Goal: Information Seeking & Learning: Learn about a topic

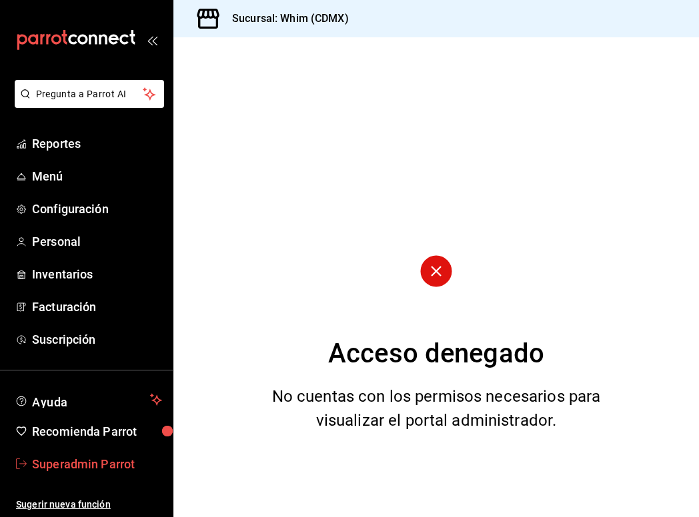
click at [98, 469] on span "Superadmin Parrot" at bounding box center [97, 464] width 130 height 18
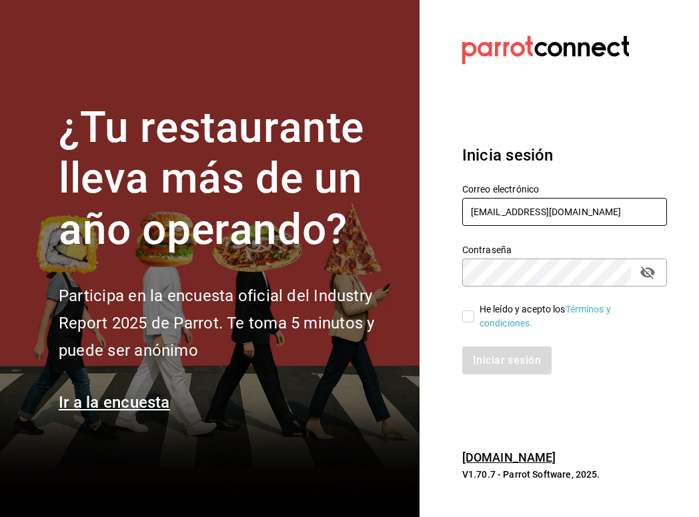
click at [563, 204] on input "lunamediacafe@paseojardines.com" at bounding box center [564, 212] width 205 height 28
paste input "cafedelprofesor@acanceh"
type input "cafedelprofesor@acanceh.com"
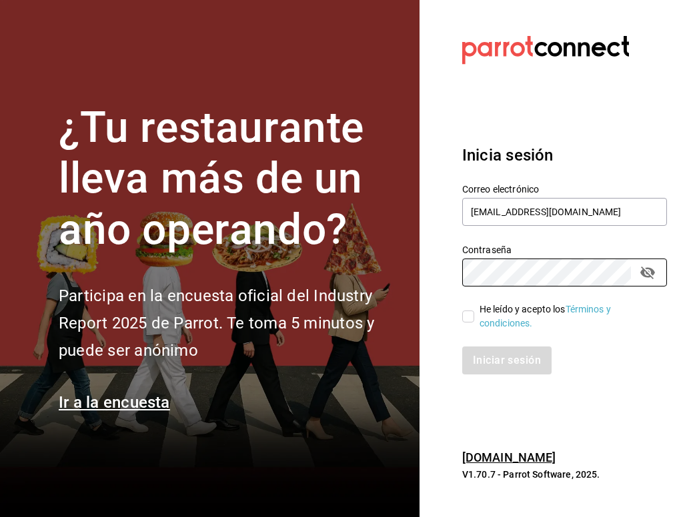
click at [419, 279] on section "Datos incorrectos. Verifica que tu Correo o Contraseña estén bien escritos. Ini…" at bounding box center [558, 258] width 279 height 517
click at [468, 312] on input "He leído y acepto los Términos y condiciones." at bounding box center [468, 317] width 12 height 12
checkbox input "true"
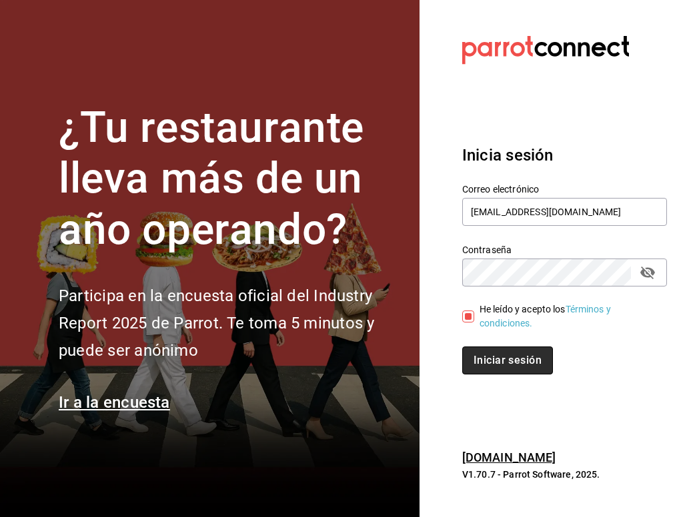
click at [512, 352] on button "Iniciar sesión" at bounding box center [507, 361] width 91 height 28
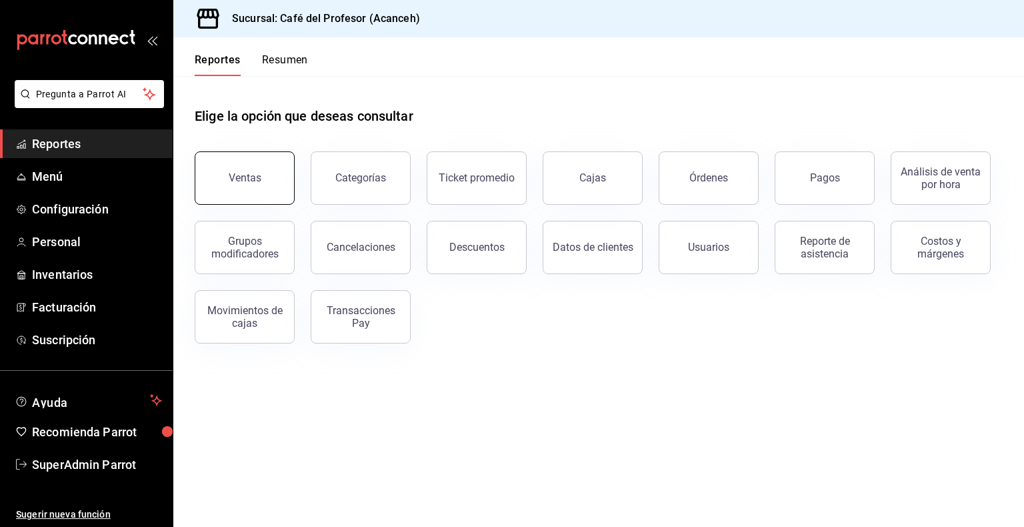
click at [229, 185] on button "Ventas" at bounding box center [245, 177] width 100 height 53
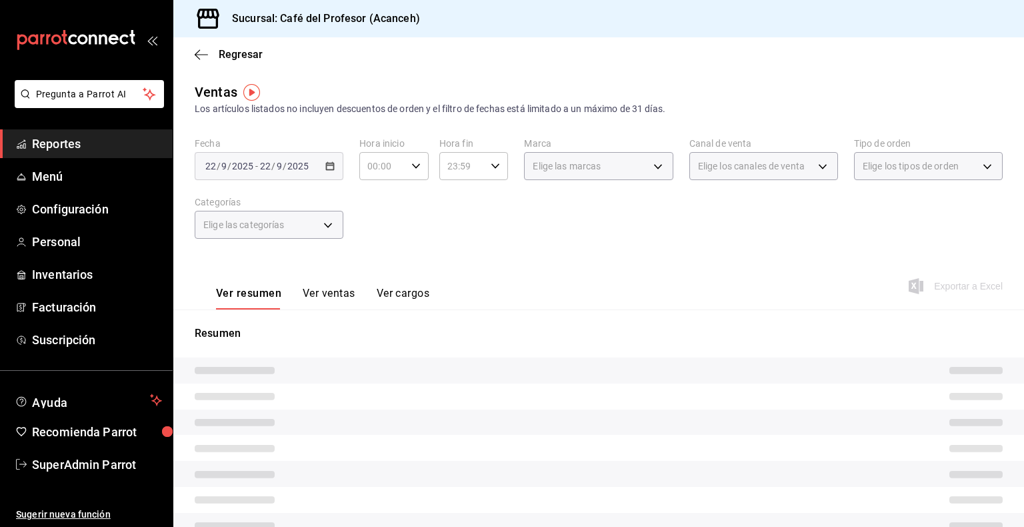
click at [93, 143] on span "Reportes" at bounding box center [97, 144] width 130 height 18
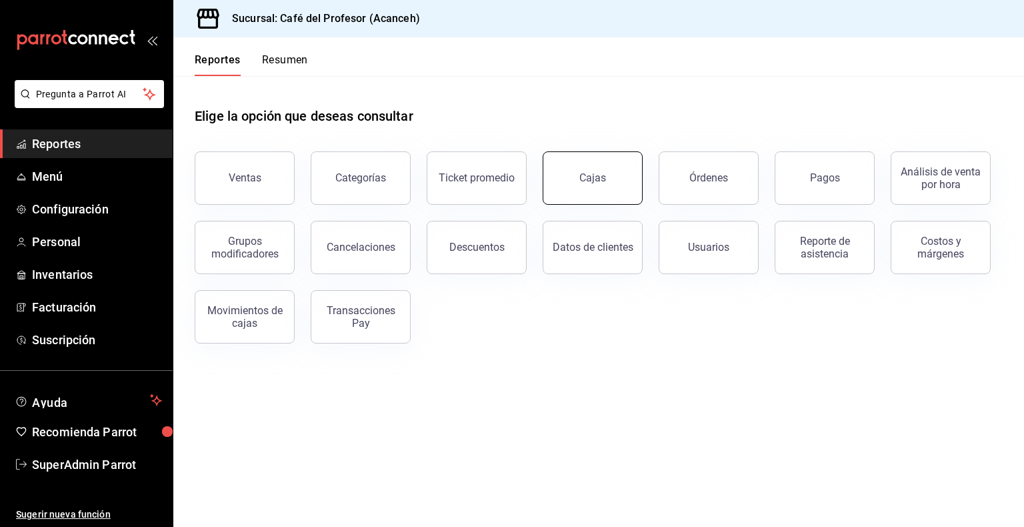
click at [625, 188] on link "Cajas" at bounding box center [593, 177] width 100 height 53
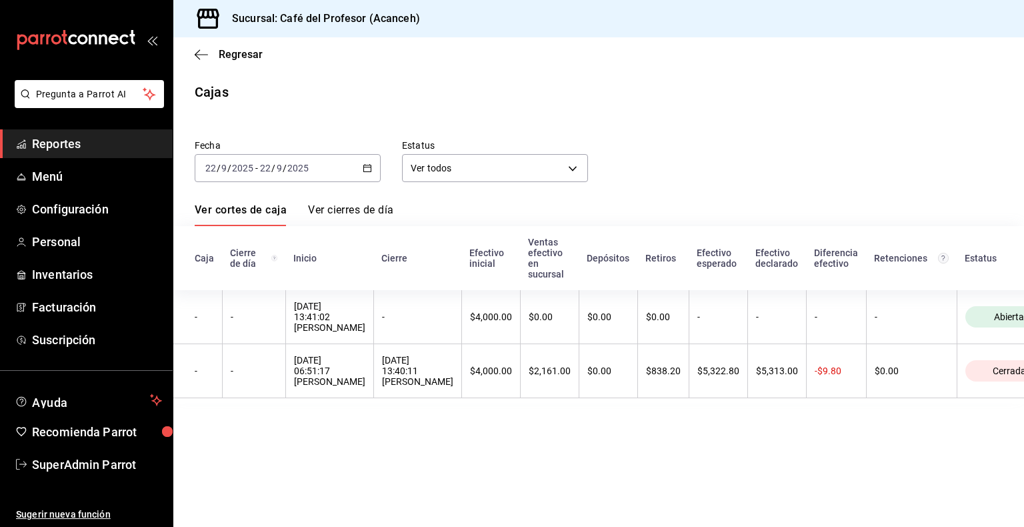
click at [363, 172] on icon "button" at bounding box center [367, 167] width 9 height 9
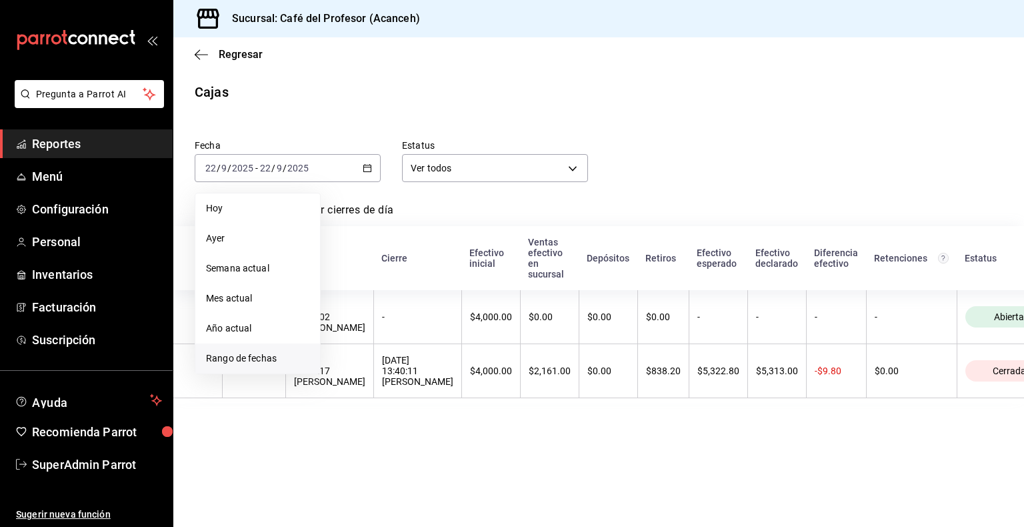
click at [267, 363] on span "Rango de fechas" at bounding box center [257, 358] width 103 height 14
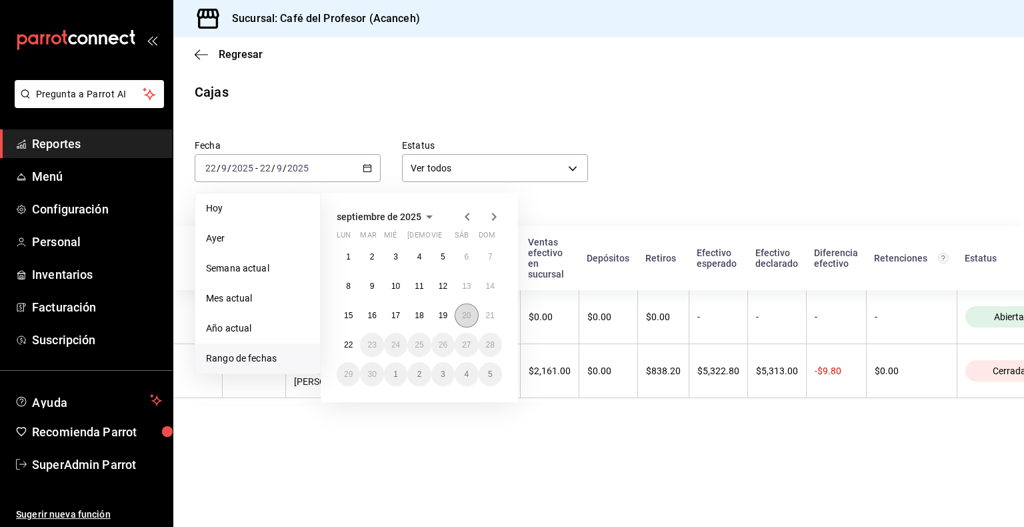
click at [464, 317] on abbr "20" at bounding box center [466, 315] width 9 height 9
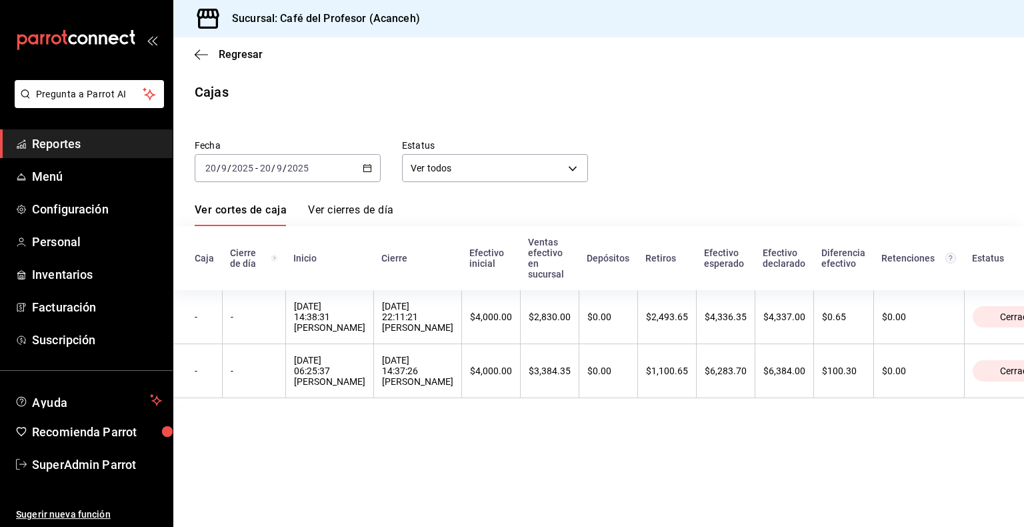
click at [331, 167] on div "2025-09-20 20 / 9 / 2025 - 2025-09-20 20 / 9 / 2025" at bounding box center [288, 168] width 186 height 28
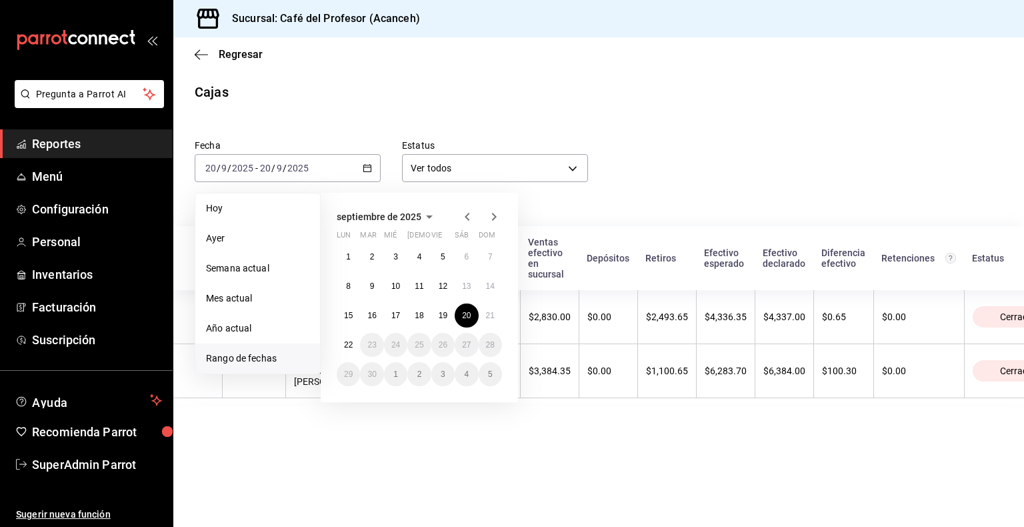
click at [677, 185] on div "Fecha 2025-09-20 20 / 9 / 2025 - 2025-09-20 20 / 9 / 2025 Hoy Ayer Semana actua…" at bounding box center [599, 263] width 808 height 280
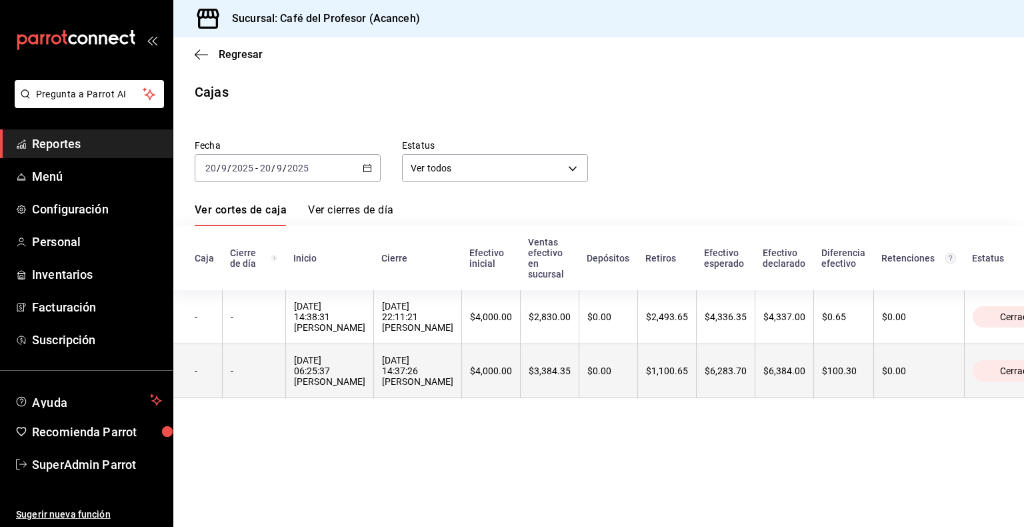
click at [382, 378] on div "20/09/2025 14:37:26 Oyuki Ruiz" at bounding box center [417, 371] width 71 height 32
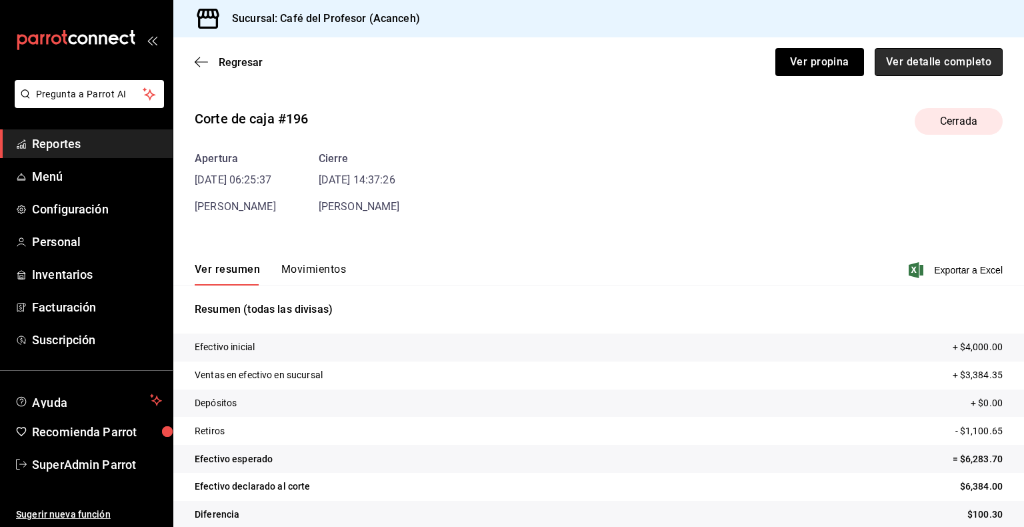
click at [698, 68] on button "Ver detalle completo" at bounding box center [939, 62] width 128 height 28
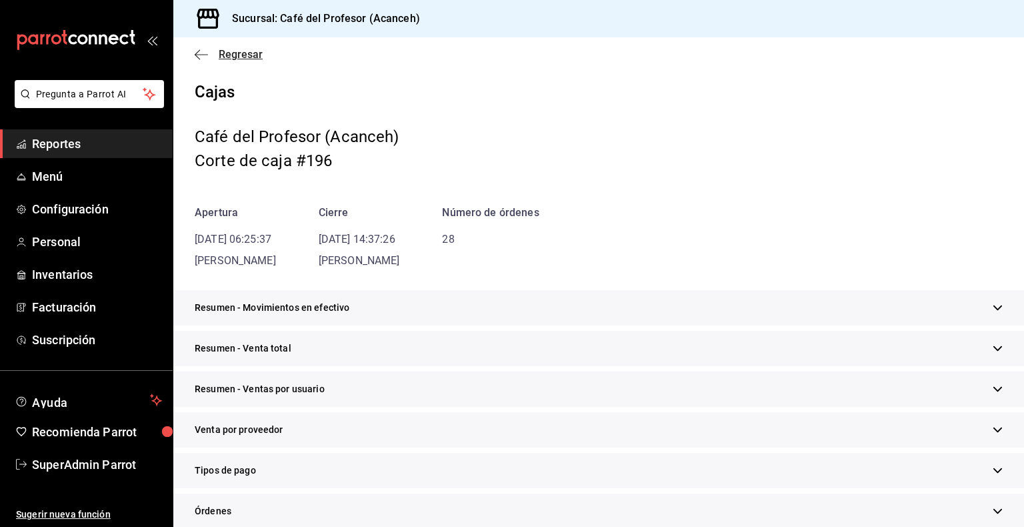
click at [203, 57] on icon "button" at bounding box center [201, 55] width 13 height 12
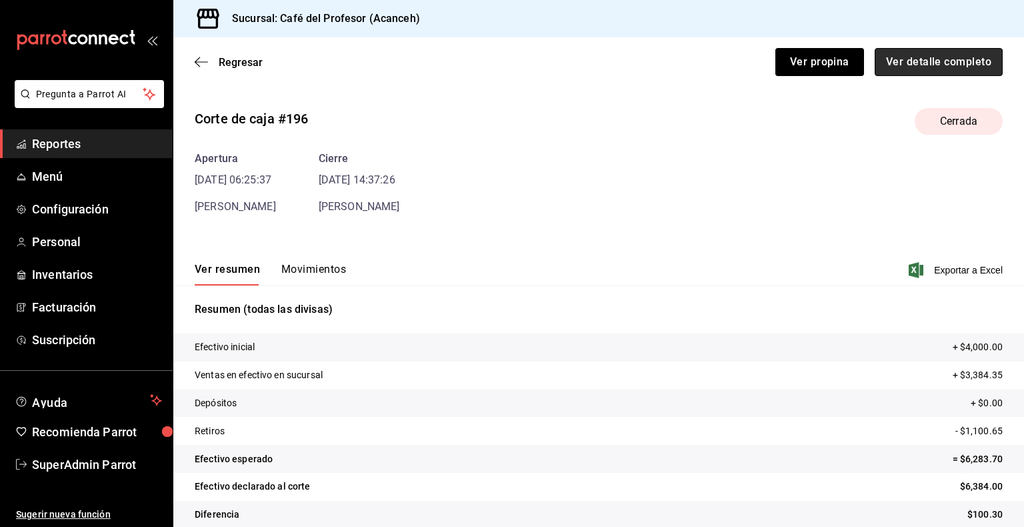
click at [698, 62] on button "Ver detalle completo" at bounding box center [939, 62] width 128 height 28
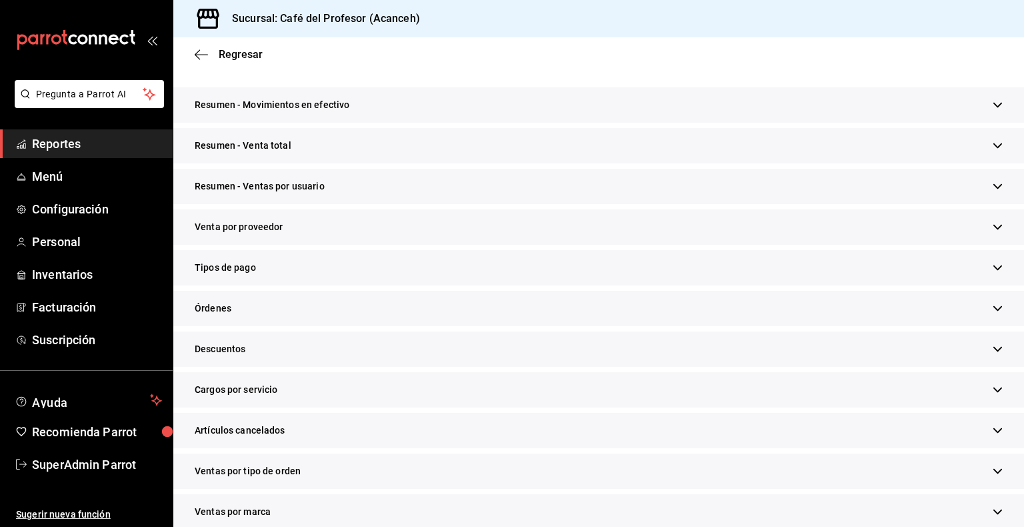
scroll to position [204, 0]
click at [291, 263] on div "Tipos de pago" at bounding box center [598, 266] width 851 height 35
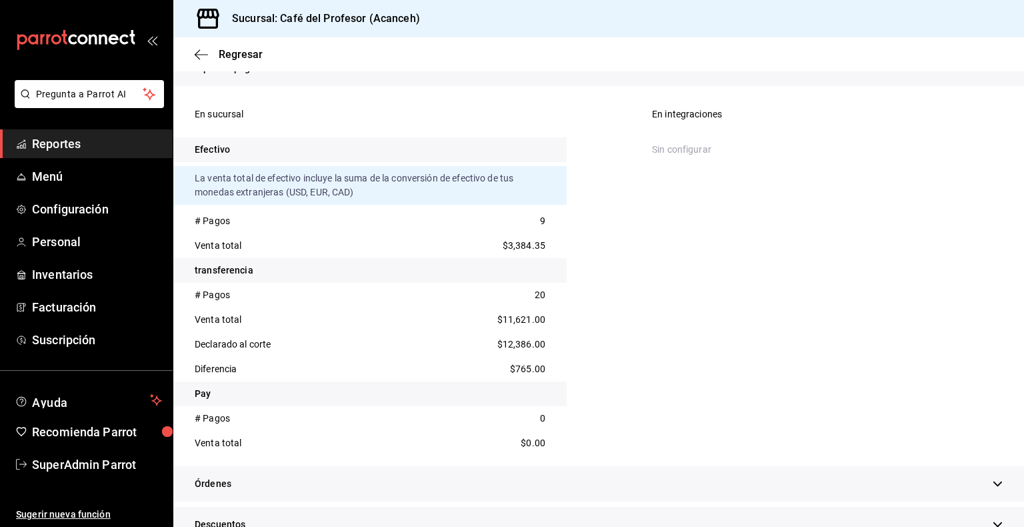
scroll to position [404, 0]
click at [519, 319] on span "$11,621.00" at bounding box center [521, 318] width 48 height 14
click at [491, 315] on div "Venta total $11,621.00" at bounding box center [369, 317] width 393 height 25
drag, startPoint x: 491, startPoint y: 315, endPoint x: 544, endPoint y: 316, distance: 52.7
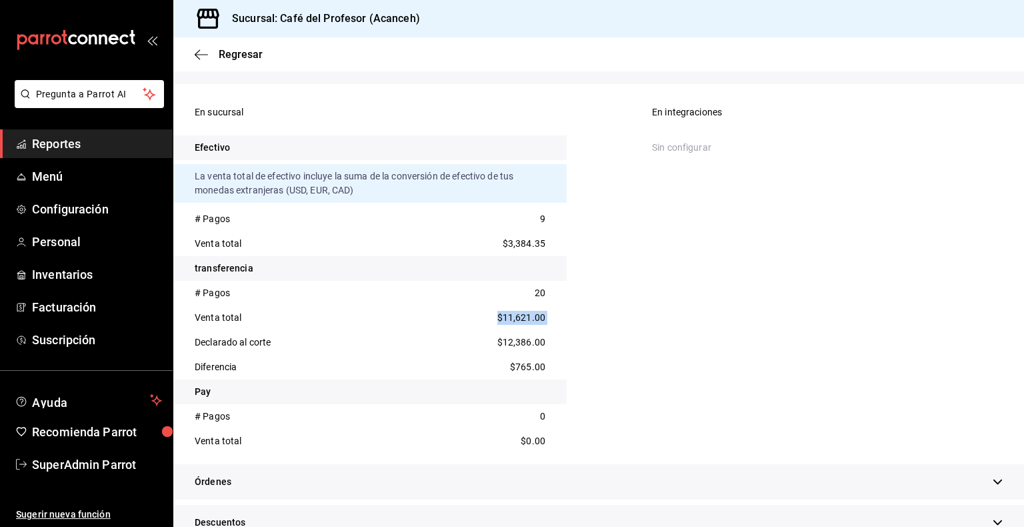
click at [544, 316] on div "Venta total $11,621.00" at bounding box center [369, 317] width 393 height 25
click at [603, 300] on div "En sucursal Efectivo La venta total de efectivo incluye la suma de la conversió…" at bounding box center [598, 276] width 851 height 375
drag, startPoint x: 497, startPoint y: 318, endPoint x: 543, endPoint y: 319, distance: 46.0
click at [543, 319] on div "Venta total $11,621.00" at bounding box center [369, 317] width 393 height 25
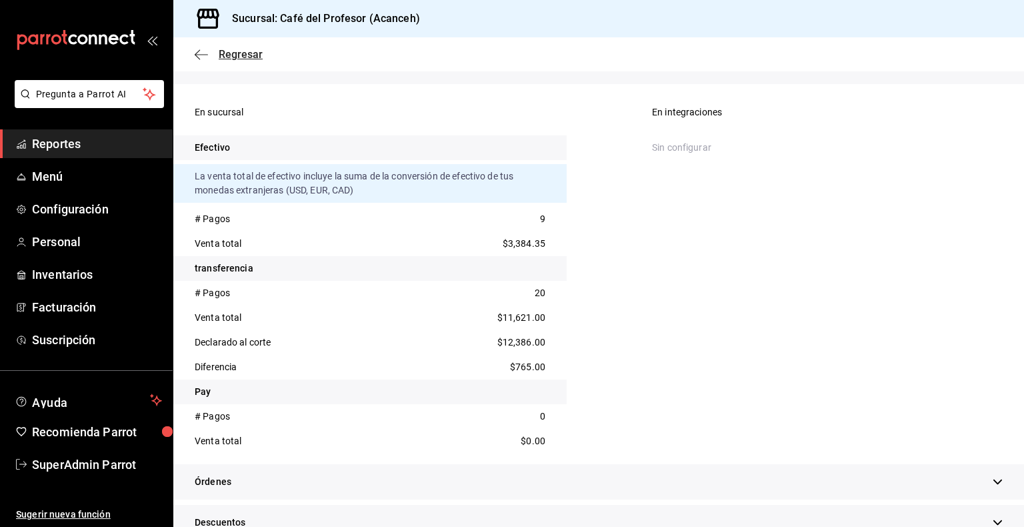
click at [201, 48] on span "Regresar" at bounding box center [229, 54] width 68 height 13
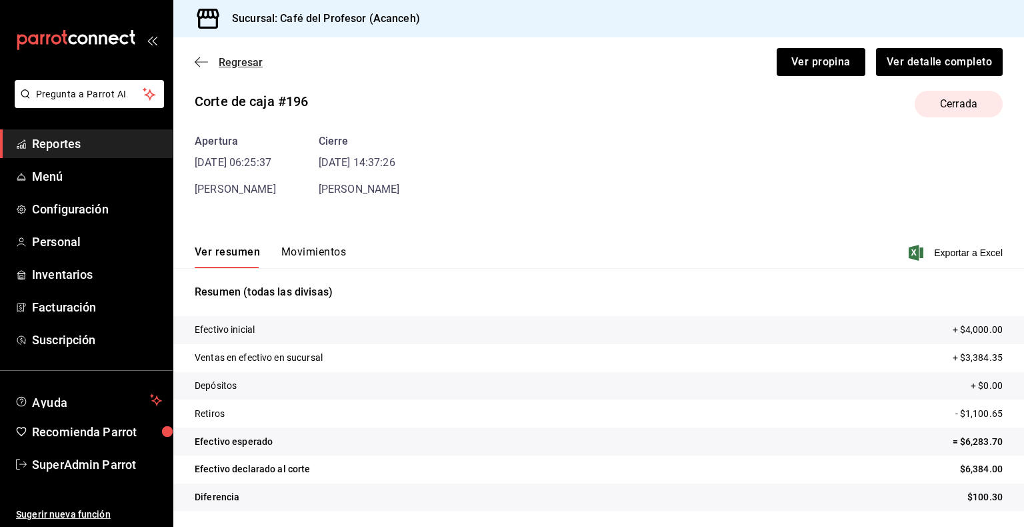
click at [206, 61] on icon "button" at bounding box center [201, 62] width 13 height 12
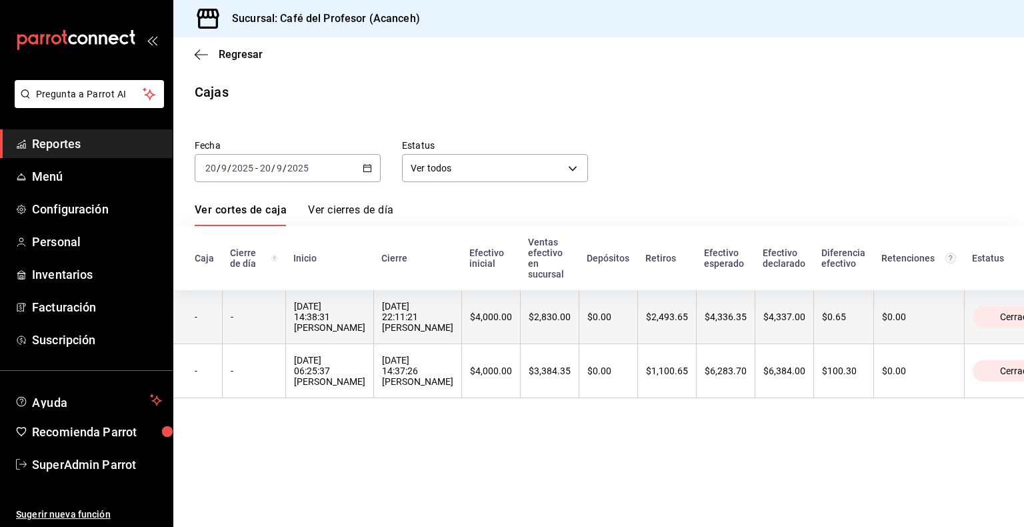
click at [382, 322] on div "20/09/2025 22:11:21 Naomi Correa" at bounding box center [417, 317] width 71 height 32
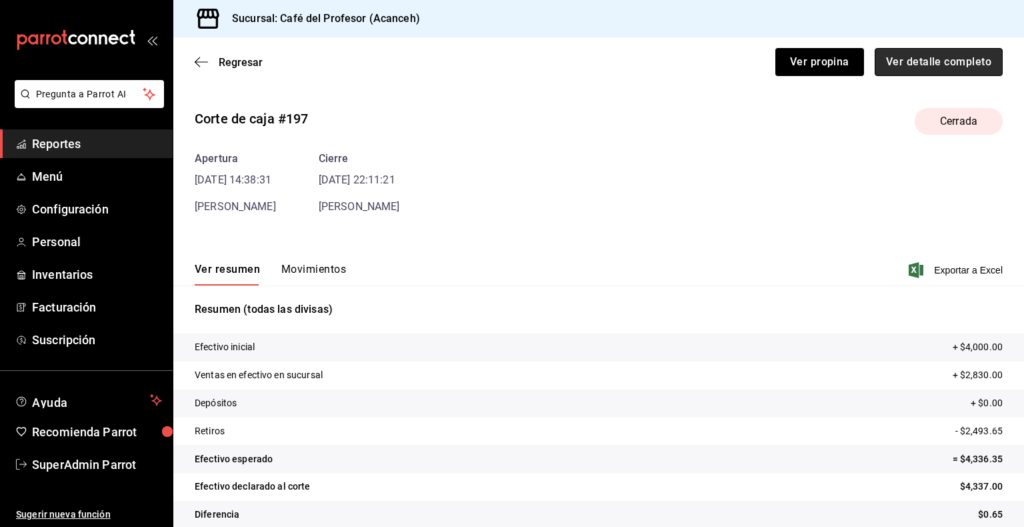
click at [698, 74] on button "Ver detalle completo" at bounding box center [939, 62] width 128 height 28
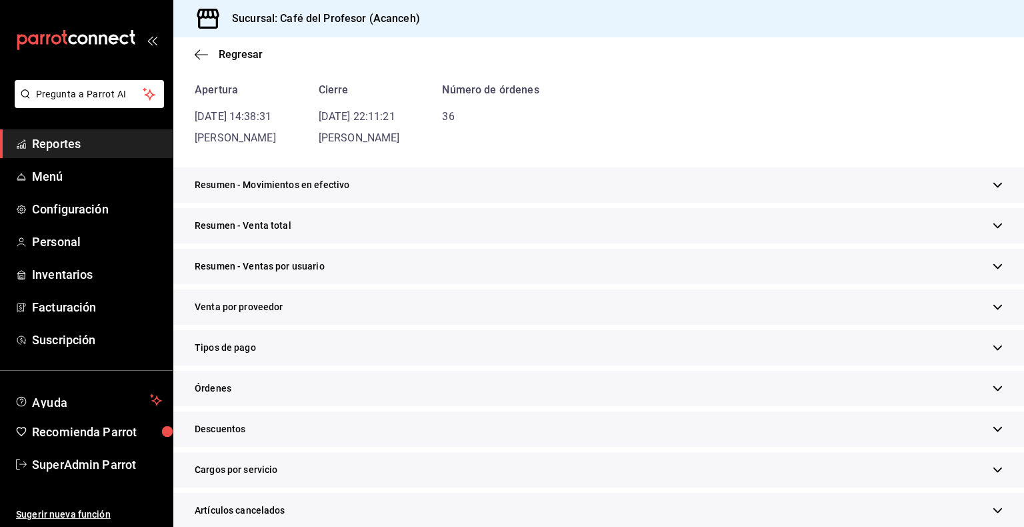
scroll to position [125, 0]
click at [280, 353] on div "Tipos de pago" at bounding box center [598, 345] width 851 height 35
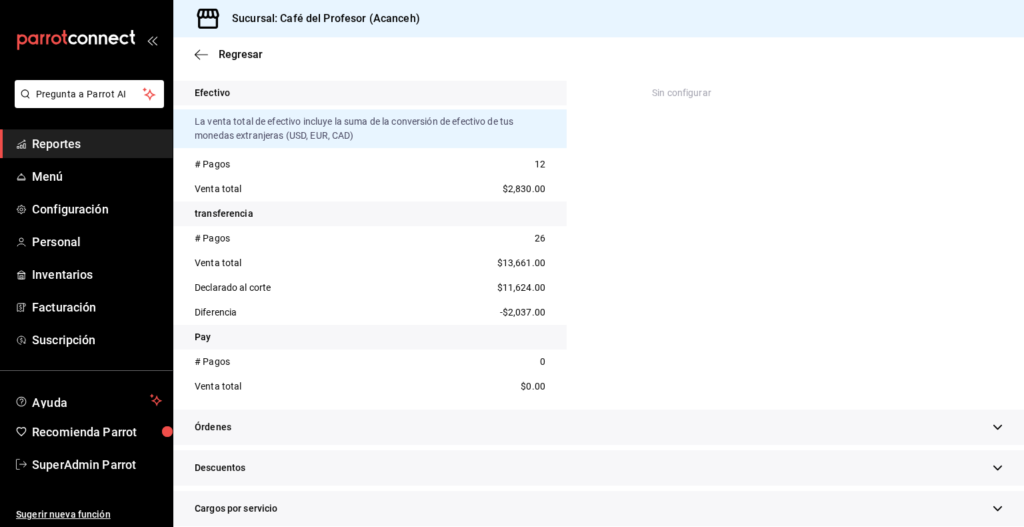
scroll to position [460, 0]
click at [213, 239] on div "# Pagos" at bounding box center [212, 237] width 35 height 14
click at [535, 237] on div "26" at bounding box center [540, 237] width 11 height 14
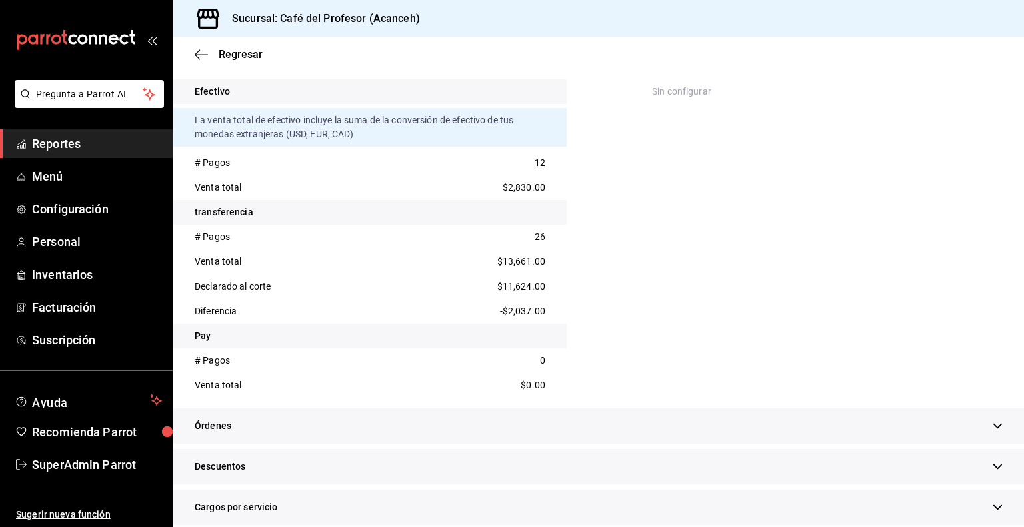
click at [608, 255] on div "En sucursal Efectivo La venta total de efectivo incluye la suma de la conversió…" at bounding box center [598, 220] width 851 height 375
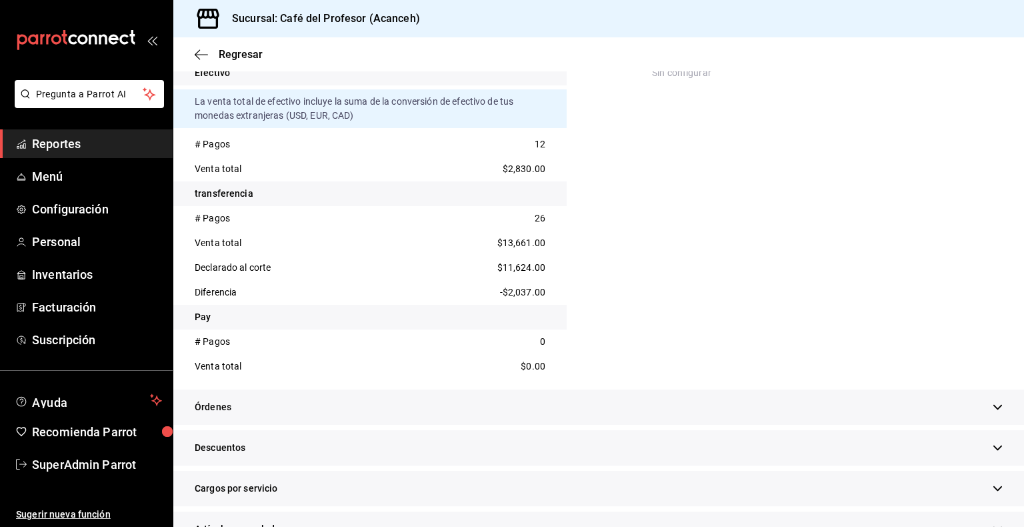
scroll to position [451, 0]
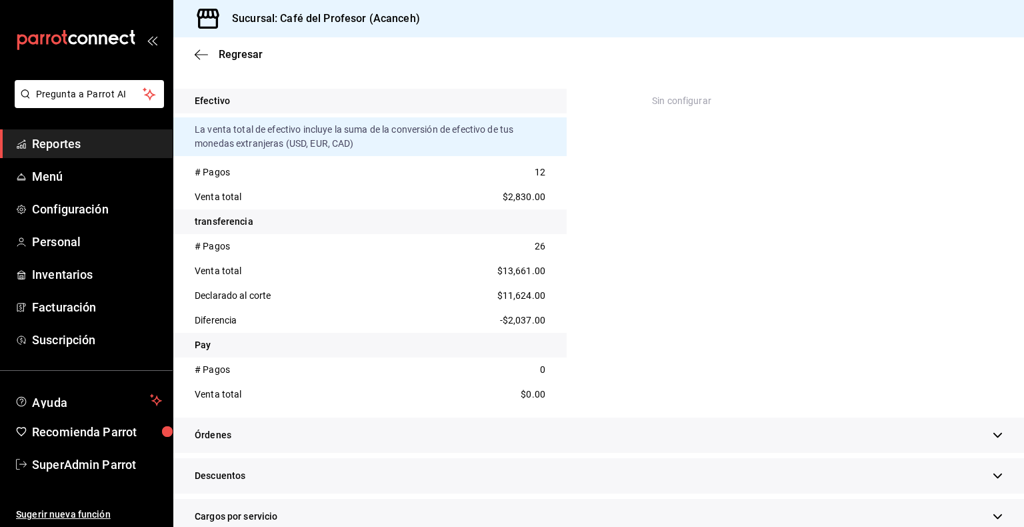
click at [59, 143] on span "Reportes" at bounding box center [97, 144] width 130 height 18
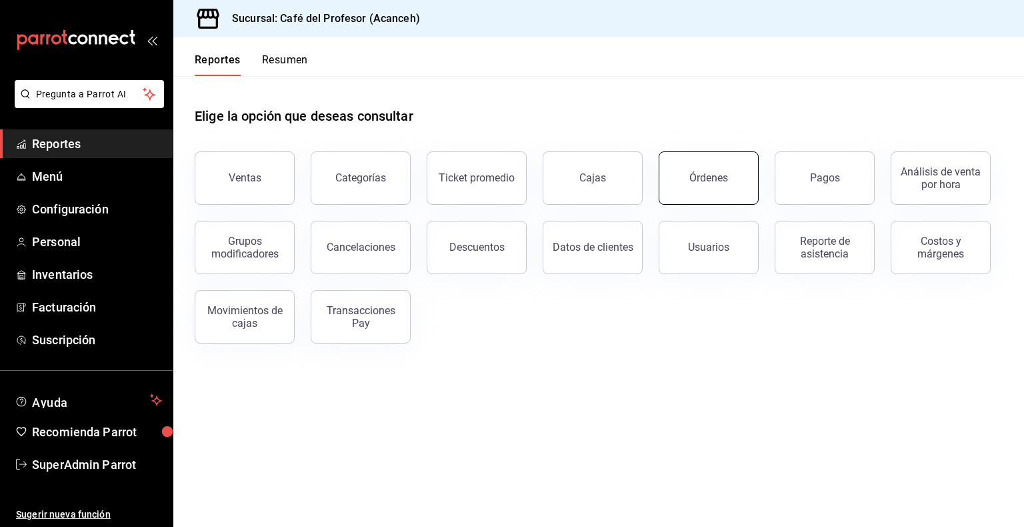
click at [698, 189] on button "Órdenes" at bounding box center [709, 177] width 100 height 53
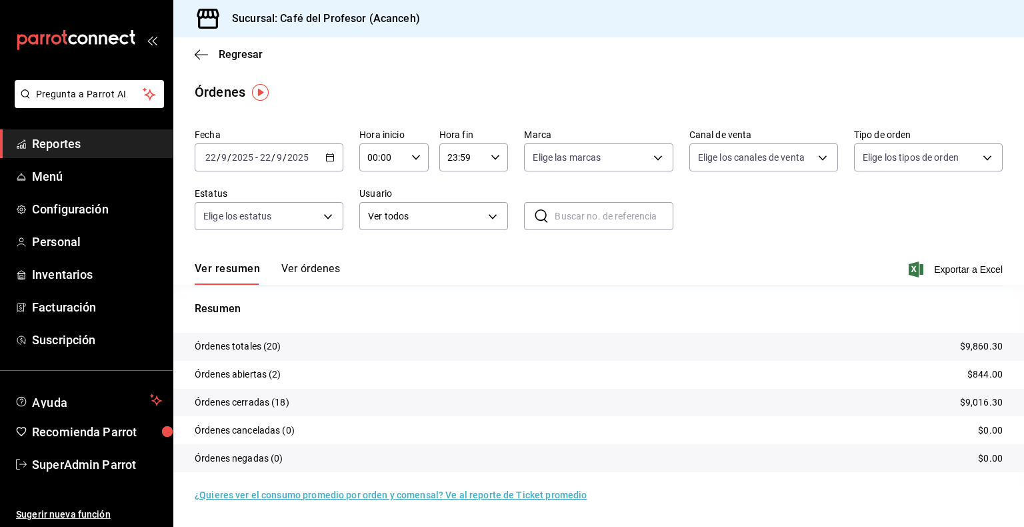
click at [315, 157] on div "2025-09-22 22 / 9 / 2025 - 2025-09-22 22 / 9 / 2025" at bounding box center [269, 157] width 149 height 28
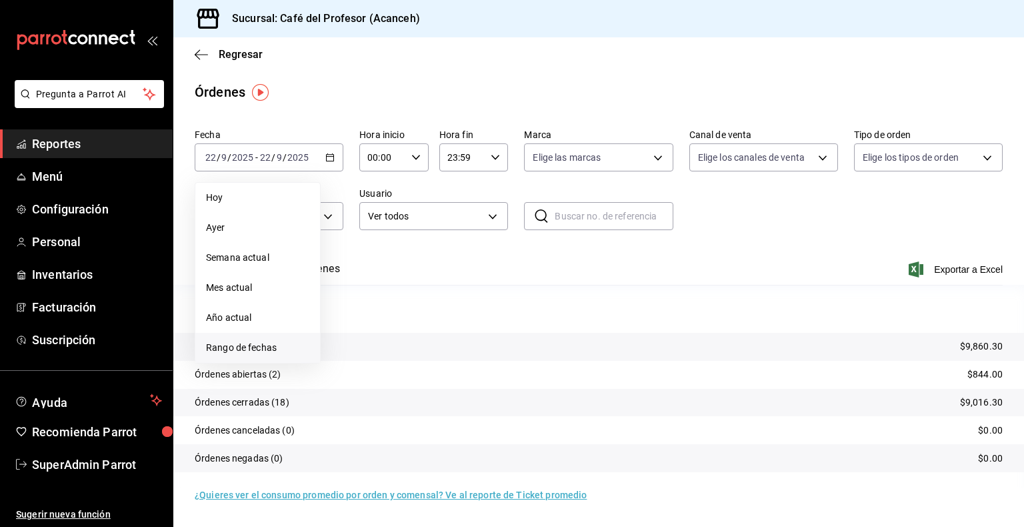
click at [270, 352] on span "Rango de fechas" at bounding box center [257, 348] width 103 height 14
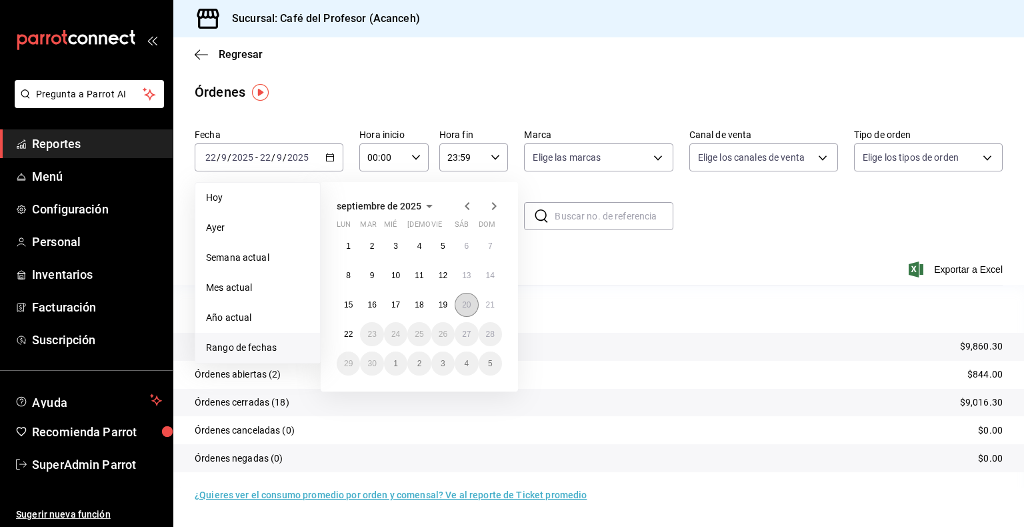
click at [471, 310] on button "20" at bounding box center [466, 305] width 23 height 24
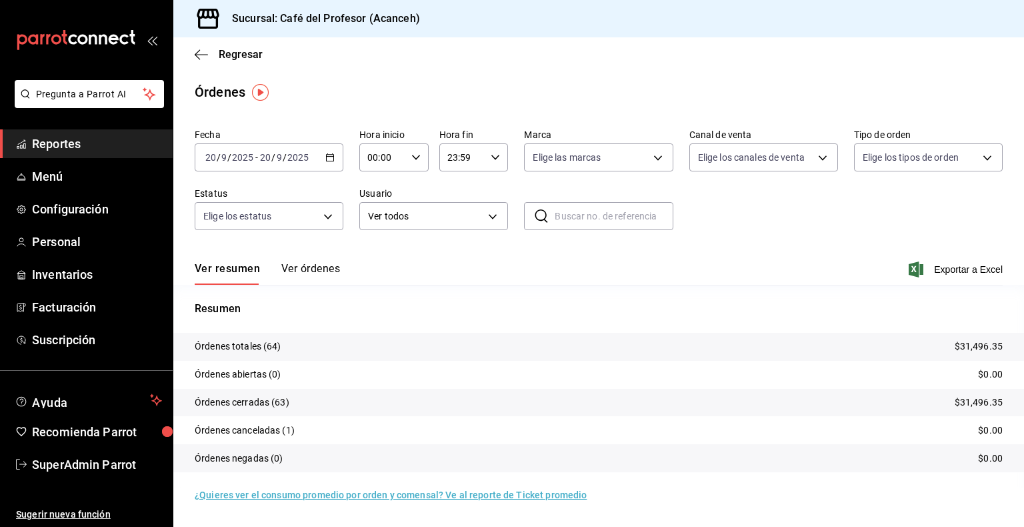
click at [327, 275] on button "Ver órdenes" at bounding box center [310, 273] width 59 height 23
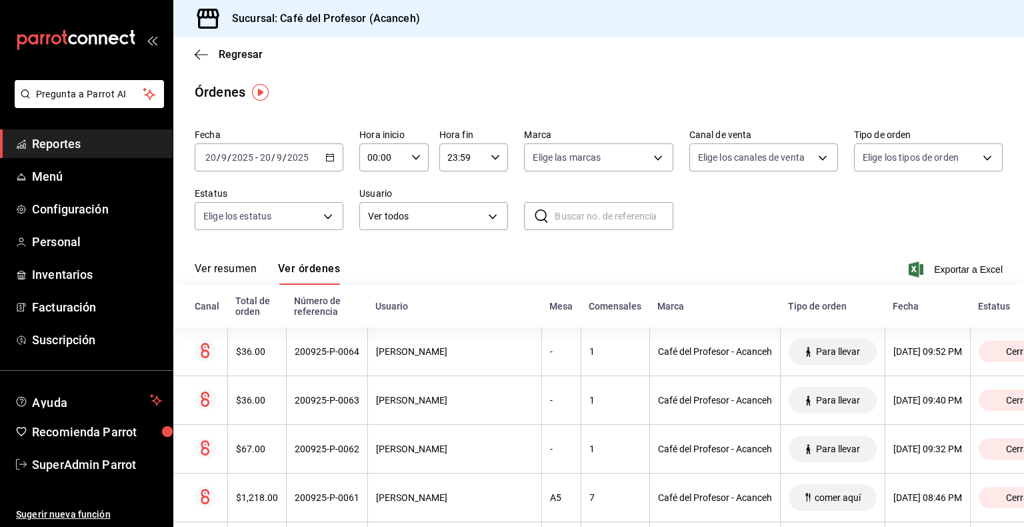
click at [57, 142] on span "Reportes" at bounding box center [97, 144] width 130 height 18
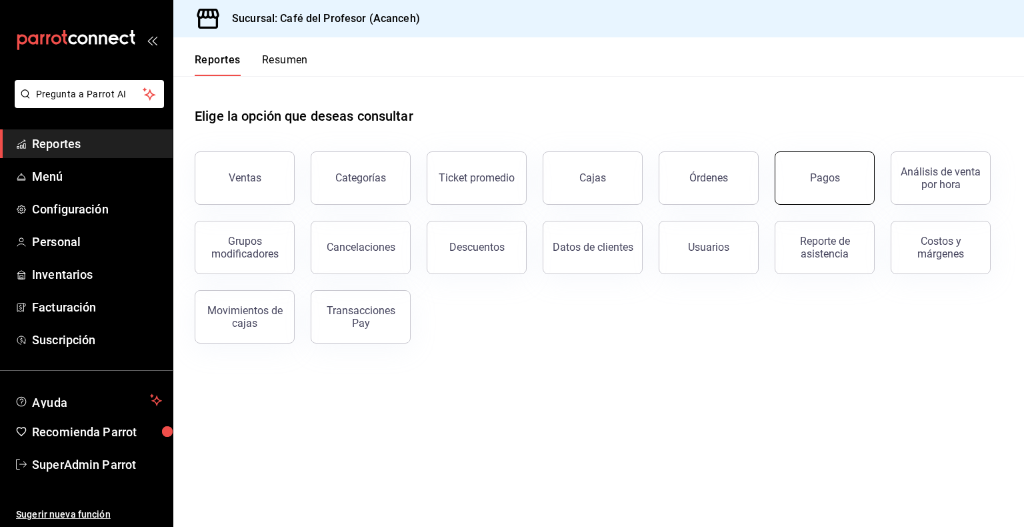
click at [698, 179] on div "Pagos" at bounding box center [825, 177] width 30 height 13
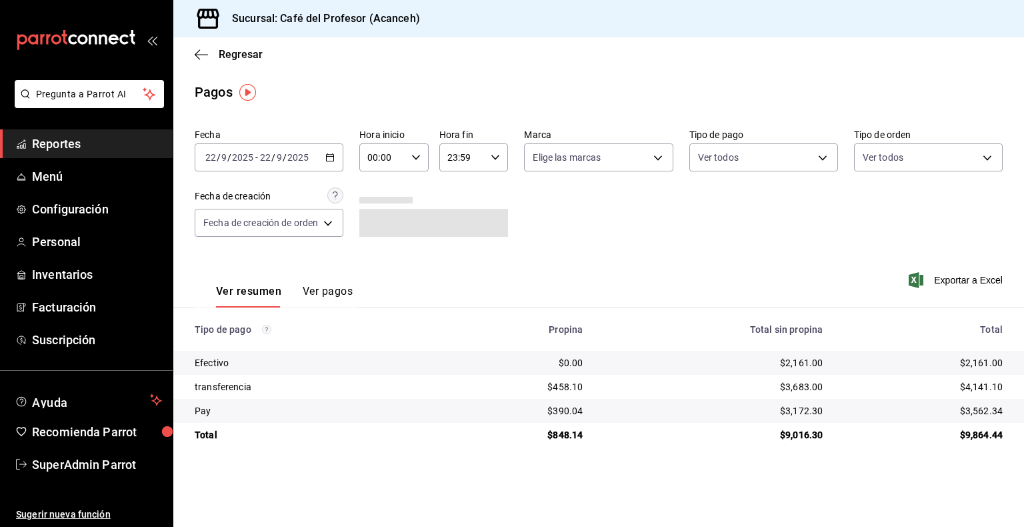
click at [58, 151] on span "Reportes" at bounding box center [97, 144] width 130 height 18
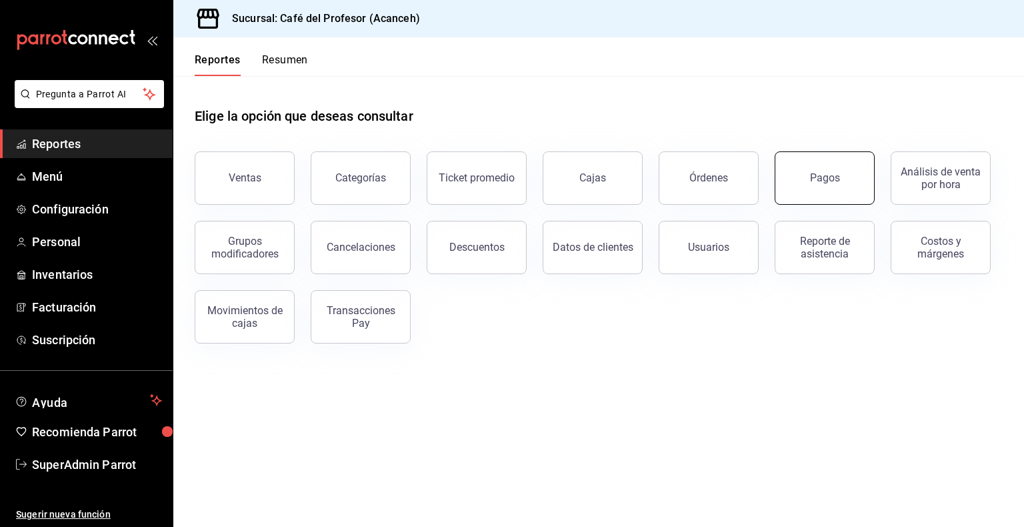
click at [698, 188] on button "Pagos" at bounding box center [825, 177] width 100 height 53
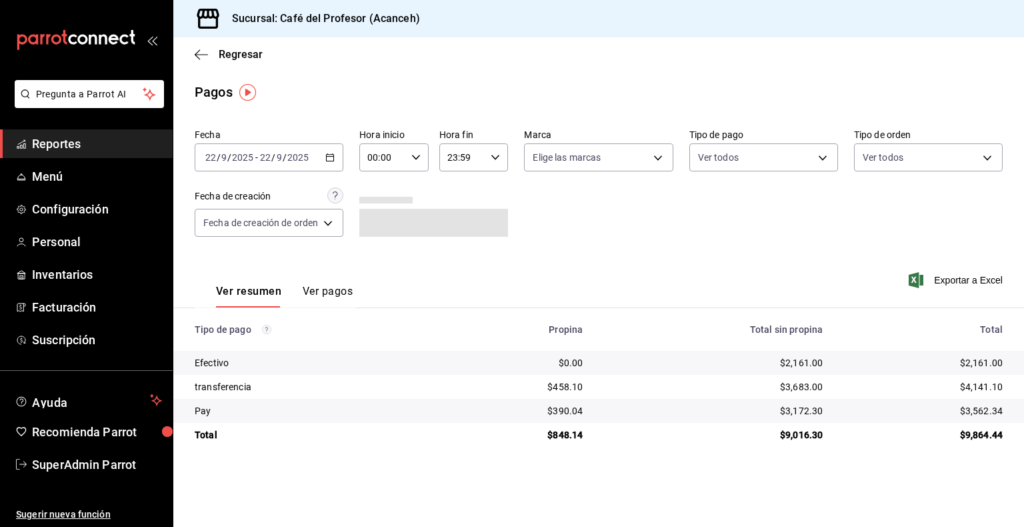
click at [301, 161] on input "2025" at bounding box center [298, 157] width 23 height 11
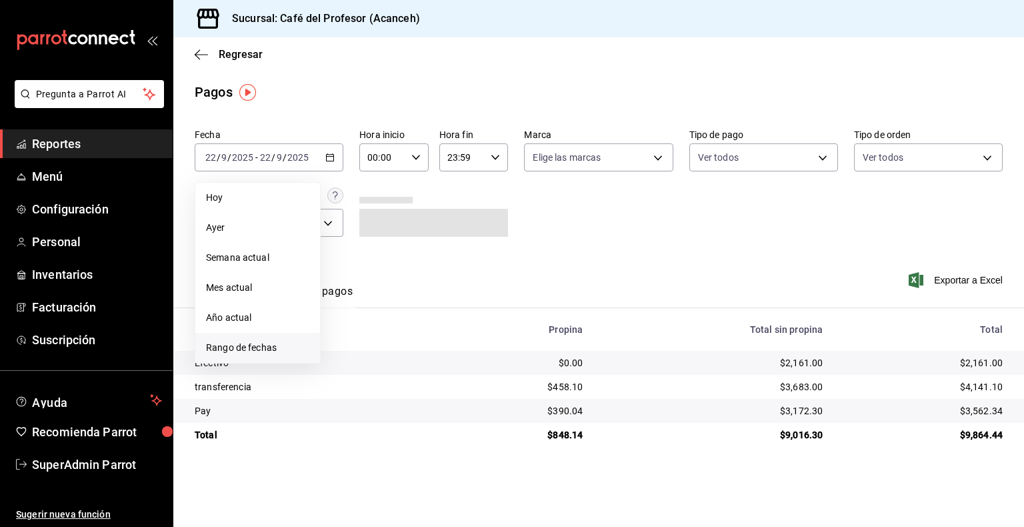
click at [250, 352] on span "Rango de fechas" at bounding box center [257, 348] width 103 height 14
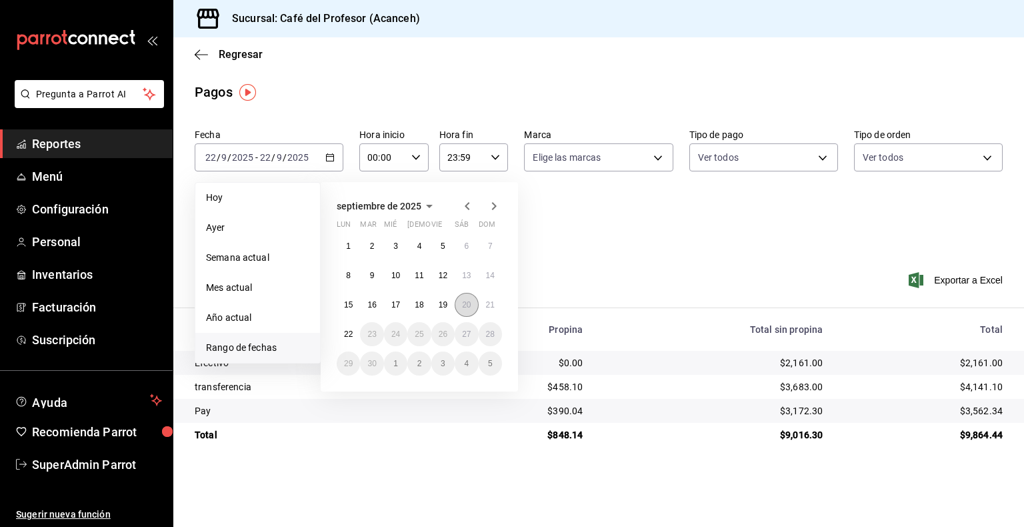
click at [463, 310] on button "20" at bounding box center [466, 305] width 23 height 24
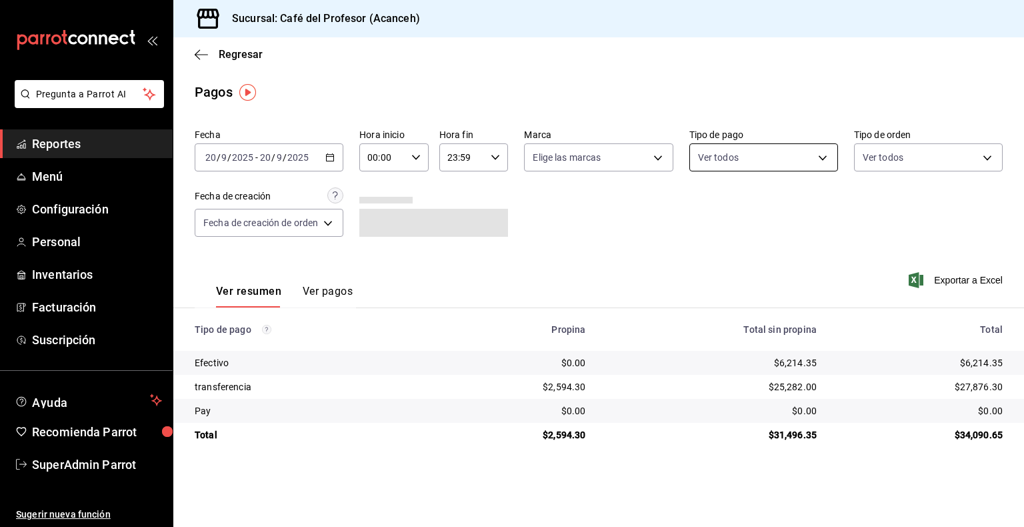
click at [698, 151] on body "Pregunta a Parrot AI Reportes Menú Configuración Personal Inventarios Facturaci…" at bounding box center [512, 263] width 1024 height 527
click at [698, 287] on span "transferencia" at bounding box center [779, 284] width 106 height 14
type input "12a9603a-d79d-40ed-be3c-0080d7b5201f"
checkbox input "true"
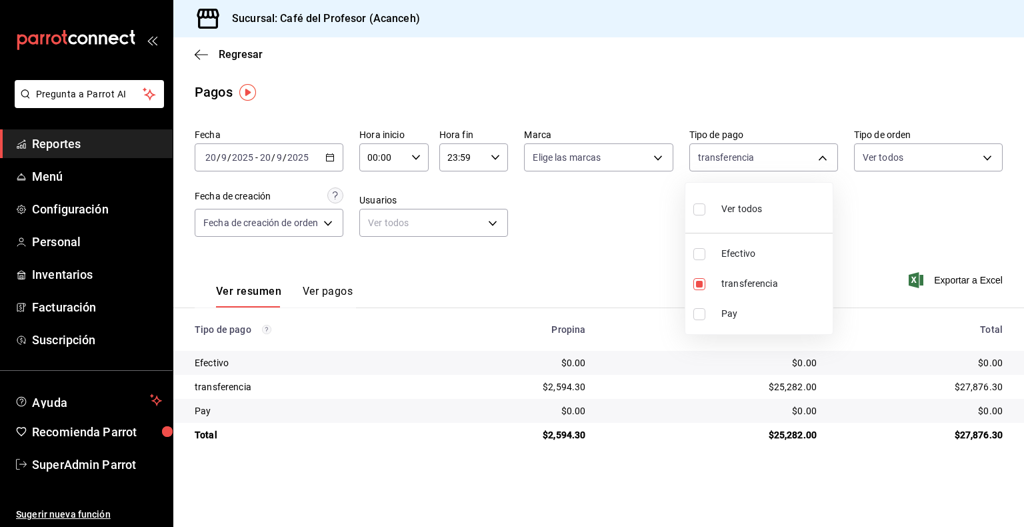
click at [607, 243] on div at bounding box center [512, 263] width 1024 height 527
click at [339, 293] on button "Ver pagos" at bounding box center [328, 296] width 50 height 23
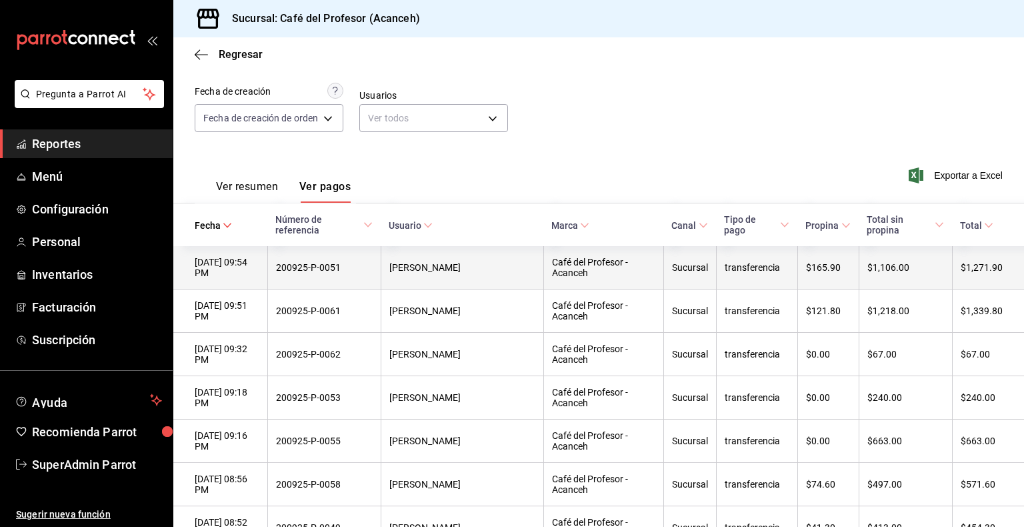
scroll to position [104, 0]
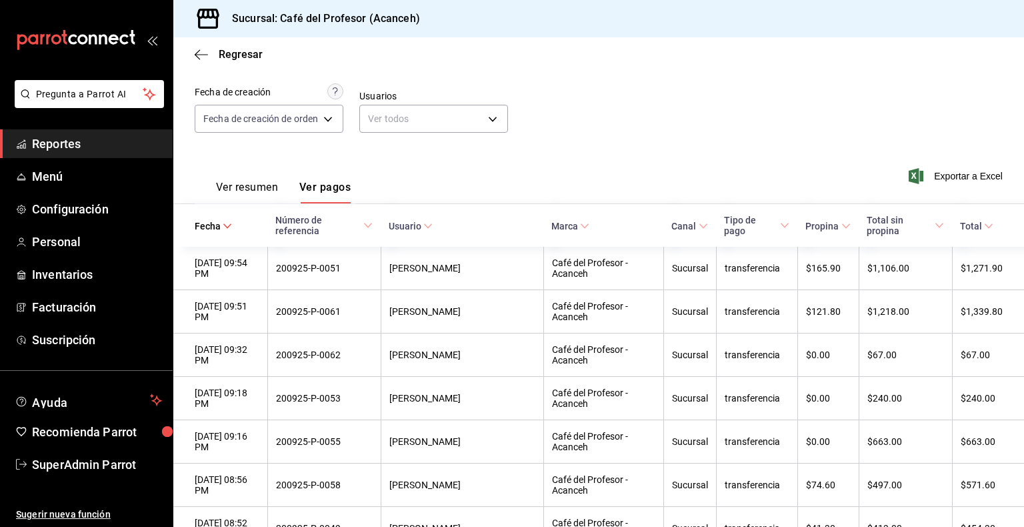
click at [80, 143] on span "Reportes" at bounding box center [97, 144] width 130 height 18
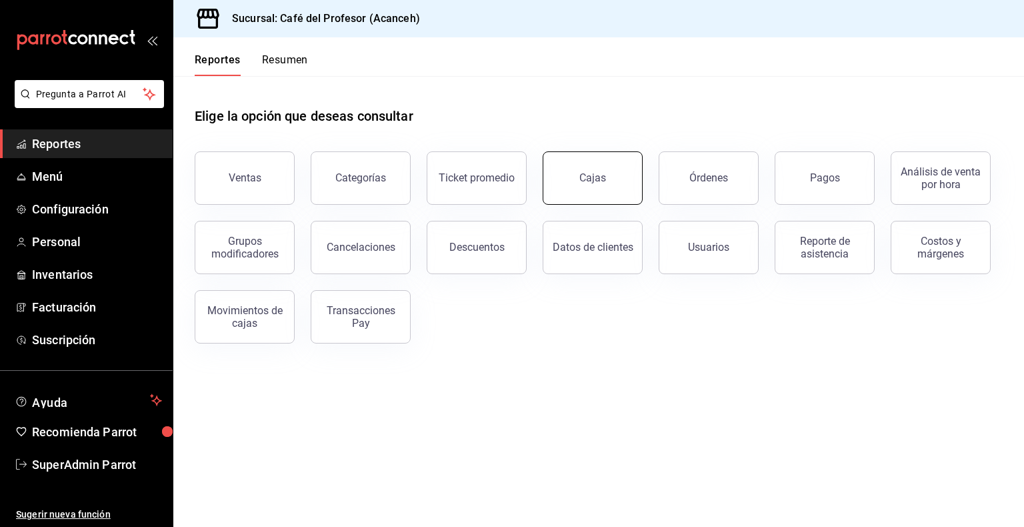
click at [632, 191] on link "Cajas" at bounding box center [593, 177] width 100 height 53
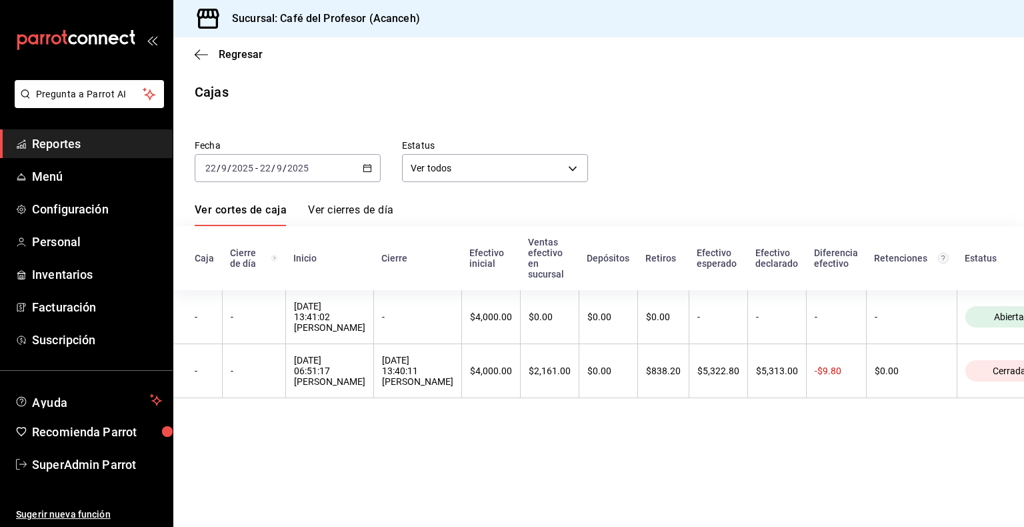
click at [365, 167] on \(Stroke\) "button" at bounding box center [367, 167] width 7 height 1
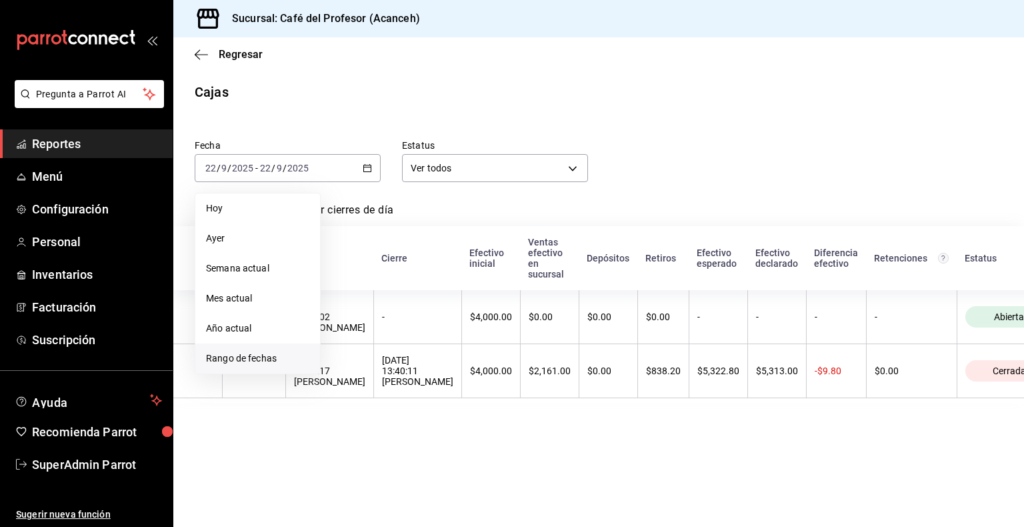
click at [273, 351] on span "Rango de fechas" at bounding box center [257, 358] width 103 height 14
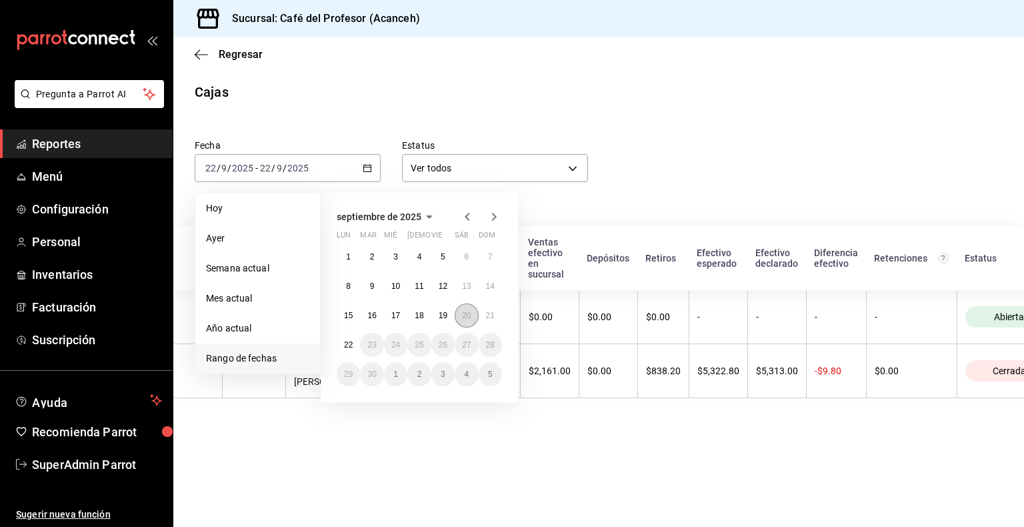
click at [460, 311] on button "20" at bounding box center [466, 315] width 23 height 24
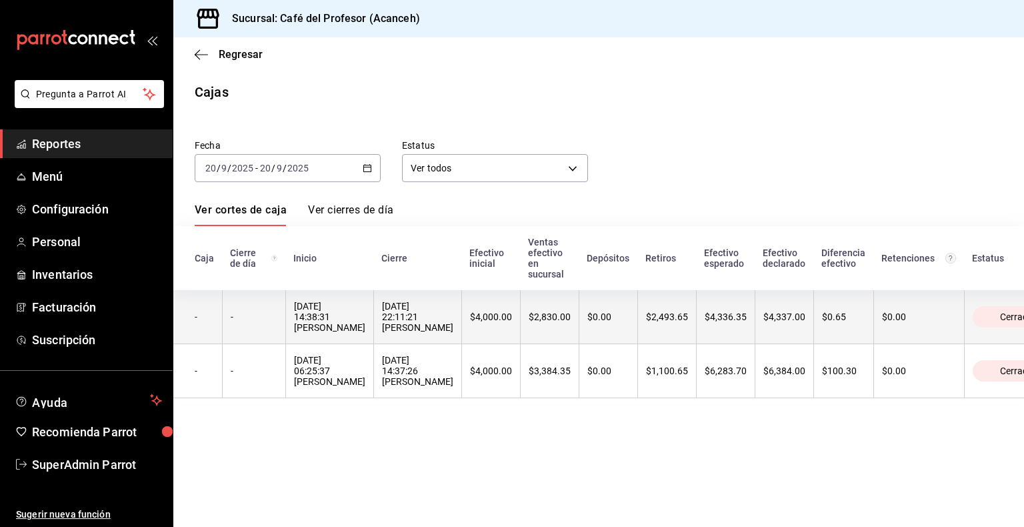
click at [331, 315] on div "20/09/2025 14:38:31 Oyuki Ruiz" at bounding box center [329, 317] width 71 height 32
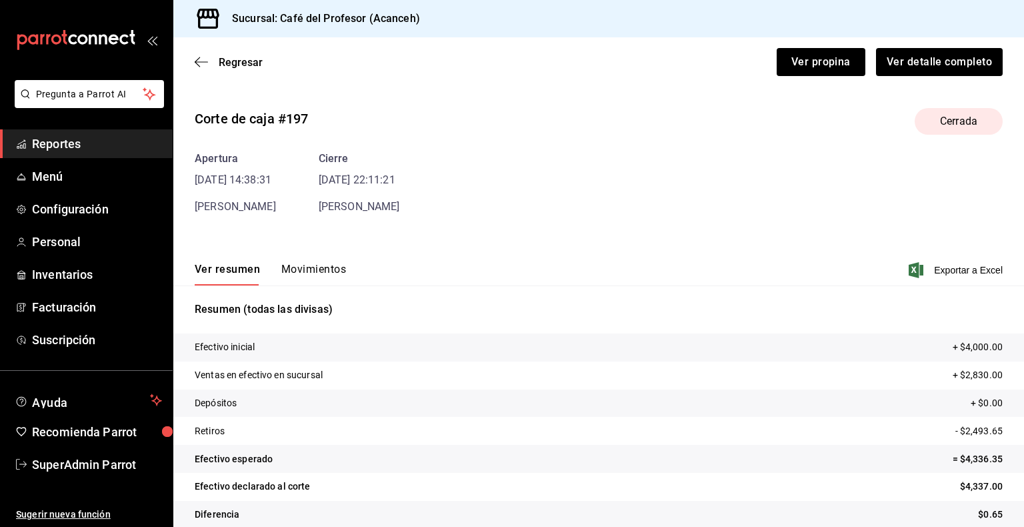
click at [312, 271] on button "Movimientos" at bounding box center [313, 274] width 65 height 23
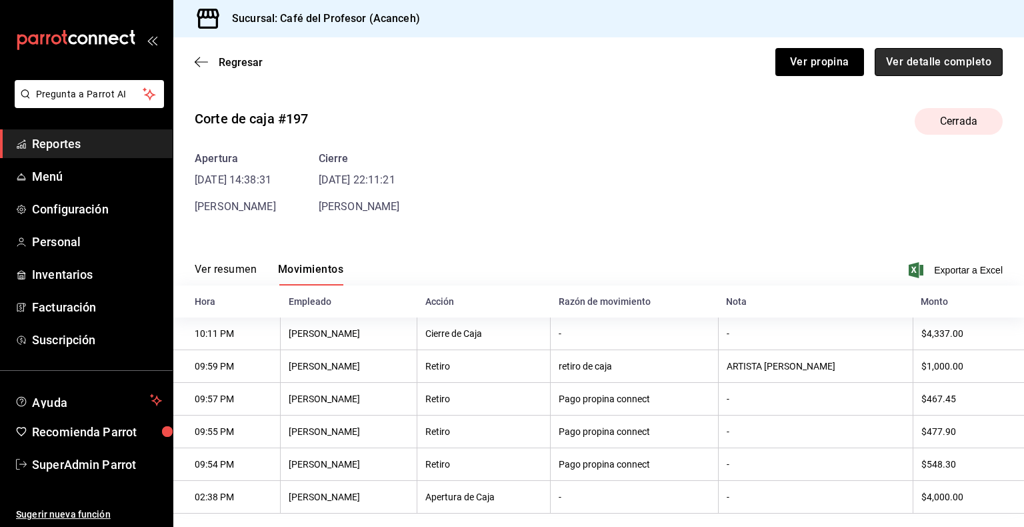
click at [698, 69] on button "Ver detalle completo" at bounding box center [939, 62] width 128 height 28
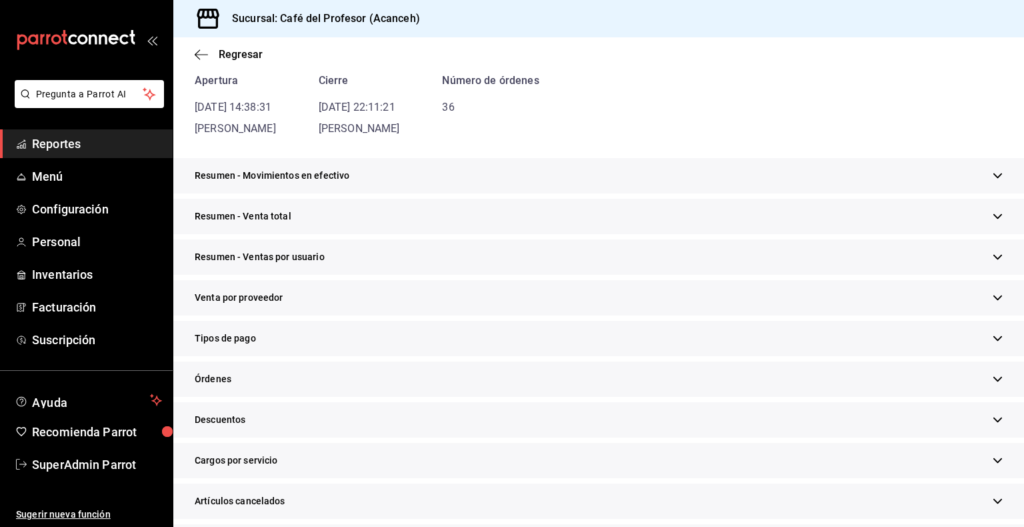
scroll to position [133, 0]
click at [263, 348] on div "Tipos de pago" at bounding box center [598, 337] width 851 height 35
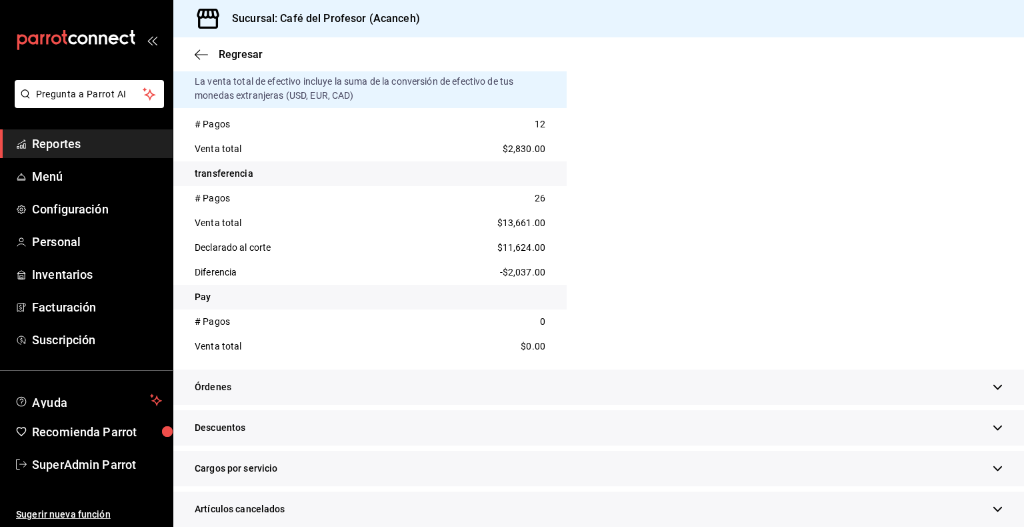
scroll to position [498, 0]
click at [96, 143] on span "Reportes" at bounding box center [97, 144] width 130 height 18
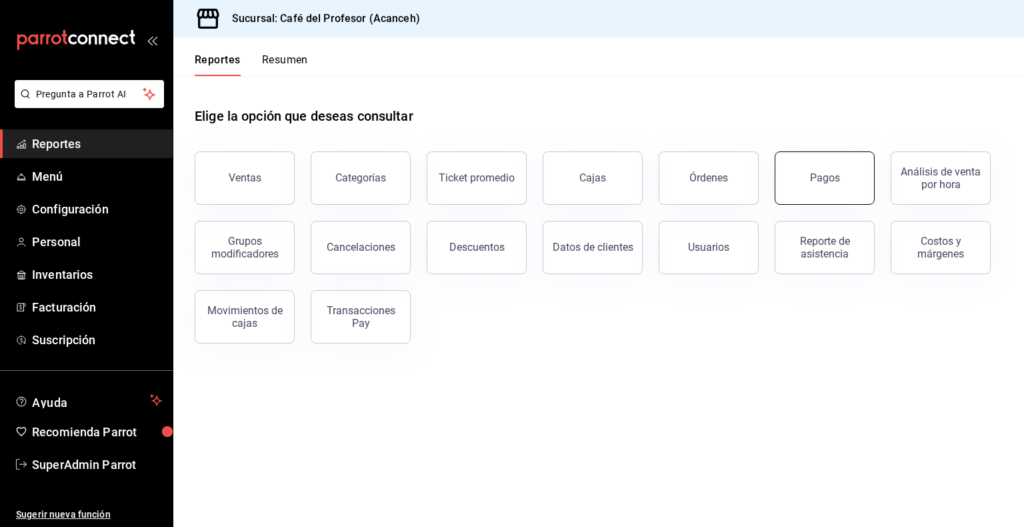
click at [698, 186] on button "Pagos" at bounding box center [825, 177] width 100 height 53
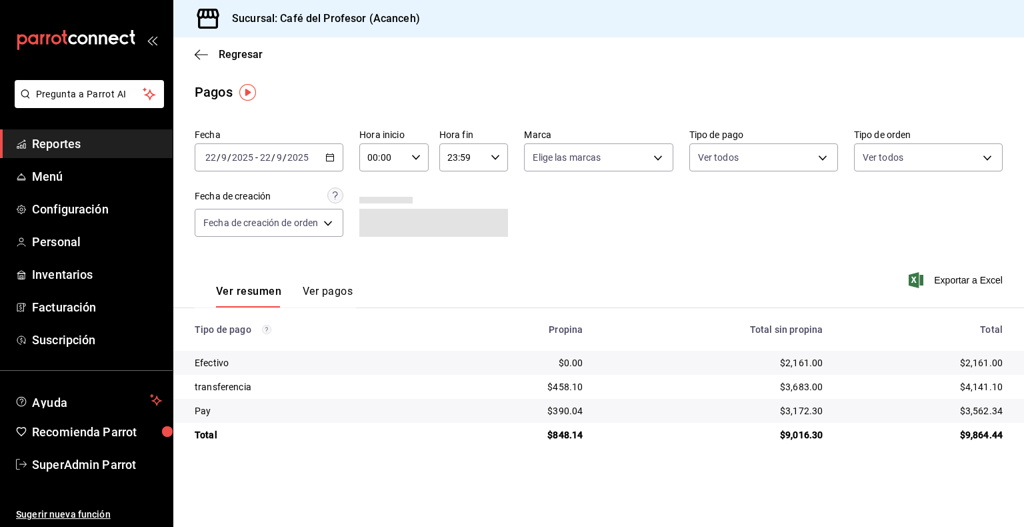
click at [315, 158] on div "2025-09-22 22 / 9 / 2025 - 2025-09-22 22 / 9 / 2025" at bounding box center [269, 157] width 149 height 28
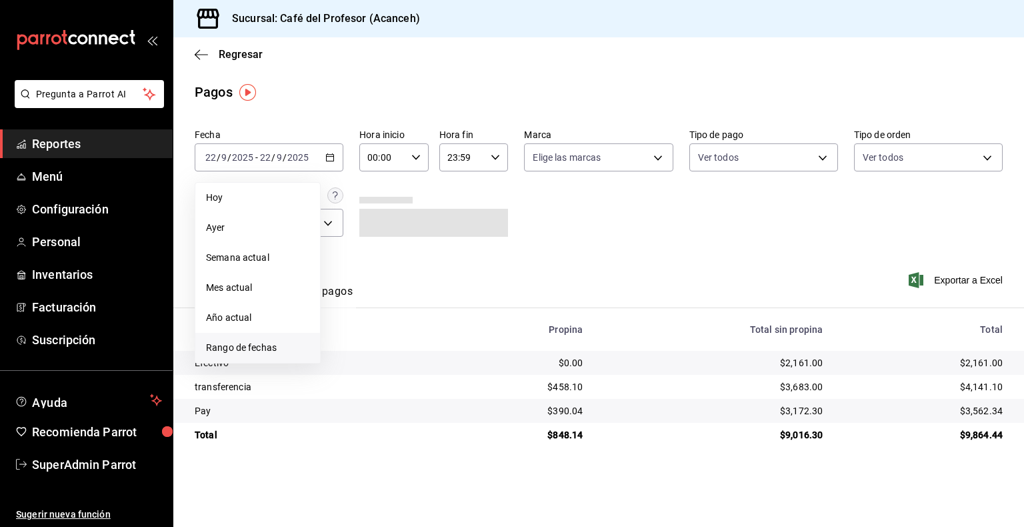
click at [275, 345] on span "Rango de fechas" at bounding box center [257, 348] width 103 height 14
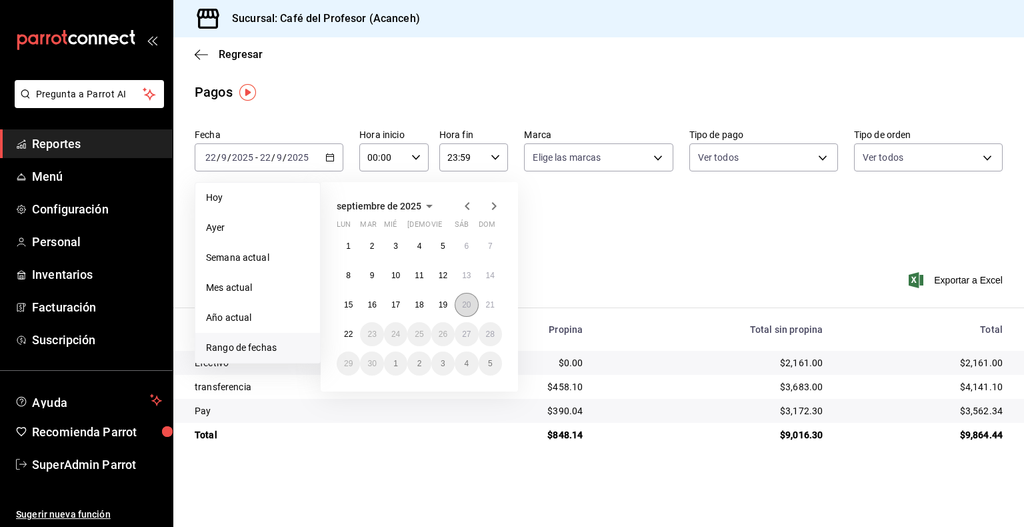
click at [457, 307] on button "20" at bounding box center [466, 305] width 23 height 24
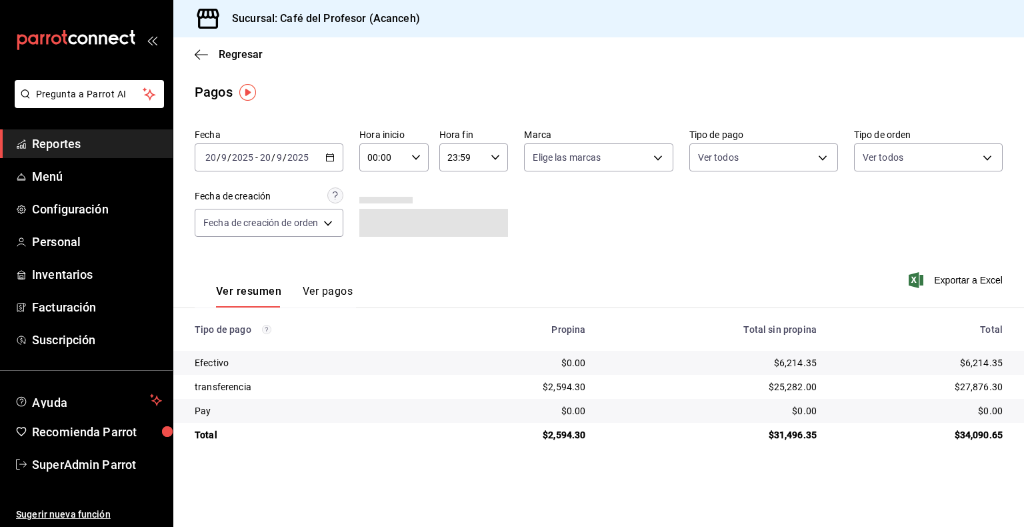
click at [413, 161] on icon "button" at bounding box center [415, 157] width 9 height 9
click at [388, 234] on button "14" at bounding box center [377, 227] width 29 height 27
click at [413, 226] on span "39" at bounding box center [411, 220] width 13 height 11
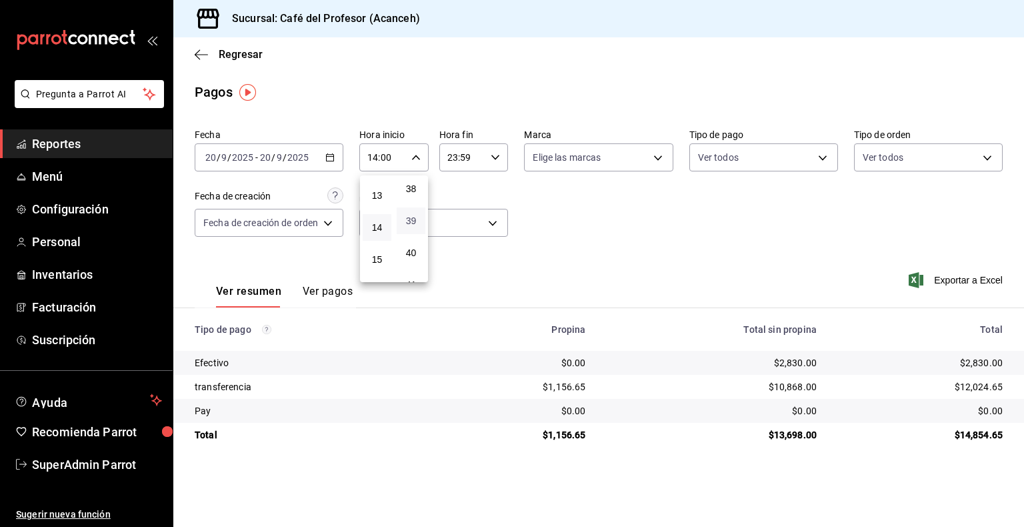
type input "14:39"
click at [501, 251] on div at bounding box center [512, 263] width 1024 height 527
click at [315, 305] on button "Ver pagos" at bounding box center [328, 296] width 50 height 23
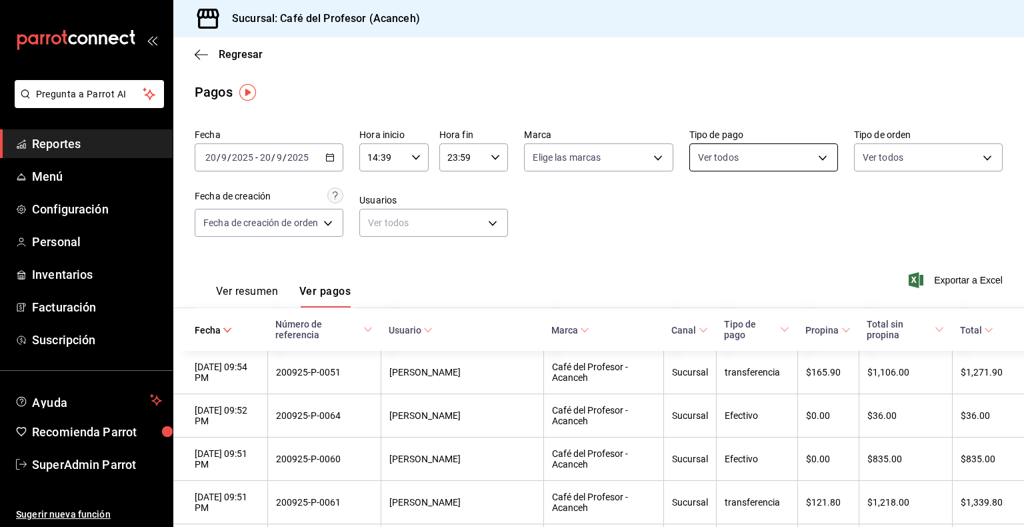
click at [698, 168] on body "Pregunta a Parrot AI Reportes Menú Configuración Personal Inventarios Facturaci…" at bounding box center [512, 263] width 1024 height 527
click at [698, 287] on span "transferencia" at bounding box center [772, 284] width 103 height 14
type input "12a9603a-d79d-40ed-be3c-0080d7b5201f"
checkbox input "true"
click at [579, 267] on div at bounding box center [512, 263] width 1024 height 527
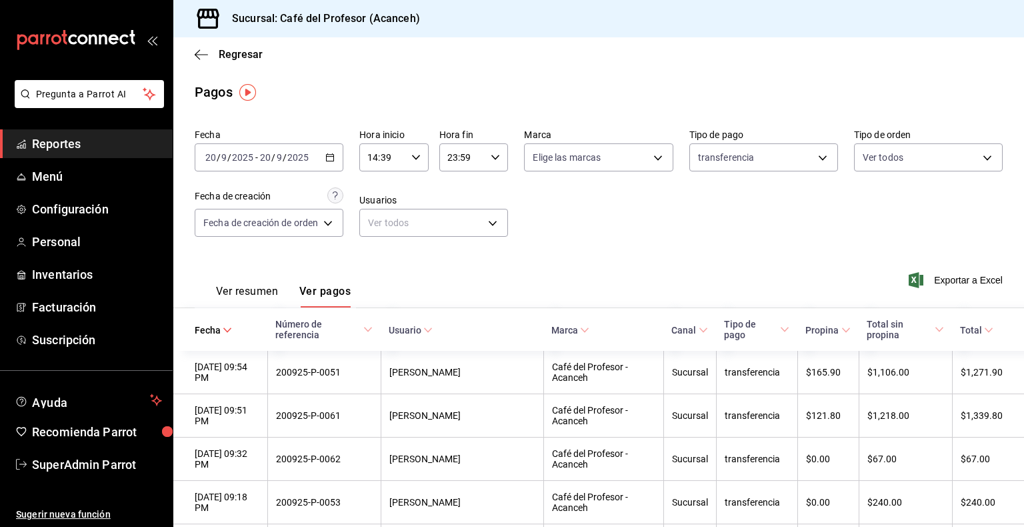
click at [273, 300] on button "Ver resumen" at bounding box center [247, 296] width 62 height 23
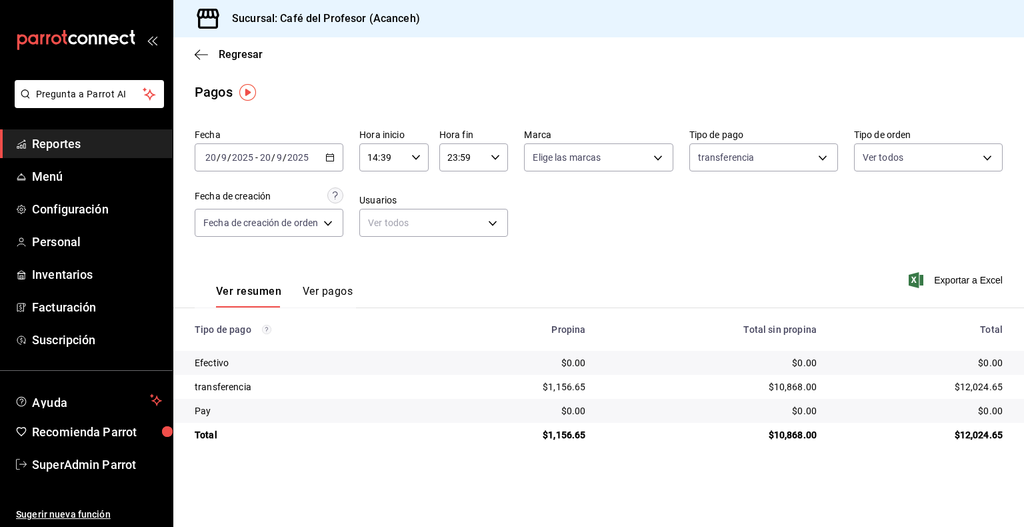
click at [335, 292] on button "Ver pagos" at bounding box center [328, 296] width 50 height 23
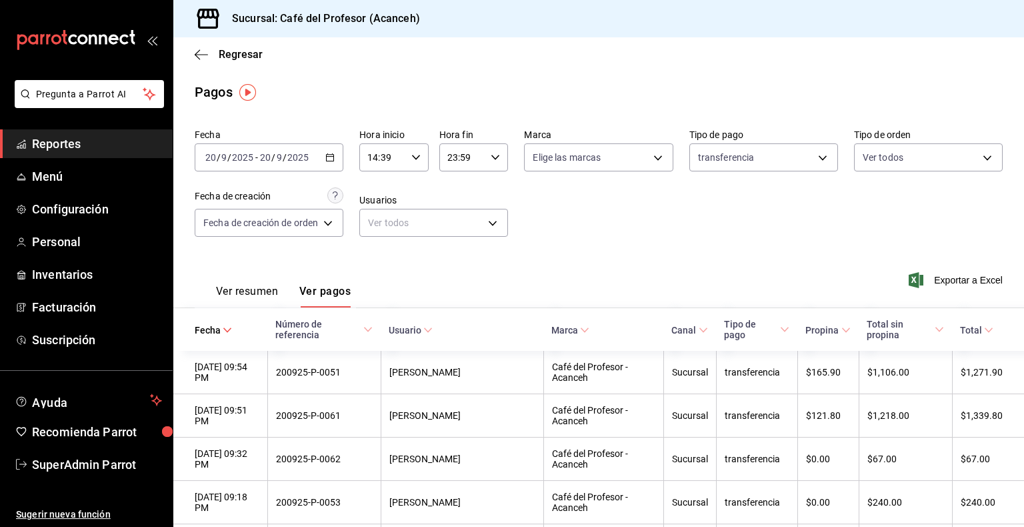
click at [405, 154] on div "14:39 Hora inicio" at bounding box center [393, 157] width 69 height 28
click at [409, 177] on span "38" at bounding box center [411, 172] width 13 height 11
type input "14:38"
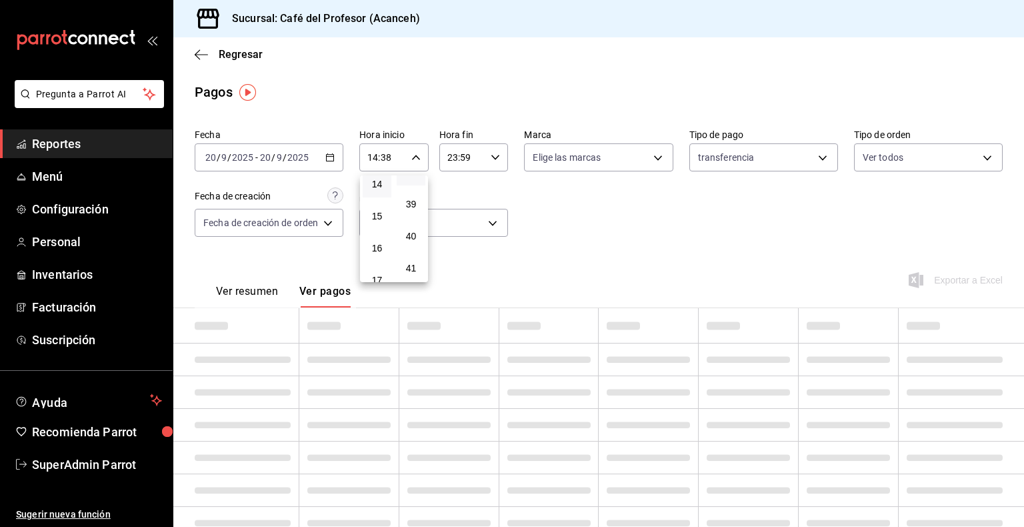
click at [525, 191] on div at bounding box center [512, 263] width 1024 height 527
click at [562, 253] on div "Ver resumen Ver pagos Exportar a Excel" at bounding box center [598, 288] width 851 height 71
click at [243, 291] on button "Ver resumen" at bounding box center [247, 296] width 62 height 23
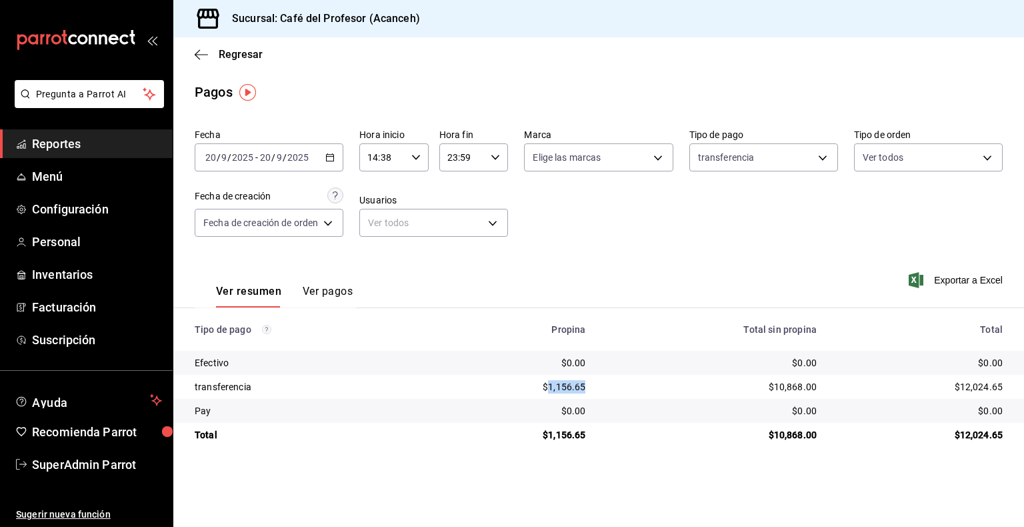
drag, startPoint x: 549, startPoint y: 387, endPoint x: 590, endPoint y: 389, distance: 41.4
click at [590, 389] on td "$1,156.65" at bounding box center [517, 387] width 157 height 24
click at [677, 385] on div "$10,868.00" at bounding box center [712, 386] width 210 height 13
click at [698, 391] on div "$12,024.65" at bounding box center [920, 386] width 165 height 13
drag, startPoint x: 957, startPoint y: 389, endPoint x: 1013, endPoint y: 389, distance: 56.7
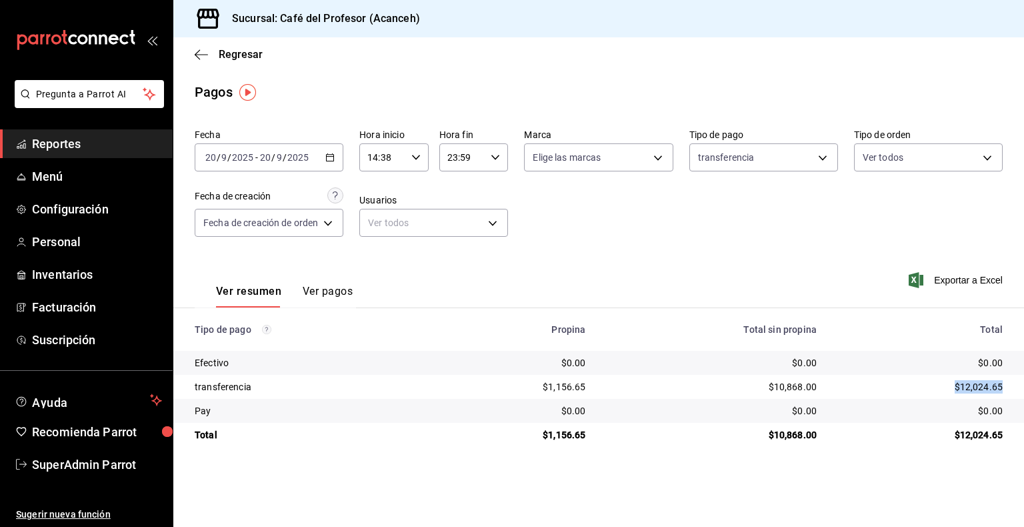
click at [698, 389] on td "$12,024.65" at bounding box center [925, 387] width 197 height 24
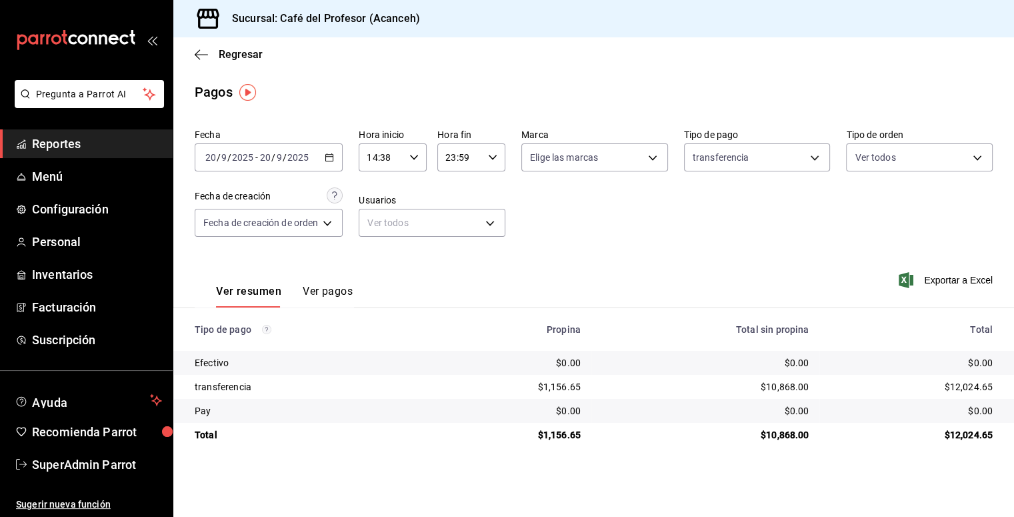
click at [698, 491] on main "Regresar Pagos Fecha 2025-09-20 20 / 9 / 2025 - 2025-09-20 20 / 9 / 2025 Hora i…" at bounding box center [593, 276] width 841 height 479
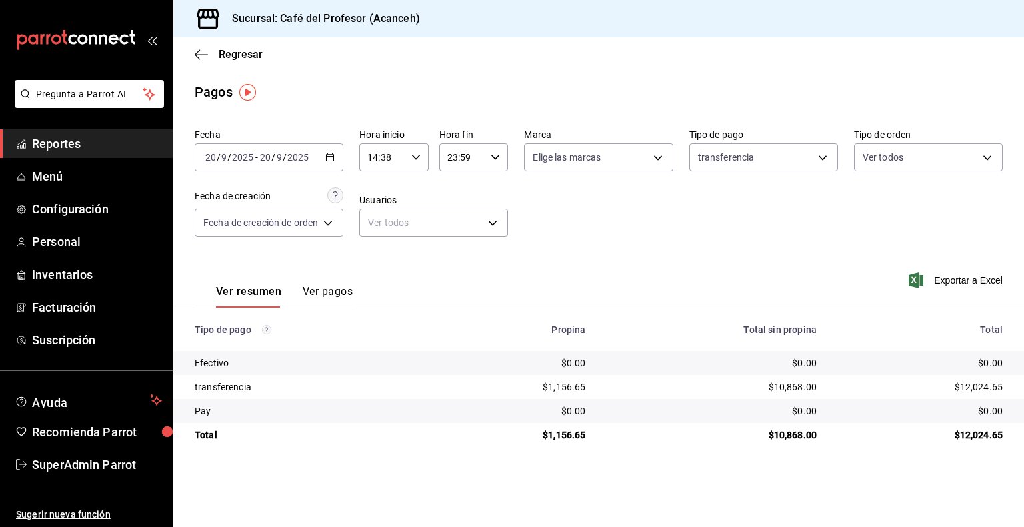
click at [37, 149] on span "Reportes" at bounding box center [97, 144] width 130 height 18
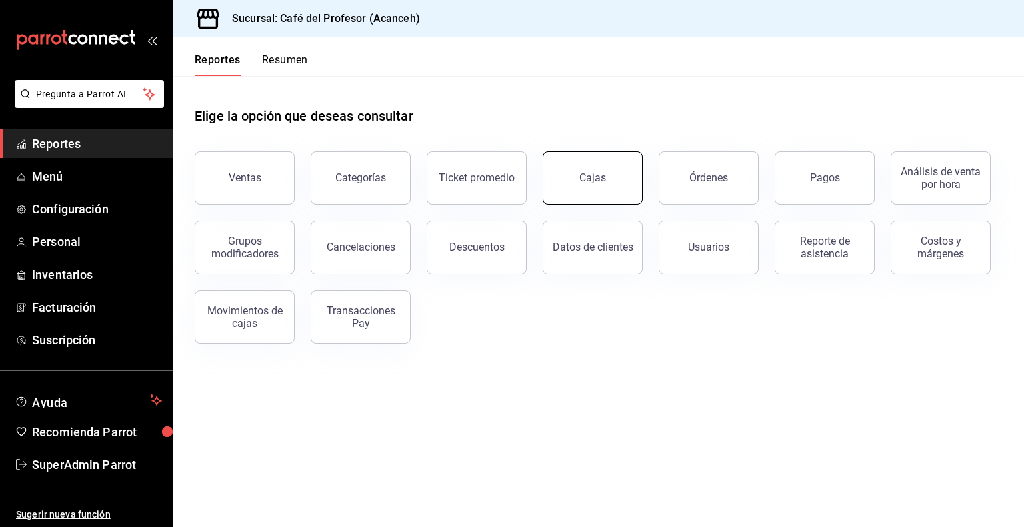
click at [571, 175] on link "Cajas" at bounding box center [593, 177] width 100 height 53
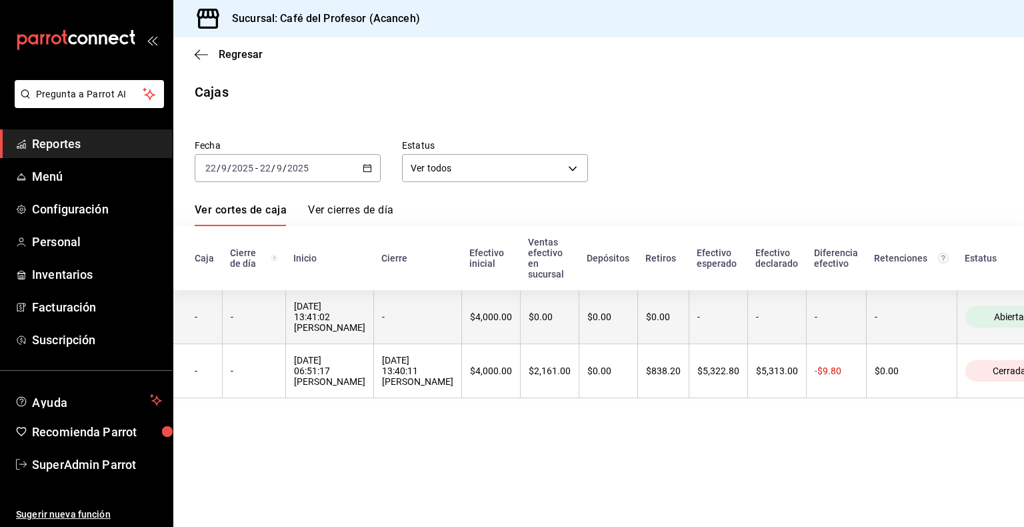
click at [262, 313] on th "-" at bounding box center [253, 317] width 63 height 54
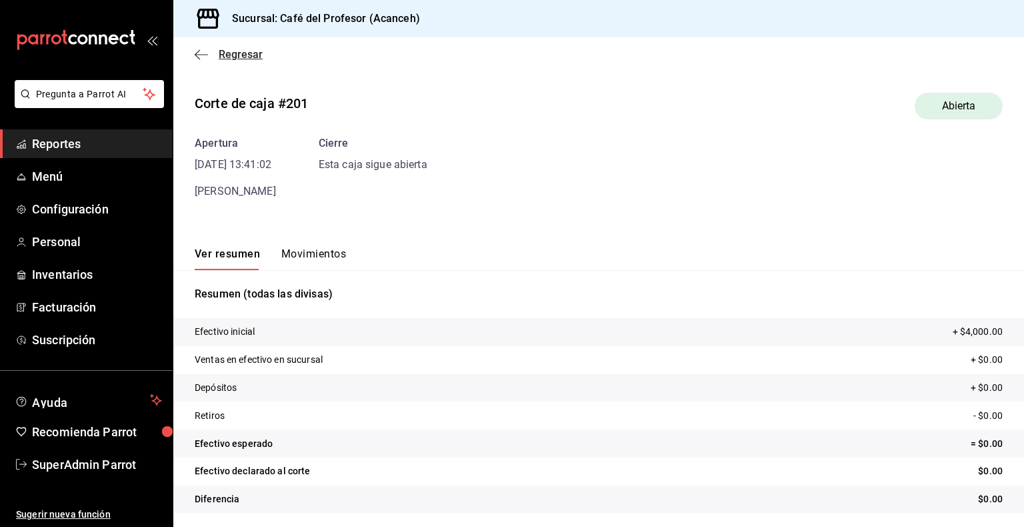
click at [198, 58] on icon "button" at bounding box center [201, 55] width 13 height 12
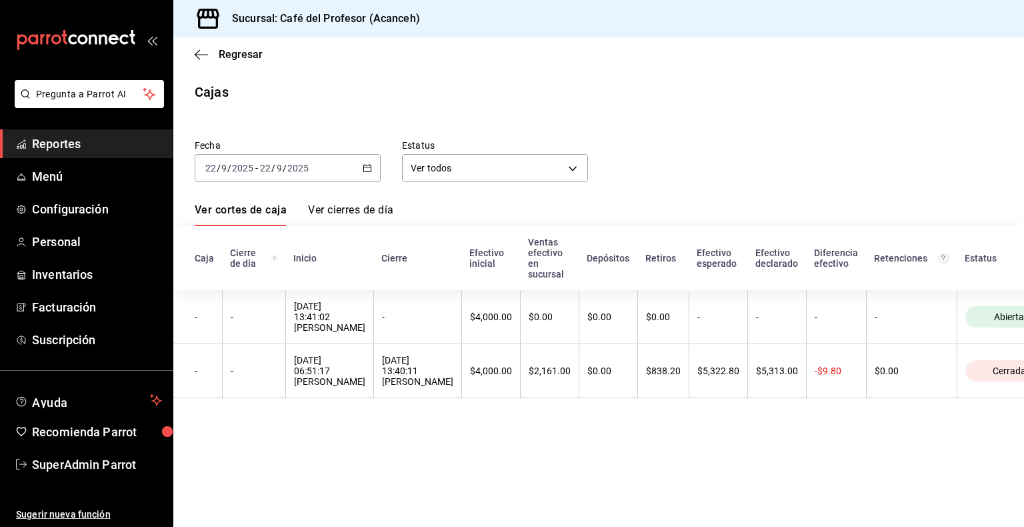
click at [355, 169] on div "2025-09-22 22 / 9 / 2025 - 2025-09-22 22 / 9 / 2025" at bounding box center [288, 168] width 186 height 28
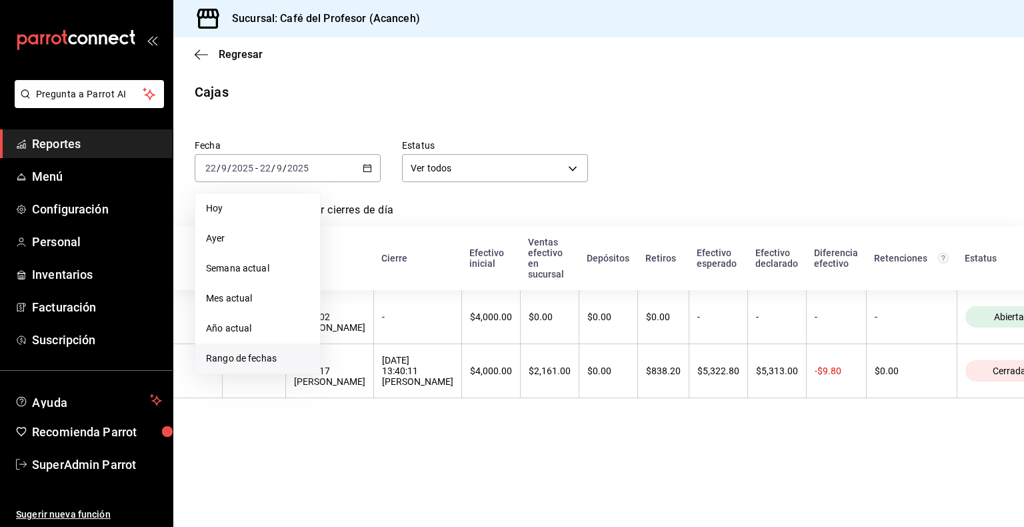
click at [260, 365] on li "Rango de fechas" at bounding box center [257, 358] width 125 height 30
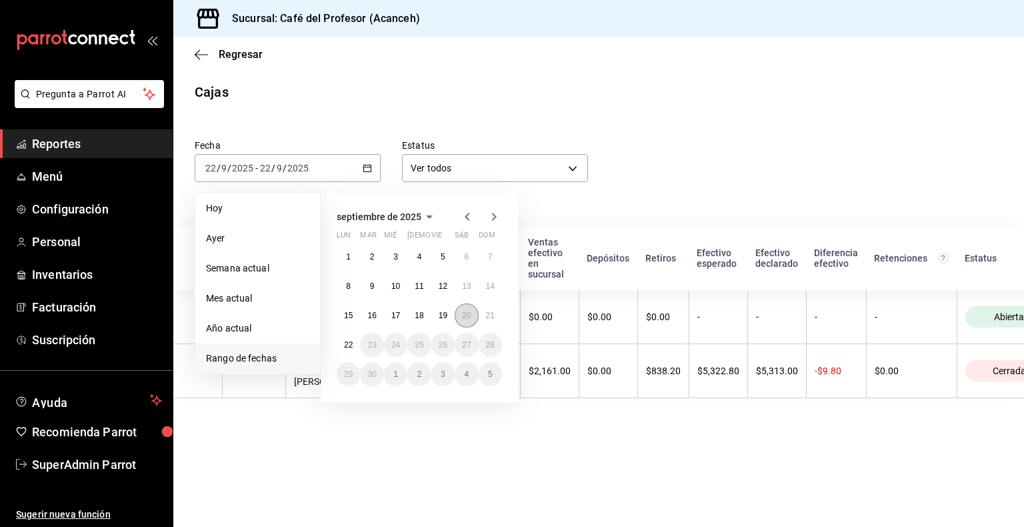
click at [470, 311] on abbr "20" at bounding box center [466, 315] width 9 height 9
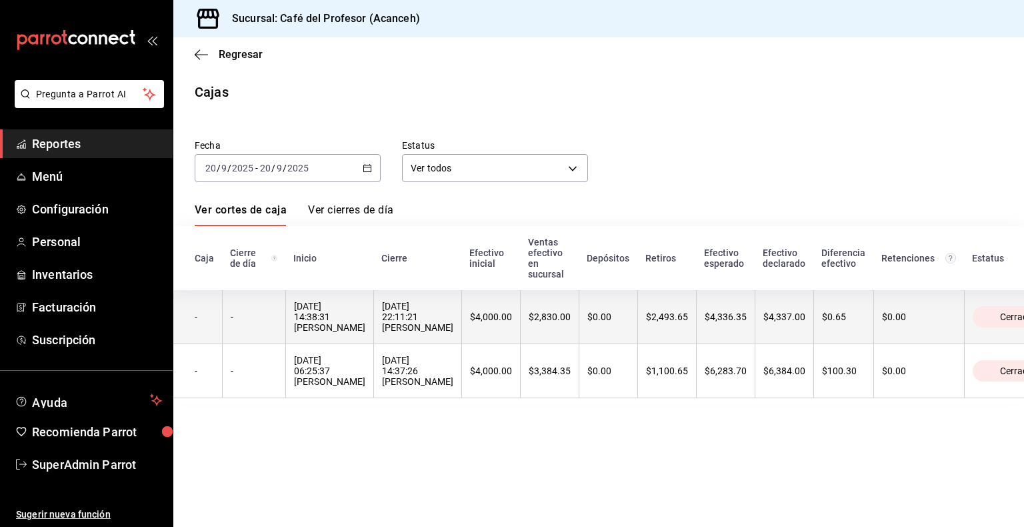
click at [470, 314] on div "$4,000.00" at bounding box center [491, 316] width 42 height 11
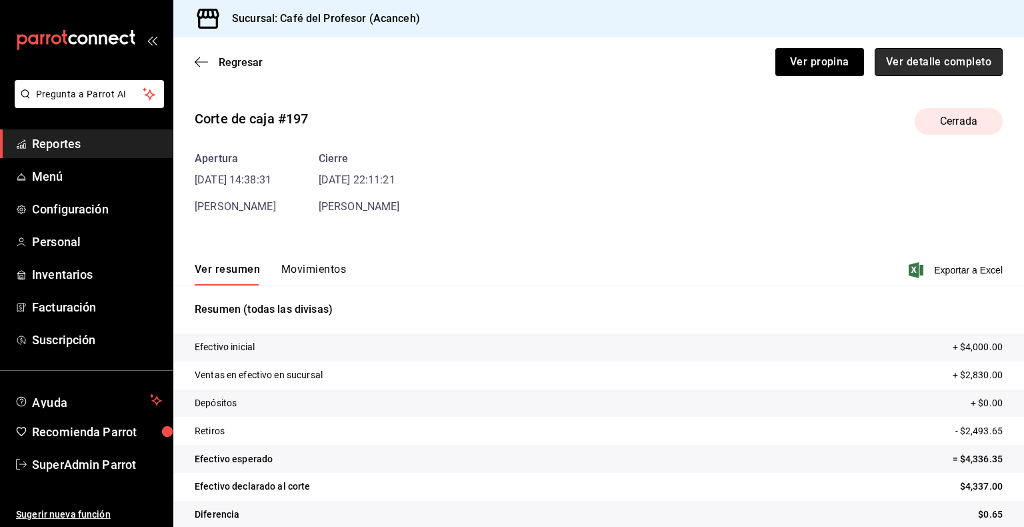
click at [698, 66] on button "Ver detalle completo" at bounding box center [939, 62] width 128 height 28
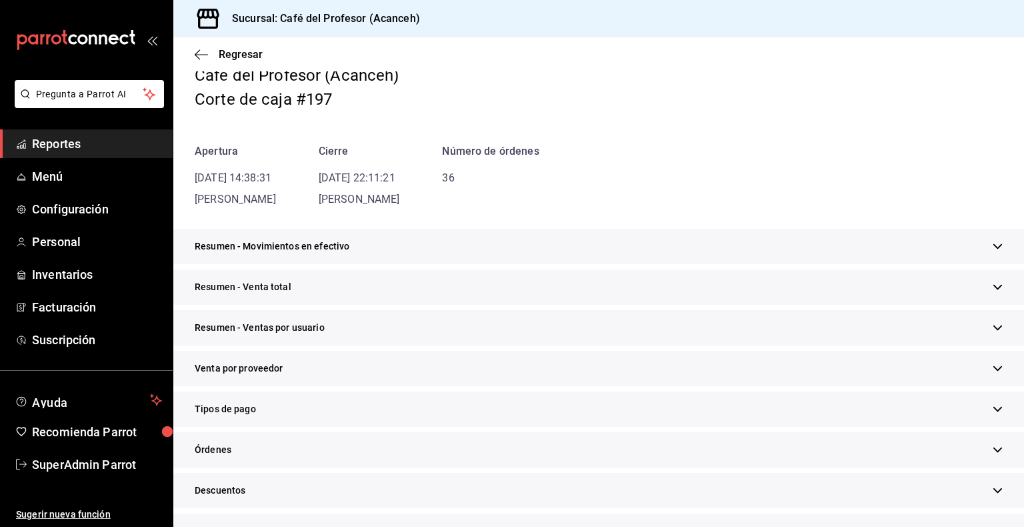
scroll to position [61, 0]
click at [269, 416] on div "Tipos de pago" at bounding box center [598, 408] width 851 height 35
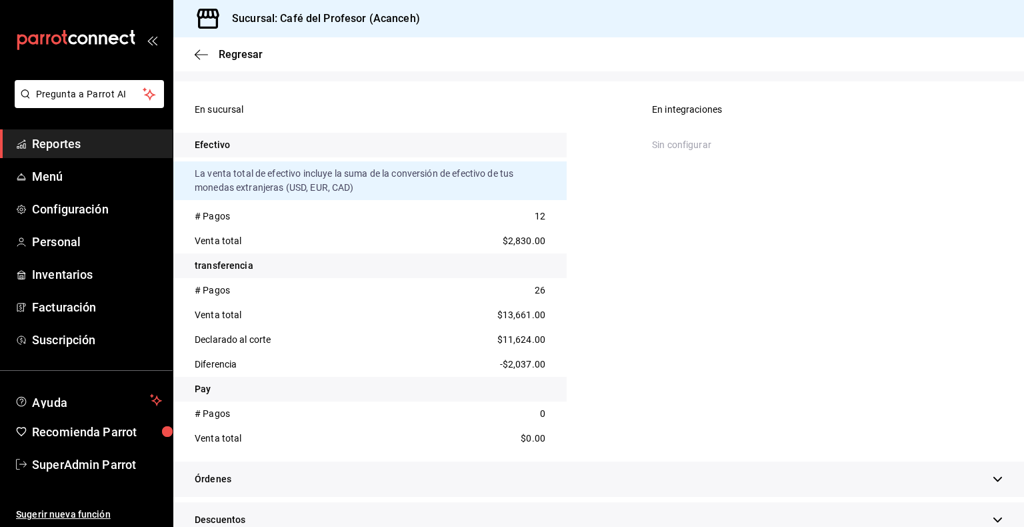
scroll to position [431, 0]
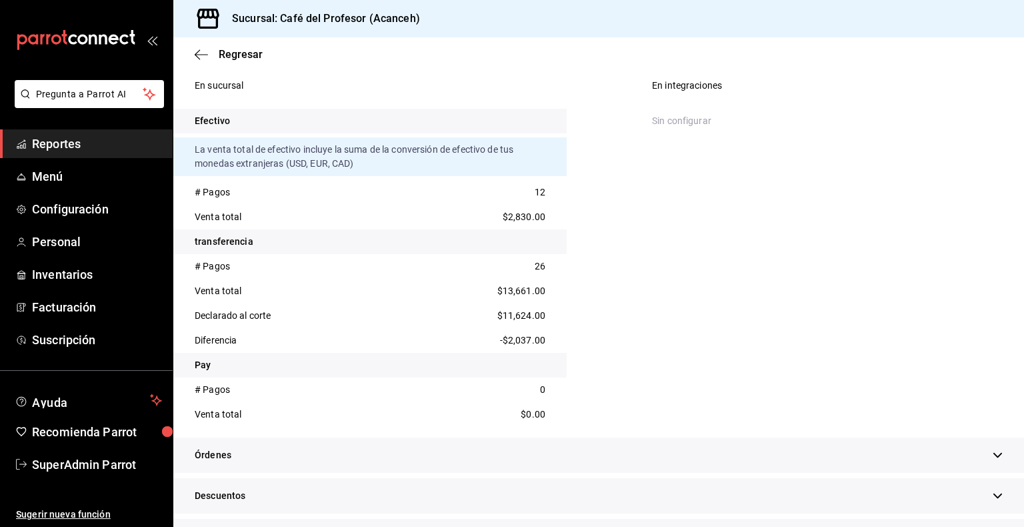
click at [75, 143] on span "Reportes" at bounding box center [97, 144] width 130 height 18
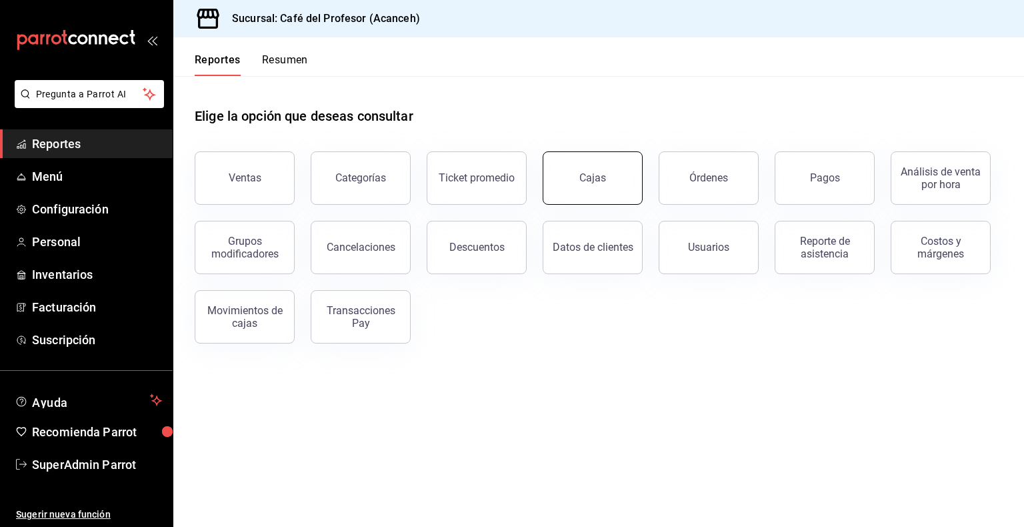
click at [619, 180] on link "Cajas" at bounding box center [593, 177] width 100 height 53
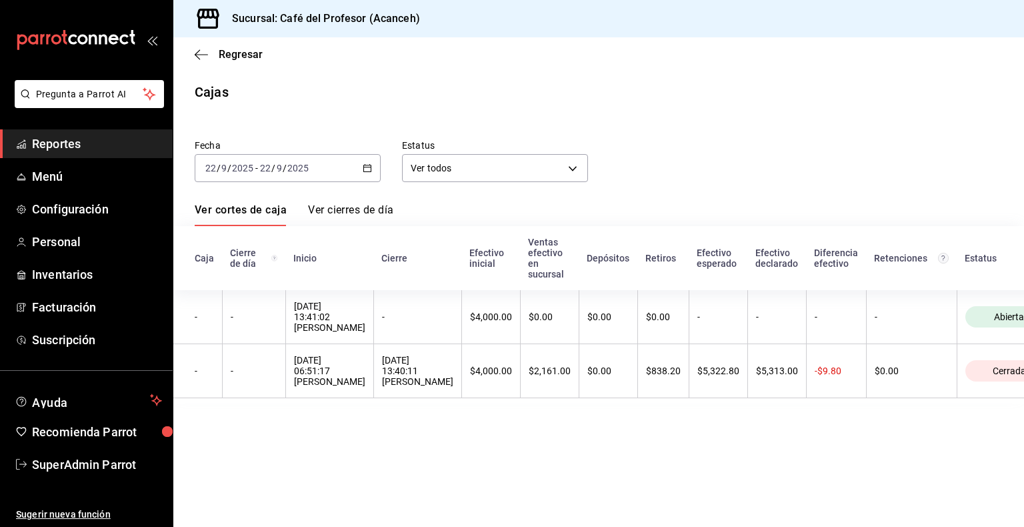
click at [362, 165] on div "2025-09-22 22 / 9 / 2025 - 2025-09-22 22 / 9 / 2025" at bounding box center [288, 168] width 186 height 28
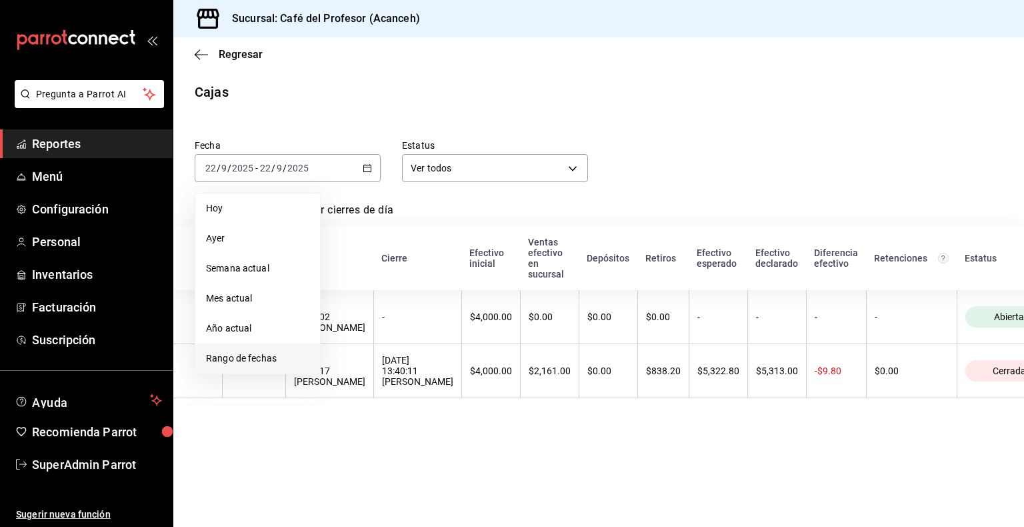
click at [269, 356] on span "Rango de fechas" at bounding box center [257, 358] width 103 height 14
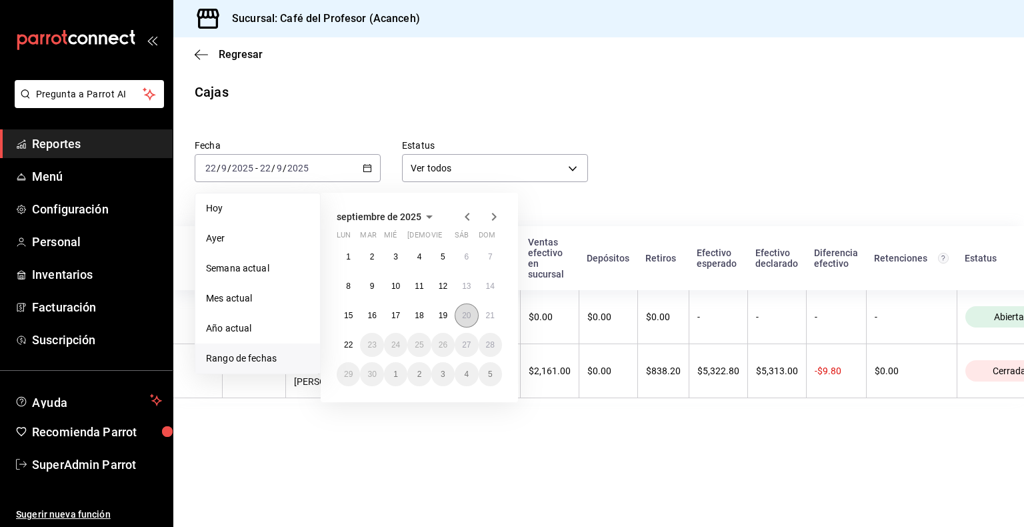
click at [464, 318] on abbr "20" at bounding box center [466, 315] width 9 height 9
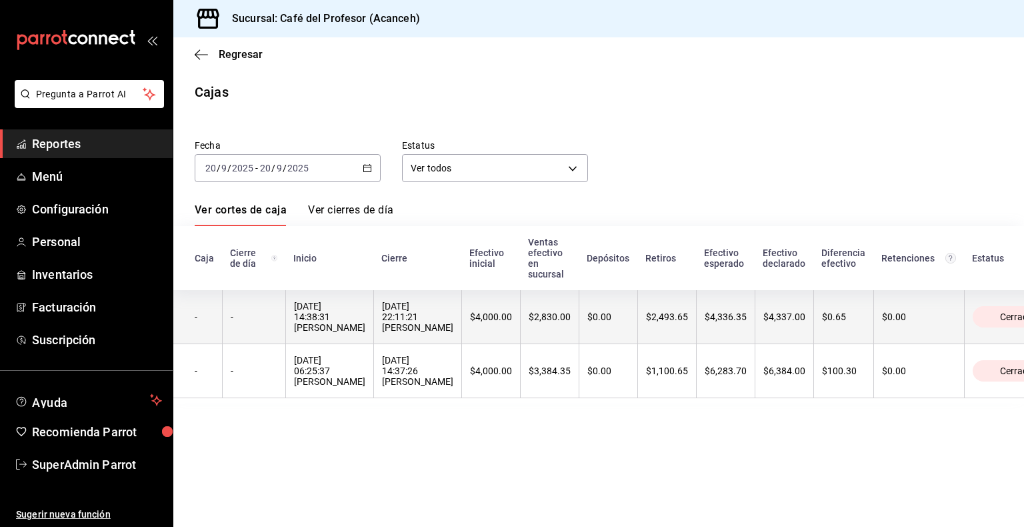
click at [373, 329] on th "20/09/2025 22:11:21 Naomi Correa" at bounding box center [417, 317] width 88 height 54
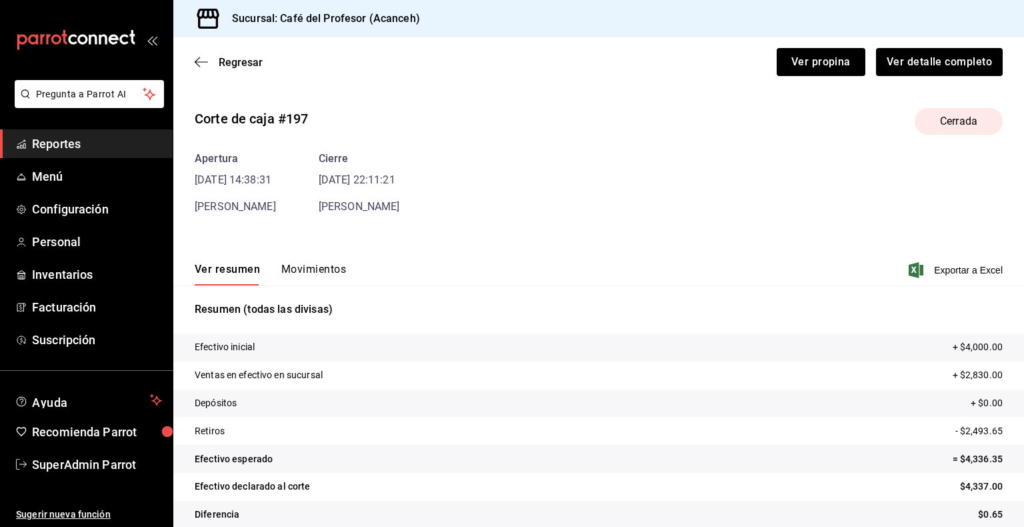
scroll to position [17, 0]
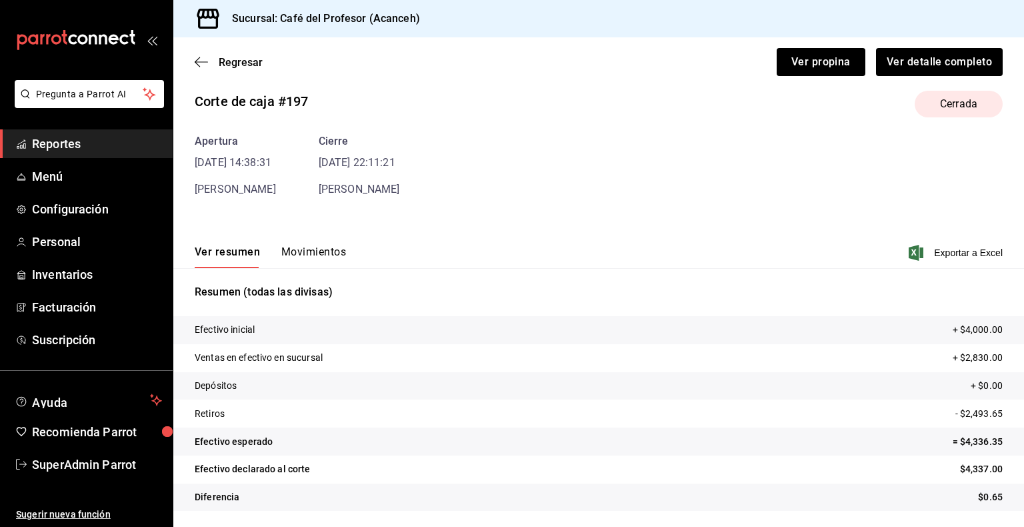
click at [318, 250] on button "Movimientos" at bounding box center [313, 256] width 65 height 23
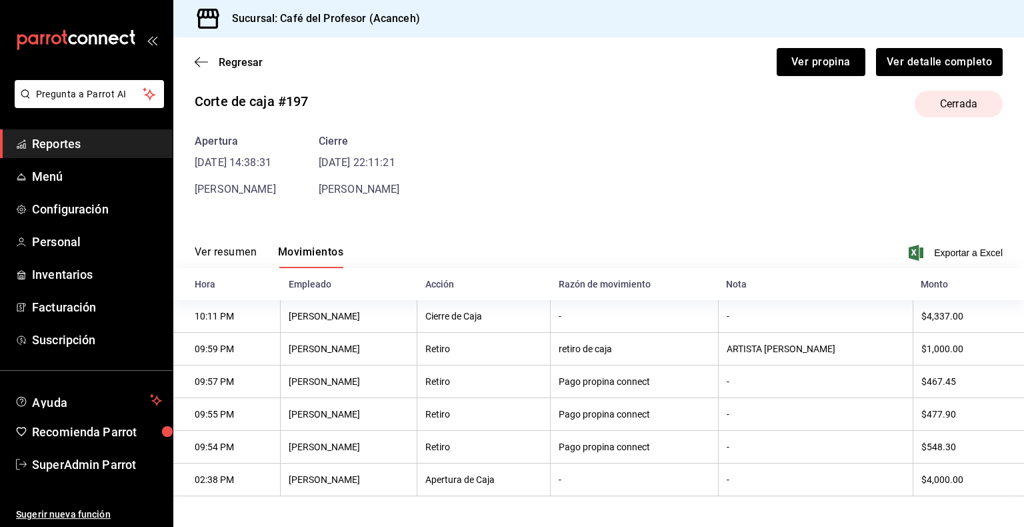
scroll to position [21, 0]
click at [236, 255] on button "Ver resumen" at bounding box center [226, 255] width 62 height 23
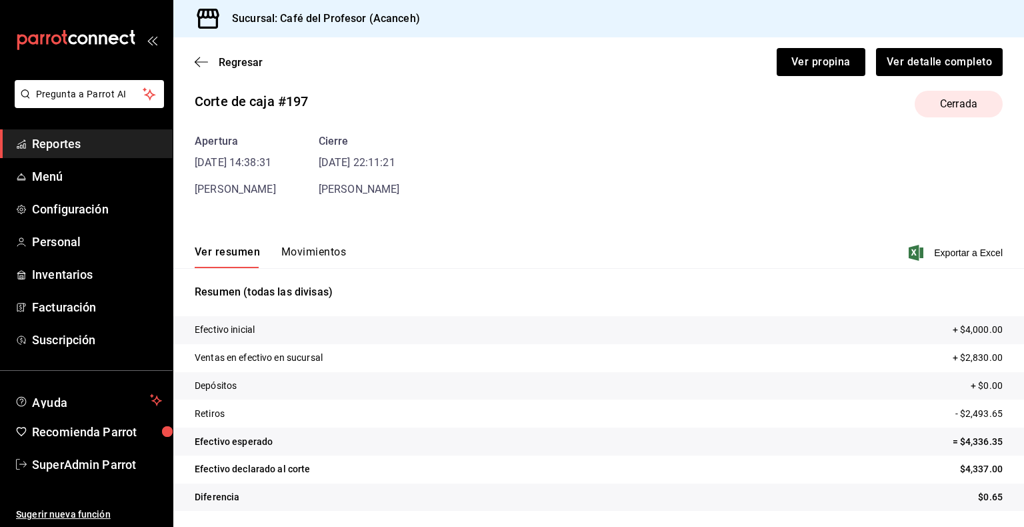
scroll to position [17, 0]
click at [698, 68] on button "Ver detalle completo" at bounding box center [939, 62] width 128 height 28
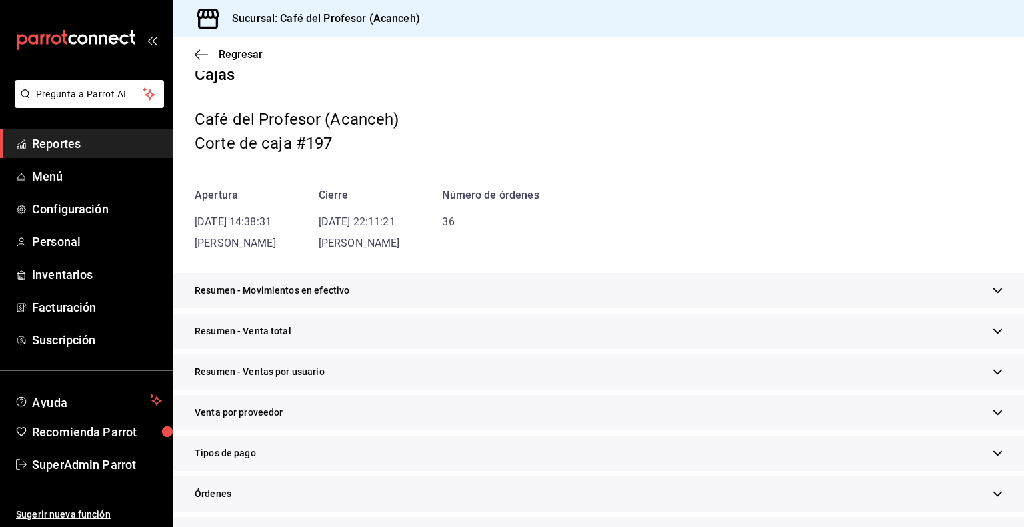
click at [289, 460] on div "Tipos de pago" at bounding box center [598, 452] width 851 height 35
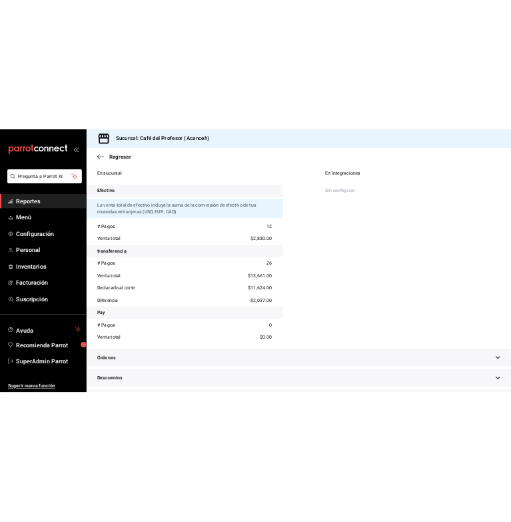
scroll to position [439, 0]
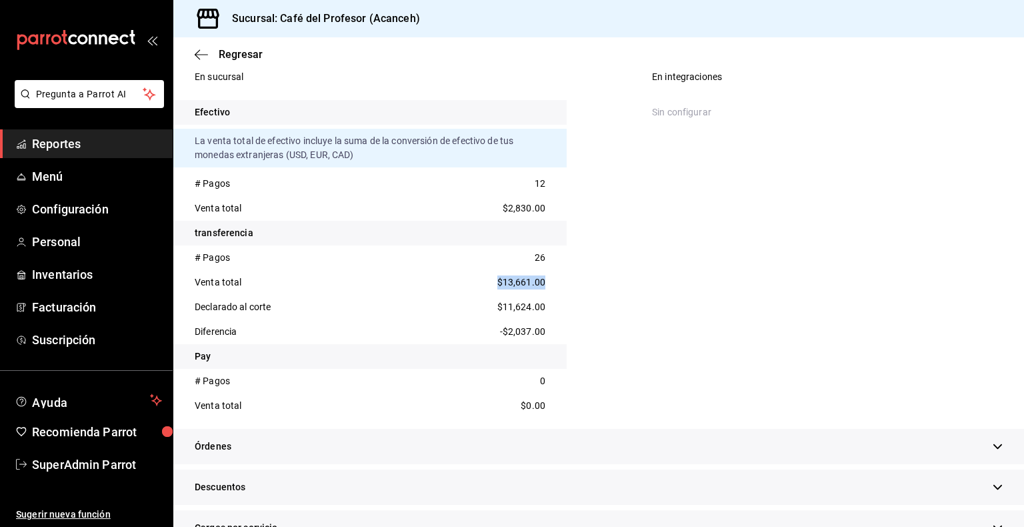
drag, startPoint x: 495, startPoint y: 280, endPoint x: 541, endPoint y: 287, distance: 47.1
click at [541, 287] on div "Venta total $13,661.00" at bounding box center [369, 282] width 393 height 25
click at [593, 274] on div "En sucursal Efectivo La venta total de efectivo incluye la suma de la conversió…" at bounding box center [598, 241] width 851 height 375
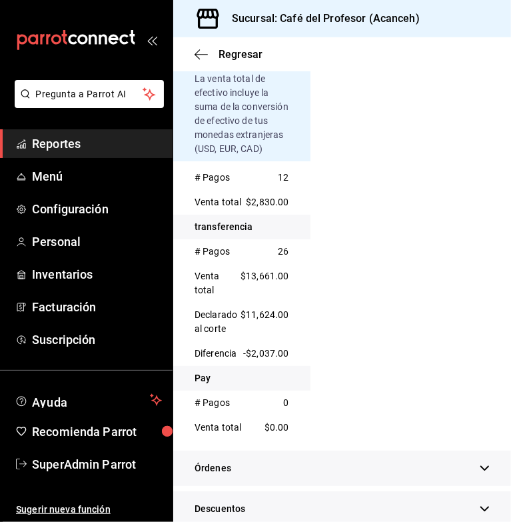
scroll to position [511, 0]
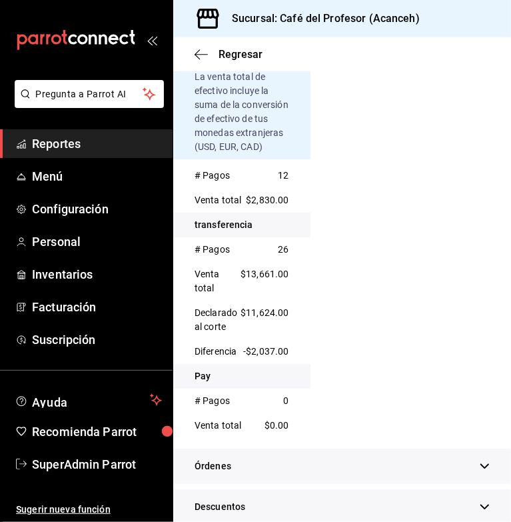
click at [375, 210] on div "En integraciones Sin configurar" at bounding box center [443, 219] width 137 height 437
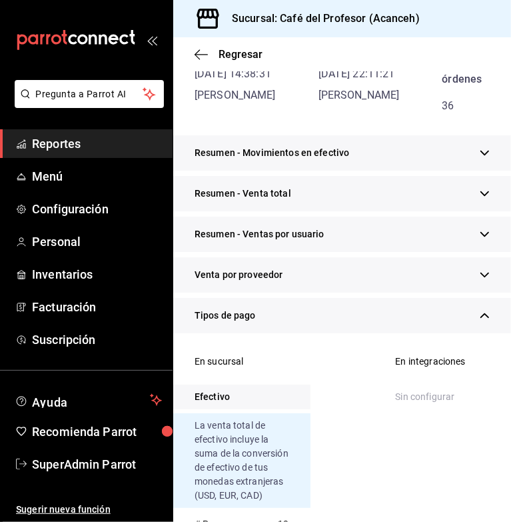
scroll to position [162, 0]
click at [48, 143] on span "Reportes" at bounding box center [97, 144] width 130 height 18
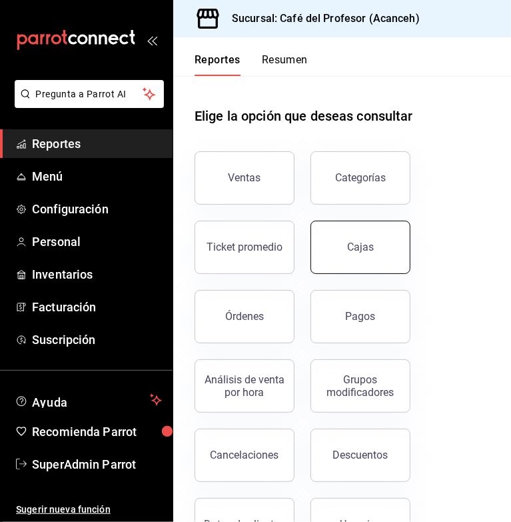
click at [317, 239] on link "Cajas" at bounding box center [361, 247] width 100 height 53
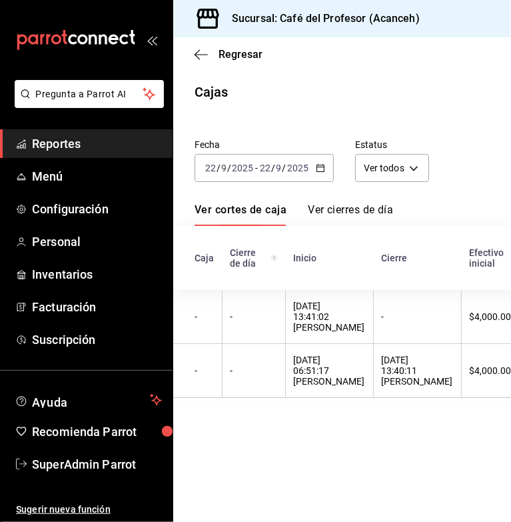
click at [317, 165] on \(Stroke\) "button" at bounding box center [321, 168] width 8 height 7
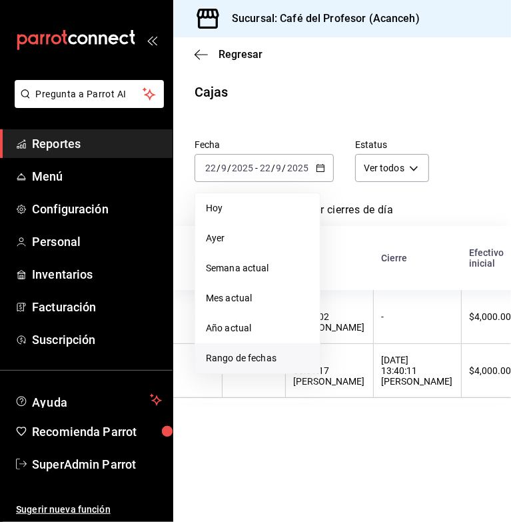
click at [249, 362] on span "Rango de fechas" at bounding box center [257, 358] width 103 height 14
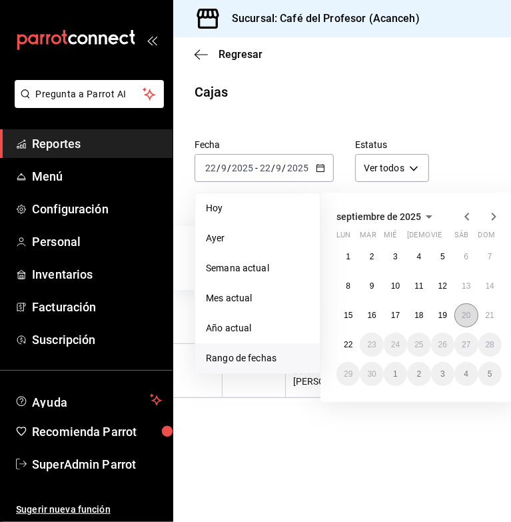
click at [469, 315] on abbr "20" at bounding box center [466, 315] width 9 height 9
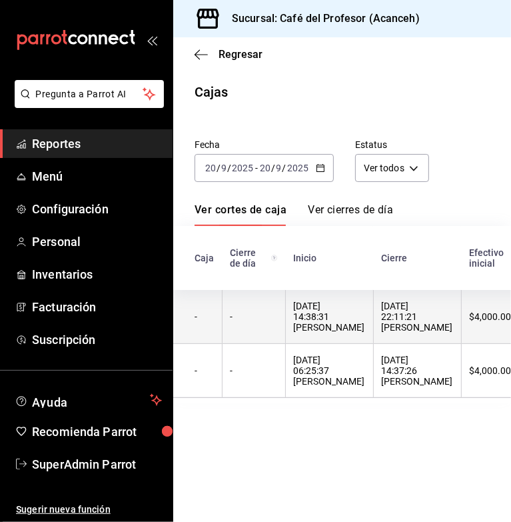
click at [317, 311] on div "20/09/2025 14:38:31 Oyuki Ruiz" at bounding box center [329, 317] width 71 height 32
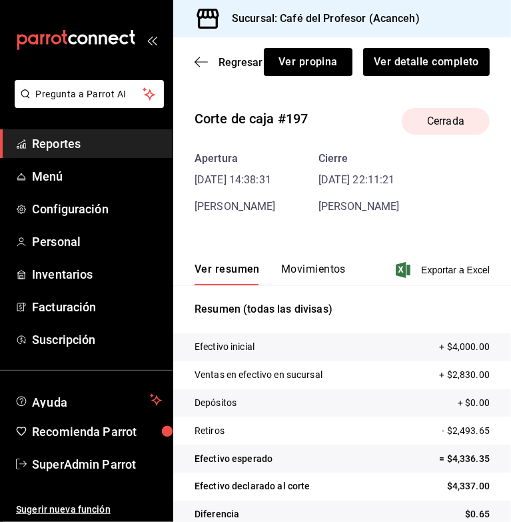
scroll to position [22, 0]
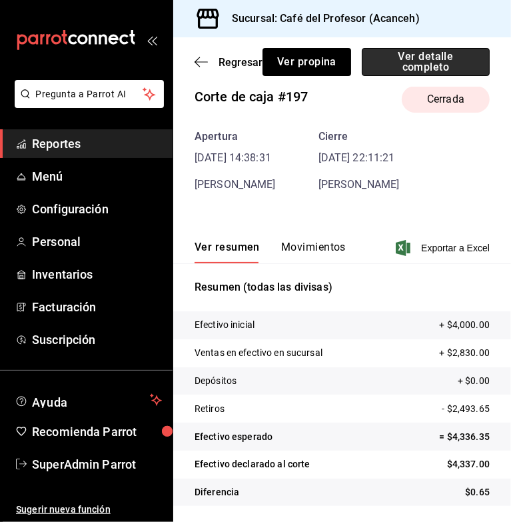
click at [427, 69] on button "Ver detalle completo" at bounding box center [426, 62] width 128 height 28
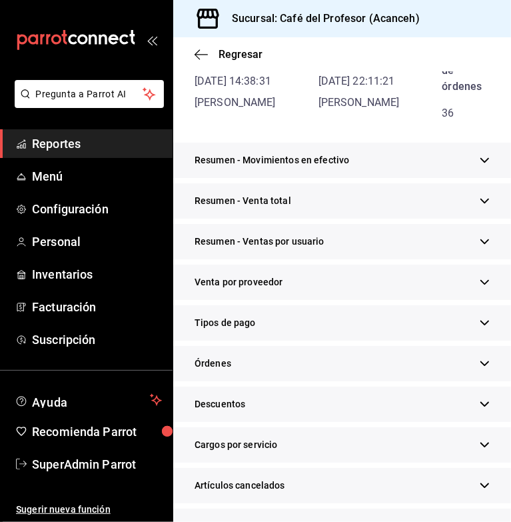
scroll to position [157, 0]
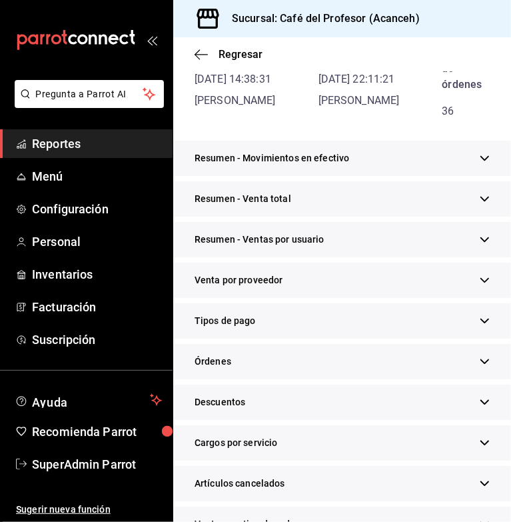
click at [291, 337] on div "Tipos de pago" at bounding box center [342, 320] width 338 height 35
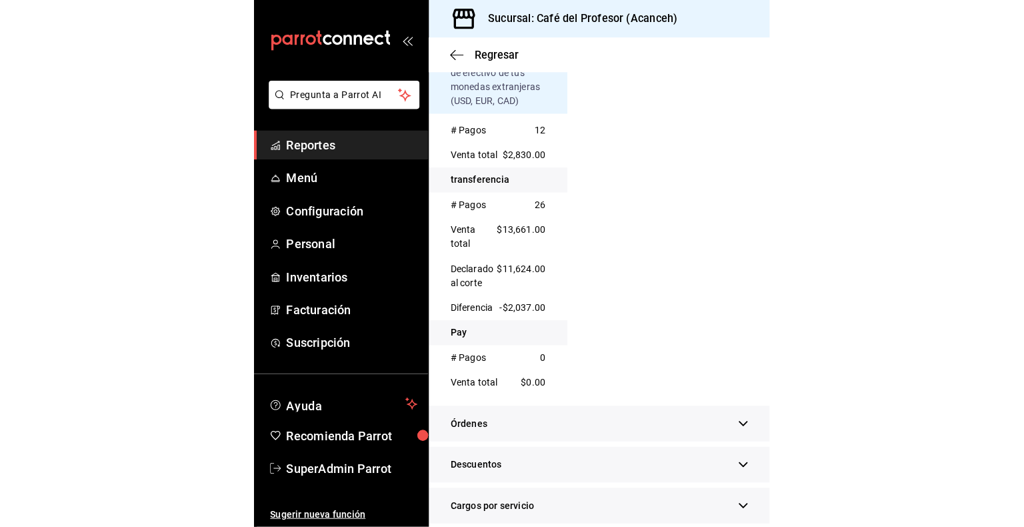
scroll to position [568, 0]
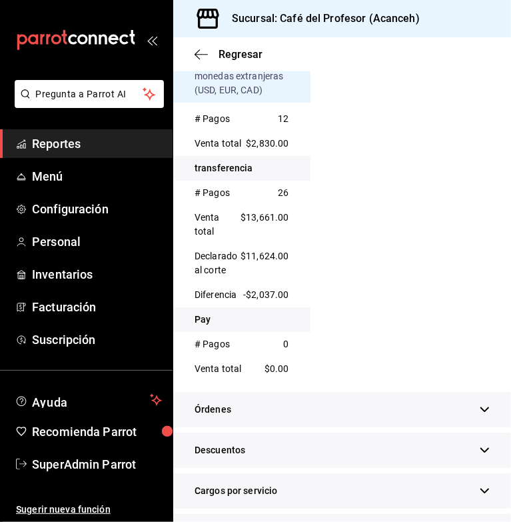
click at [43, 143] on span "Reportes" at bounding box center [97, 144] width 130 height 18
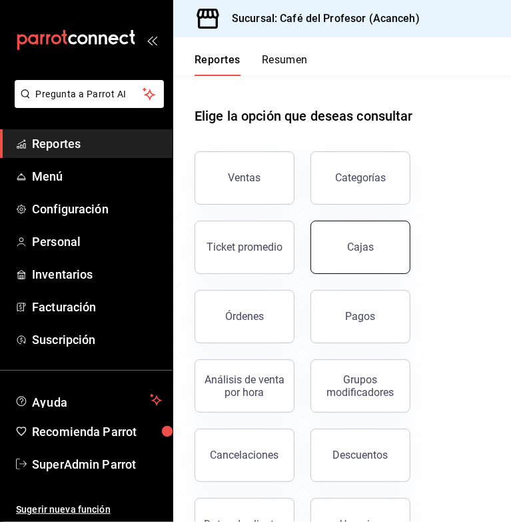
click at [325, 236] on link "Cajas" at bounding box center [361, 247] width 100 height 53
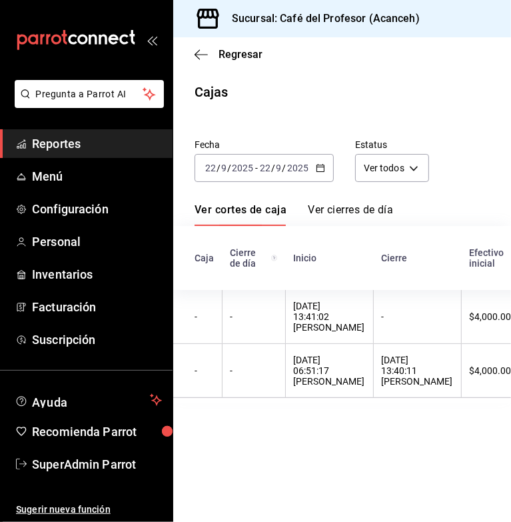
click at [291, 163] on input "2025" at bounding box center [298, 168] width 23 height 11
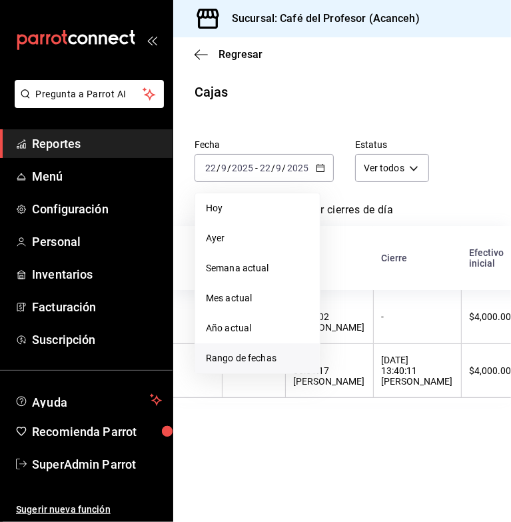
click at [245, 359] on span "Rango de fechas" at bounding box center [257, 358] width 103 height 14
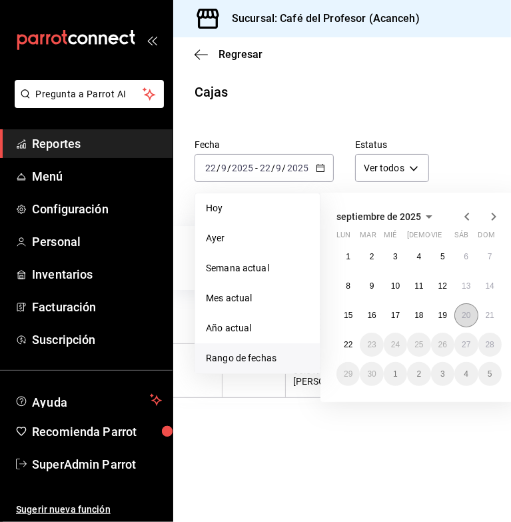
click at [461, 319] on button "20" at bounding box center [466, 315] width 23 height 24
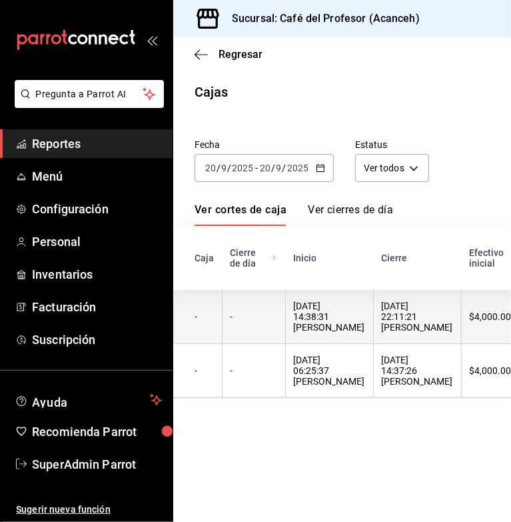
click at [289, 306] on th "20/09/2025 14:38:31 Oyuki Ruiz" at bounding box center [329, 317] width 88 height 54
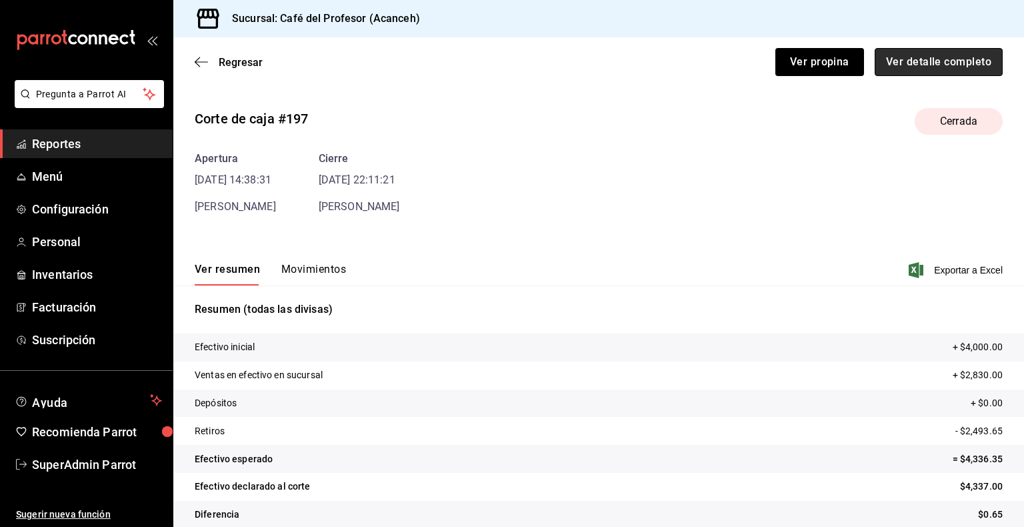
click at [698, 73] on button "Ver detalle completo" at bounding box center [939, 62] width 128 height 28
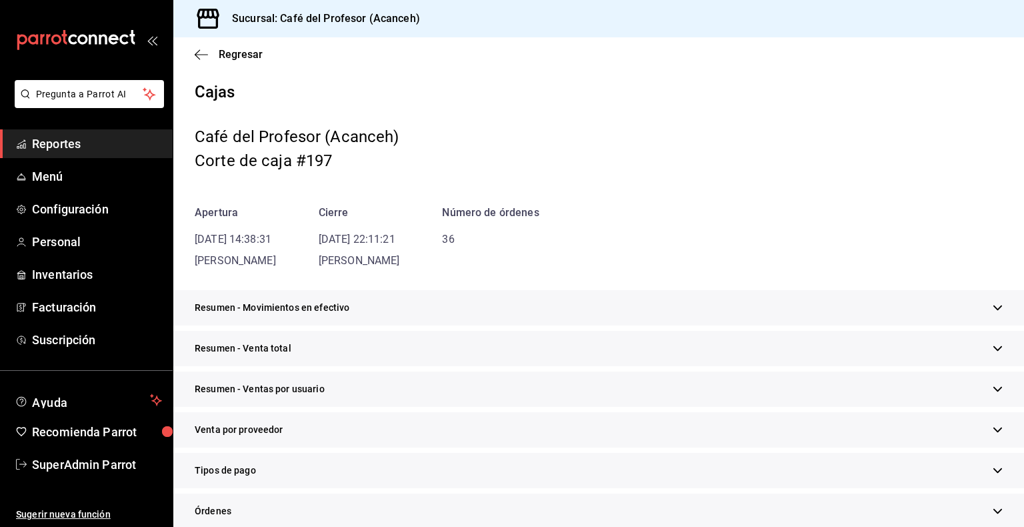
click at [253, 470] on span "Tipos de pago" at bounding box center [225, 470] width 61 height 14
click at [256, 473] on div "Tipos de pago" at bounding box center [598, 470] width 851 height 35
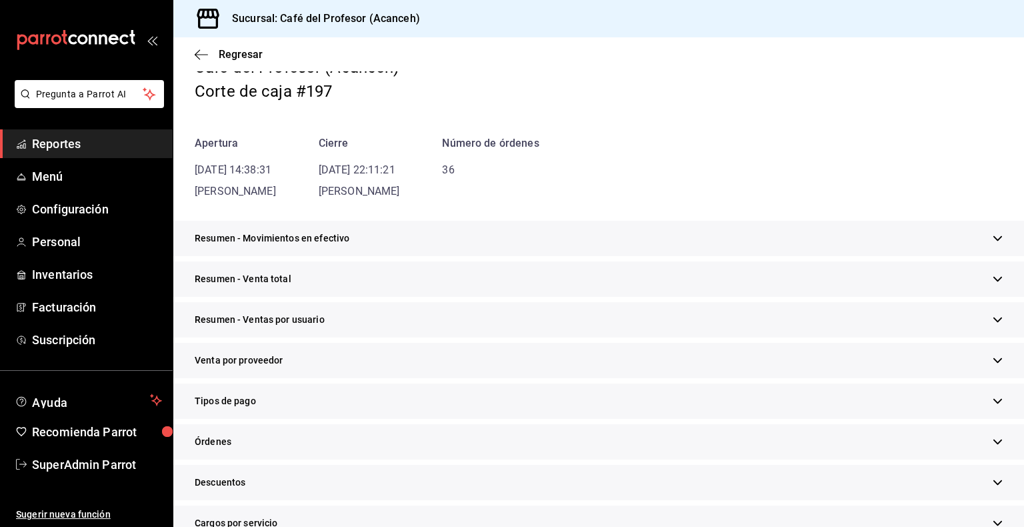
scroll to position [79, 0]
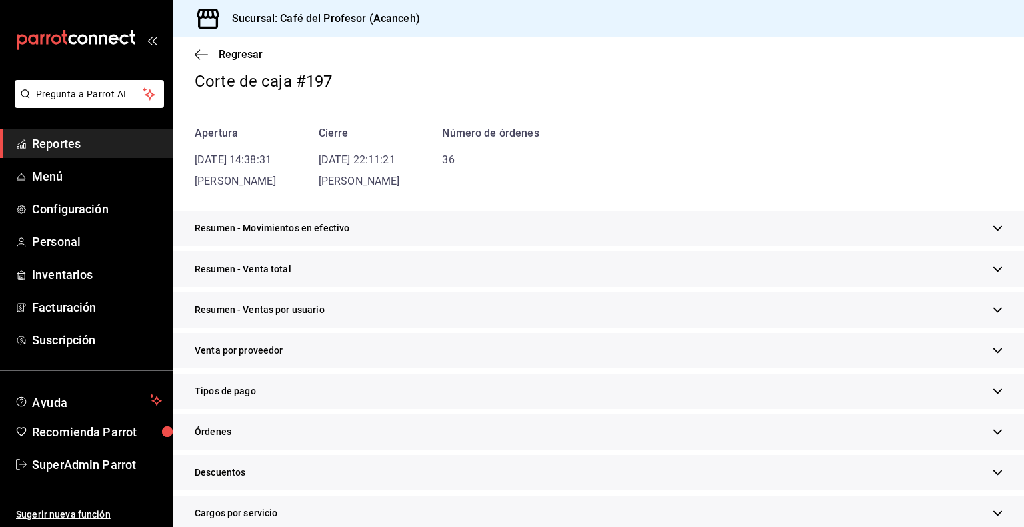
click at [287, 387] on div "Tipos de pago" at bounding box center [598, 390] width 851 height 35
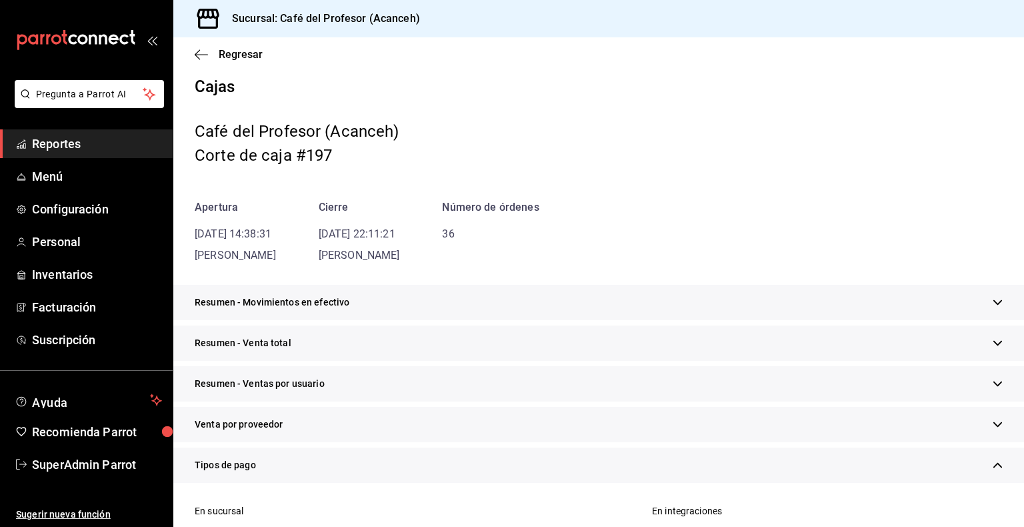
scroll to position [0, 0]
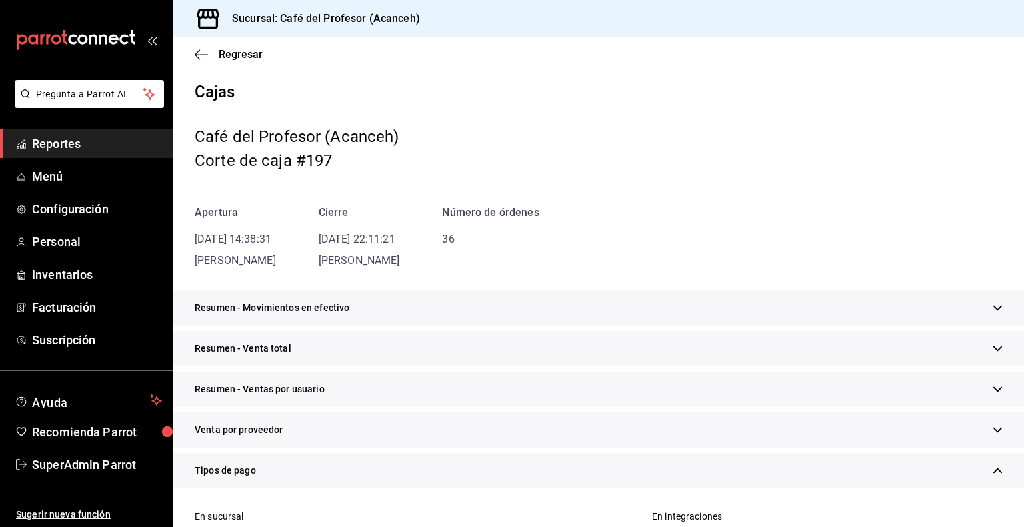
click at [253, 242] on time "20/09/25 14:38:31" at bounding box center [233, 239] width 77 height 13
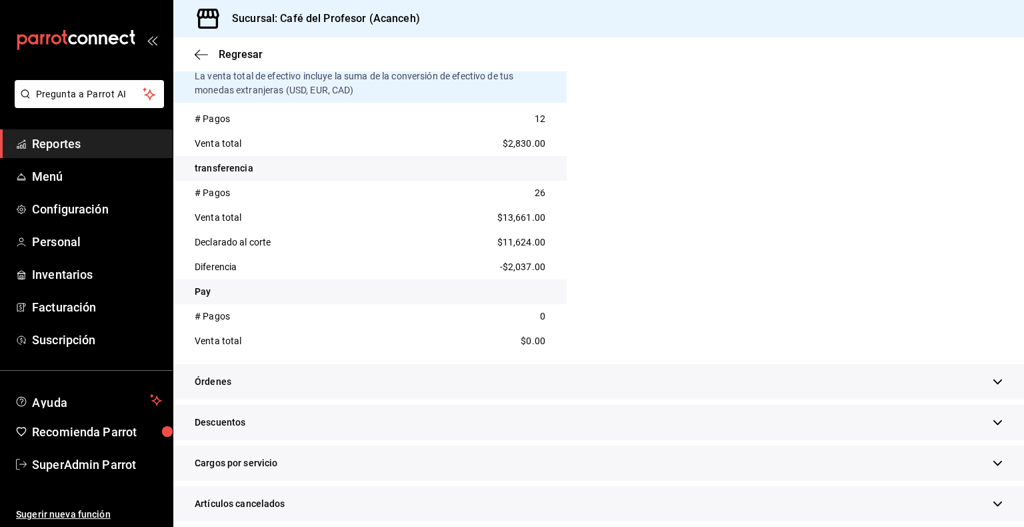
scroll to position [461, 0]
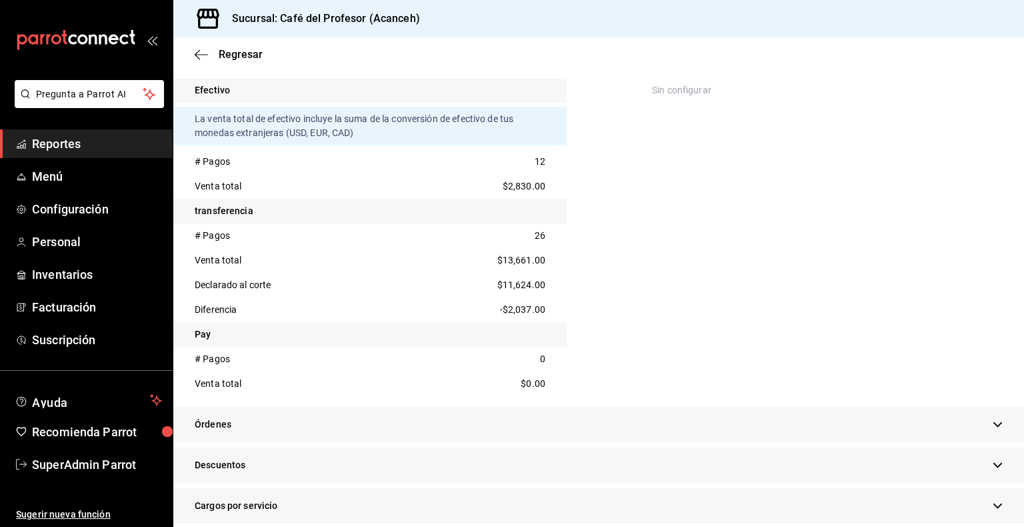
click at [81, 151] on span "Reportes" at bounding box center [97, 144] width 130 height 18
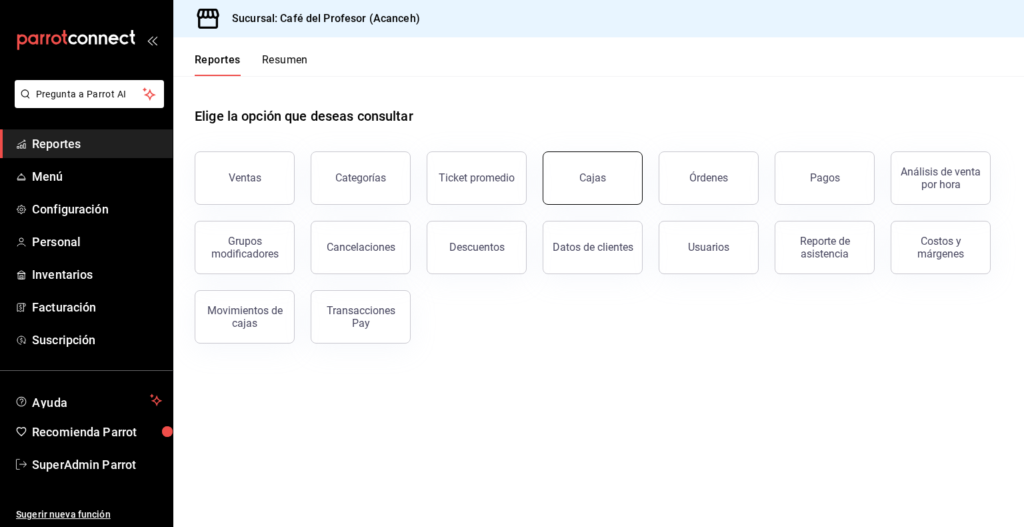
click at [591, 179] on div "Cajas" at bounding box center [592, 178] width 27 height 16
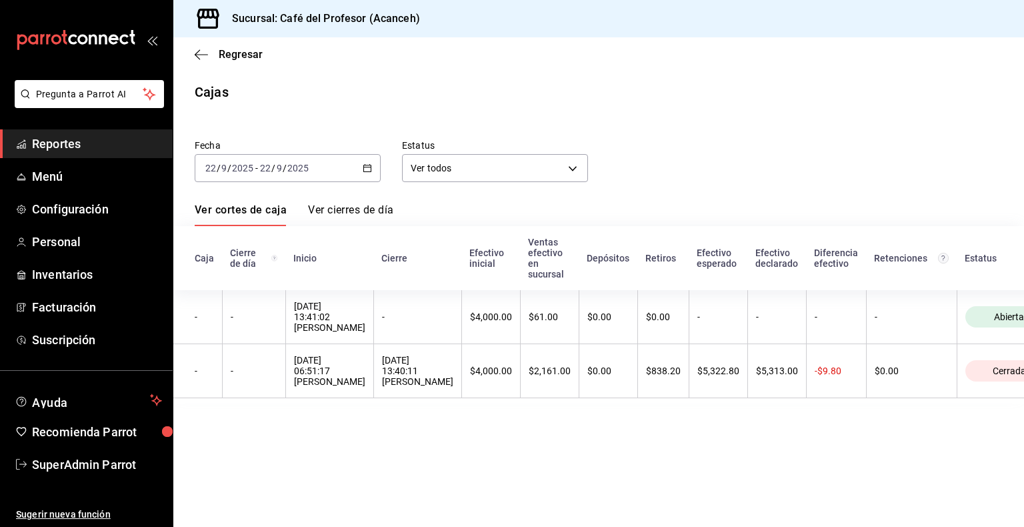
click at [281, 168] on input "9" at bounding box center [279, 168] width 7 height 11
click at [371, 184] on div "Fecha 2025-09-22 22 / 9 / 2025 - 2025-09-22 22 / 9 / 2025 Estatus Ver todos ALL…" at bounding box center [599, 263] width 808 height 280
click at [369, 167] on \(Stroke\) "button" at bounding box center [367, 167] width 7 height 1
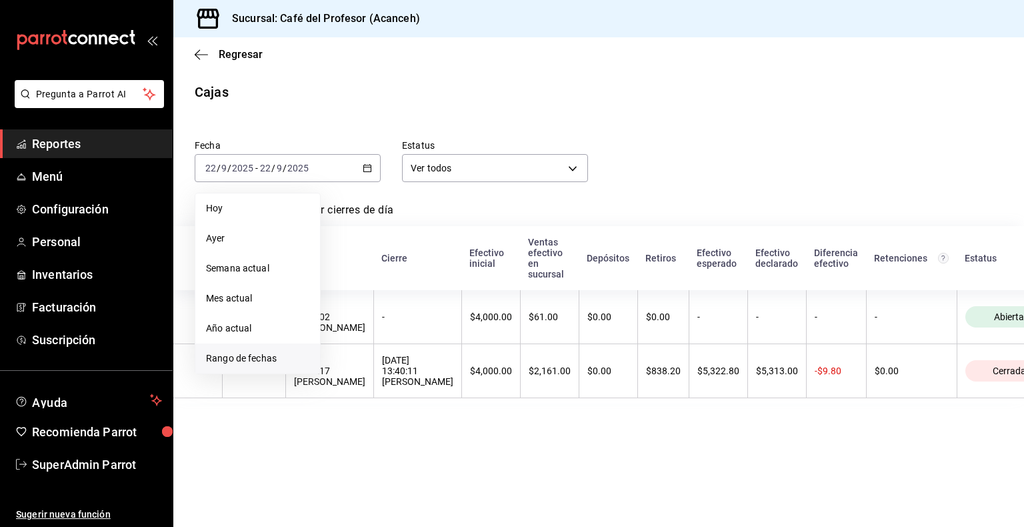
click at [276, 357] on span "Rango de fechas" at bounding box center [257, 358] width 103 height 14
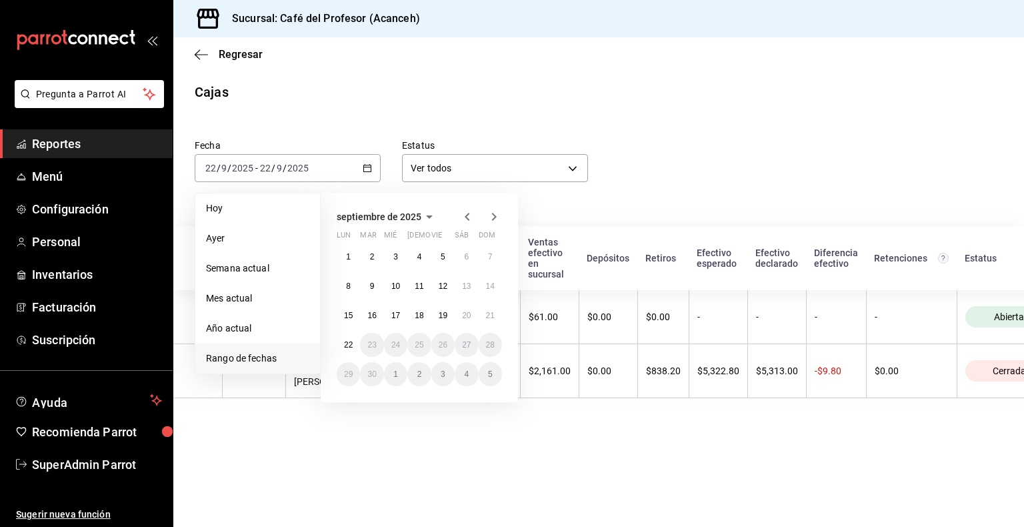
click at [276, 357] on span "Rango de fechas" at bounding box center [257, 358] width 103 height 14
click at [464, 317] on abbr "20" at bounding box center [466, 315] width 9 height 9
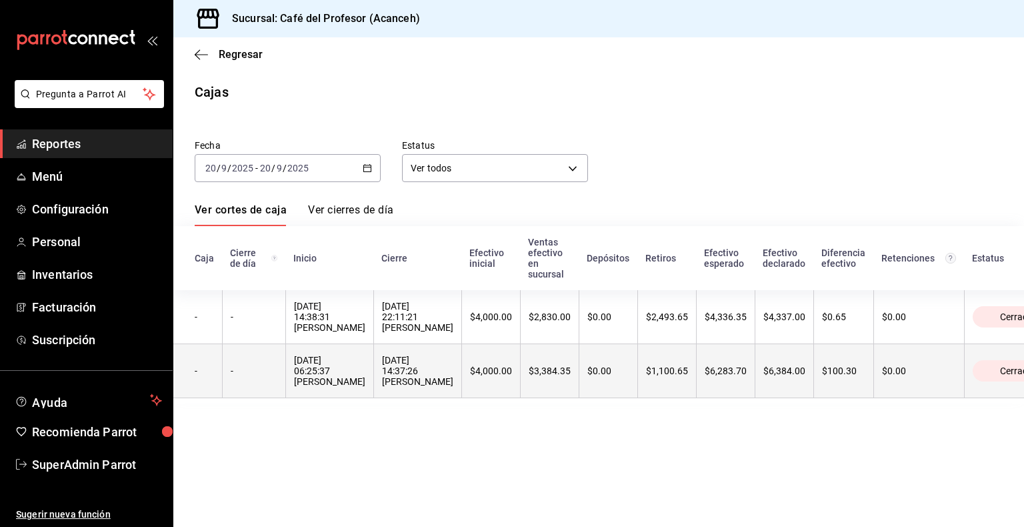
click at [303, 377] on div "20/09/2025 06:25:37 Hugo Lastra" at bounding box center [329, 371] width 71 height 32
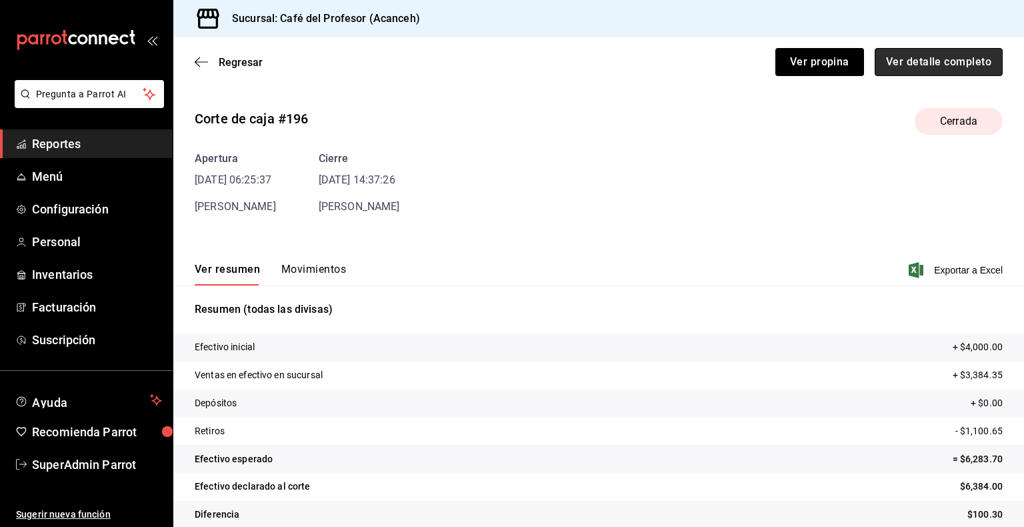
click at [698, 73] on button "Ver detalle completo" at bounding box center [939, 62] width 128 height 28
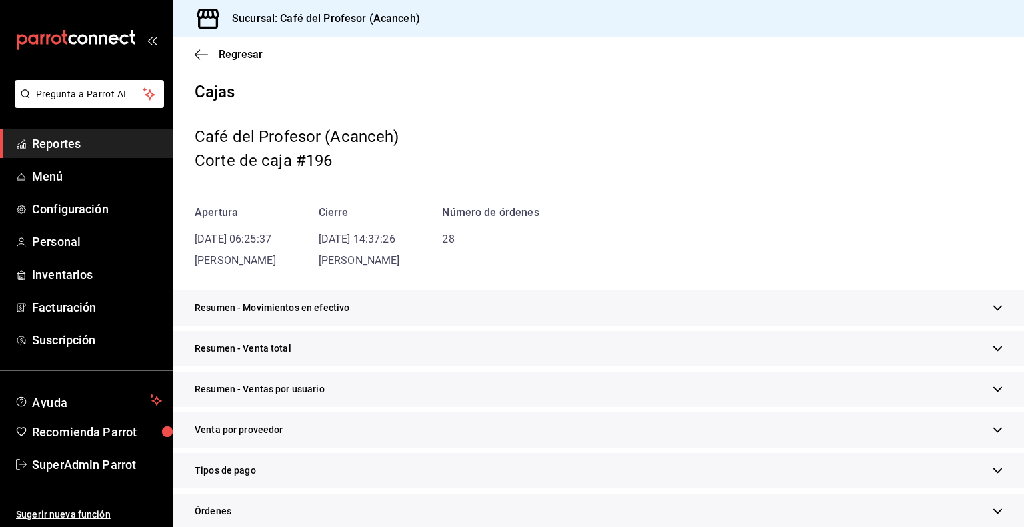
click at [263, 468] on div "Tipos de pago" at bounding box center [598, 470] width 851 height 35
click at [205, 59] on icon "button" at bounding box center [201, 55] width 13 height 12
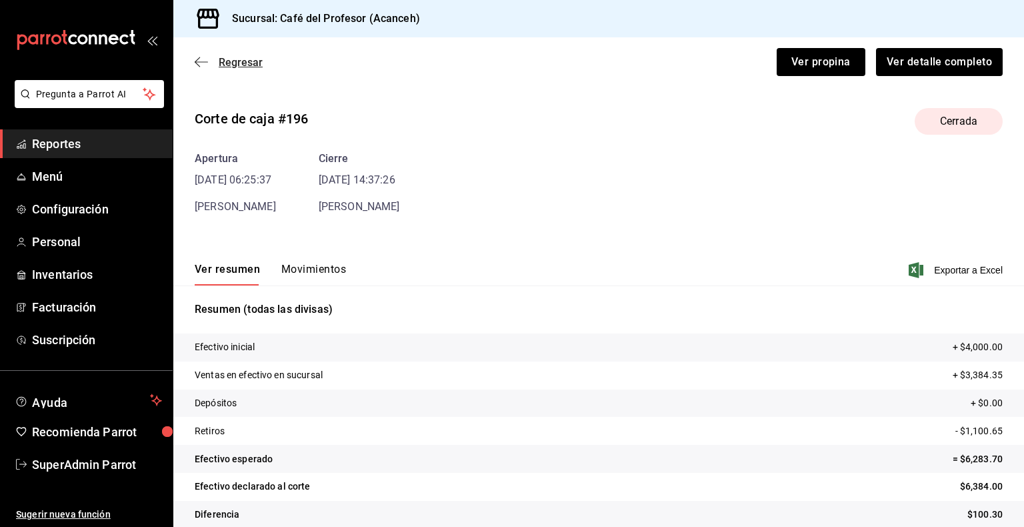
click at [203, 59] on icon "button" at bounding box center [201, 62] width 13 height 12
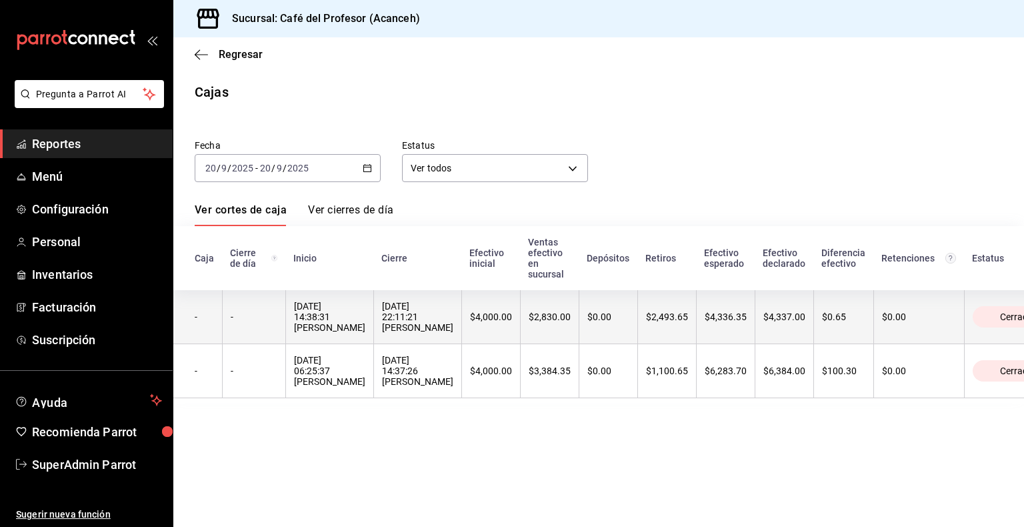
click at [382, 327] on div "20/09/2025 22:11:21 Naomi Correa" at bounding box center [417, 317] width 71 height 32
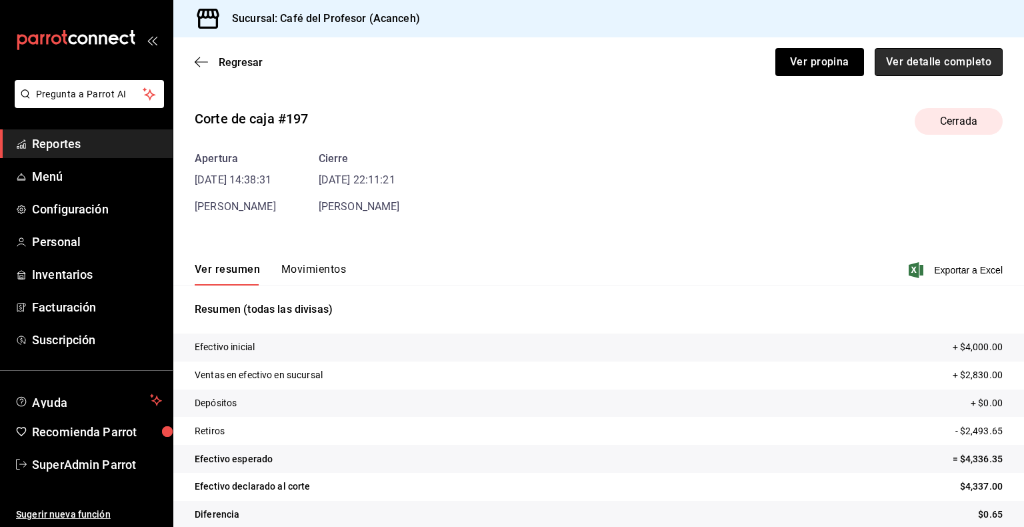
click at [698, 57] on button "Ver detalle completo" at bounding box center [939, 62] width 128 height 28
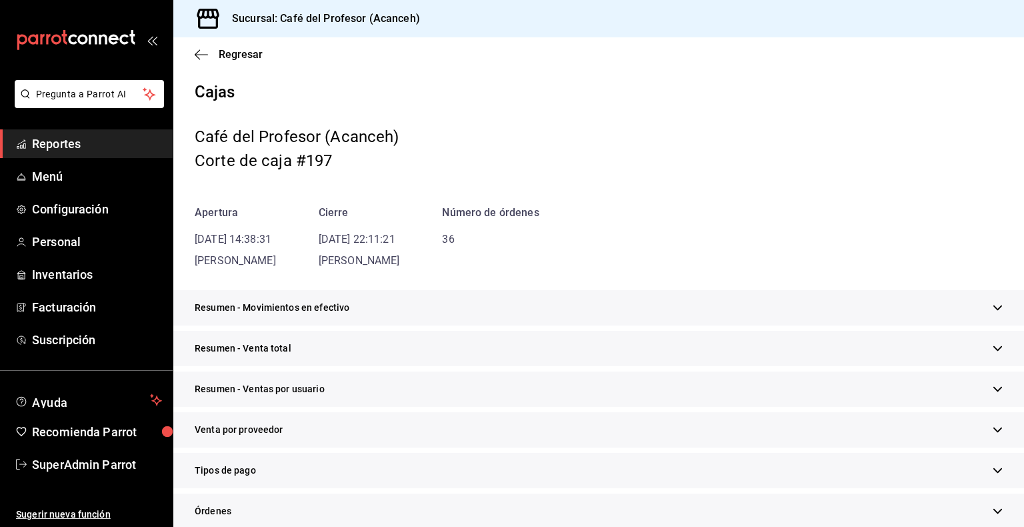
click at [294, 472] on div "Tipos de pago" at bounding box center [598, 470] width 851 height 35
click at [197, 58] on icon "button" at bounding box center [201, 55] width 13 height 12
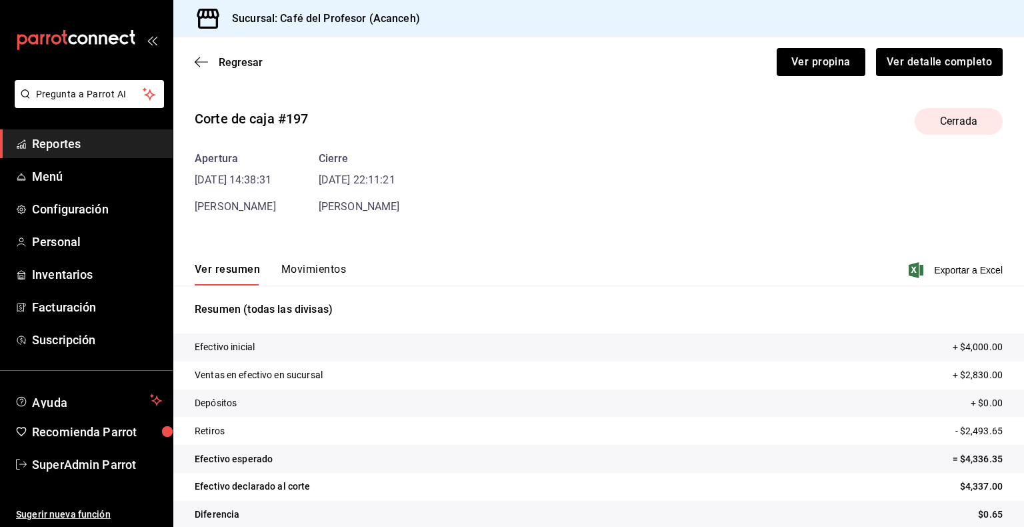
click at [88, 151] on span "Reportes" at bounding box center [97, 144] width 130 height 18
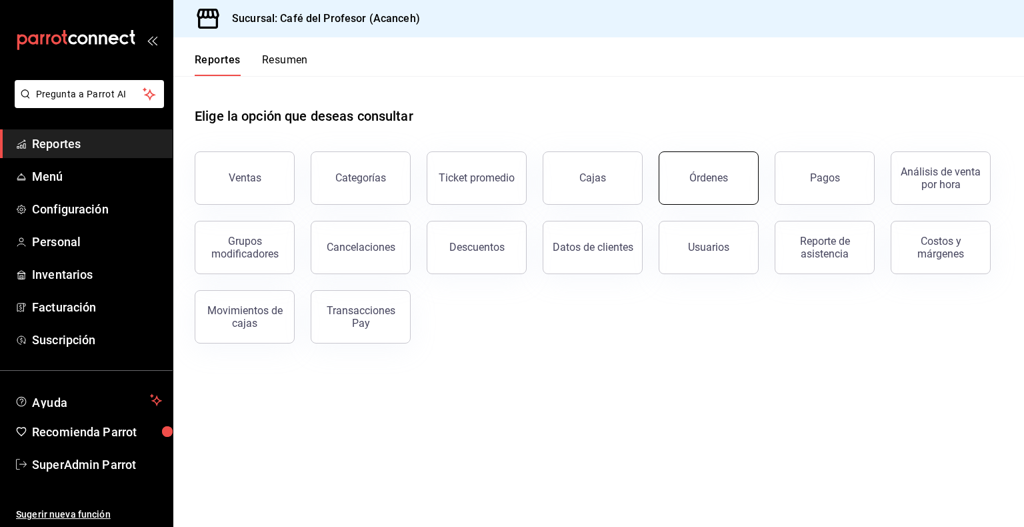
click at [698, 188] on button "Órdenes" at bounding box center [709, 177] width 100 height 53
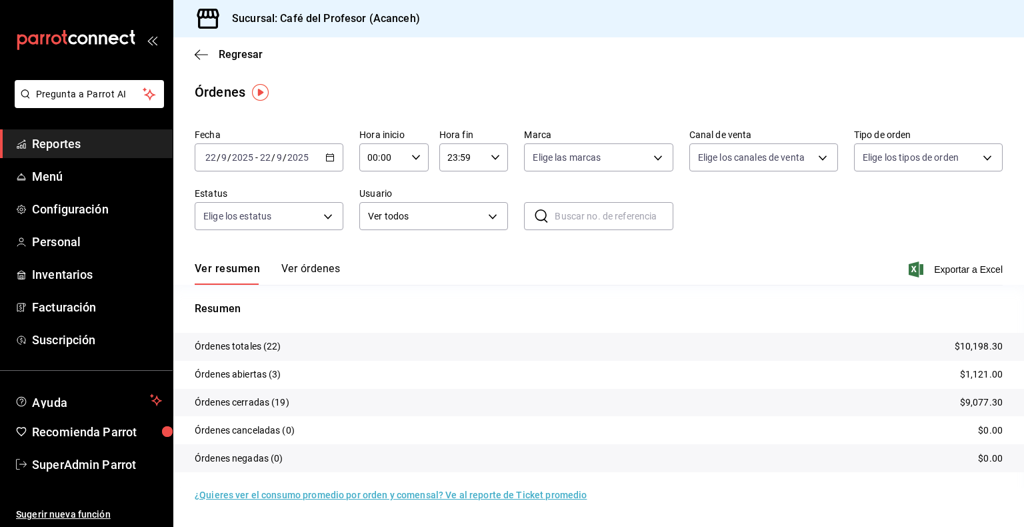
click at [331, 160] on icon "button" at bounding box center [329, 157] width 9 height 9
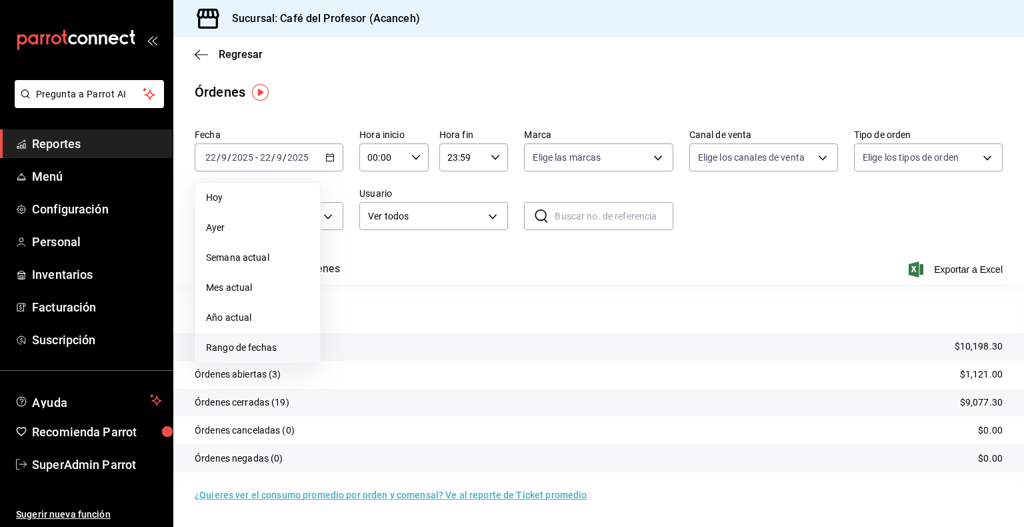
click at [274, 347] on span "Rango de fechas" at bounding box center [257, 348] width 103 height 14
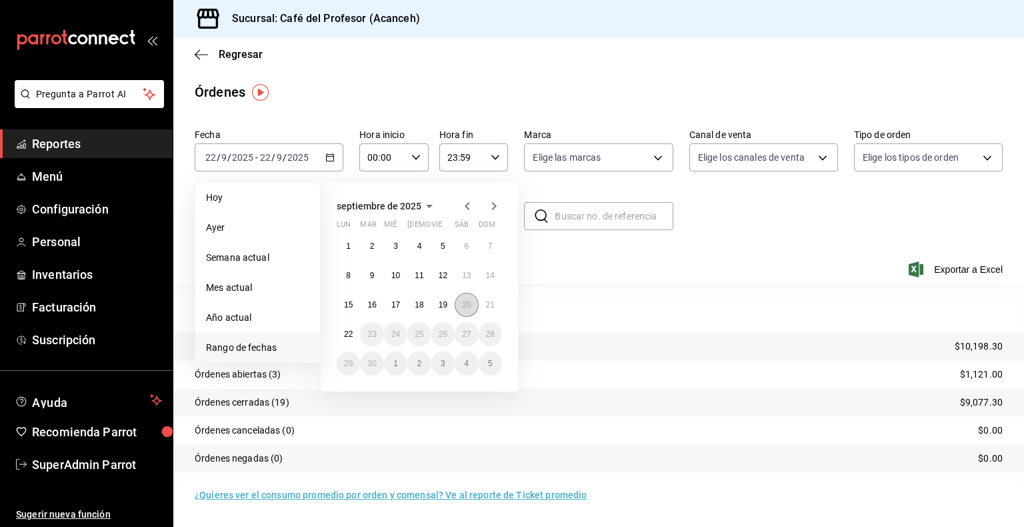
click at [463, 309] on button "20" at bounding box center [466, 305] width 23 height 24
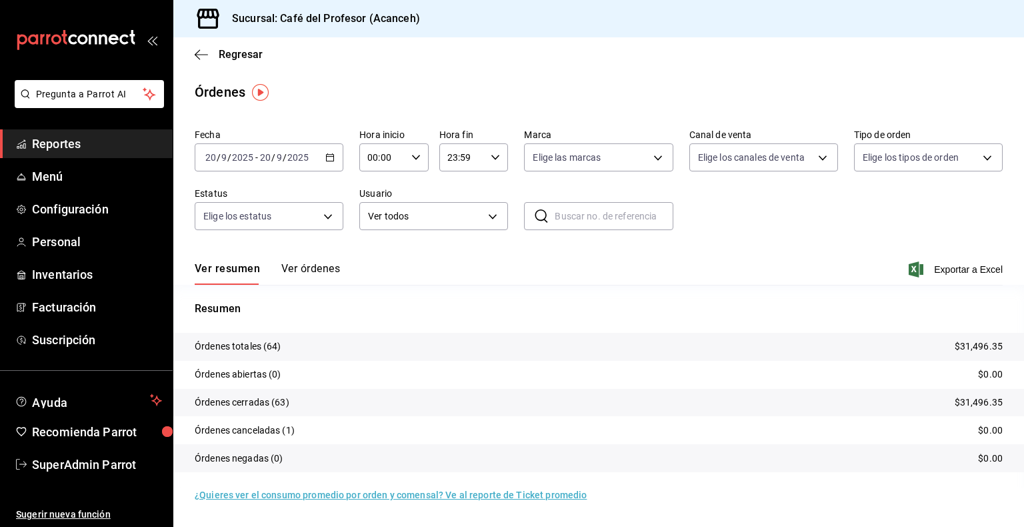
click at [323, 276] on button "Ver órdenes" at bounding box center [310, 273] width 59 height 23
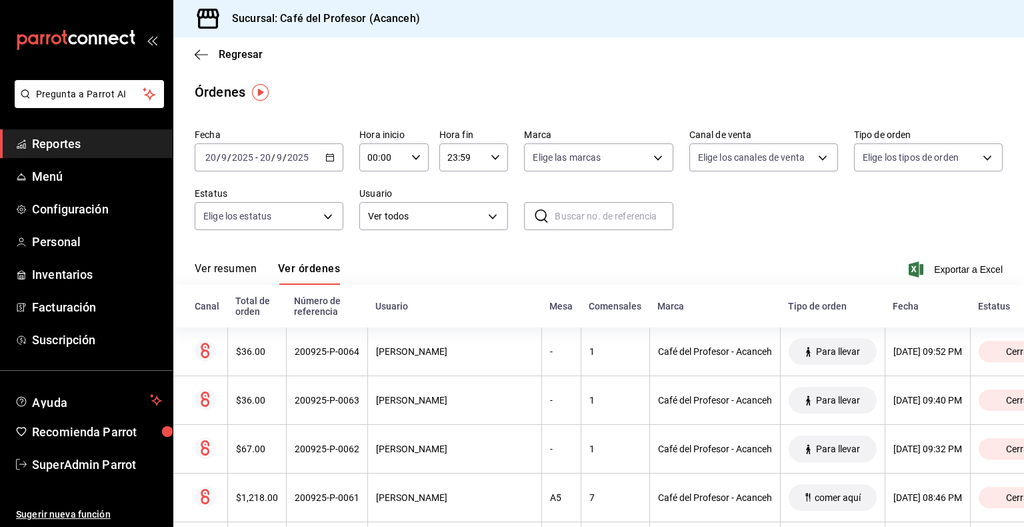
click at [229, 275] on button "Ver resumen" at bounding box center [226, 273] width 62 height 23
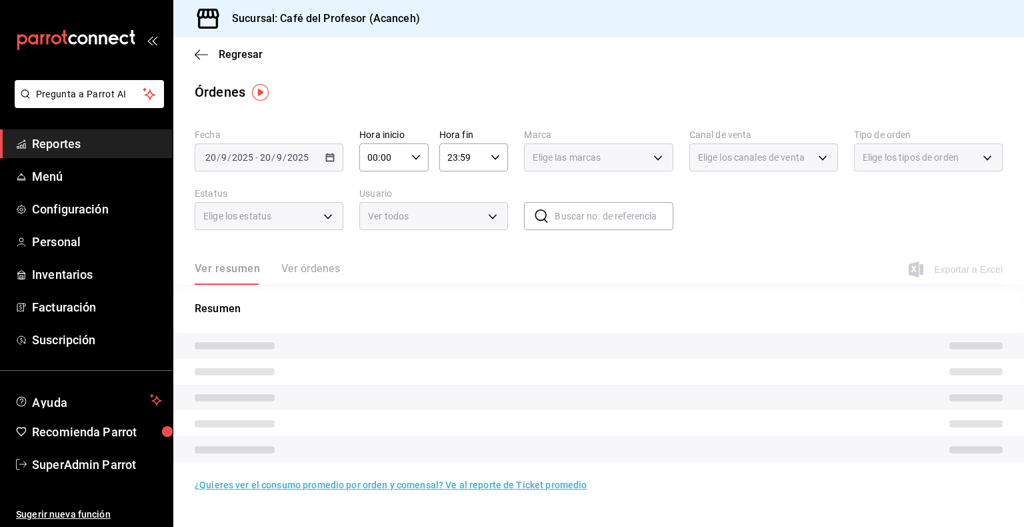
click at [308, 273] on div "Ver resumen Ver órdenes" at bounding box center [267, 273] width 145 height 23
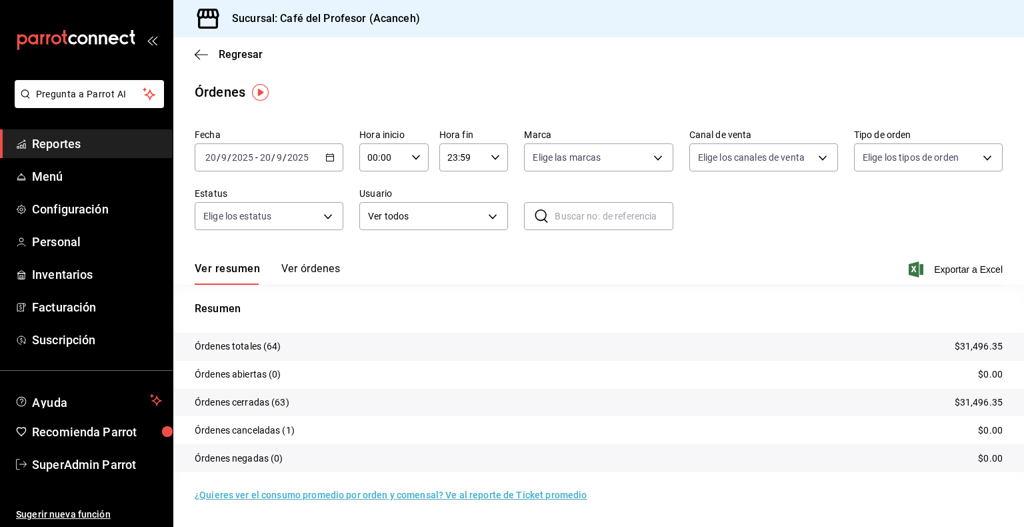
click at [24, 145] on icon "mailbox folders" at bounding box center [21, 144] width 11 height 11
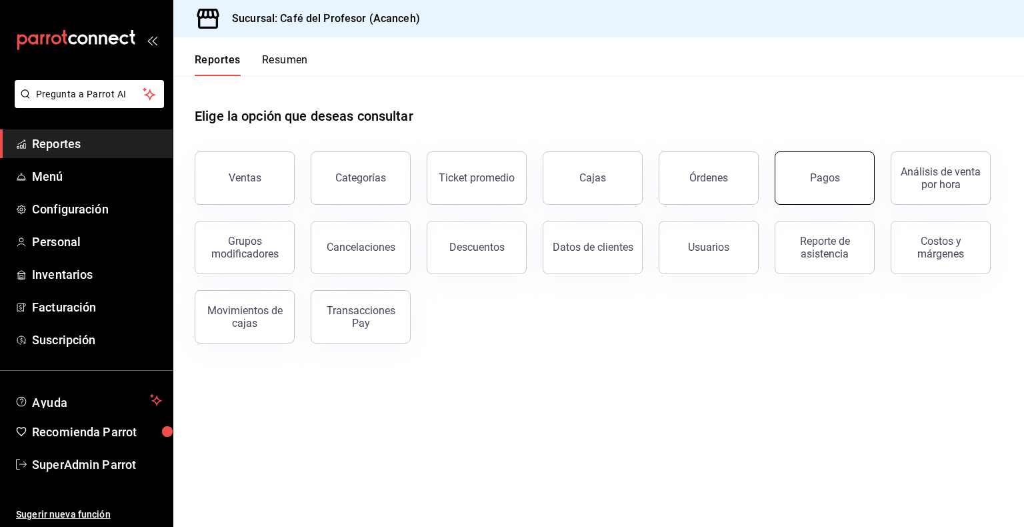
click at [698, 187] on button "Pagos" at bounding box center [825, 177] width 100 height 53
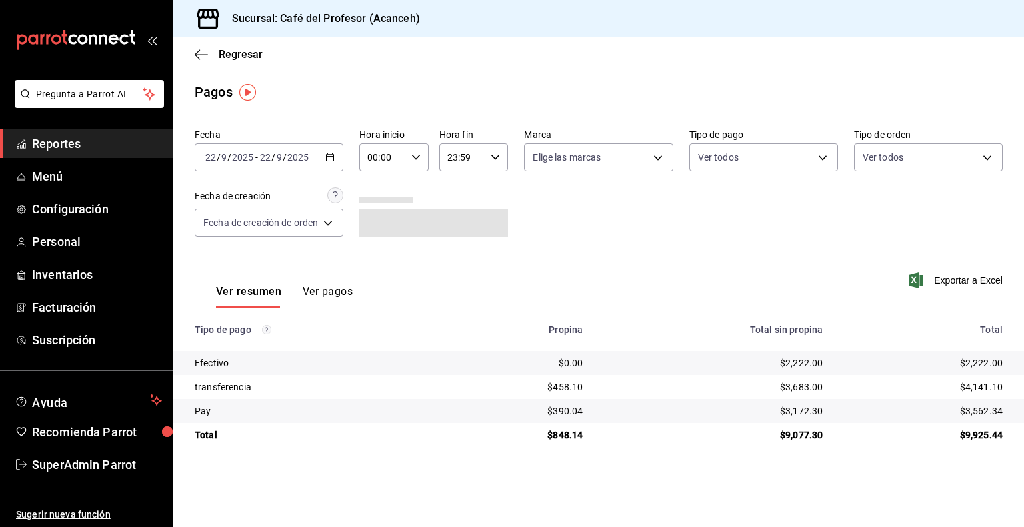
click at [331, 157] on icon "button" at bounding box center [329, 157] width 9 height 9
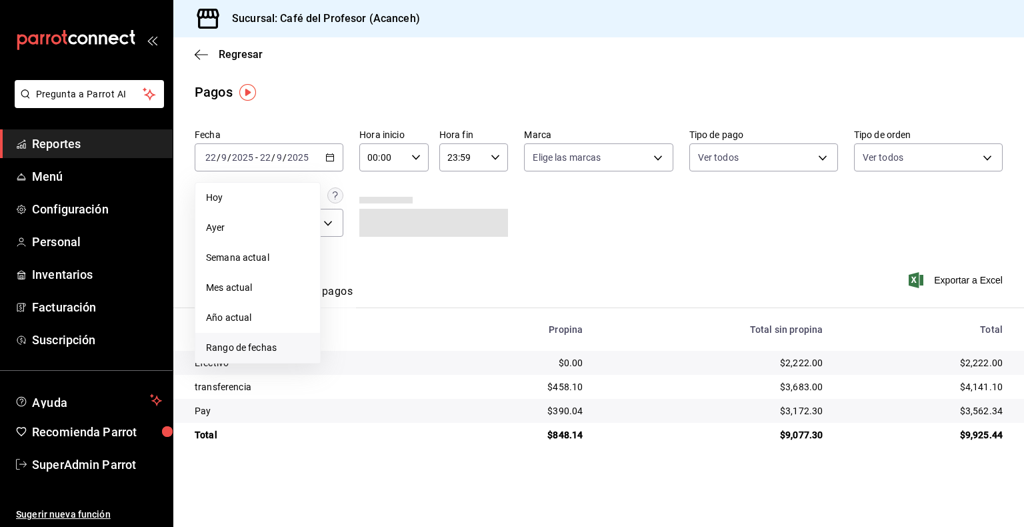
click at [248, 353] on span "Rango de fechas" at bounding box center [257, 348] width 103 height 14
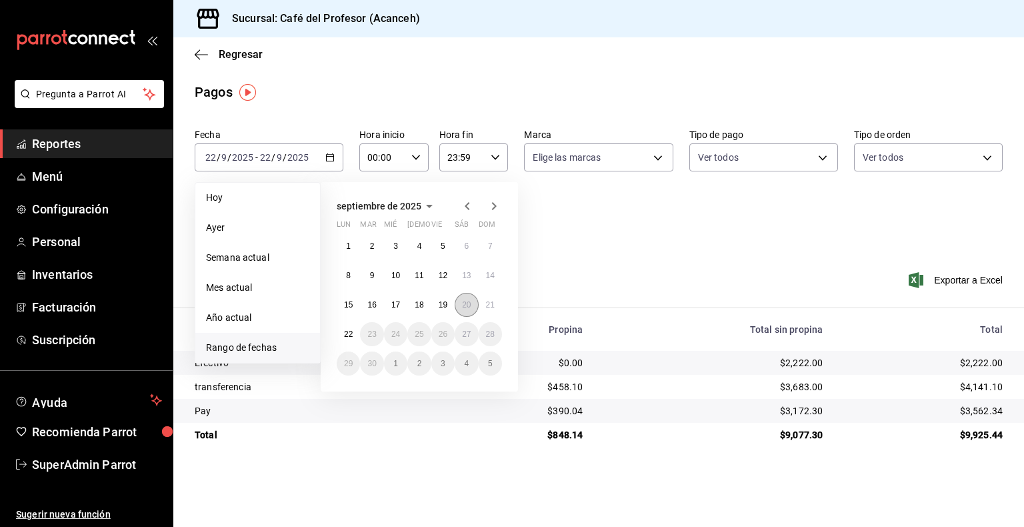
click at [467, 304] on abbr "20" at bounding box center [466, 304] width 9 height 9
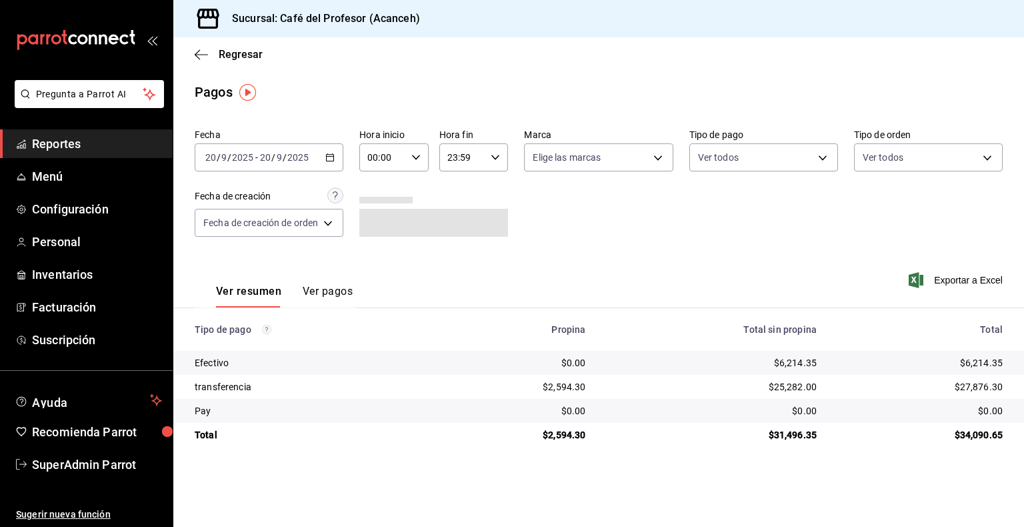
click at [440, 163] on input "23:59" at bounding box center [462, 157] width 47 height 27
click at [401, 167] on div at bounding box center [512, 263] width 1024 height 527
click at [415, 163] on div "00:00 Hora inicio" at bounding box center [393, 157] width 69 height 28
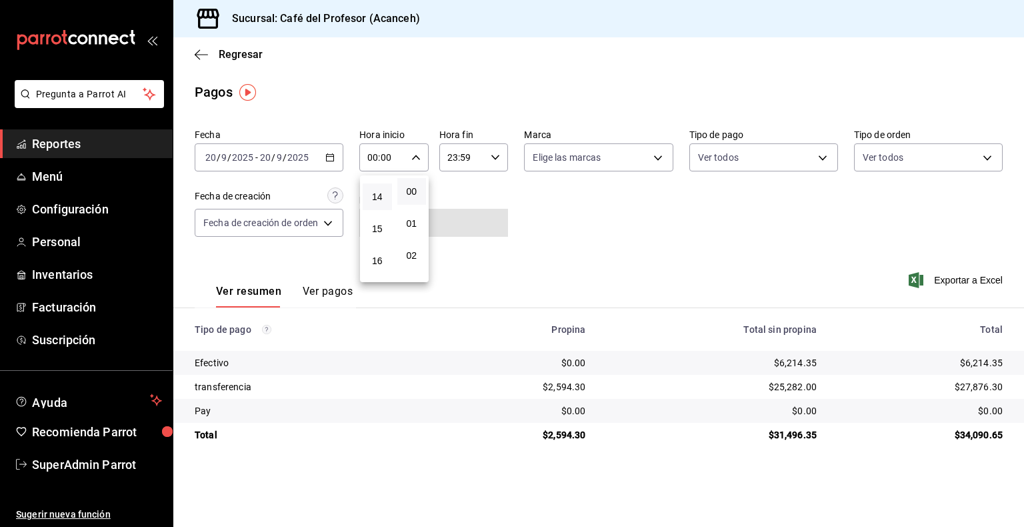
click at [377, 210] on button "14" at bounding box center [377, 196] width 29 height 27
click at [411, 229] on span "38" at bounding box center [411, 223] width 13 height 11
type input "14:38"
click at [539, 251] on div at bounding box center [512, 263] width 1024 height 527
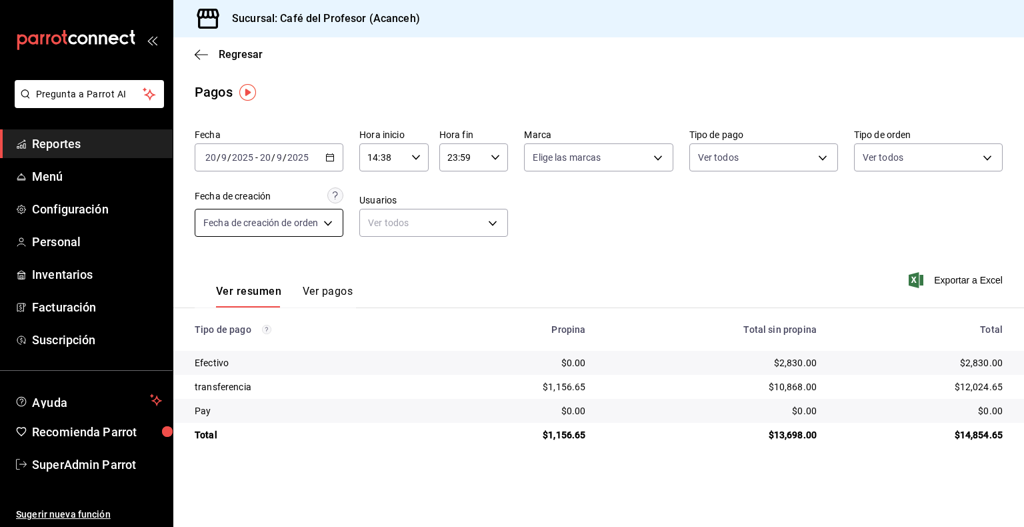
click at [265, 225] on body "Pregunta a Parrot AI Reportes Menú Configuración Personal Inventarios Facturaci…" at bounding box center [512, 263] width 1024 height 527
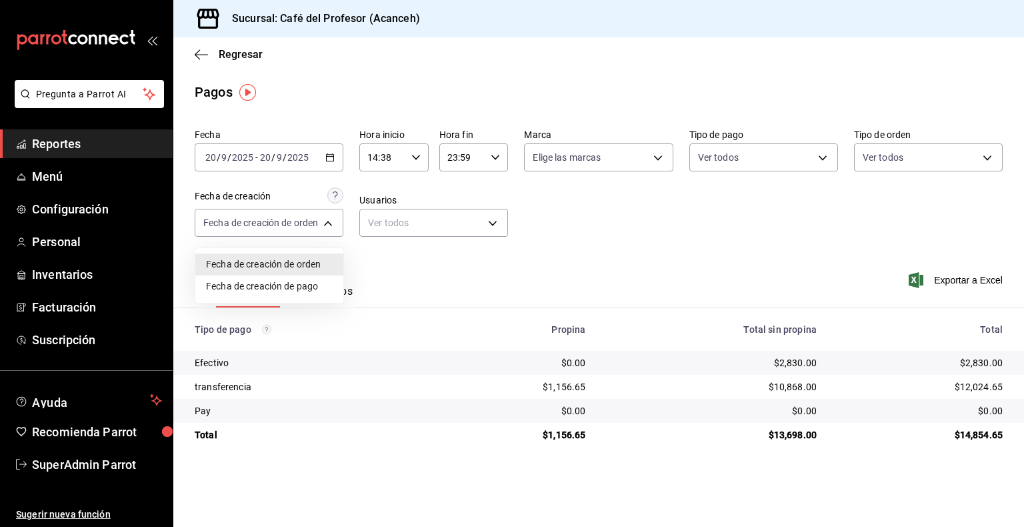
click at [282, 285] on li "Fecha de creación de pago" at bounding box center [269, 286] width 148 height 22
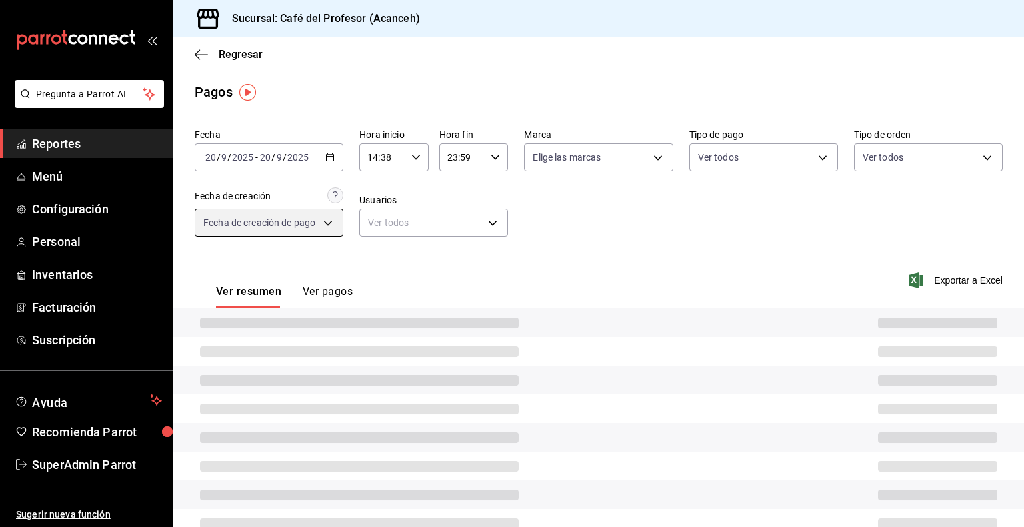
type input "ORDER_PAYMENT"
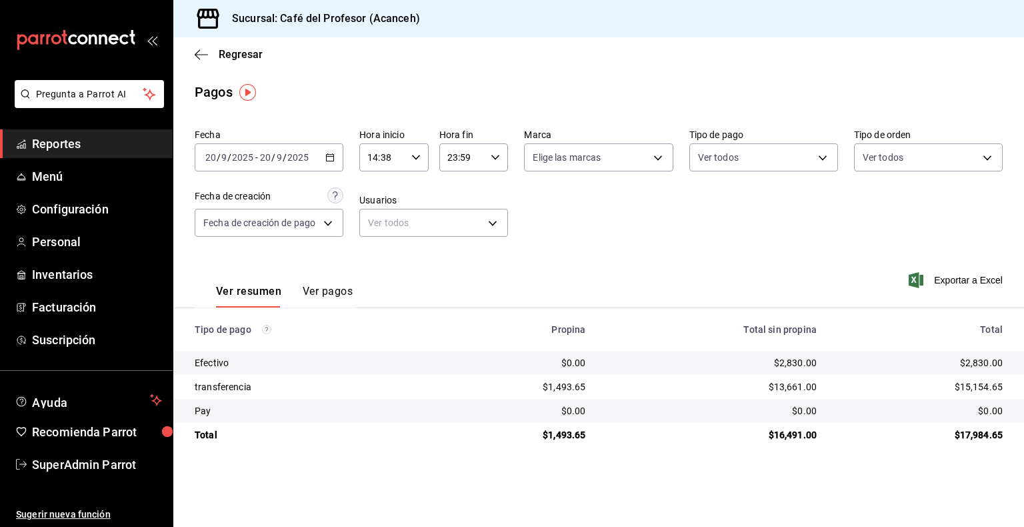
click at [421, 157] on div "14:38 Hora inicio" at bounding box center [393, 157] width 69 height 28
click at [379, 188] on span "00" at bounding box center [376, 191] width 13 height 11
click at [419, 159] on div at bounding box center [512, 263] width 1024 height 527
click at [419, 159] on icon "button" at bounding box center [415, 157] width 9 height 9
click at [411, 187] on span "00" at bounding box center [411, 191] width 13 height 11
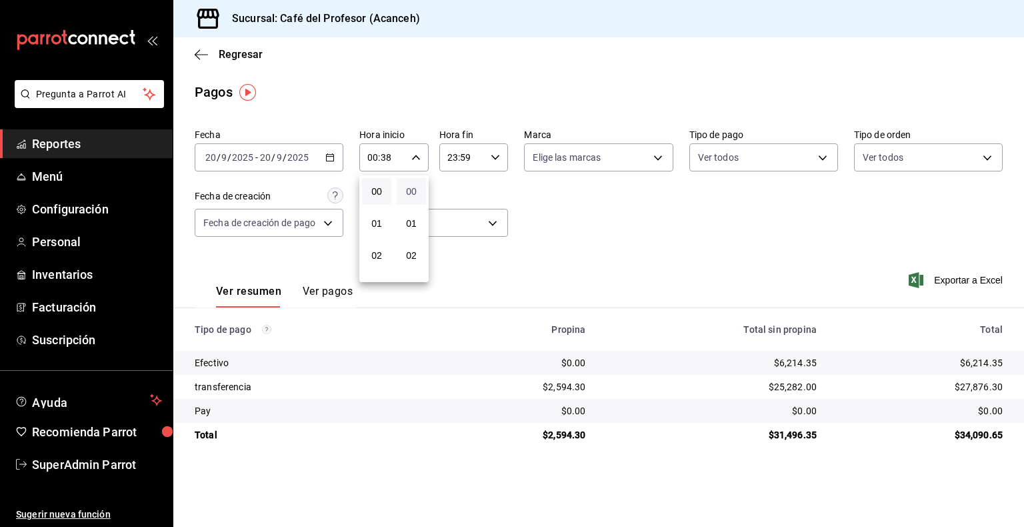
type input "00:00"
click at [491, 157] on div at bounding box center [512, 263] width 1024 height 527
click at [496, 158] on \(Stroke\) "button" at bounding box center [495, 157] width 8 height 5
click at [456, 215] on span "14" at bounding box center [456, 210] width 13 height 11
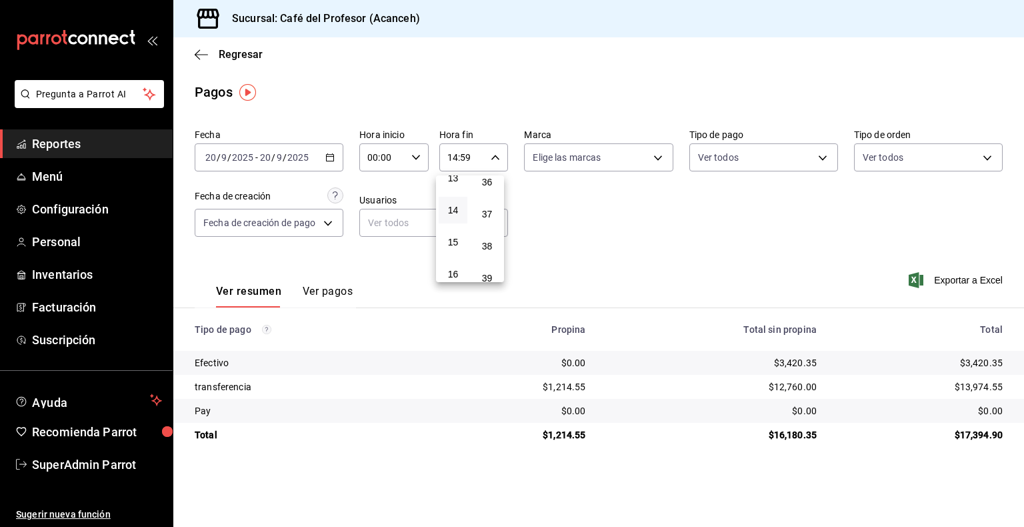
scroll to position [1164, 0]
click at [491, 217] on span "37" at bounding box center [487, 211] width 13 height 11
type input "14:37"
click at [598, 227] on div at bounding box center [512, 263] width 1024 height 527
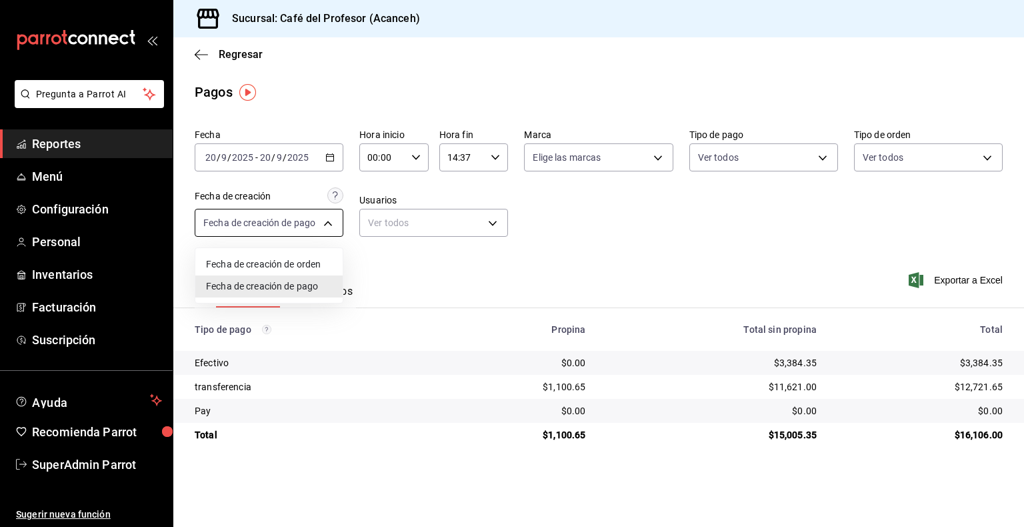
click at [307, 231] on body "Pregunta a Parrot AI Reportes Menú Configuración Personal Inventarios Facturaci…" at bounding box center [512, 263] width 1024 height 527
click at [371, 244] on div at bounding box center [512, 263] width 1024 height 527
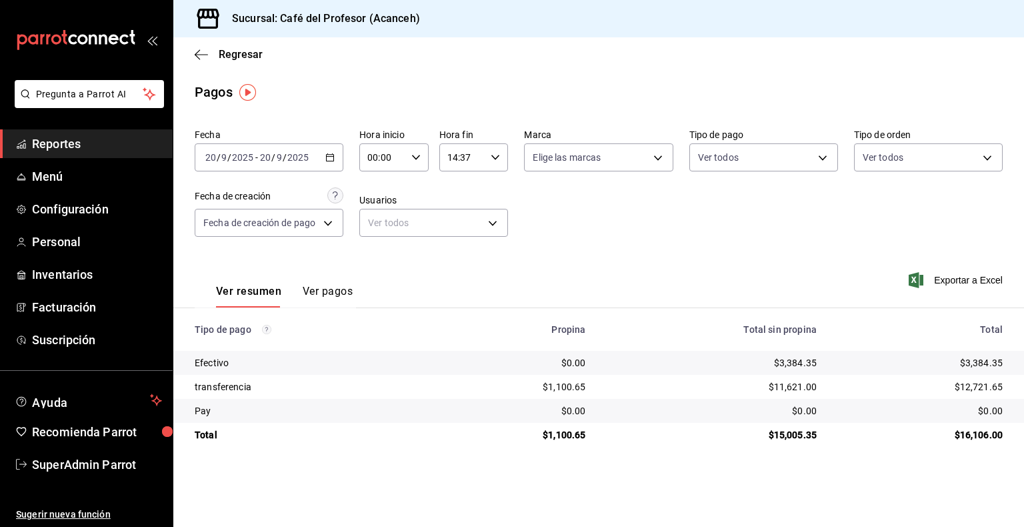
click at [281, 479] on main "Regresar Pagos Fecha 2025-09-20 20 / 9 / 2025 - 2025-09-20 20 / 9 / 2025 Hora i…" at bounding box center [598, 281] width 851 height 489
click at [80, 134] on link "Reportes" at bounding box center [86, 143] width 173 height 29
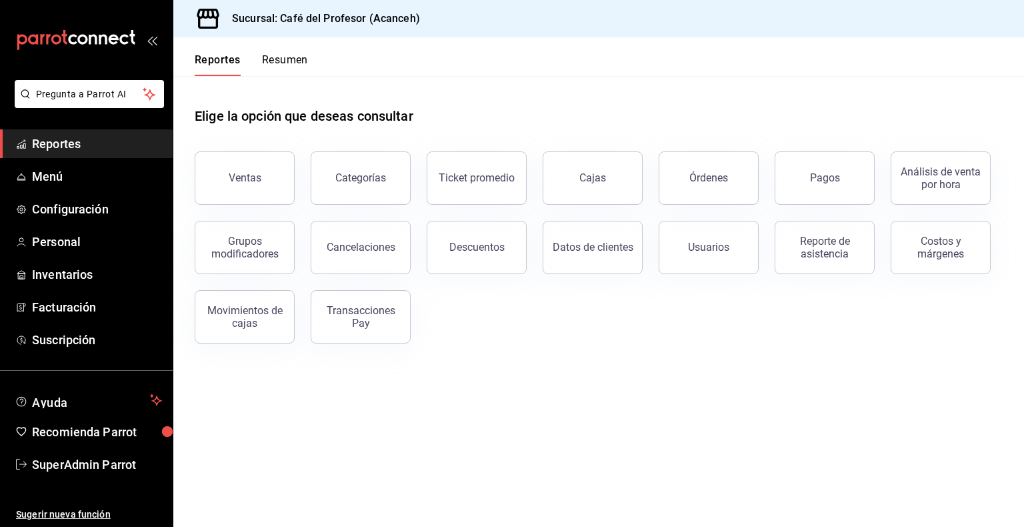
click at [404, 436] on main "Elige la opción que deseas consultar Ventas Categorías Ticket promedio Cajas Ór…" at bounding box center [598, 301] width 851 height 451
click at [45, 461] on span "SuperAdmin Parrot" at bounding box center [97, 464] width 130 height 18
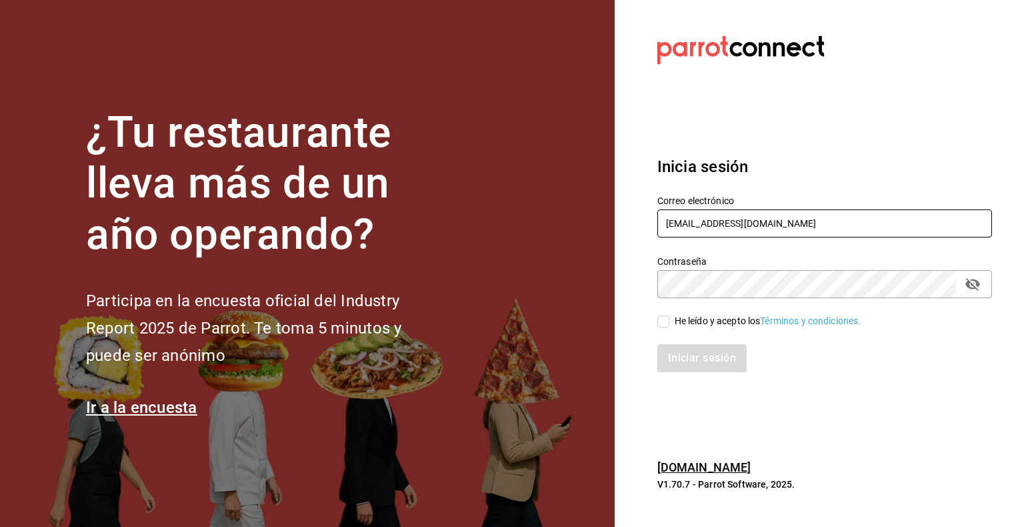
click at [698, 227] on input "cafedelprofesor@acanceh.com" at bounding box center [824, 223] width 335 height 28
paste input "lunamediacafe@paseojardines"
type input "lunamediacafe@paseojardines.com"
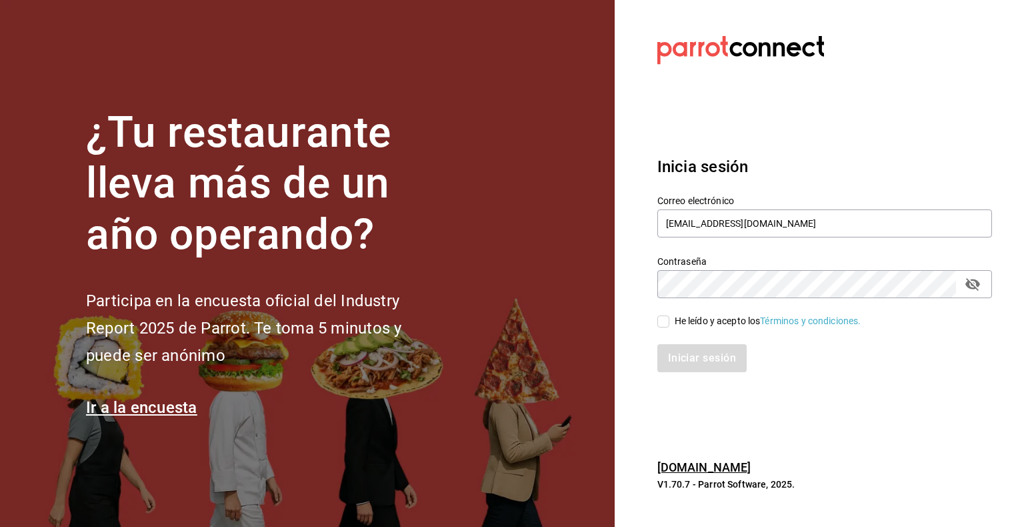
click at [698, 325] on div "He leído y acepto los Términos y condiciones." at bounding box center [768, 321] width 187 height 14
click at [669, 325] on input "He leído y acepto los Términos y condiciones." at bounding box center [663, 321] width 12 height 12
checkbox input "true"
click at [698, 356] on button "Iniciar sesión" at bounding box center [702, 358] width 91 height 28
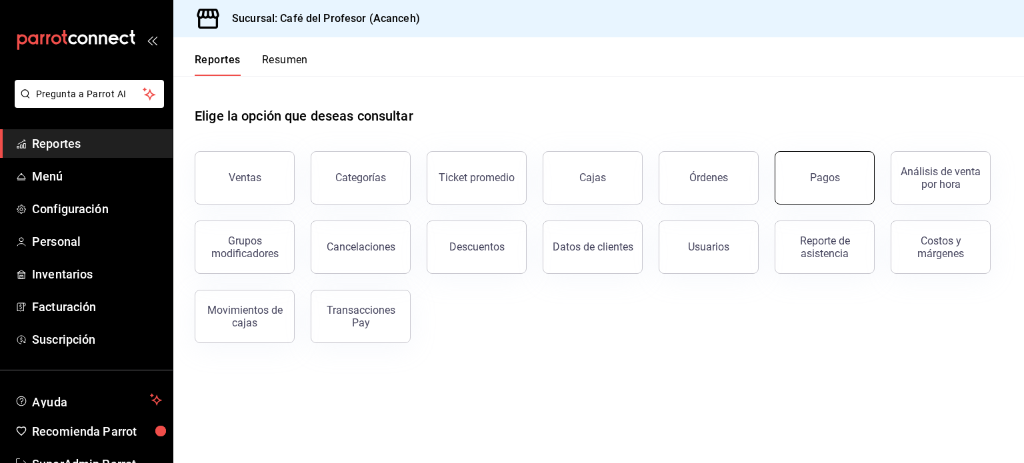
click at [784, 184] on button "Pagos" at bounding box center [825, 177] width 100 height 53
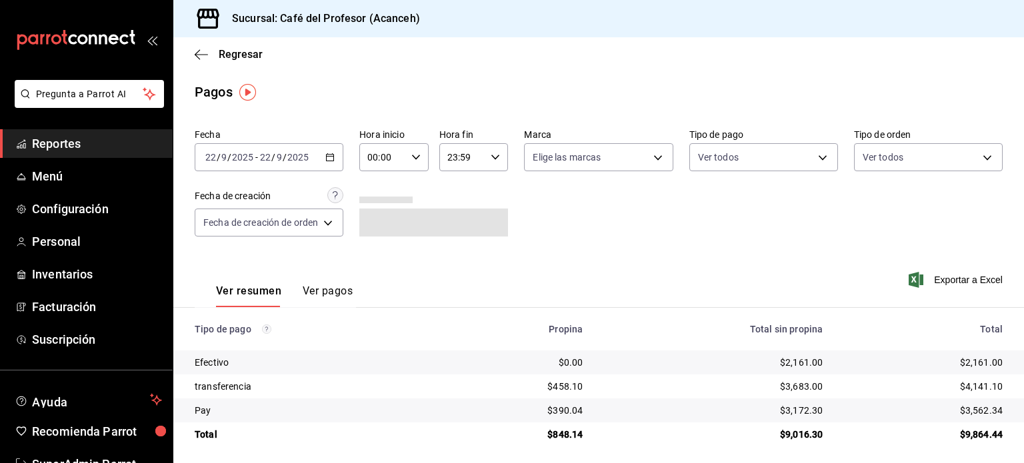
click at [293, 162] on input "2025" at bounding box center [298, 157] width 23 height 11
click at [333, 157] on icon "button" at bounding box center [329, 157] width 9 height 9
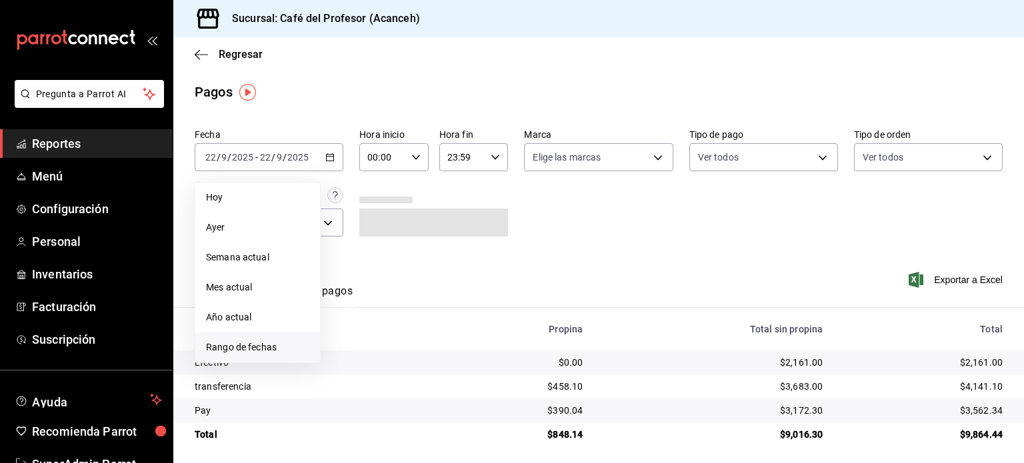
click at [267, 357] on li "Rango de fechas" at bounding box center [257, 348] width 125 height 30
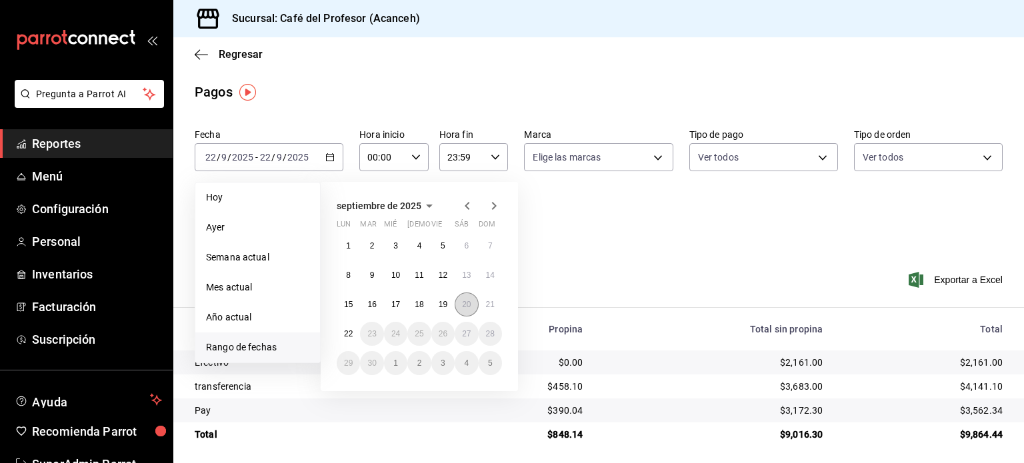
click at [467, 313] on button "20" at bounding box center [466, 305] width 23 height 24
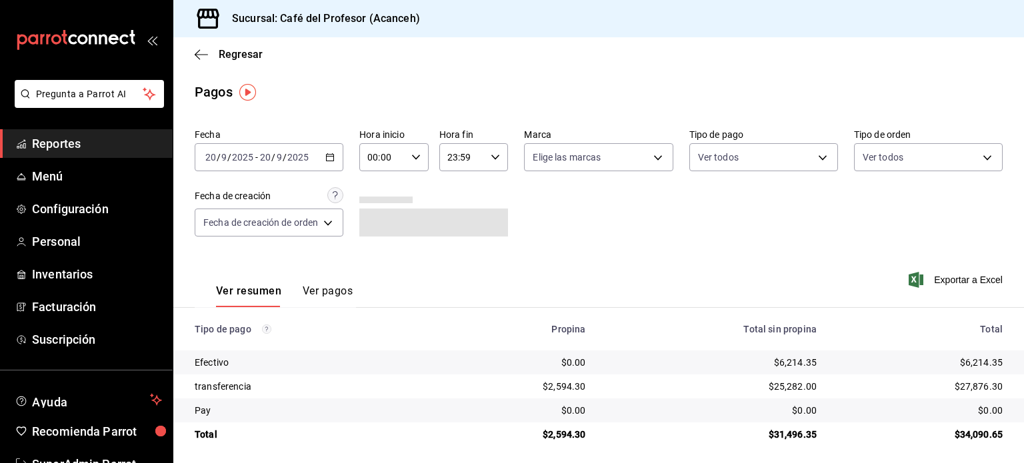
click at [405, 161] on input "00:00" at bounding box center [382, 157] width 47 height 27
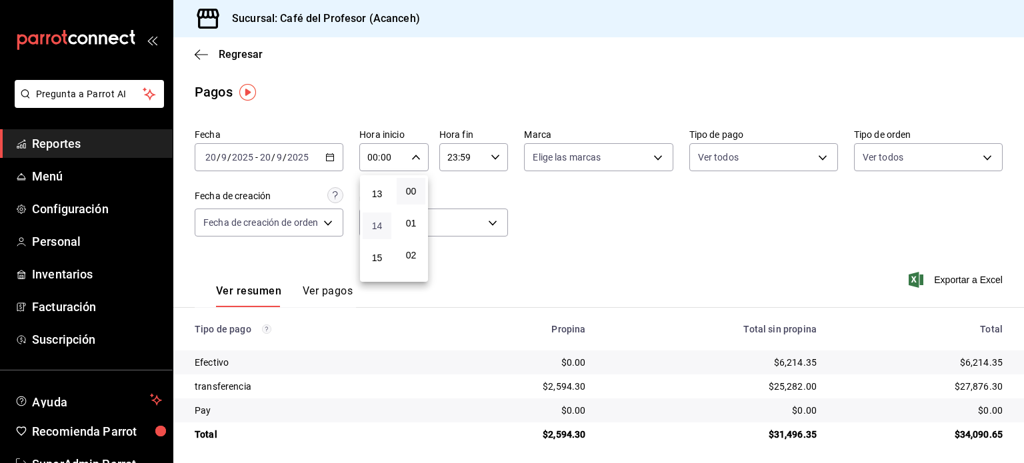
click at [379, 231] on span "14" at bounding box center [377, 226] width 13 height 11
click at [408, 231] on button "01" at bounding box center [411, 223] width 29 height 27
click at [414, 227] on span "38" at bounding box center [411, 221] width 13 height 11
type input "14:38"
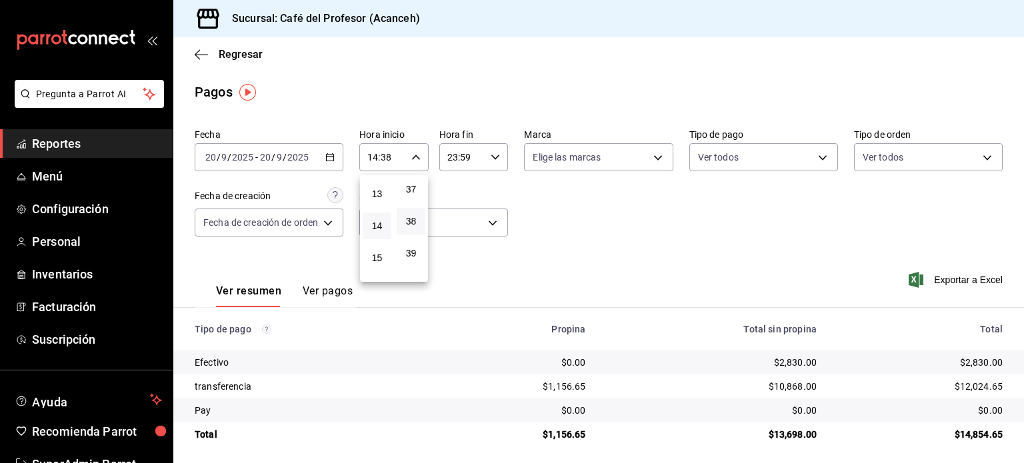
click at [592, 253] on div at bounding box center [512, 231] width 1024 height 463
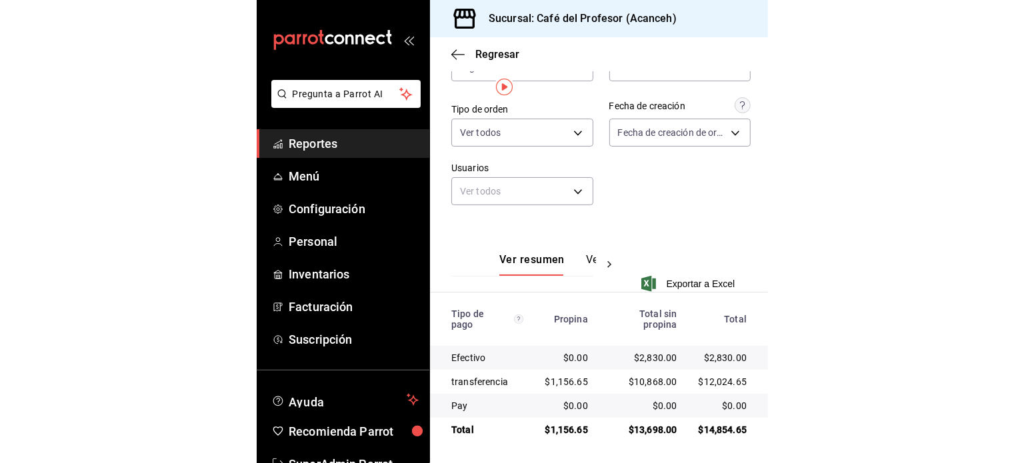
scroll to position [5, 0]
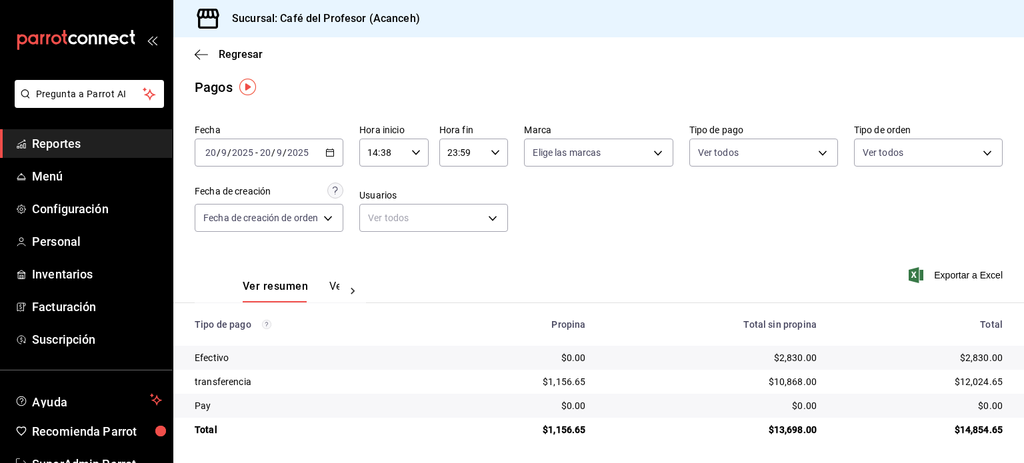
click at [629, 232] on div "Fecha 2025-09-20 20 / 9 / 2025 - 2025-09-20 20 / 9 / 2025 Hora inicio 14:38 Hor…" at bounding box center [599, 183] width 808 height 129
click at [334, 287] on button "Ver pagos" at bounding box center [354, 291] width 50 height 23
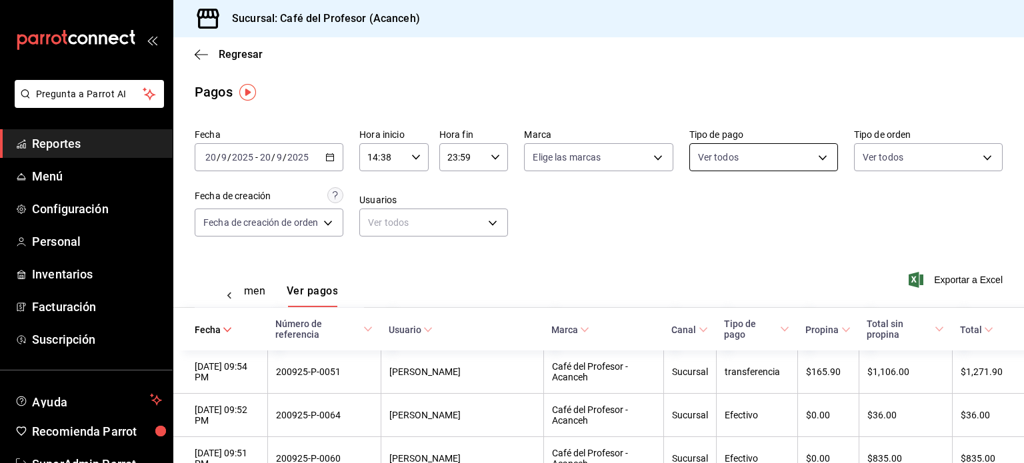
click at [754, 155] on body "Pregunta a Parrot AI Reportes Menú Configuración Personal Inventarios Facturaci…" at bounding box center [512, 231] width 1024 height 463
click at [756, 271] on li "transferencia" at bounding box center [757, 284] width 145 height 30
type input "12a9603a-d79d-40ed-be3c-0080d7b5201f"
checkbox input "true"
click at [592, 269] on div at bounding box center [512, 231] width 1024 height 463
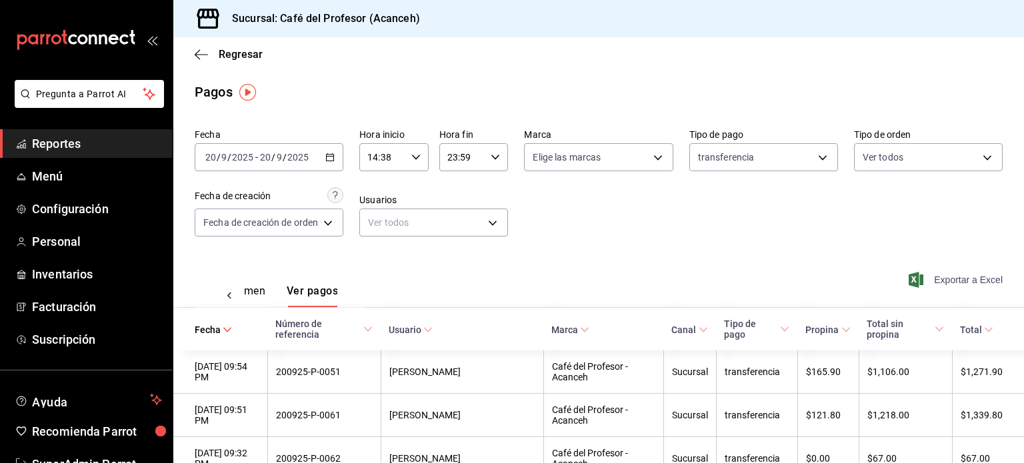
click at [955, 276] on span "Exportar a Excel" at bounding box center [956, 280] width 91 height 16
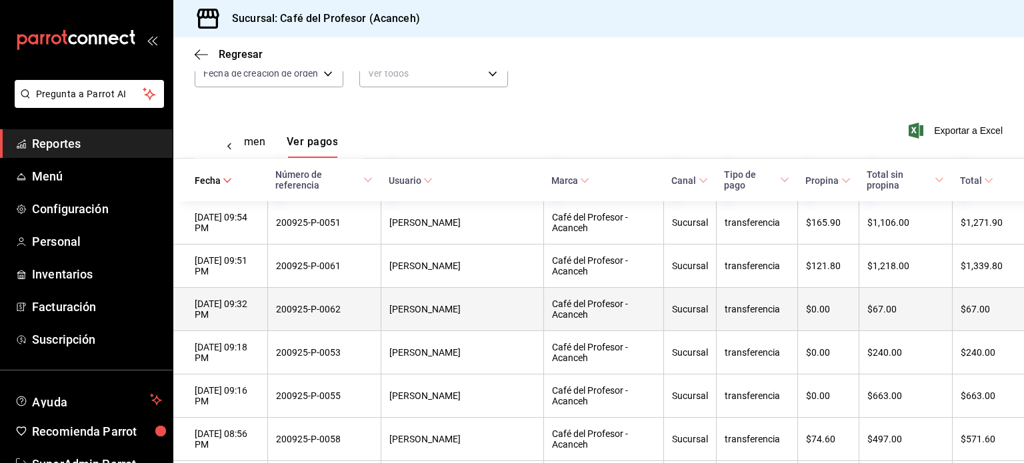
scroll to position [149, 0]
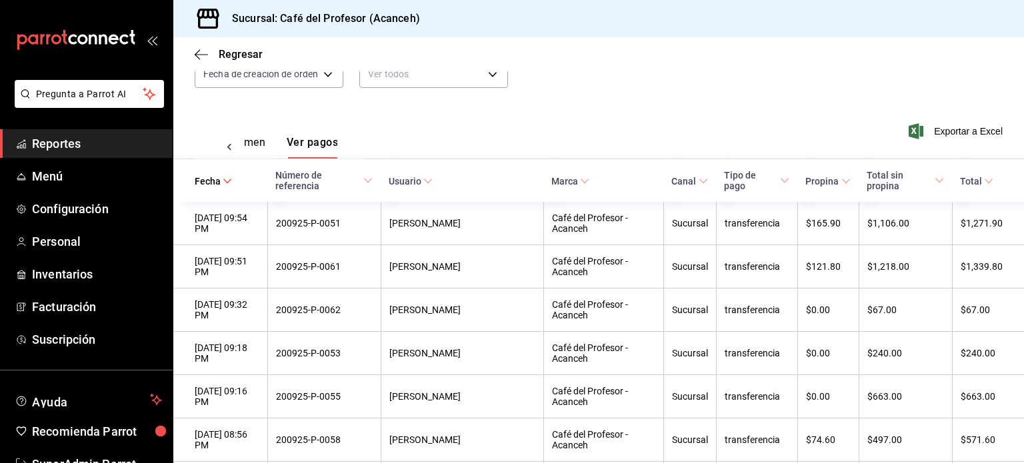
click at [695, 133] on div "Ver resumen Ver pagos Exportar a Excel" at bounding box center [598, 139] width 851 height 71
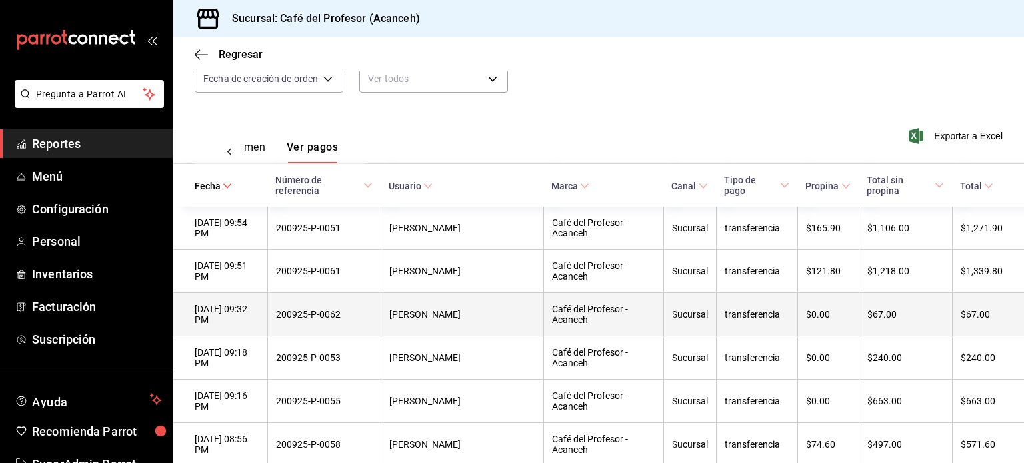
scroll to position [0, 0]
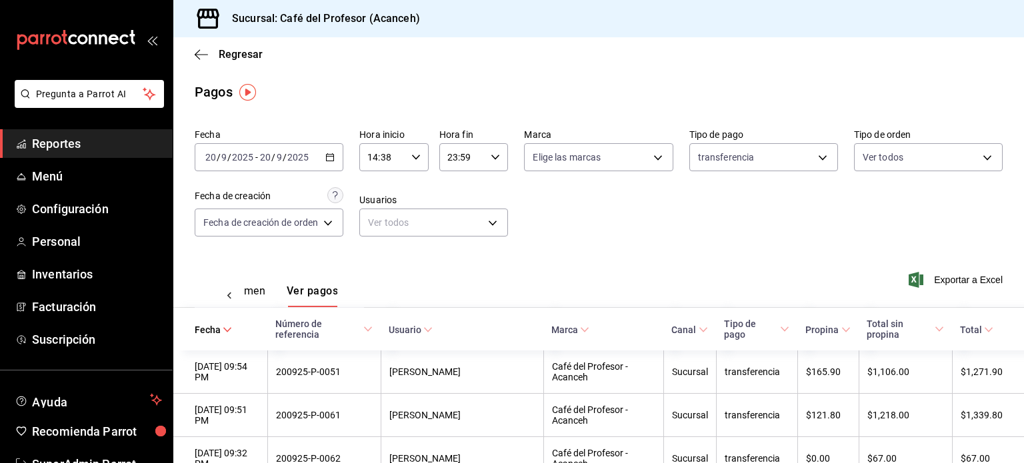
click at [59, 153] on link "Reportes" at bounding box center [86, 143] width 173 height 29
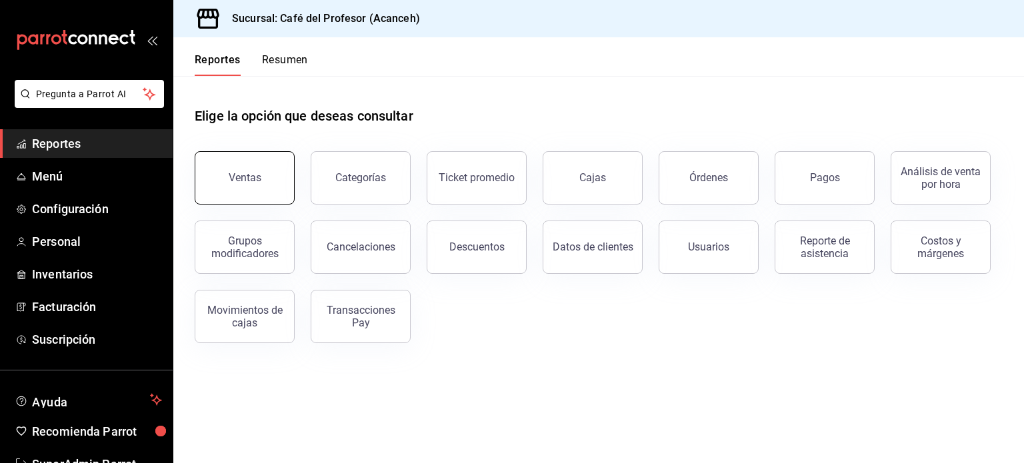
click at [263, 196] on button "Ventas" at bounding box center [245, 177] width 100 height 53
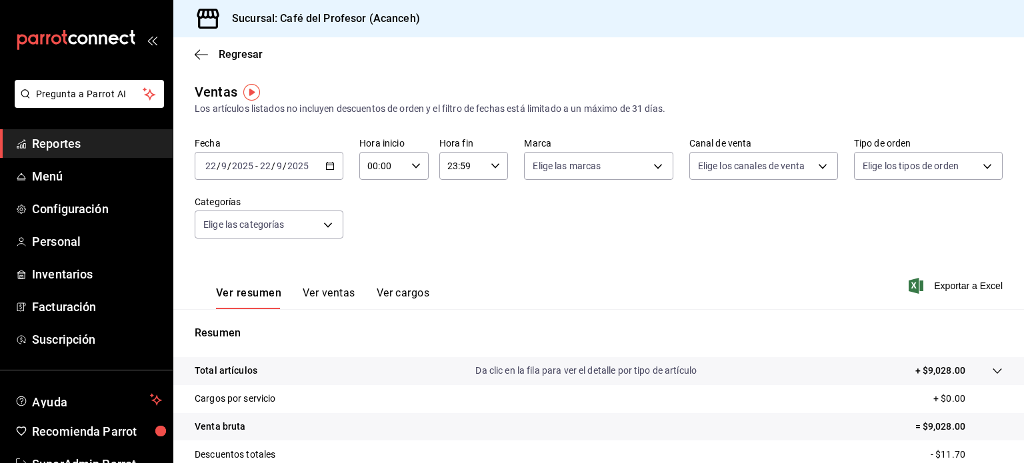
click at [323, 173] on div "2025-09-22 22 / 9 / 2025 - 2025-09-22 22 / 9 / 2025" at bounding box center [269, 166] width 149 height 28
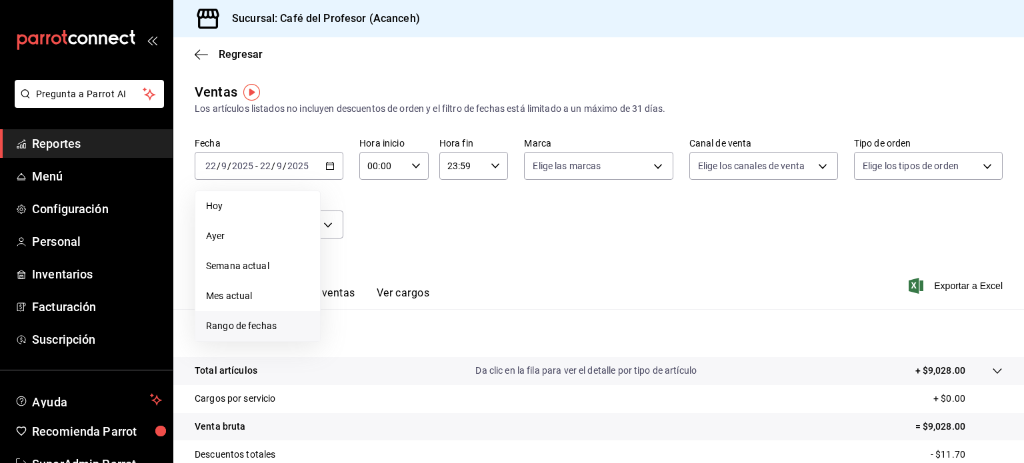
click at [279, 319] on span "Rango de fechas" at bounding box center [257, 326] width 103 height 14
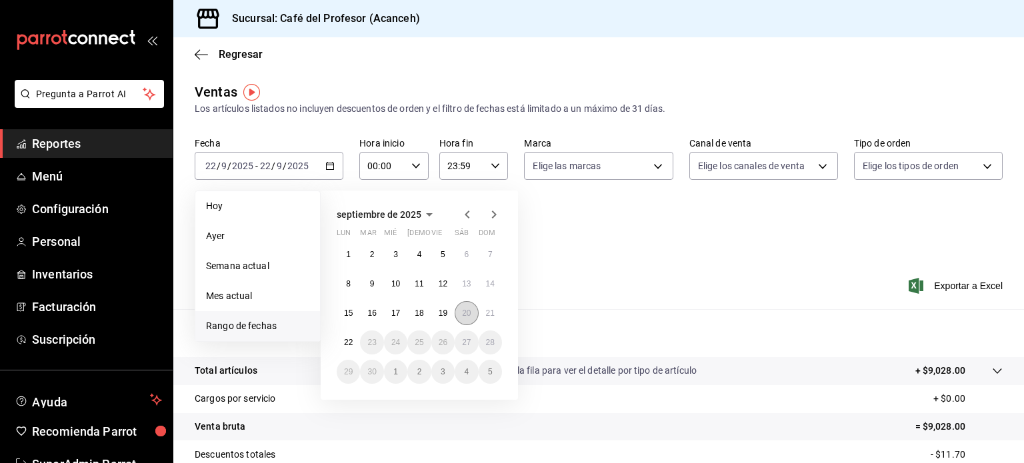
click at [467, 311] on abbr "20" at bounding box center [466, 313] width 9 height 9
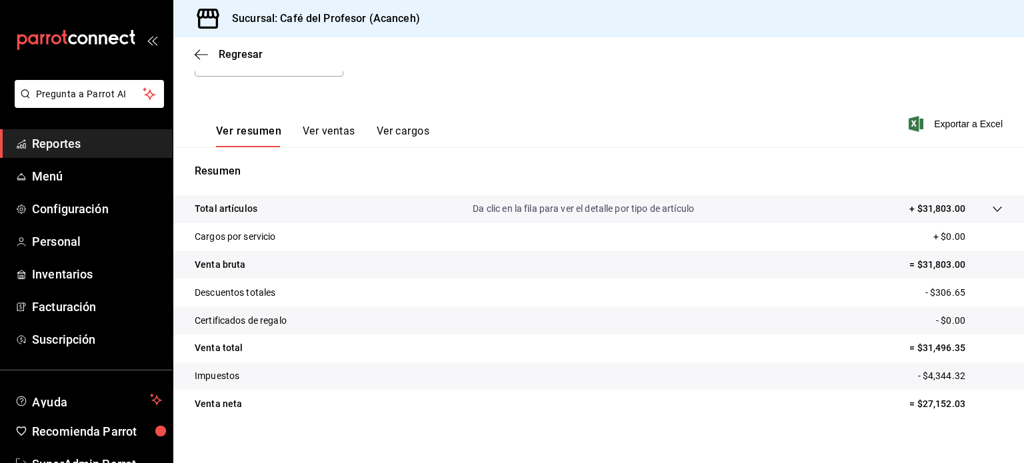
scroll to position [175, 0]
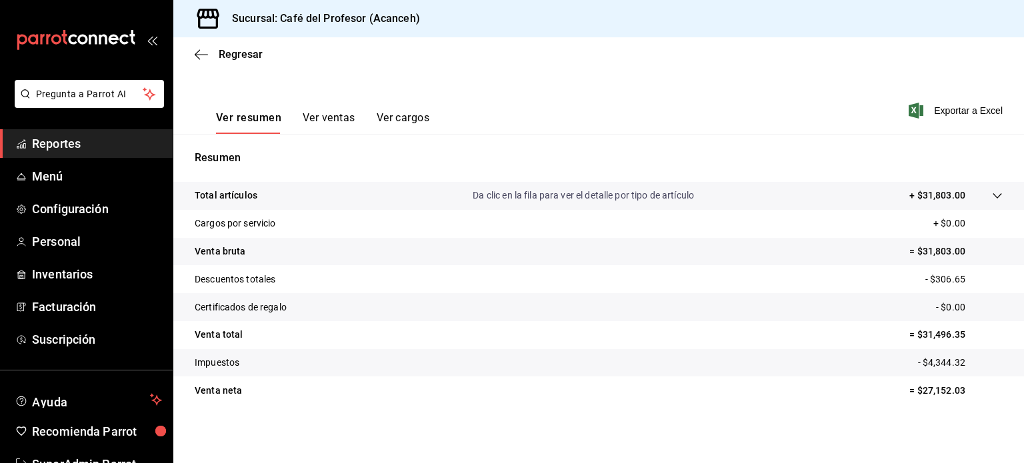
click at [329, 119] on button "Ver ventas" at bounding box center [329, 122] width 53 height 23
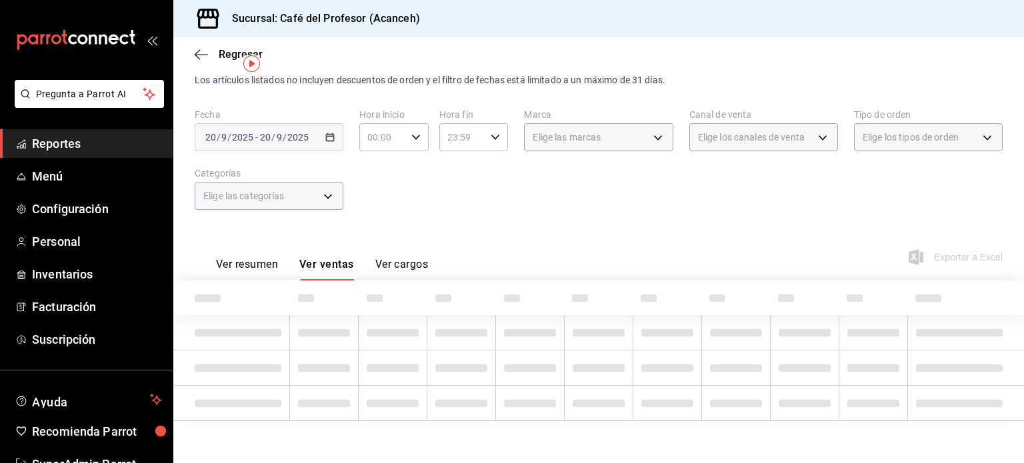
scroll to position [175, 0]
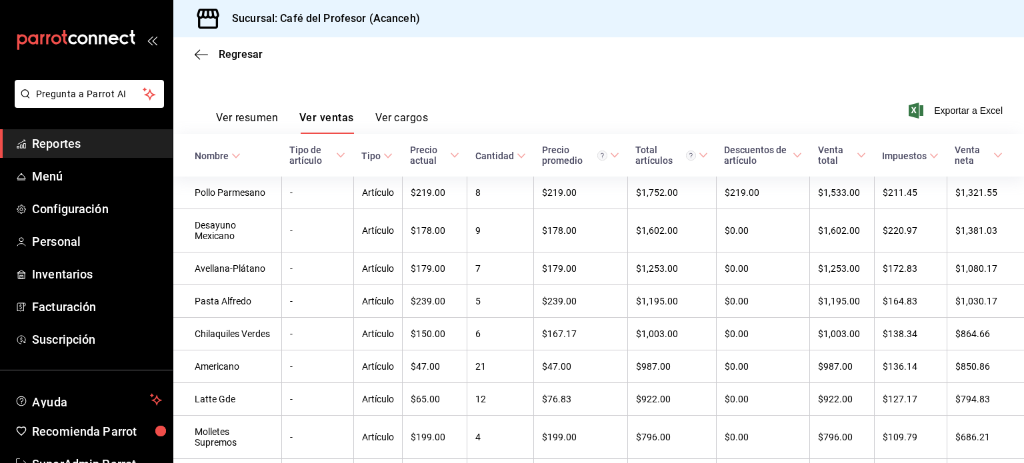
click at [393, 122] on button "Ver cargos" at bounding box center [401, 122] width 53 height 23
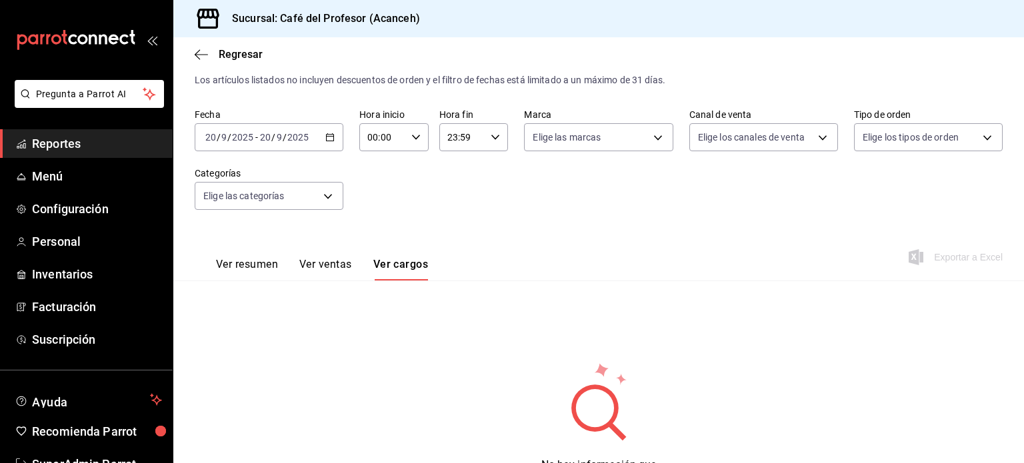
scroll to position [96, 0]
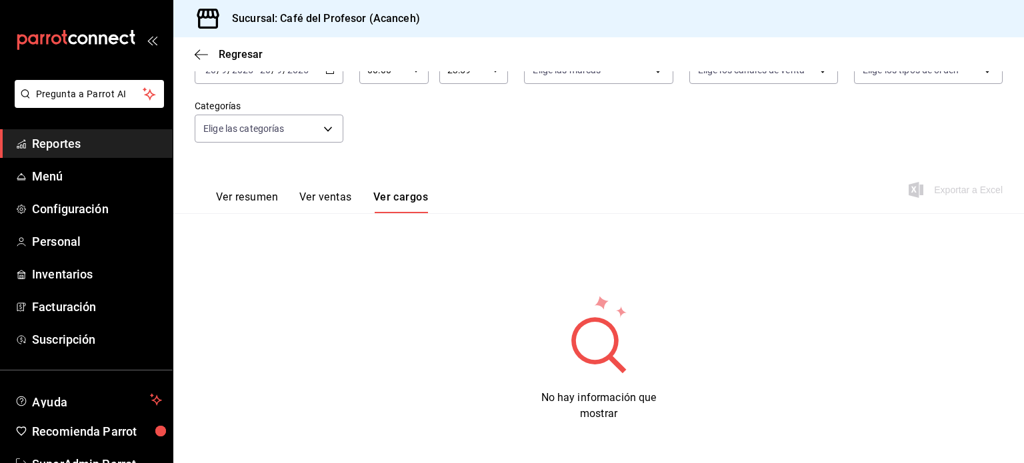
click at [247, 200] on button "Ver resumen" at bounding box center [247, 202] width 62 height 23
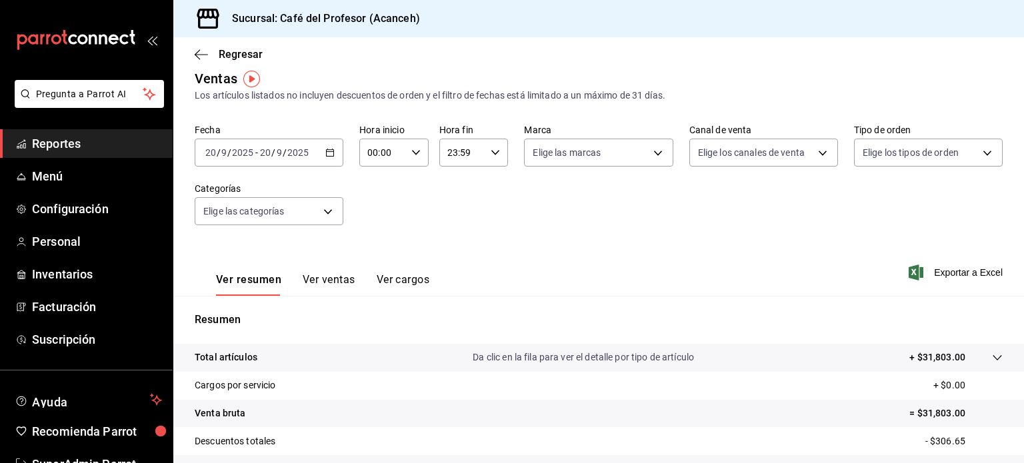
scroll to position [19, 0]
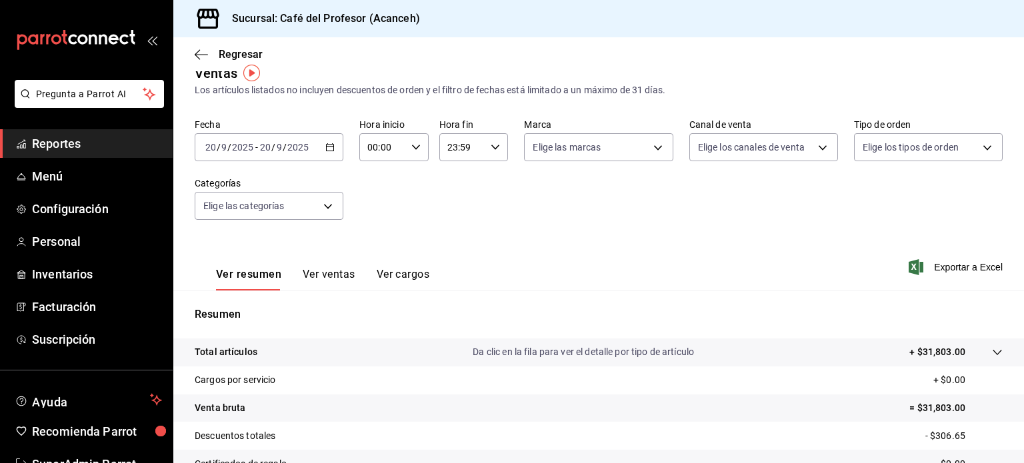
click at [413, 138] on div "00:00 Hora inicio" at bounding box center [393, 147] width 69 height 28
click at [377, 181] on span "14" at bounding box center [374, 178] width 13 height 11
click at [408, 211] on span "38" at bounding box center [408, 206] width 13 height 11
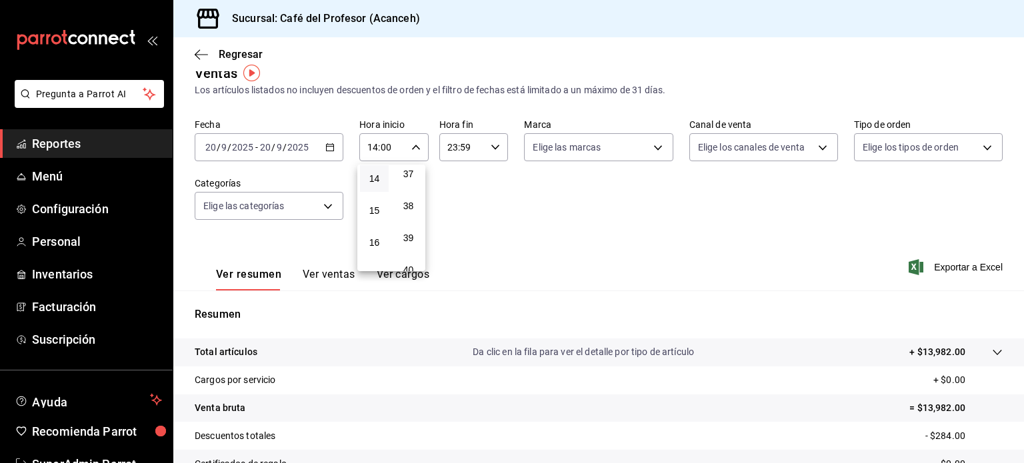
type input "14:38"
click at [511, 220] on div at bounding box center [512, 231] width 1024 height 463
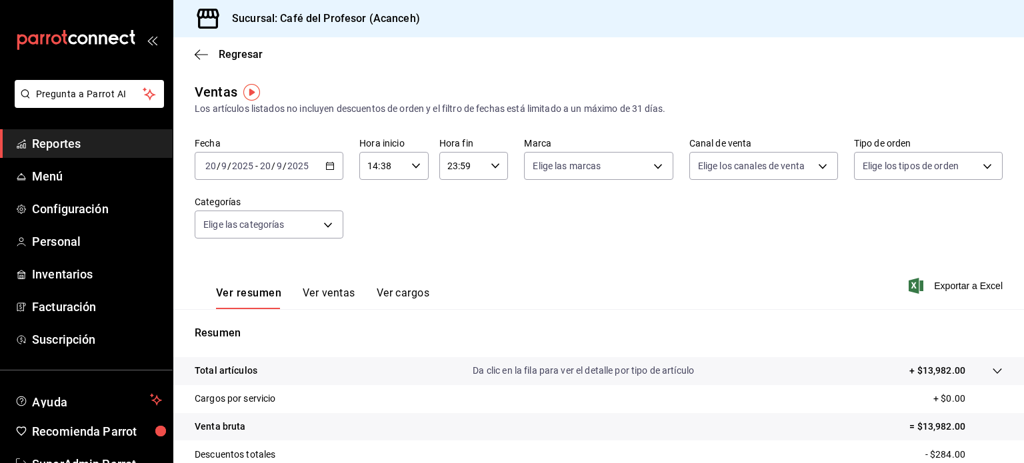
click at [41, 149] on span "Reportes" at bounding box center [97, 144] width 130 height 18
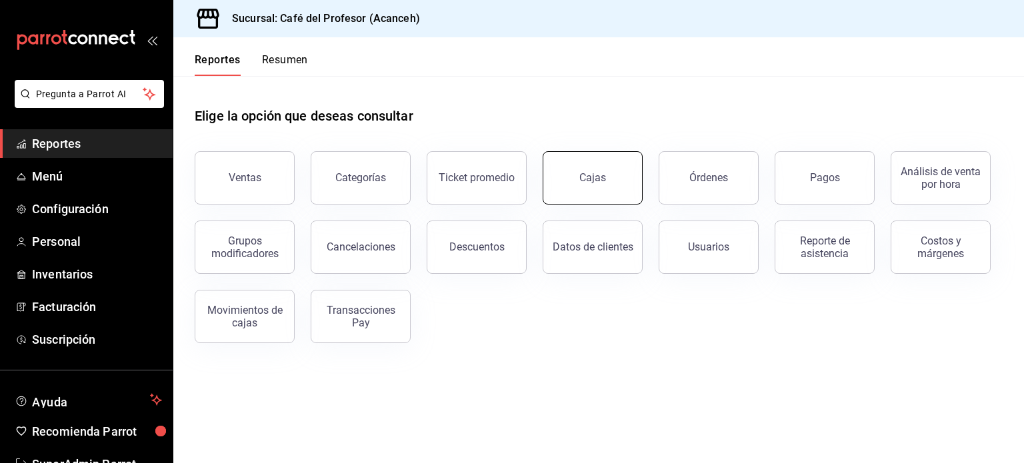
click at [607, 182] on link "Cajas" at bounding box center [593, 177] width 100 height 53
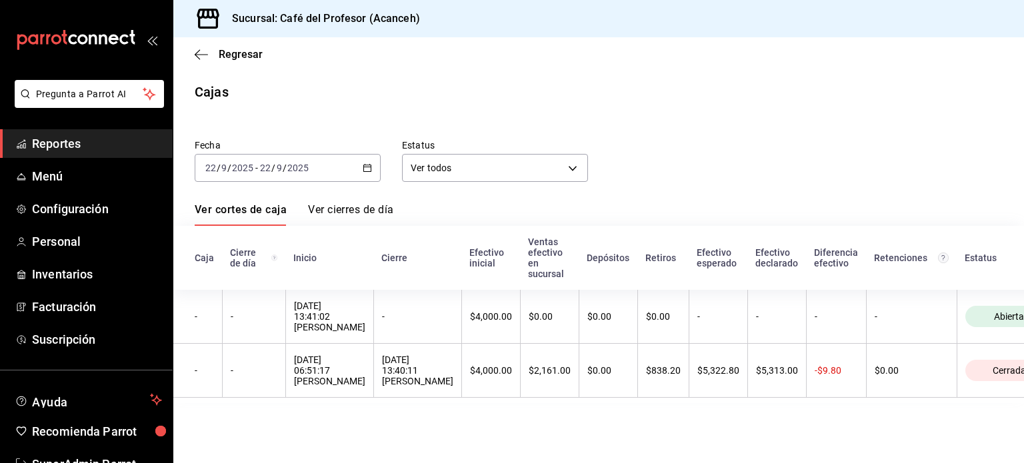
click at [348, 213] on link "Ver cierres de día" at bounding box center [350, 214] width 85 height 23
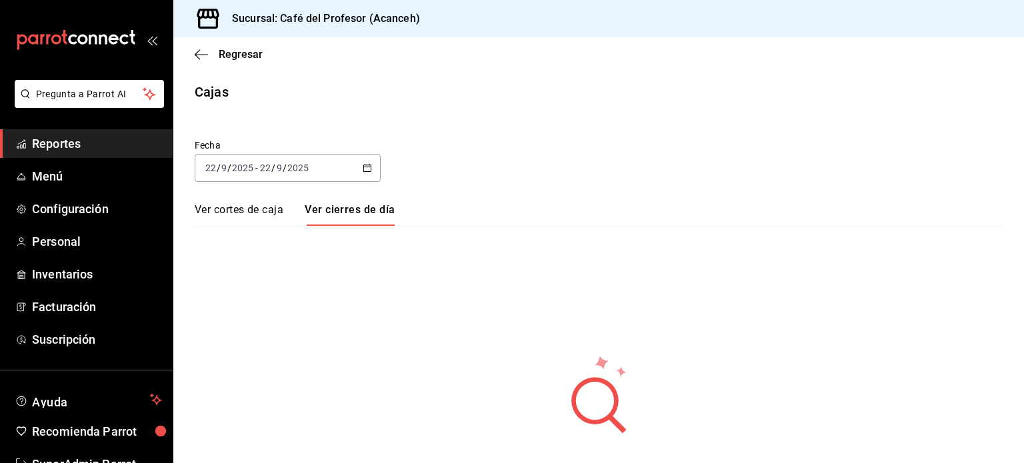
click at [248, 213] on link "Ver cortes de caja" at bounding box center [239, 214] width 89 height 23
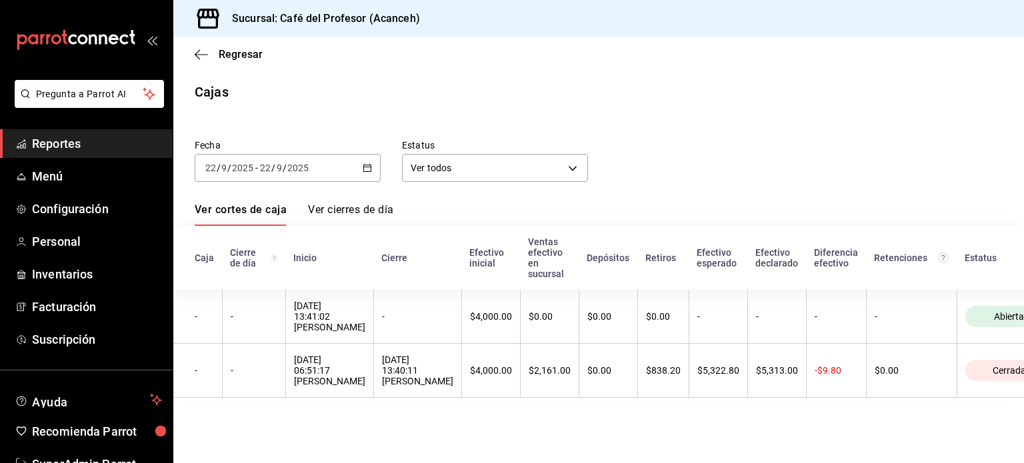
click at [376, 165] on div "2025-09-22 22 / 9 / 2025 - 2025-09-22 22 / 9 / 2025" at bounding box center [288, 168] width 186 height 28
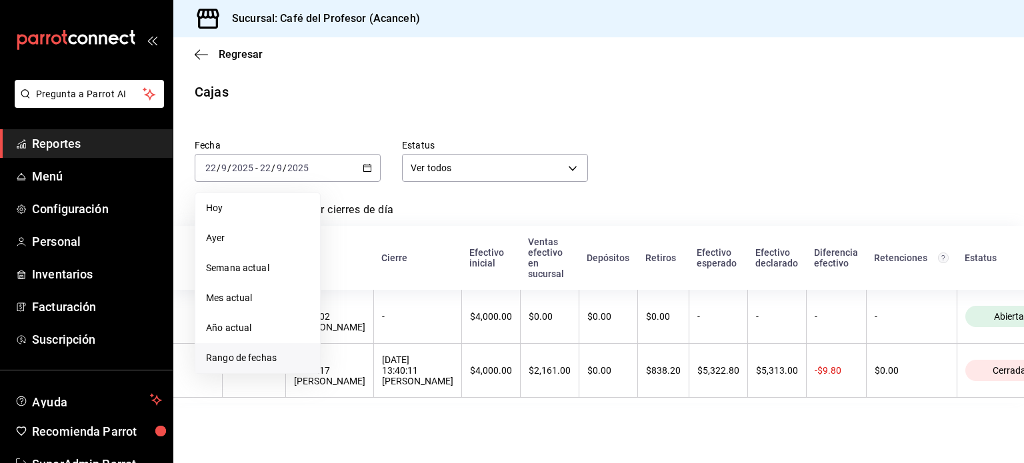
click at [257, 353] on span "Rango de fechas" at bounding box center [257, 358] width 103 height 14
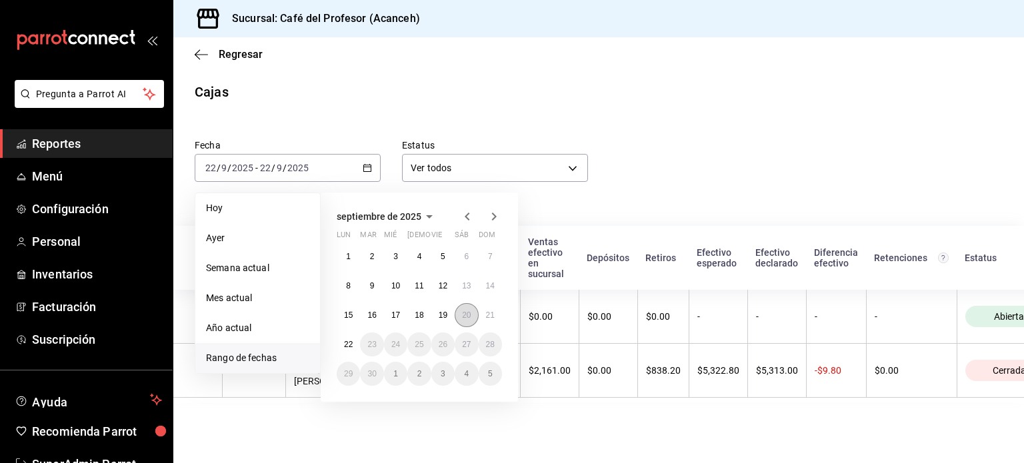
click at [472, 309] on button "20" at bounding box center [466, 315] width 23 height 24
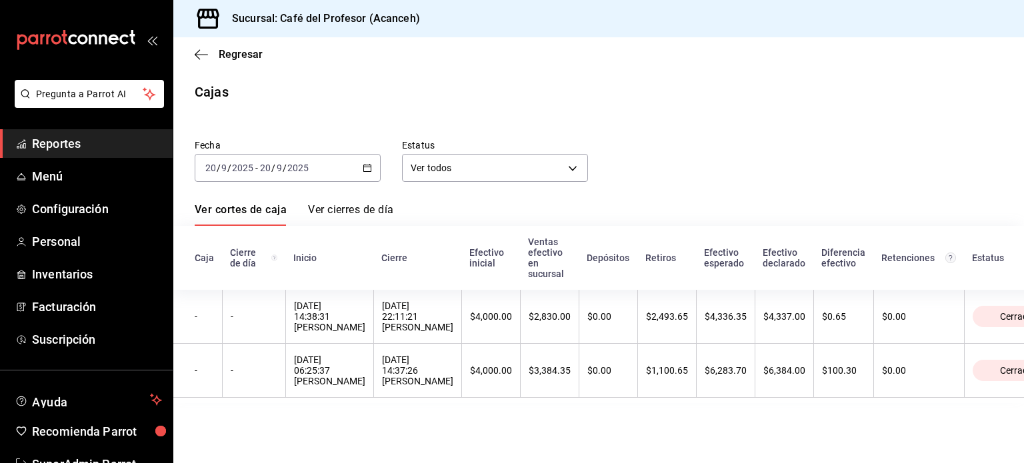
click at [365, 216] on link "Ver cierres de día" at bounding box center [350, 214] width 85 height 23
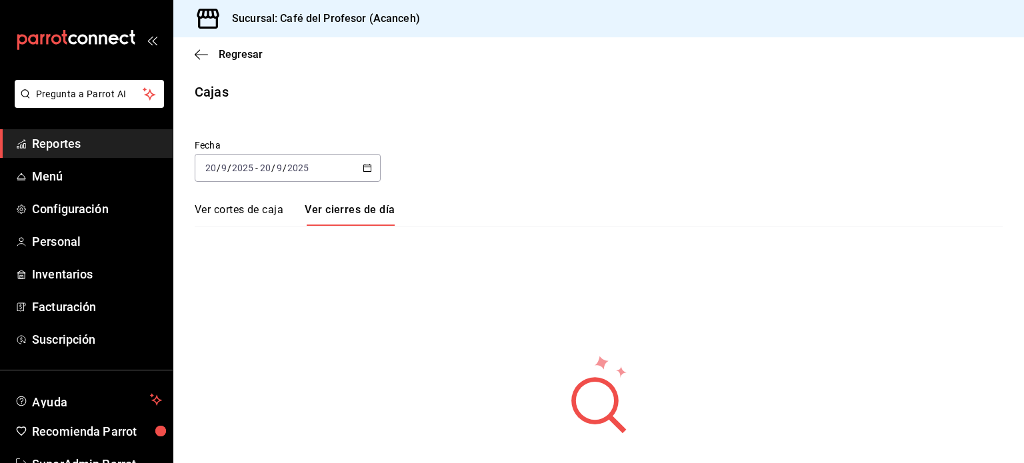
click at [261, 216] on link "Ver cortes de caja" at bounding box center [239, 214] width 89 height 23
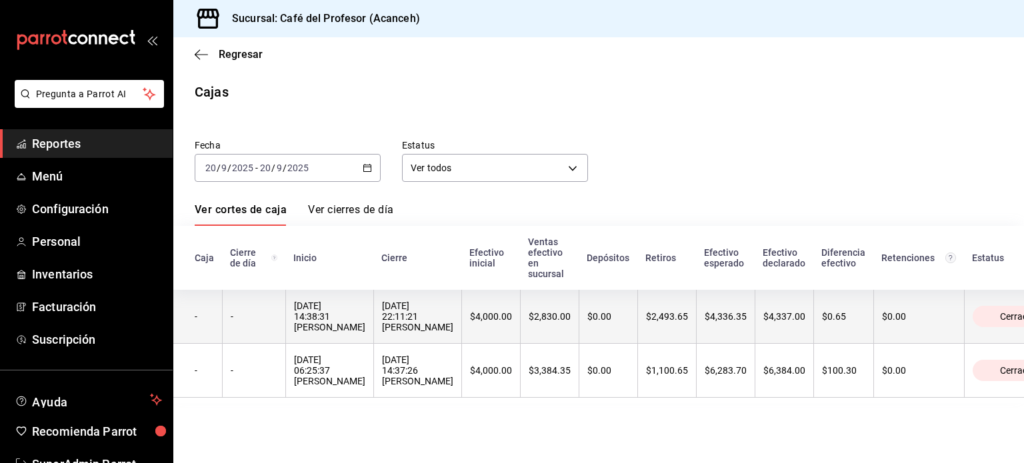
click at [382, 319] on div "20/09/2025 22:11:21 Naomi Correa" at bounding box center [417, 317] width 71 height 32
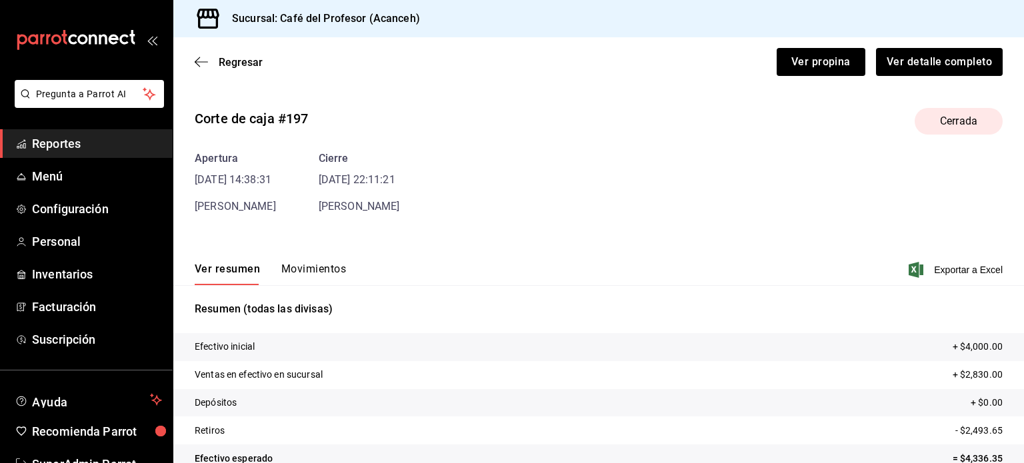
click at [312, 273] on button "Movimientos" at bounding box center [313, 274] width 65 height 23
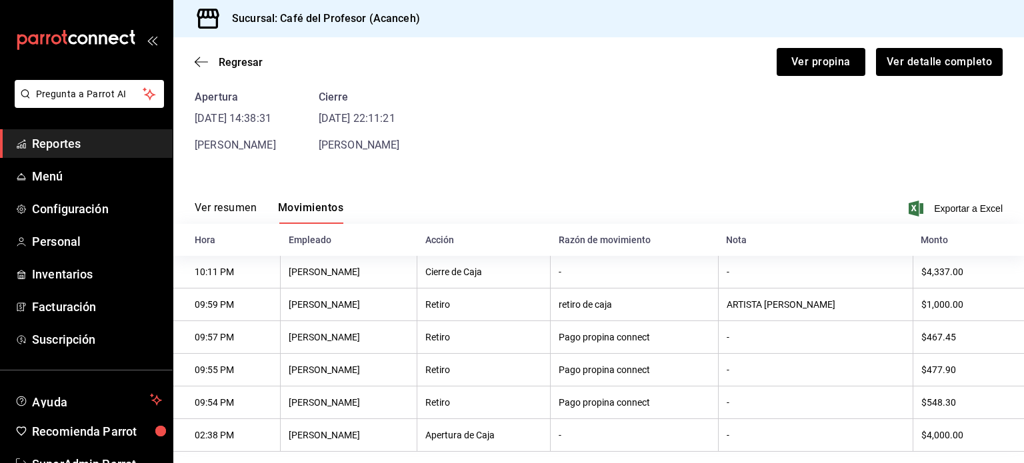
scroll to position [85, 0]
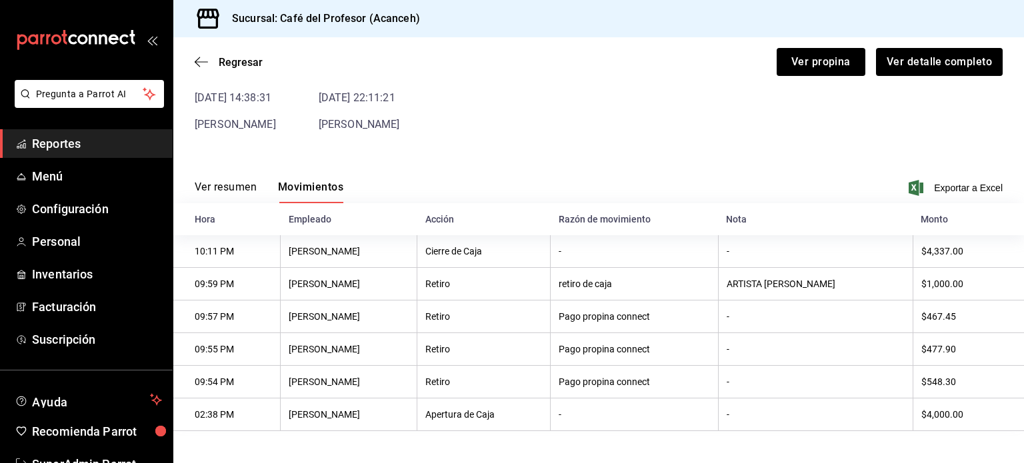
click at [241, 186] on button "Ver resumen" at bounding box center [226, 192] width 62 height 23
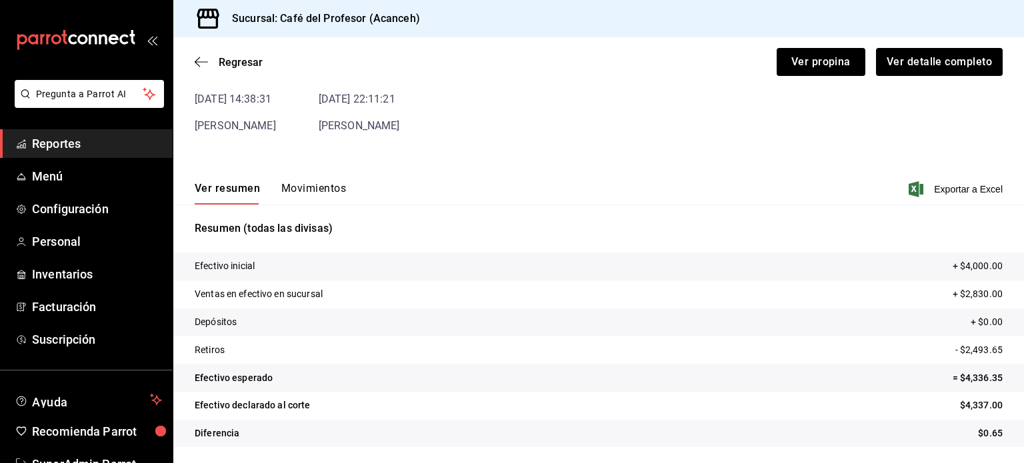
scroll to position [81, 0]
click at [928, 63] on button "Ver detalle completo" at bounding box center [939, 62] width 128 height 28
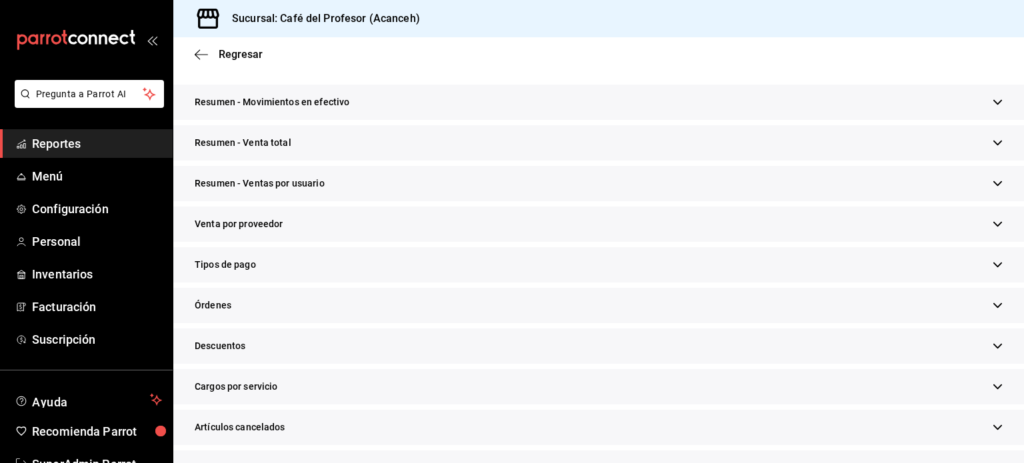
scroll to position [208, 0]
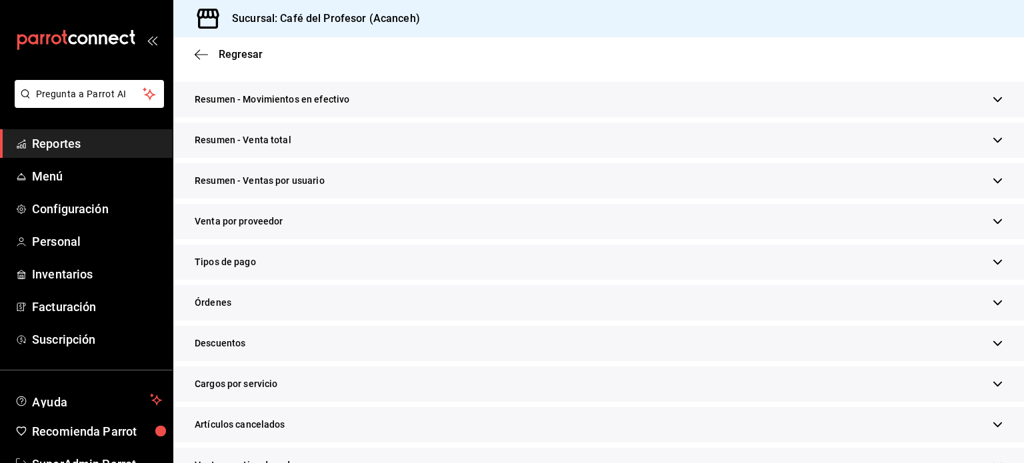
click at [296, 267] on div "Tipos de pago" at bounding box center [598, 262] width 851 height 35
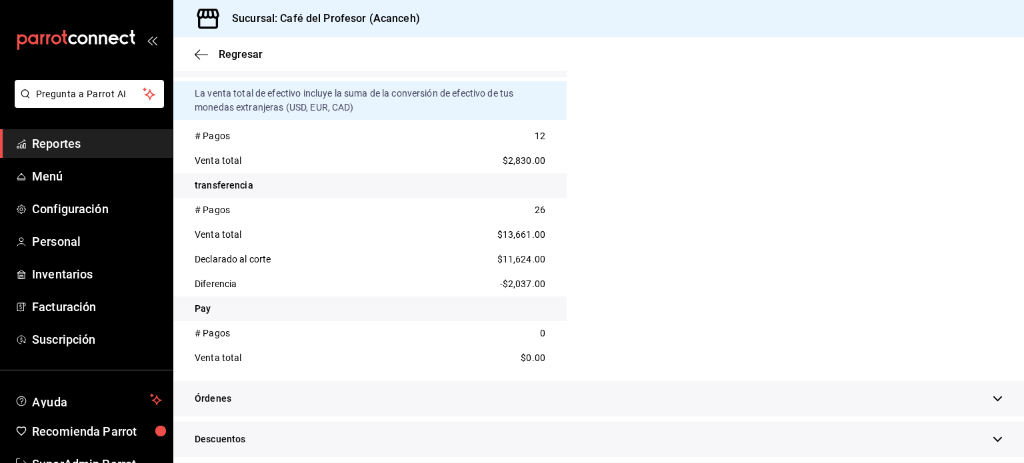
scroll to position [488, 0]
click at [528, 211] on div "# Pagos 26" at bounding box center [369, 209] width 393 height 25
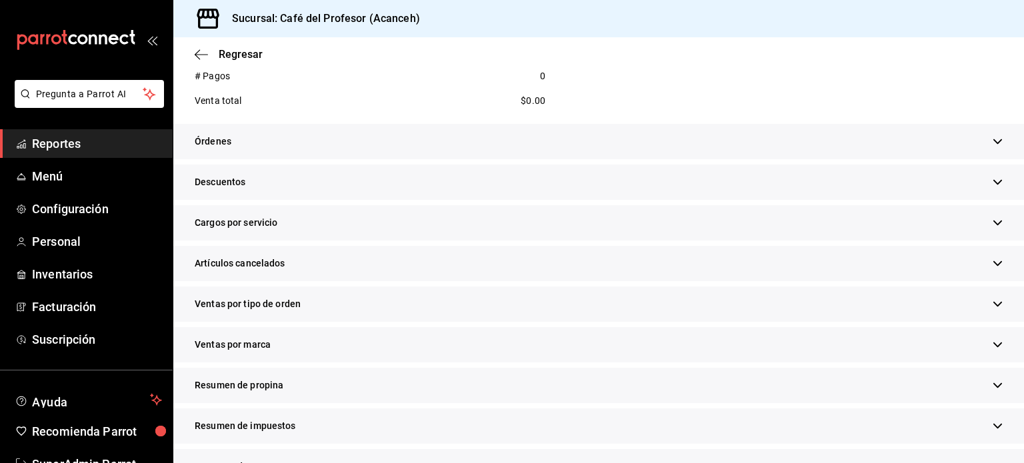
scroll to position [781, 0]
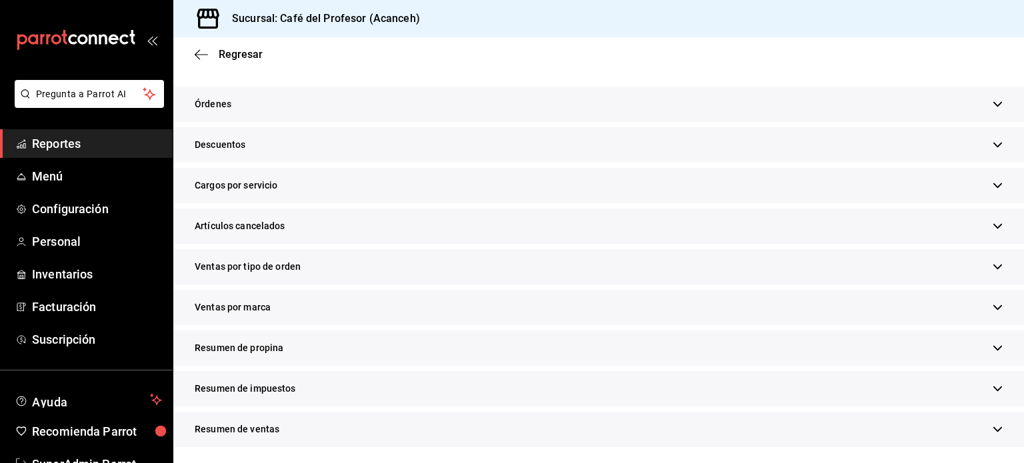
click at [993, 103] on icon "button" at bounding box center [998, 104] width 10 height 10
click at [425, 428] on div "Resumen de ventas" at bounding box center [598, 429] width 851 height 35
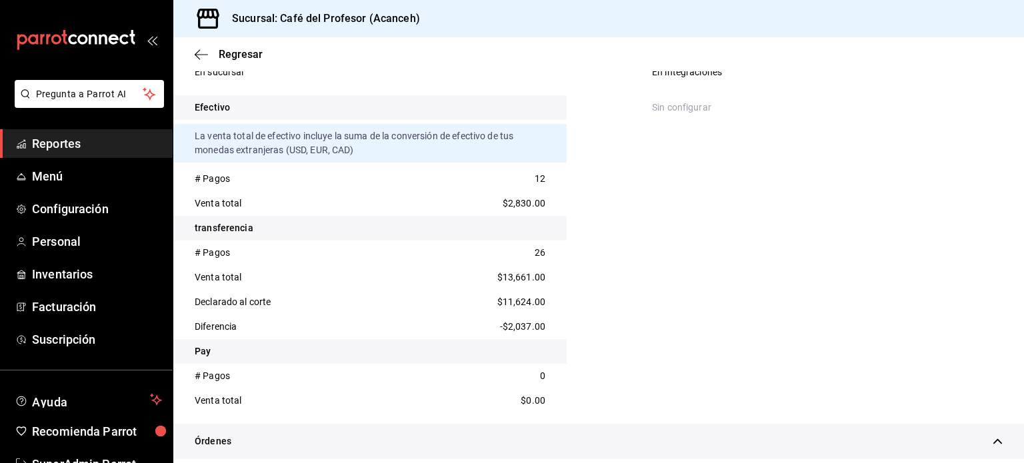
scroll to position [443, 0]
click at [199, 53] on icon "button" at bounding box center [201, 55] width 13 height 12
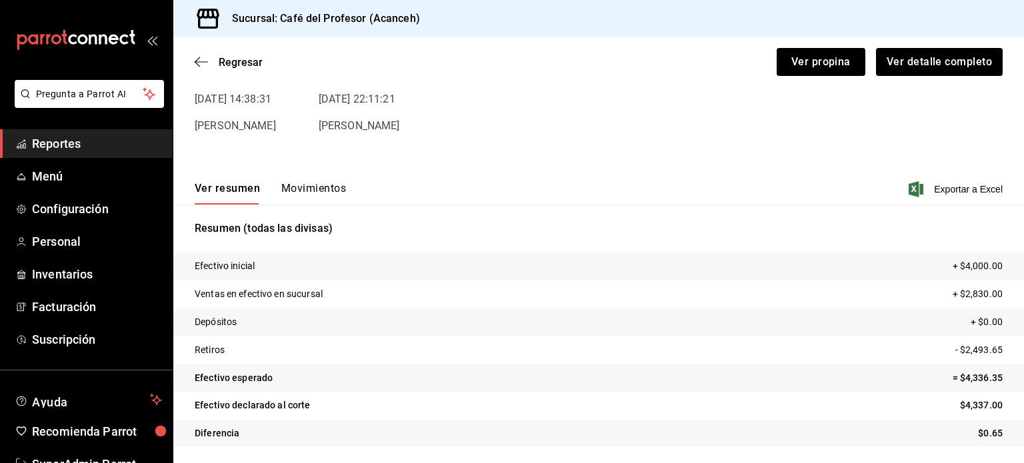
click at [59, 147] on span "Reportes" at bounding box center [97, 144] width 130 height 18
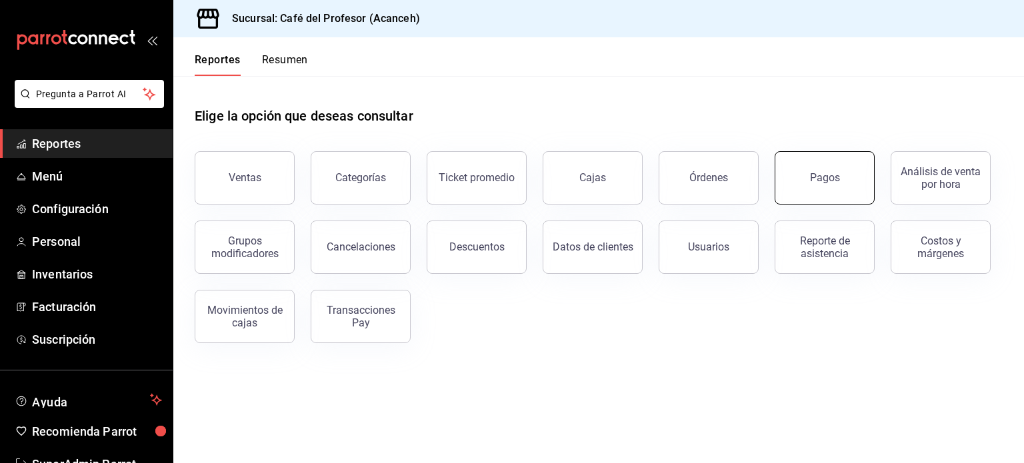
click at [794, 193] on button "Pagos" at bounding box center [825, 177] width 100 height 53
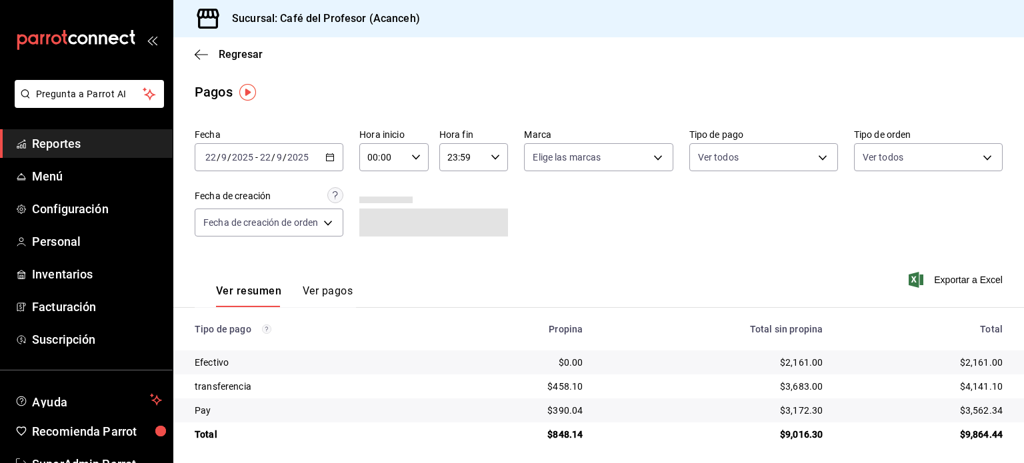
click at [271, 165] on div "2025-09-22 22 / 9 / 2025 - 2025-09-22 22 / 9 / 2025" at bounding box center [269, 157] width 149 height 28
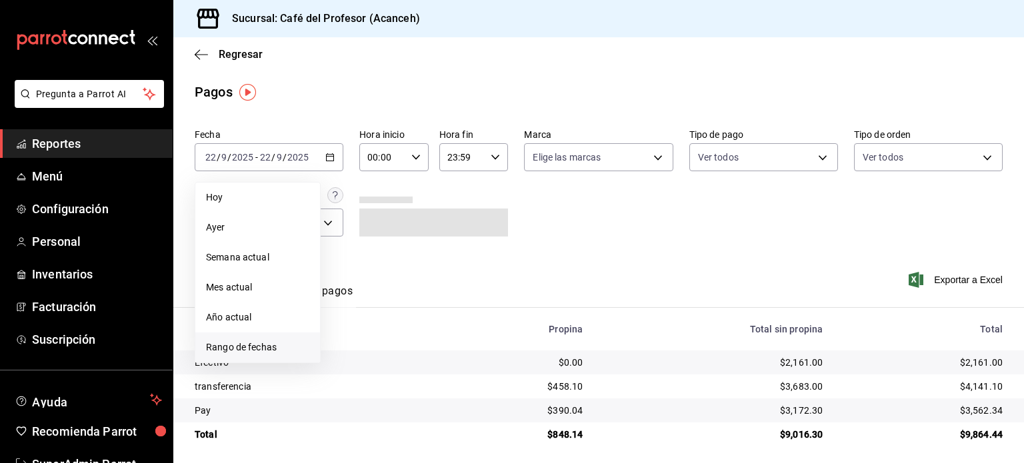
click at [277, 354] on span "Rango de fechas" at bounding box center [257, 348] width 103 height 14
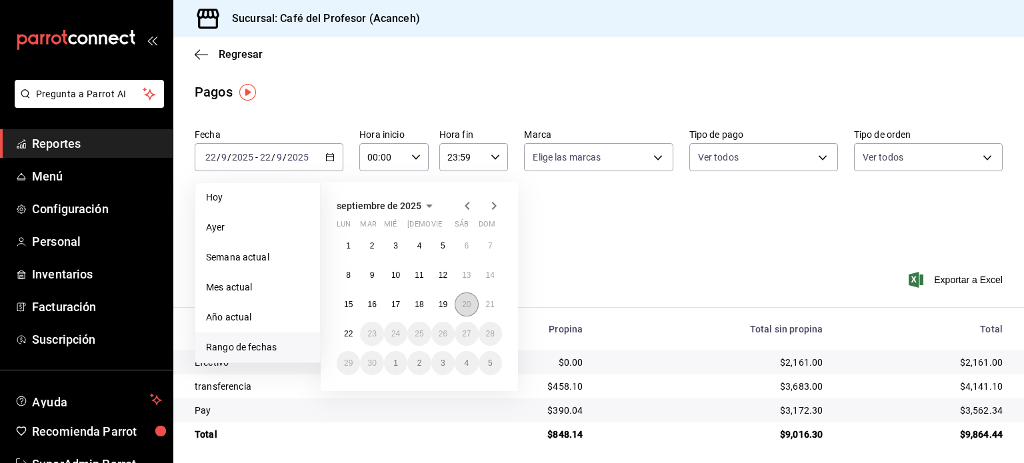
click at [466, 294] on button "20" at bounding box center [466, 305] width 23 height 24
click at [467, 297] on button "20" at bounding box center [466, 305] width 23 height 24
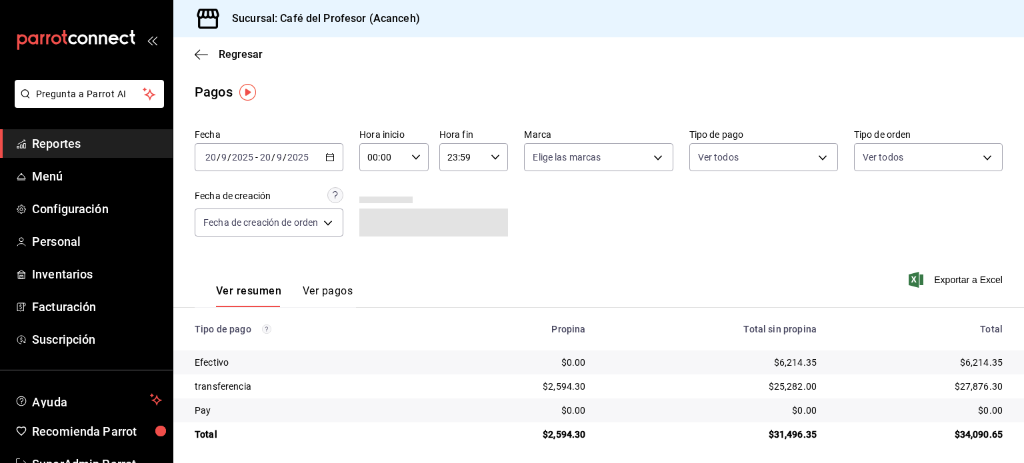
click at [378, 161] on input "00:00" at bounding box center [382, 157] width 47 height 27
click at [374, 202] on span "14" at bounding box center [377, 196] width 13 height 11
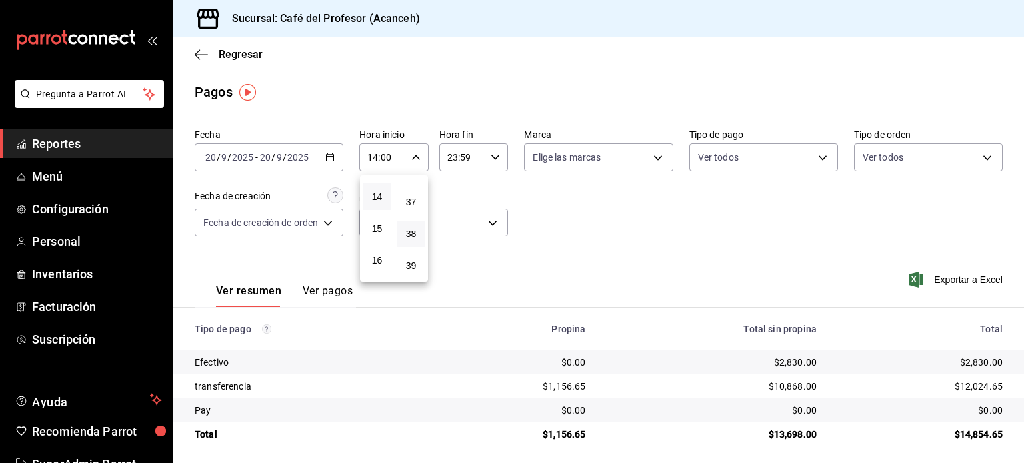
click at [417, 247] on button "38" at bounding box center [411, 234] width 29 height 27
type input "14:38"
click at [611, 215] on div at bounding box center [512, 231] width 1024 height 463
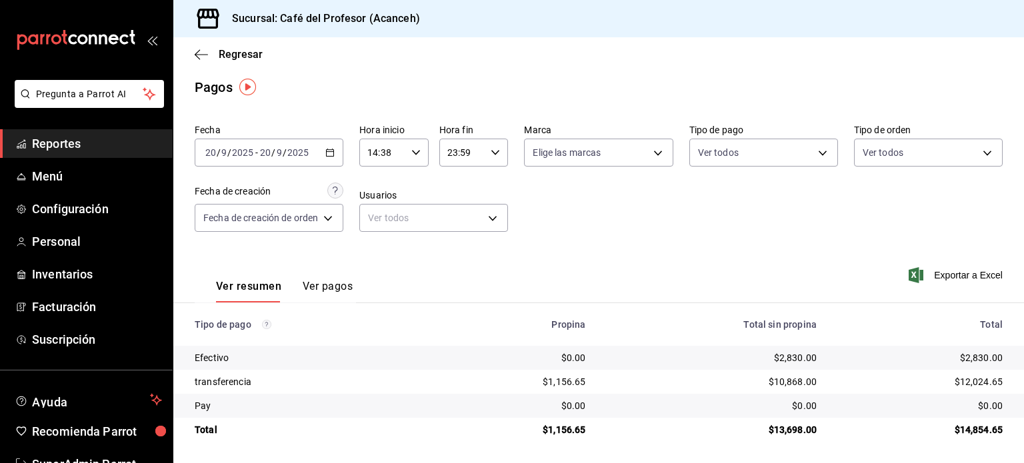
click at [67, 145] on span "Reportes" at bounding box center [97, 144] width 130 height 18
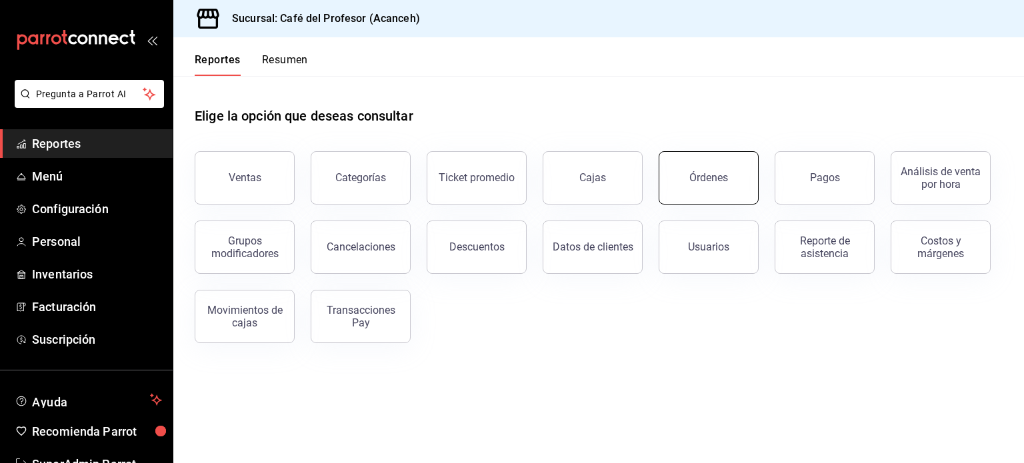
click at [699, 184] on button "Órdenes" at bounding box center [709, 177] width 100 height 53
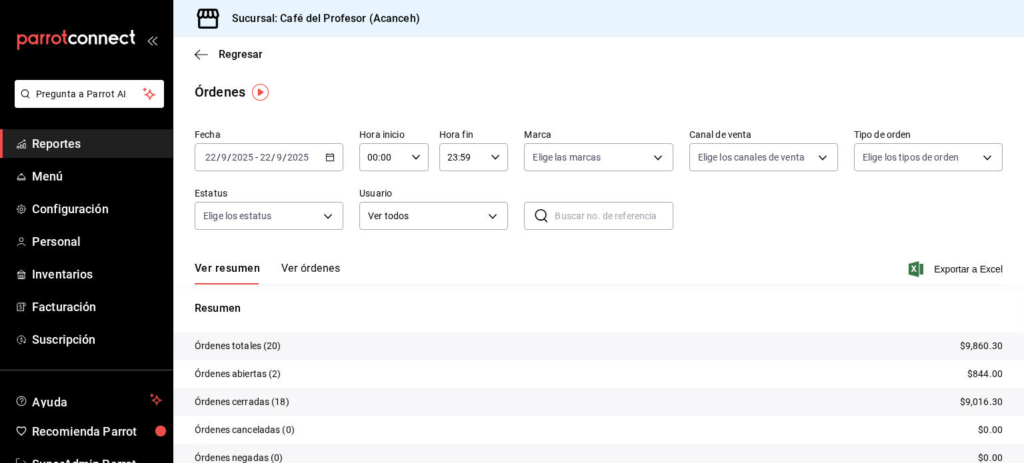
click at [319, 162] on div "2025-09-22 22 / 9 / 2025 - 2025-09-22 22 / 9 / 2025" at bounding box center [269, 157] width 149 height 28
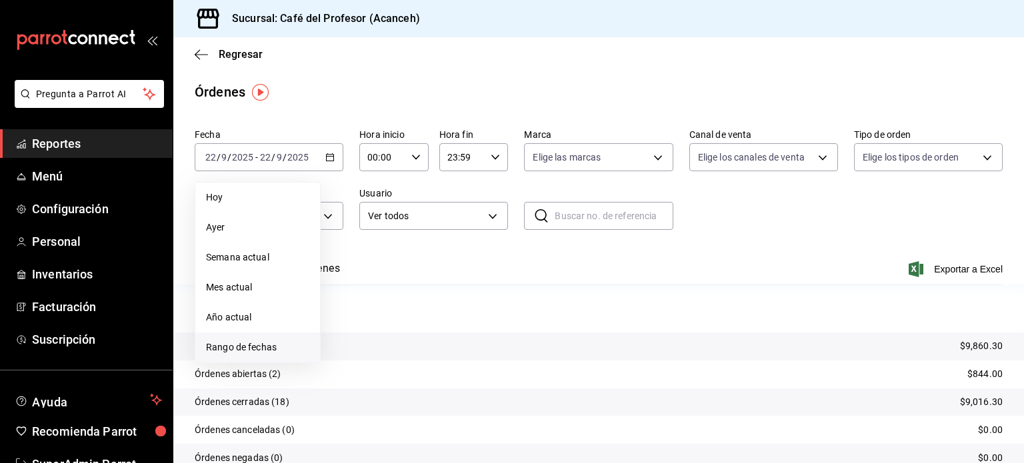
click at [264, 347] on span "Rango de fechas" at bounding box center [257, 348] width 103 height 14
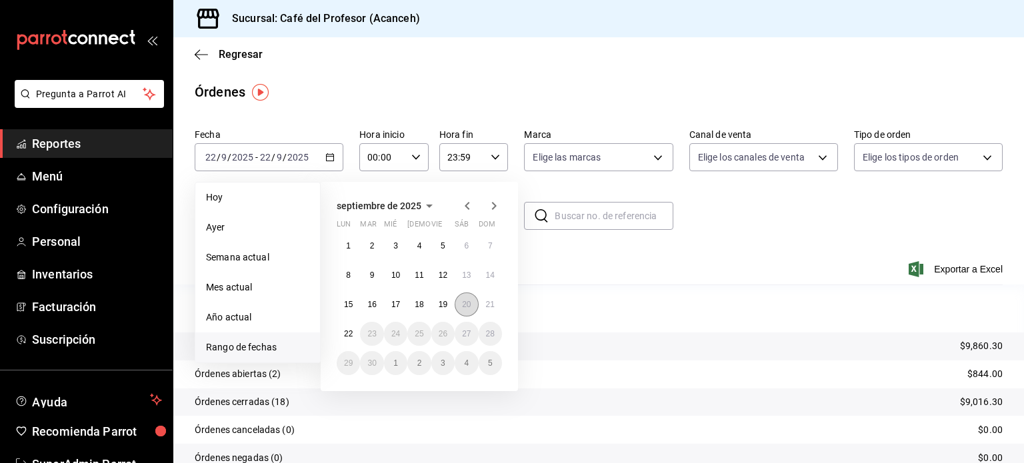
click at [463, 305] on abbr "20" at bounding box center [466, 304] width 9 height 9
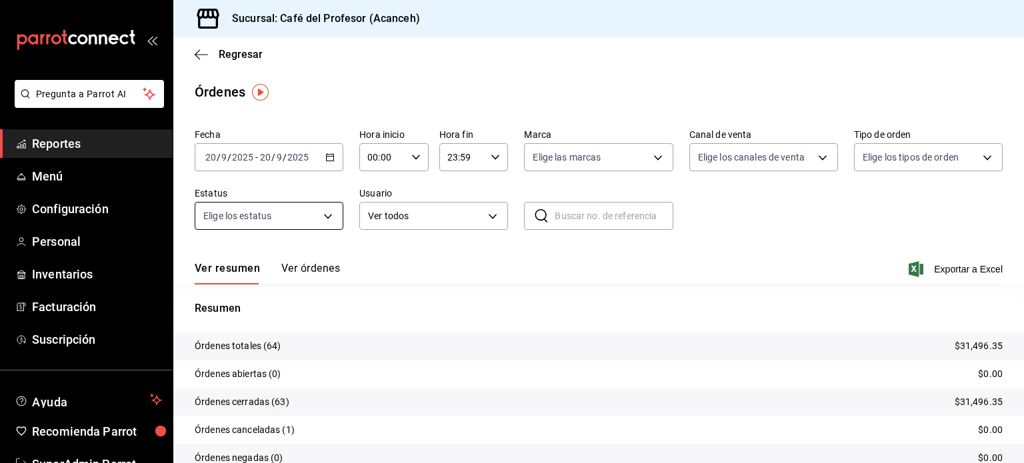
click at [313, 219] on body "Pregunta a Parrot AI Reportes Menú Configuración Personal Inventarios Facturaci…" at bounding box center [512, 231] width 1024 height 463
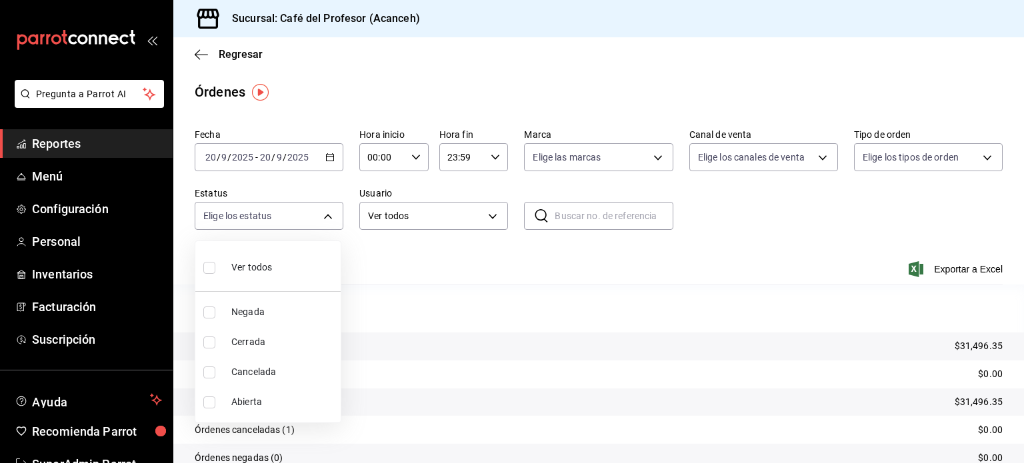
click at [248, 367] on span "Cancelada" at bounding box center [283, 372] width 104 height 14
type input "CANCELED"
checkbox input "true"
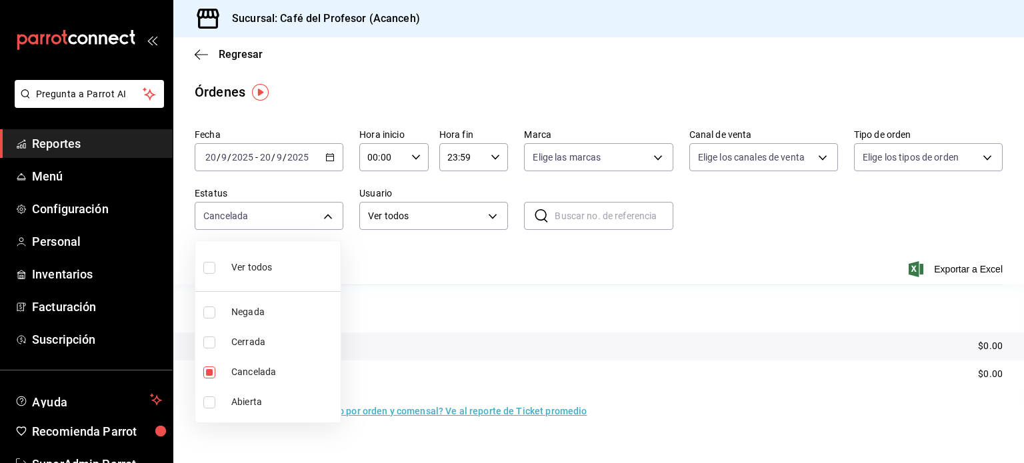
click at [475, 283] on div at bounding box center [512, 231] width 1024 height 463
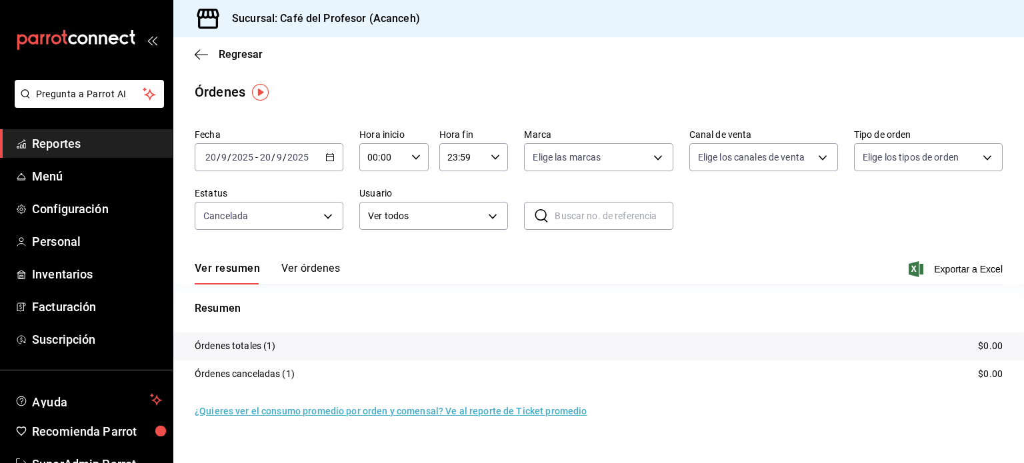
click at [320, 270] on button "Ver órdenes" at bounding box center [310, 273] width 59 height 23
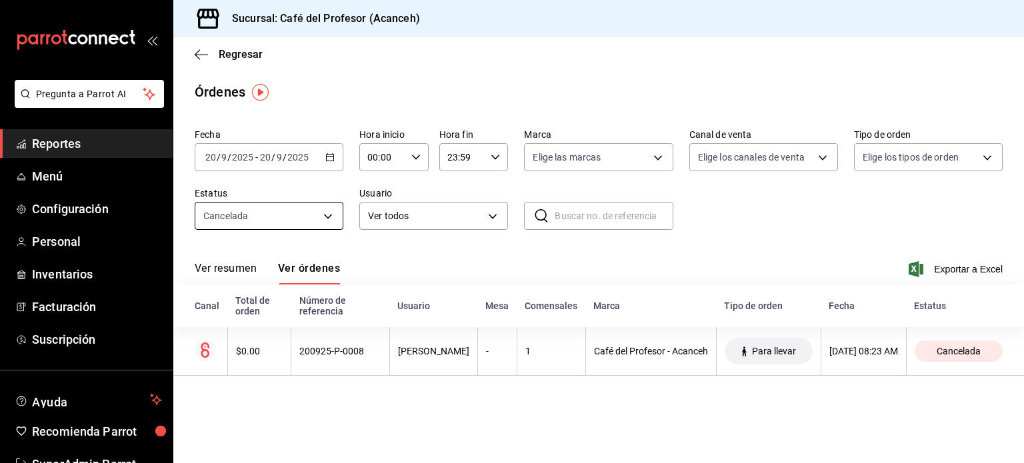
click at [271, 223] on body "Pregunta a Parrot AI Reportes Menú Configuración Personal Inventarios Facturaci…" at bounding box center [512, 231] width 1024 height 463
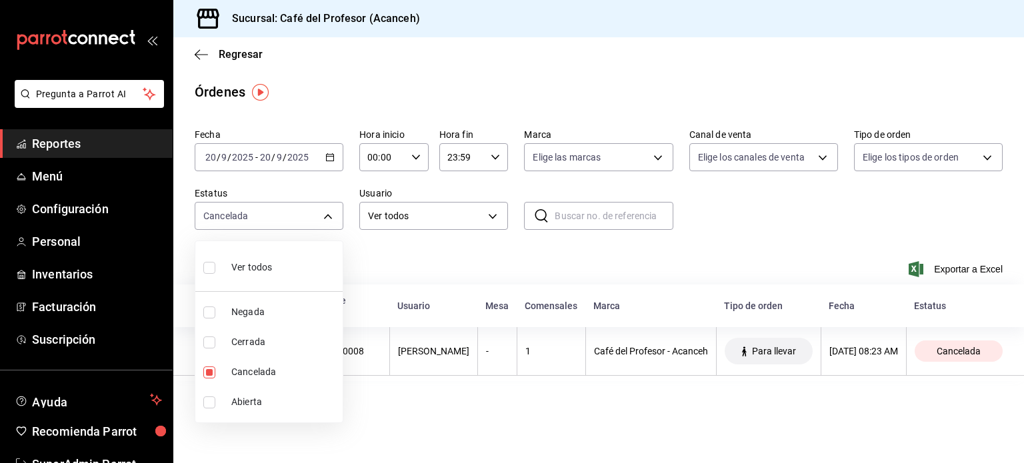
click at [246, 403] on span "Abierta" at bounding box center [284, 402] width 106 height 14
type input "CANCELED,OPEN"
checkbox input "true"
click at [231, 373] on span "Cancelada" at bounding box center [284, 372] width 106 height 14
type input "OPEN"
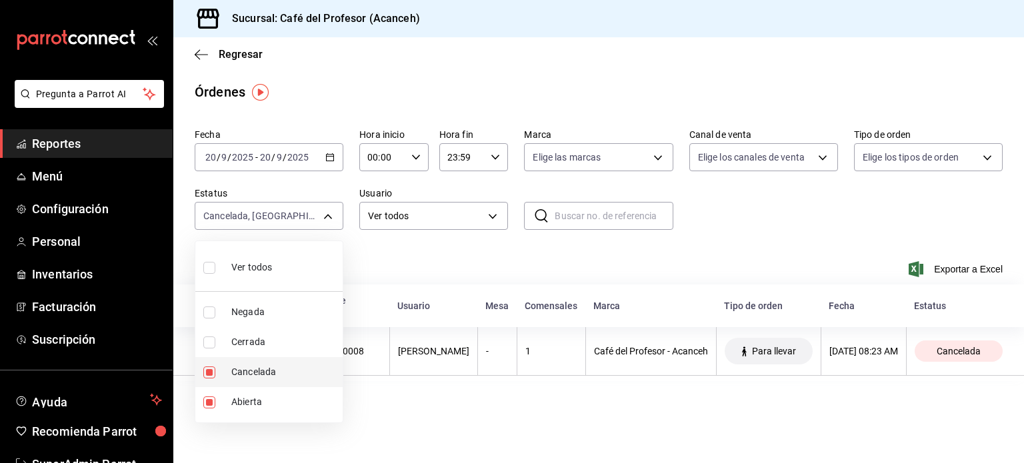
checkbox input "false"
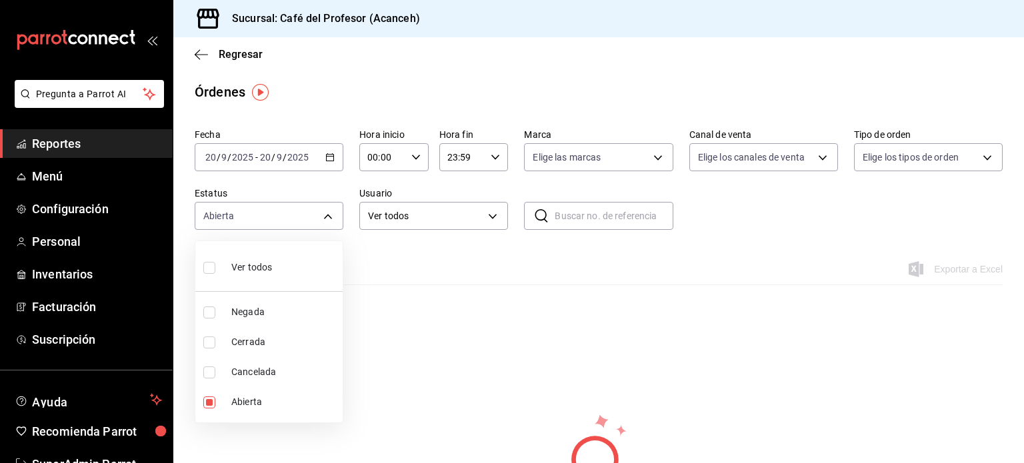
click at [396, 330] on div at bounding box center [512, 231] width 1024 height 463
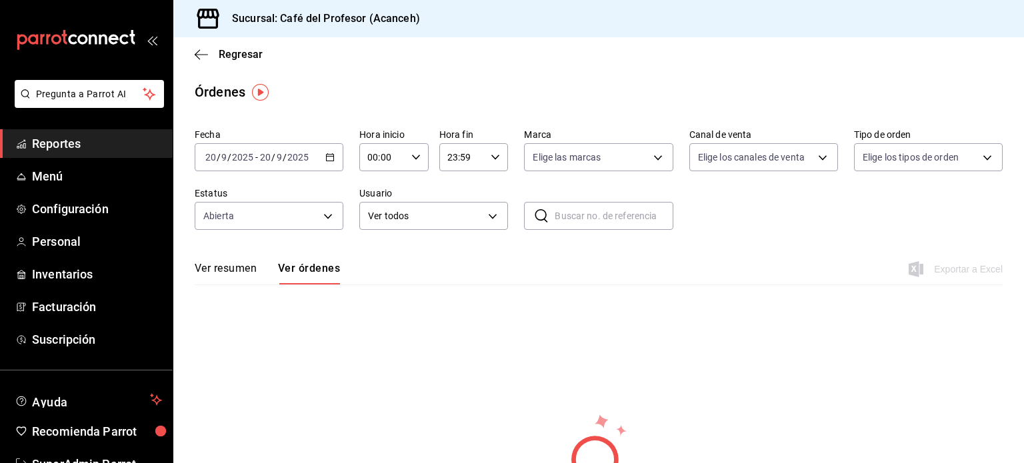
click at [228, 273] on button "Ver resumen" at bounding box center [226, 273] width 62 height 23
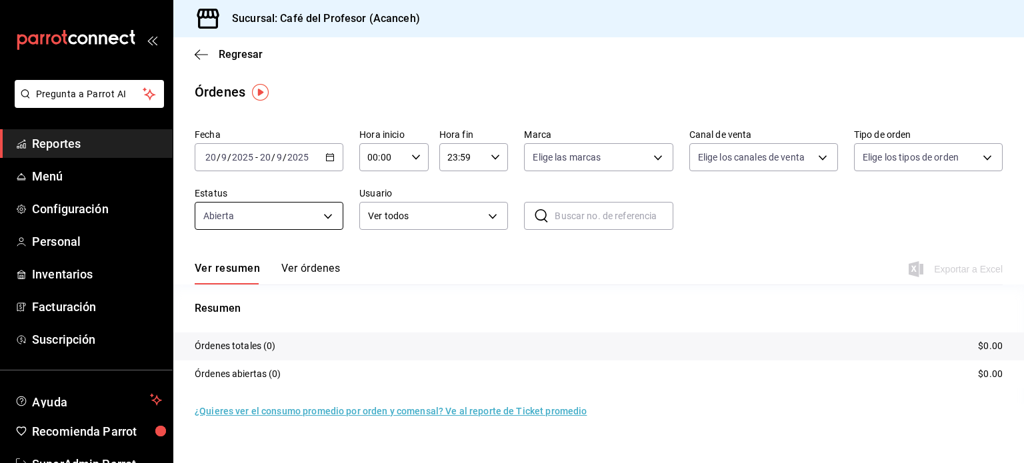
click at [299, 217] on body "Pregunta a Parrot AI Reportes Menú Configuración Personal Inventarios Facturaci…" at bounding box center [512, 231] width 1024 height 463
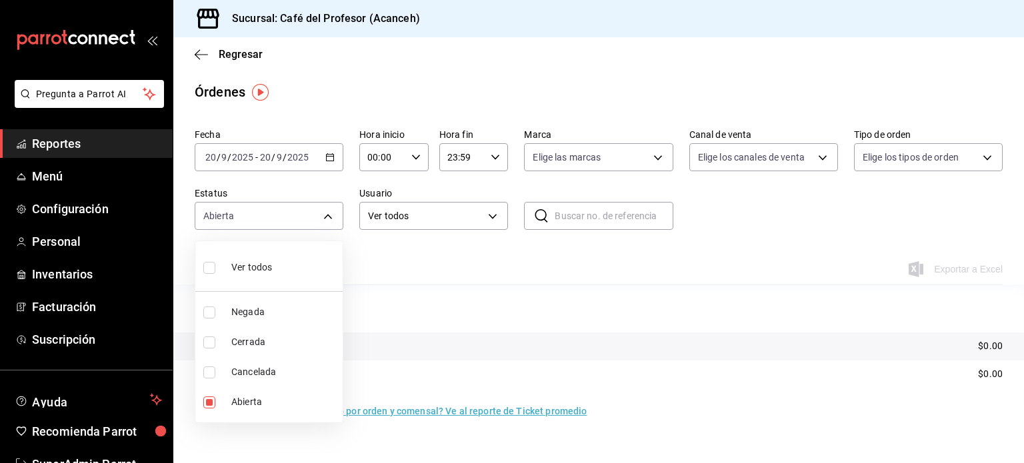
click at [220, 273] on label at bounding box center [211, 267] width 17 height 19
click at [215, 273] on input "checkbox" at bounding box center [209, 268] width 12 height 12
checkbox input "false"
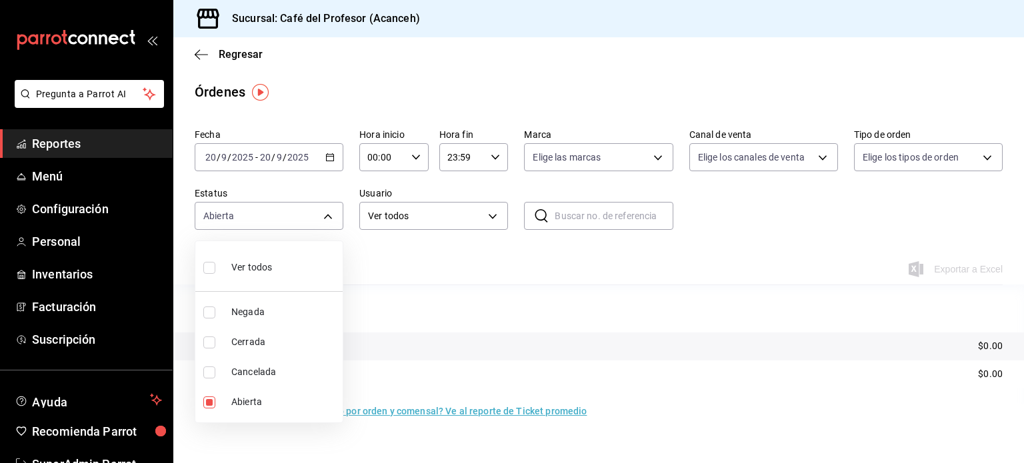
checkbox input "false"
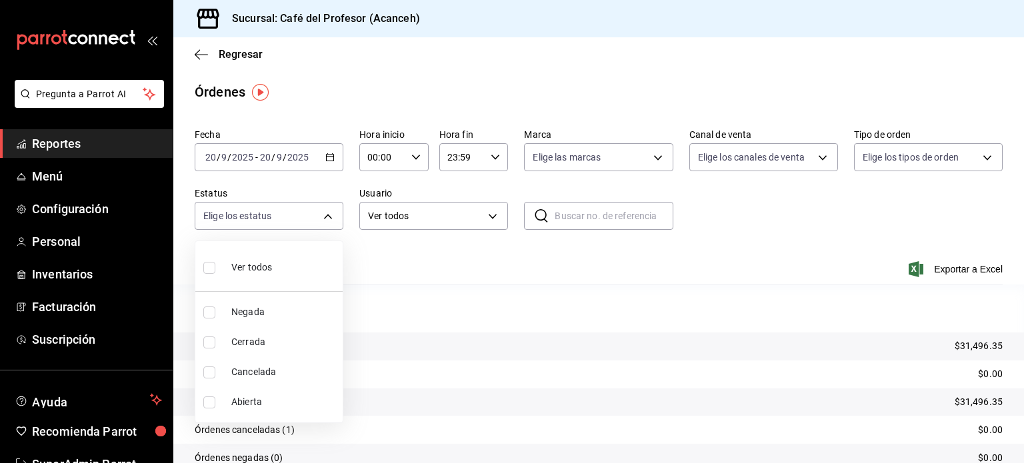
click at [206, 271] on input "checkbox" at bounding box center [209, 268] width 12 height 12
checkbox input "true"
type input "DENIED,FINISHED,CANCELED,OPEN"
checkbox input "true"
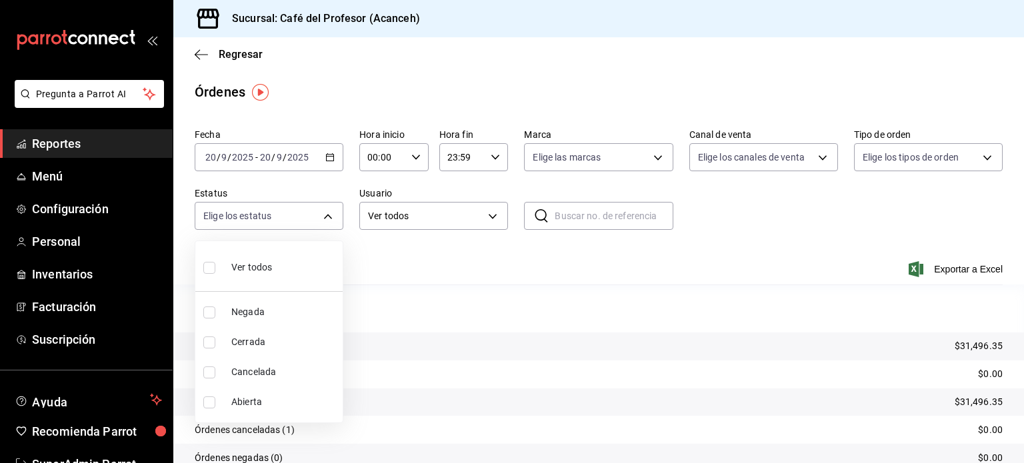
checkbox input "true"
click at [373, 258] on div at bounding box center [512, 231] width 1024 height 463
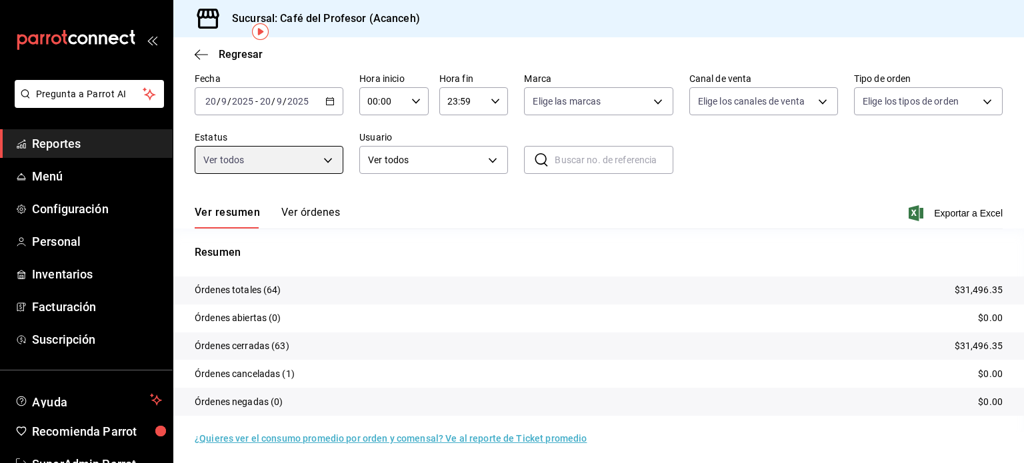
scroll to position [60, 0]
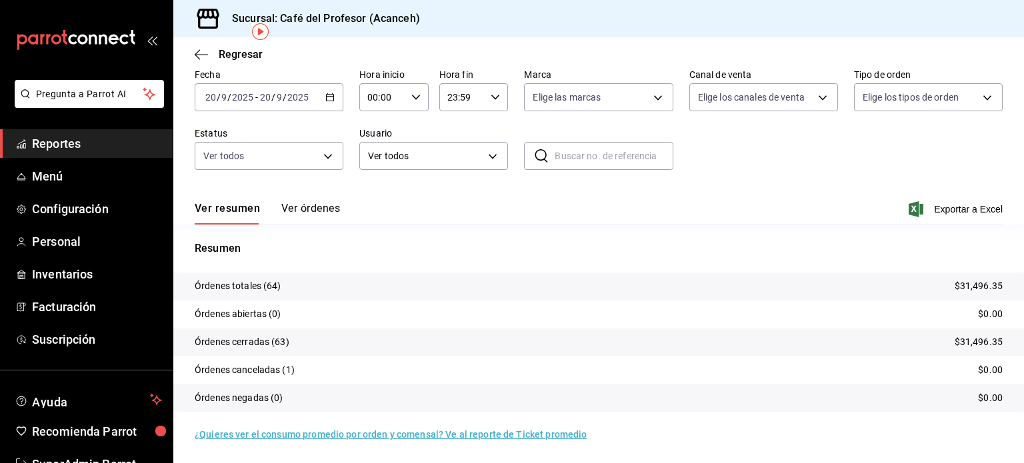
click at [315, 209] on button "Ver órdenes" at bounding box center [310, 213] width 59 height 23
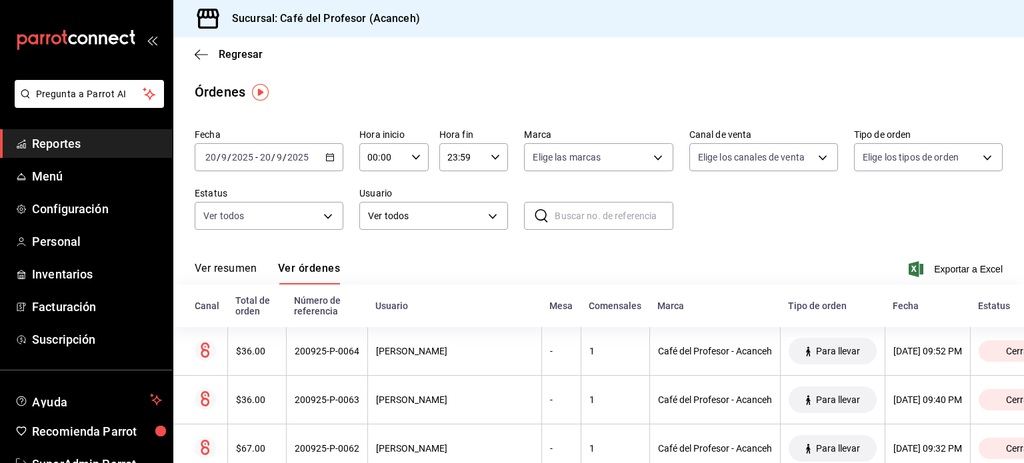
click at [225, 273] on button "Ver resumen" at bounding box center [226, 273] width 62 height 23
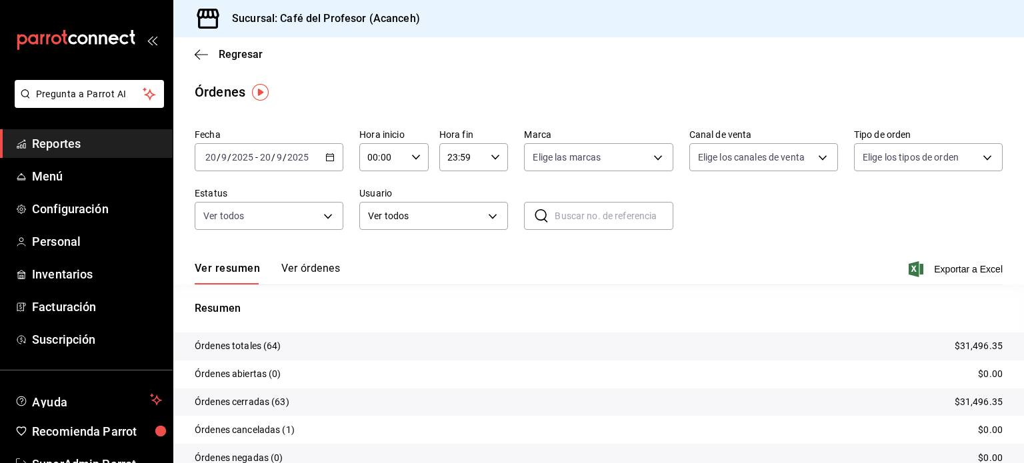
click at [313, 272] on button "Ver órdenes" at bounding box center [310, 273] width 59 height 23
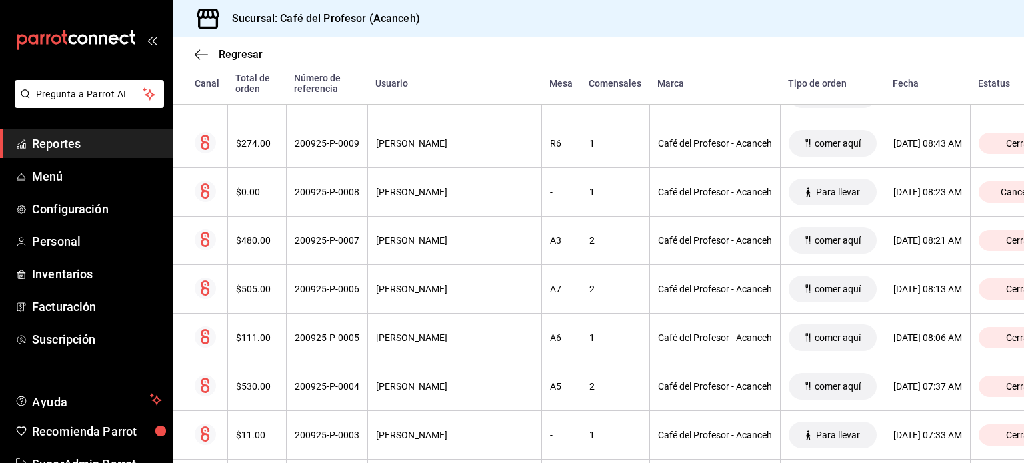
scroll to position [2901, 0]
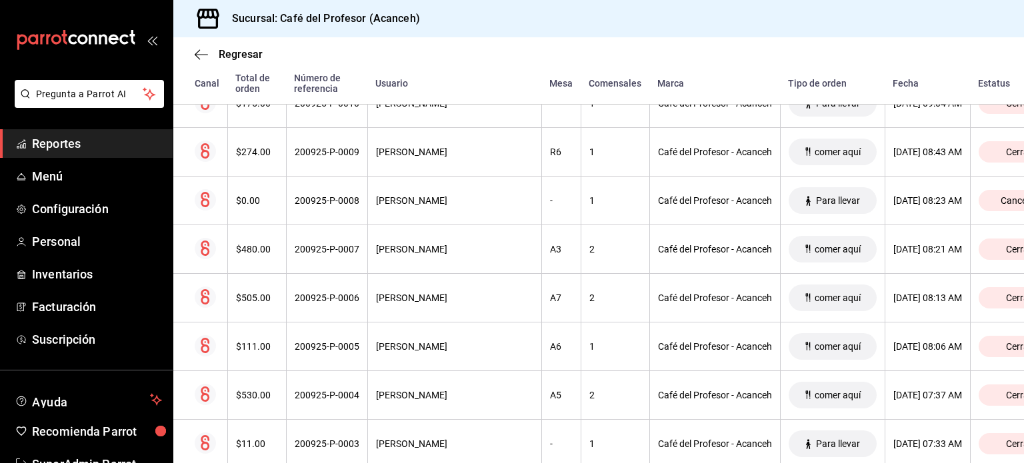
click at [65, 135] on span "Reportes" at bounding box center [97, 144] width 130 height 18
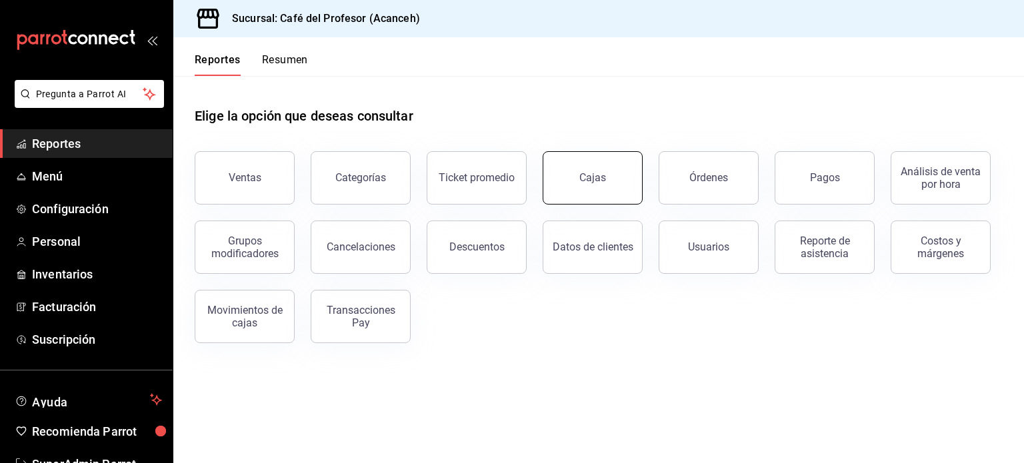
click at [581, 194] on link "Cajas" at bounding box center [593, 177] width 100 height 53
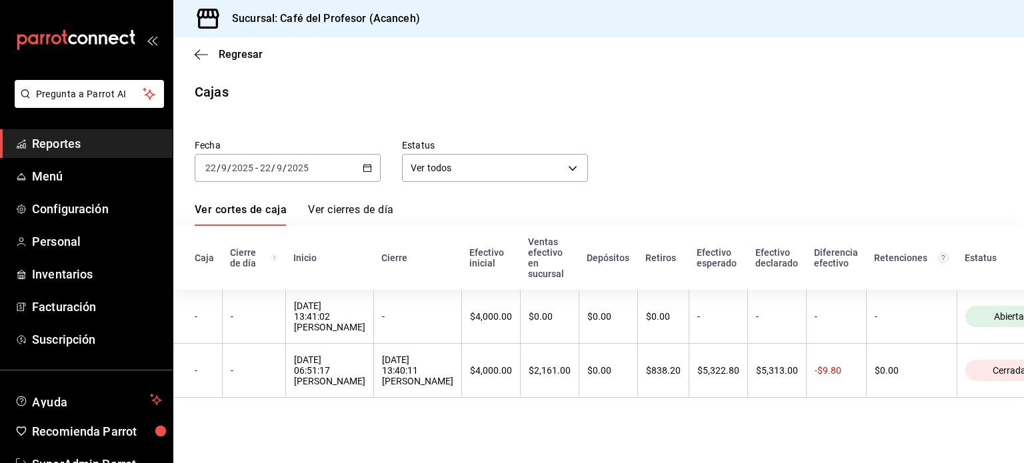
click at [364, 167] on icon "button" at bounding box center [367, 167] width 9 height 9
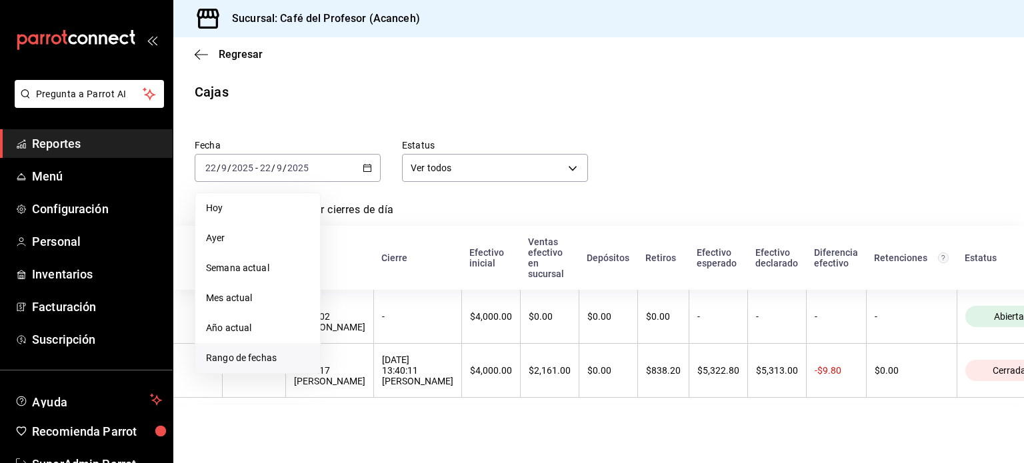
click at [256, 355] on span "Rango de fechas" at bounding box center [257, 358] width 103 height 14
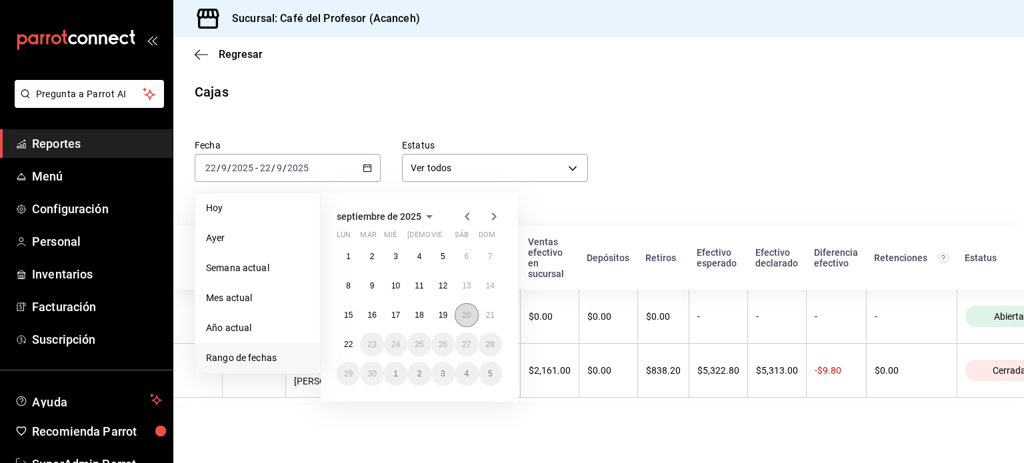
click at [469, 319] on button "20" at bounding box center [466, 315] width 23 height 24
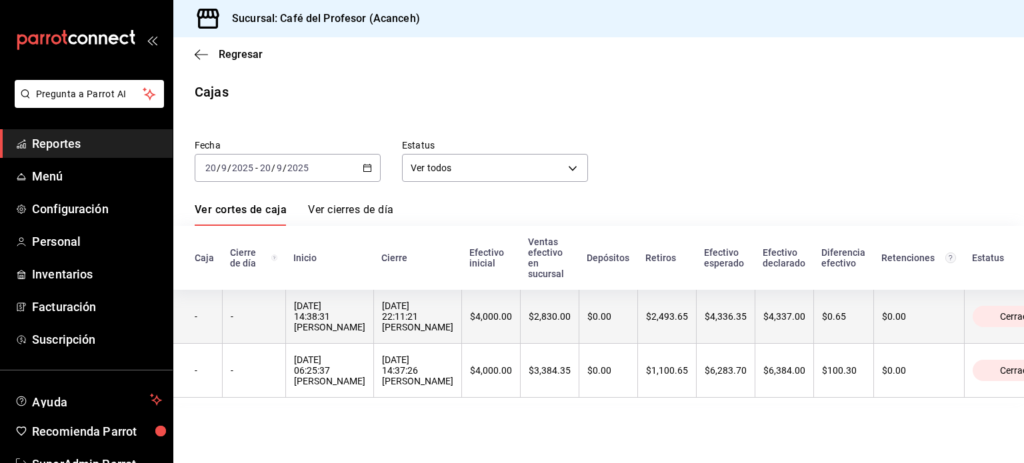
click at [325, 328] on div "20/09/2025 14:38:31 Oyuki Ruiz" at bounding box center [329, 317] width 71 height 32
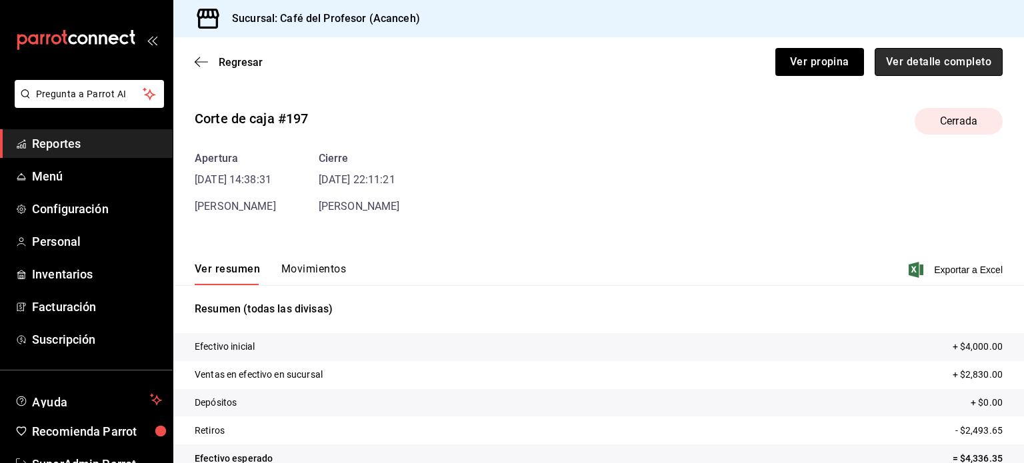
click at [962, 57] on button "Ver detalle completo" at bounding box center [939, 62] width 128 height 28
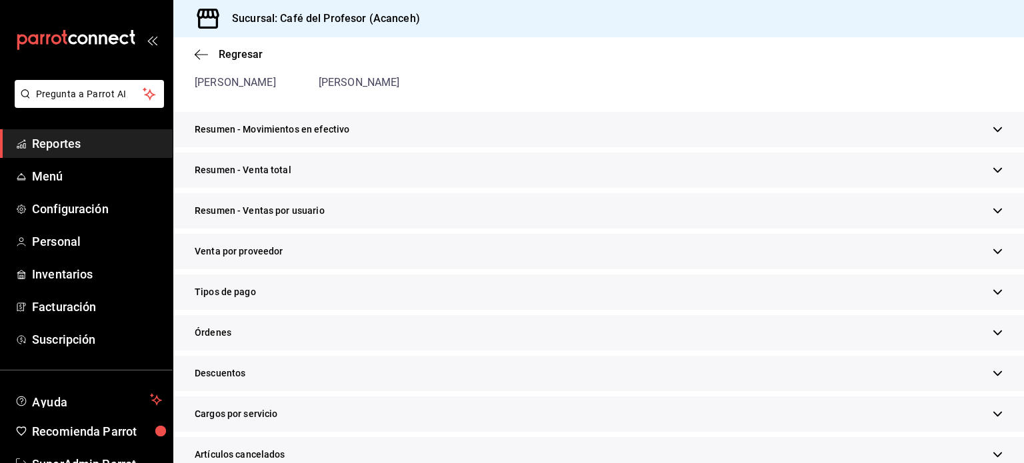
scroll to position [179, 0]
click at [256, 286] on div "Tipos de pago" at bounding box center [598, 291] width 851 height 35
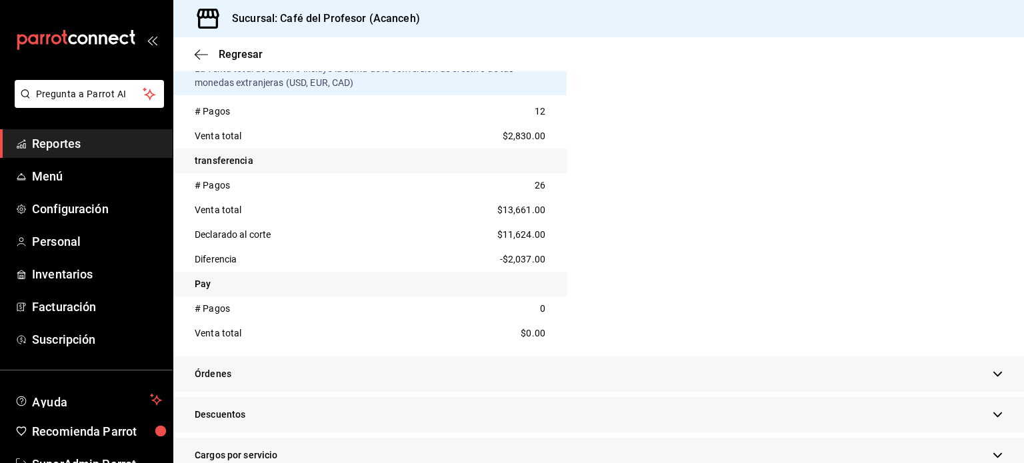
scroll to position [503, 0]
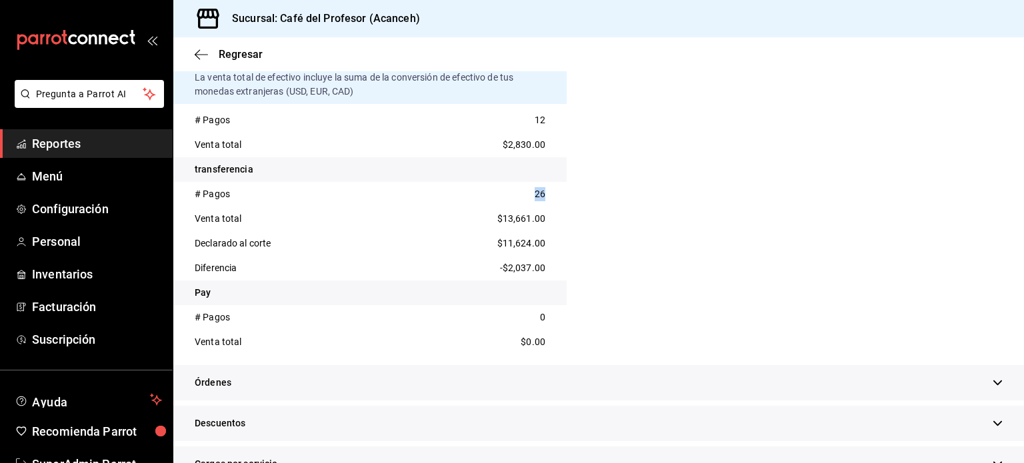
drag, startPoint x: 525, startPoint y: 191, endPoint x: 543, endPoint y: 191, distance: 17.3
click at [543, 191] on div "# Pagos 26" at bounding box center [369, 194] width 393 height 25
click at [49, 149] on span "Reportes" at bounding box center [97, 144] width 130 height 18
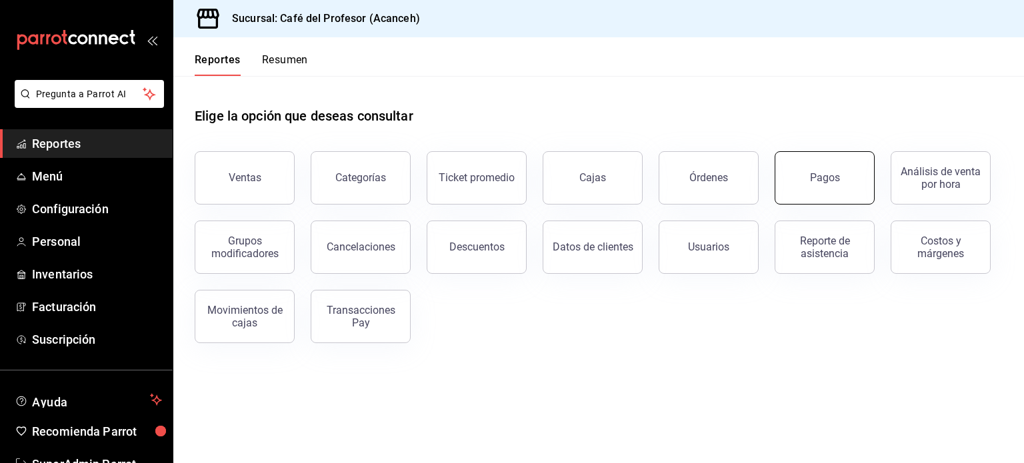
click at [804, 170] on button "Pagos" at bounding box center [825, 177] width 100 height 53
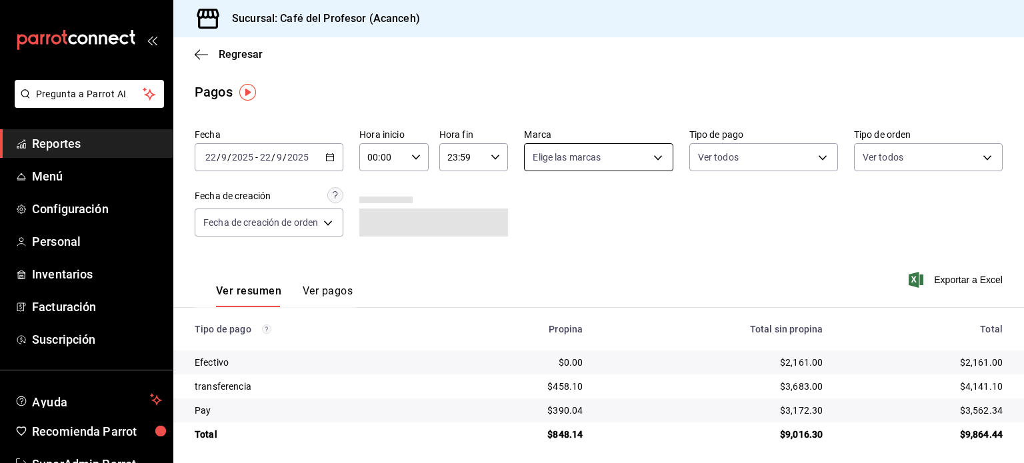
click at [640, 159] on body "Pregunta a Parrot AI Reportes Menú Configuración Personal Inventarios Facturaci…" at bounding box center [512, 231] width 1024 height 463
click at [327, 165] on div at bounding box center [512, 231] width 1024 height 463
click at [331, 159] on icon "button" at bounding box center [329, 157] width 9 height 9
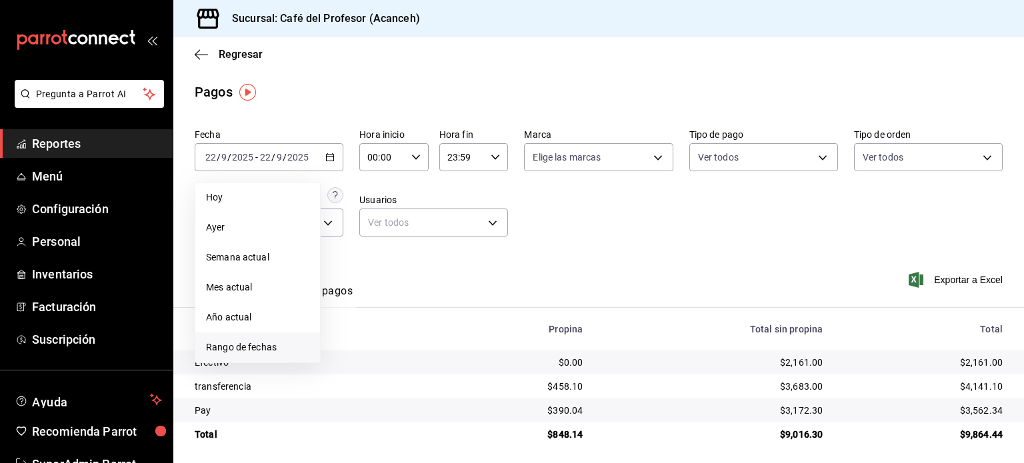
click at [269, 351] on span "Rango de fechas" at bounding box center [257, 348] width 103 height 14
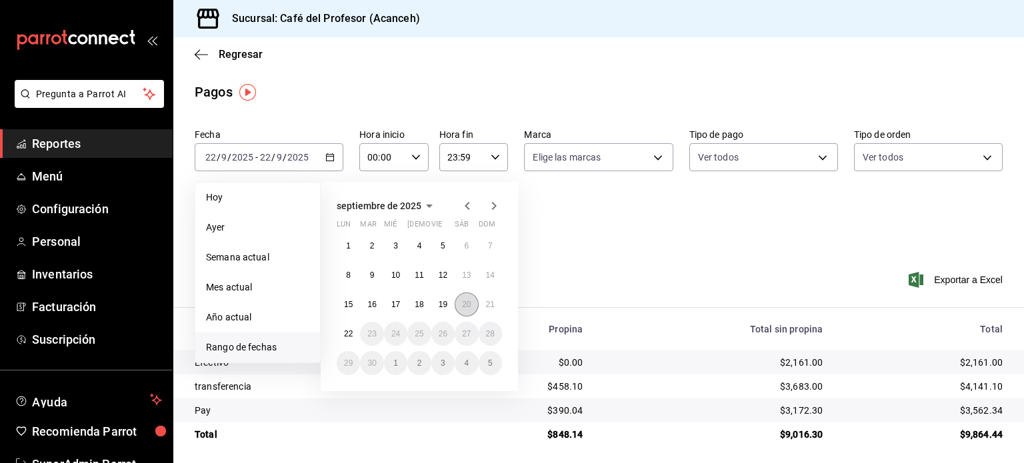
click at [461, 302] on button "20" at bounding box center [466, 305] width 23 height 24
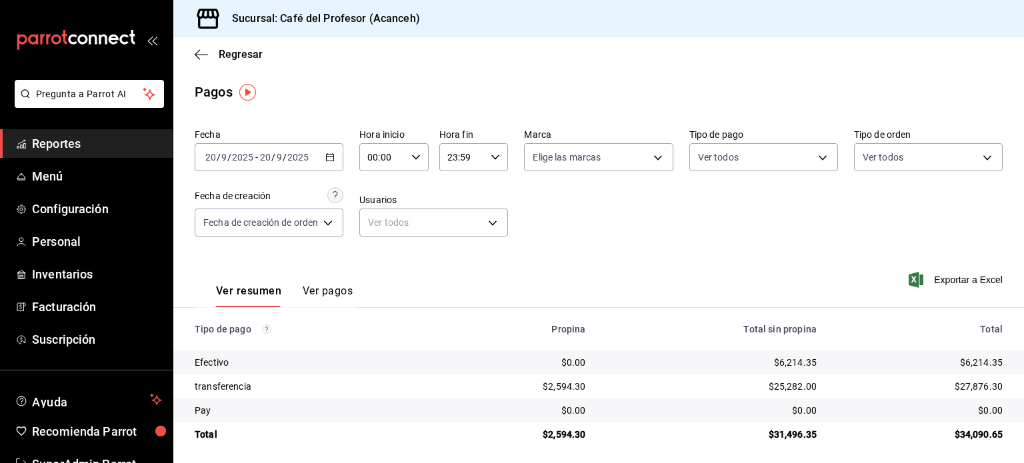
scroll to position [5, 0]
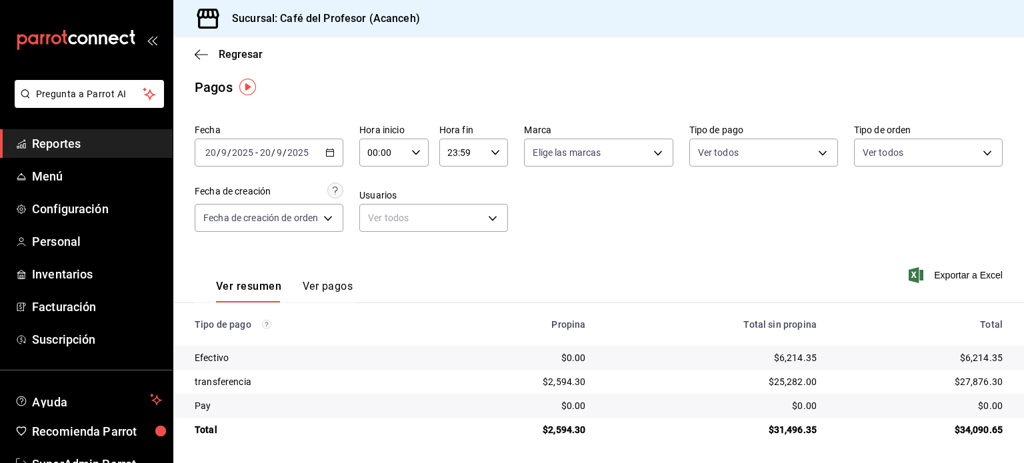
click at [402, 162] on input "00:00" at bounding box center [382, 152] width 47 height 27
click at [375, 214] on span "14" at bounding box center [377, 208] width 13 height 11
click at [414, 230] on span "38" at bounding box center [411, 224] width 13 height 11
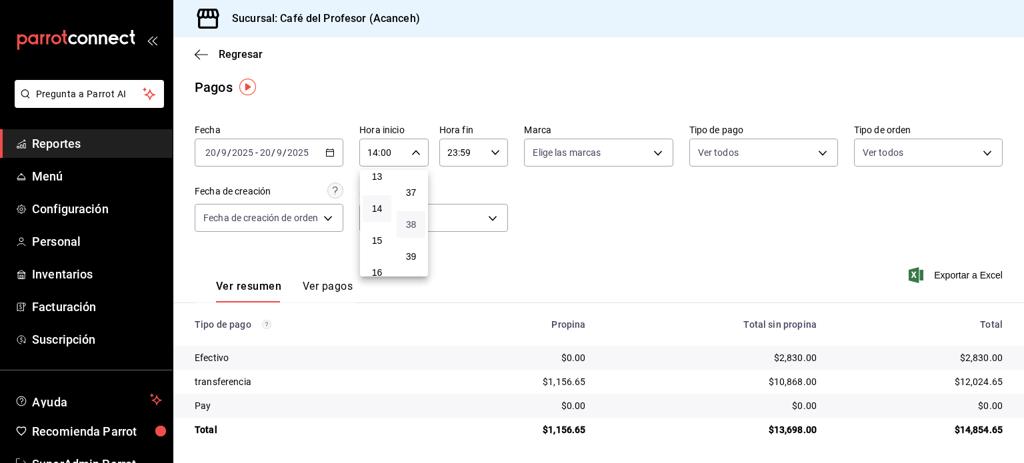
type input "14:38"
click at [621, 233] on div at bounding box center [512, 231] width 1024 height 463
click at [315, 110] on main "Regresar Pagos Fecha 2025-09-20 20 / 9 / 2025 - 2025-09-20 20 / 9 / 2025 Hora i…" at bounding box center [598, 248] width 851 height 431
click at [329, 285] on button "Ver pagos" at bounding box center [328, 291] width 50 height 23
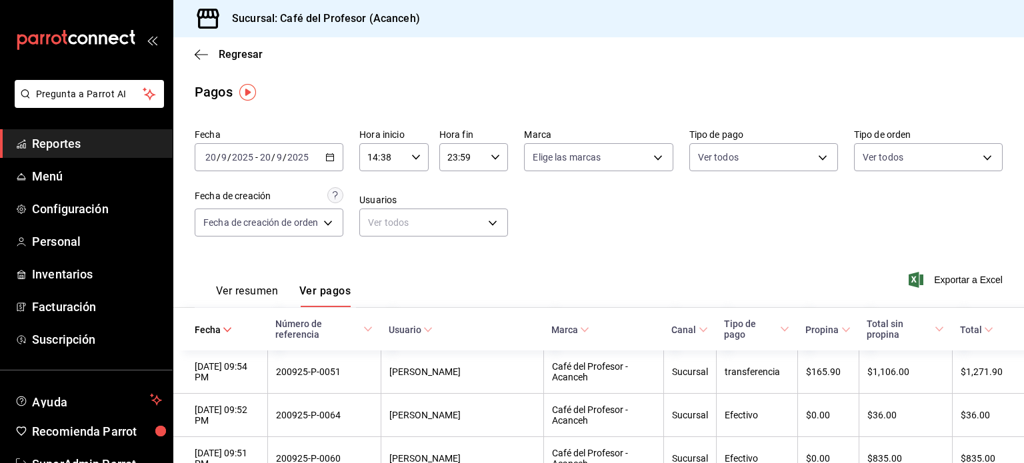
click at [254, 298] on button "Ver resumen" at bounding box center [247, 296] width 62 height 23
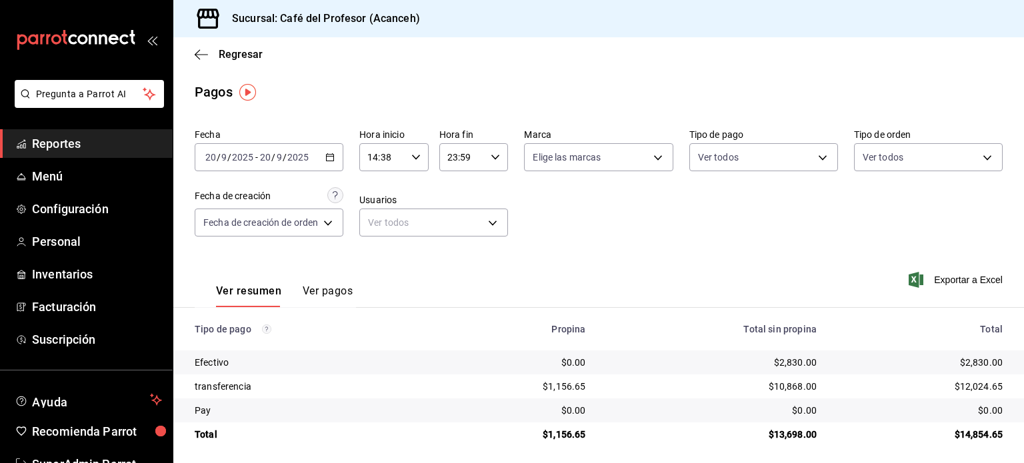
scroll to position [5, 0]
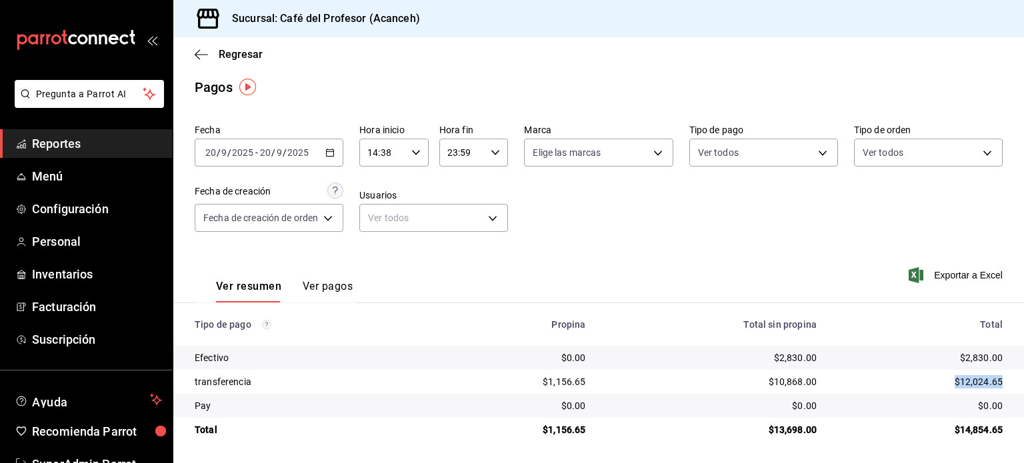
drag, startPoint x: 947, startPoint y: 380, endPoint x: 993, endPoint y: 381, distance: 45.3
click at [993, 381] on td "$12,024.65" at bounding box center [925, 382] width 197 height 24
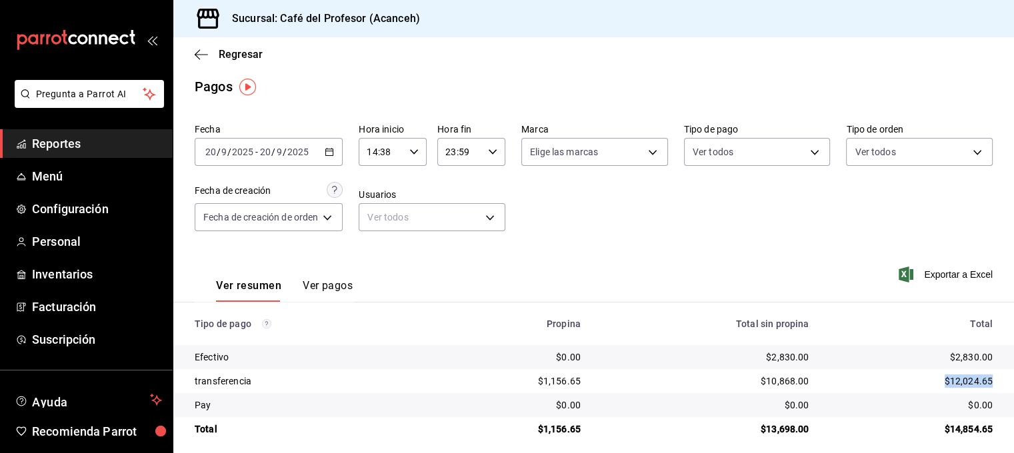
click at [123, 146] on span "Reportes" at bounding box center [97, 144] width 130 height 18
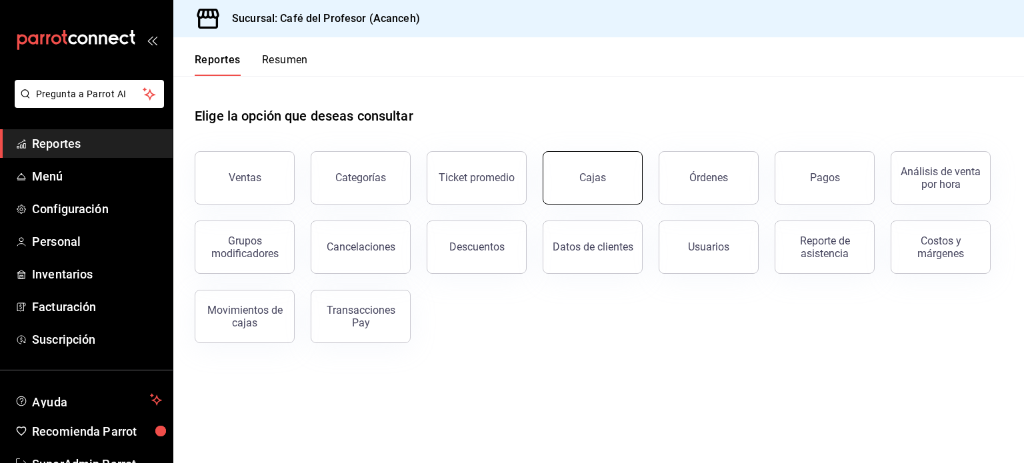
click at [589, 172] on div "Cajas" at bounding box center [592, 178] width 27 height 16
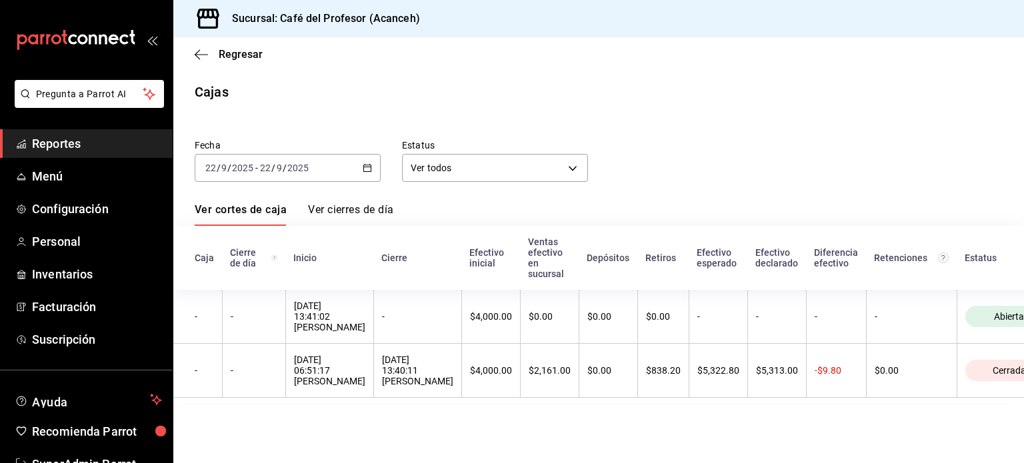
click at [360, 177] on div "2025-09-22 22 / 9 / 2025 - 2025-09-22 22 / 9 / 2025" at bounding box center [288, 168] width 186 height 28
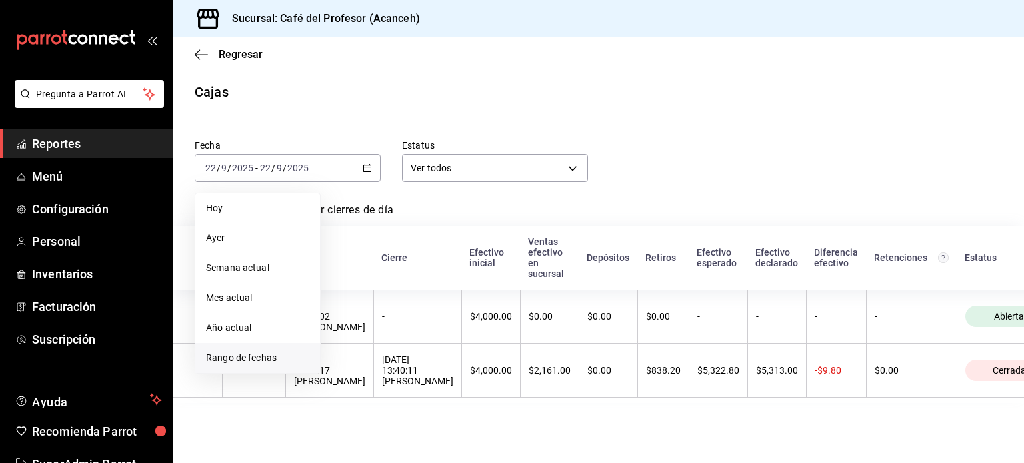
click at [278, 355] on span "Rango de fechas" at bounding box center [257, 358] width 103 height 14
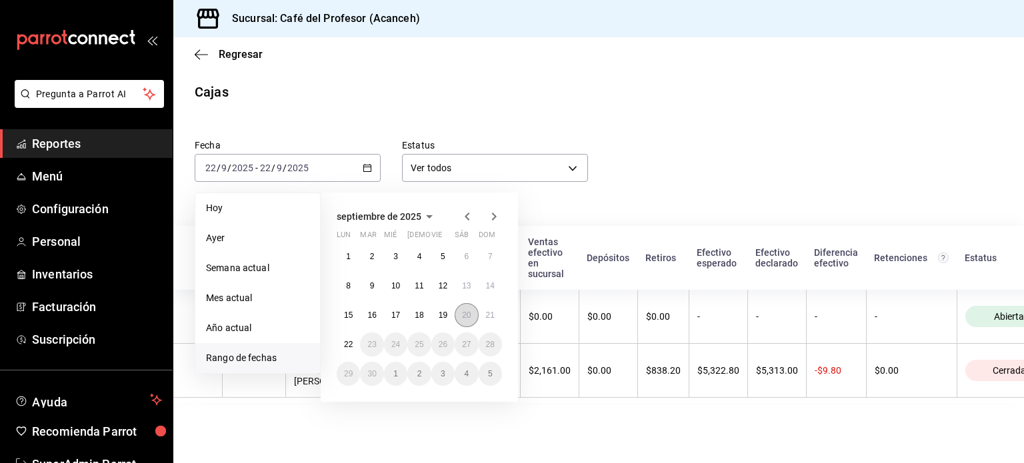
click at [468, 315] on abbr "20" at bounding box center [466, 315] width 9 height 9
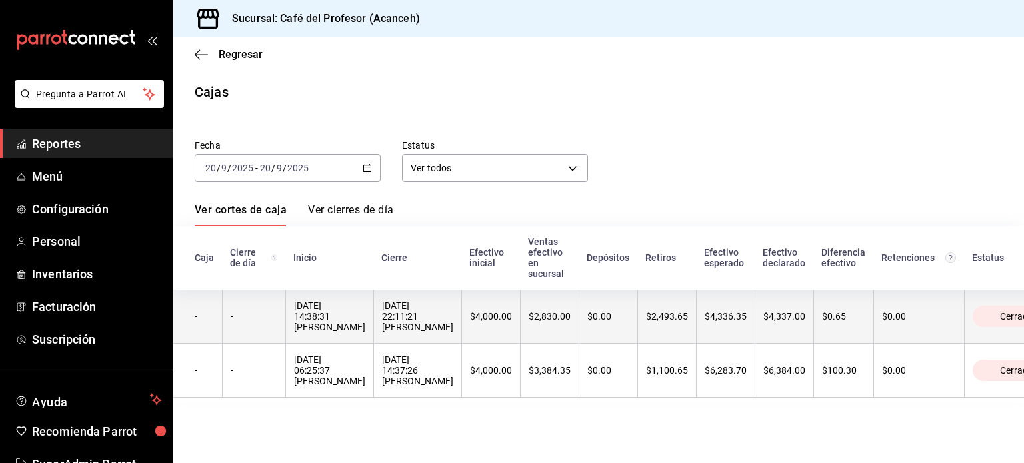
click at [331, 322] on div "20/09/2025 14:38:31 Oyuki Ruiz" at bounding box center [329, 317] width 71 height 32
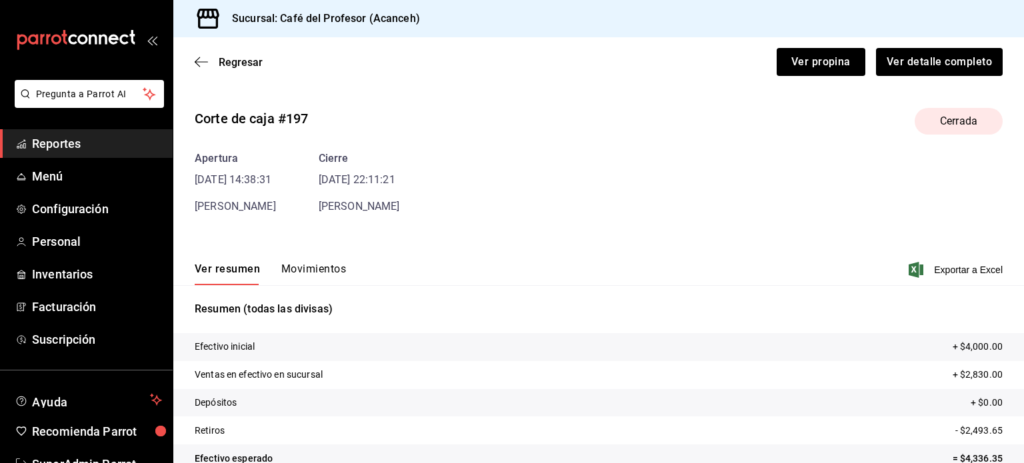
click at [313, 269] on button "Movimientos" at bounding box center [313, 274] width 65 height 23
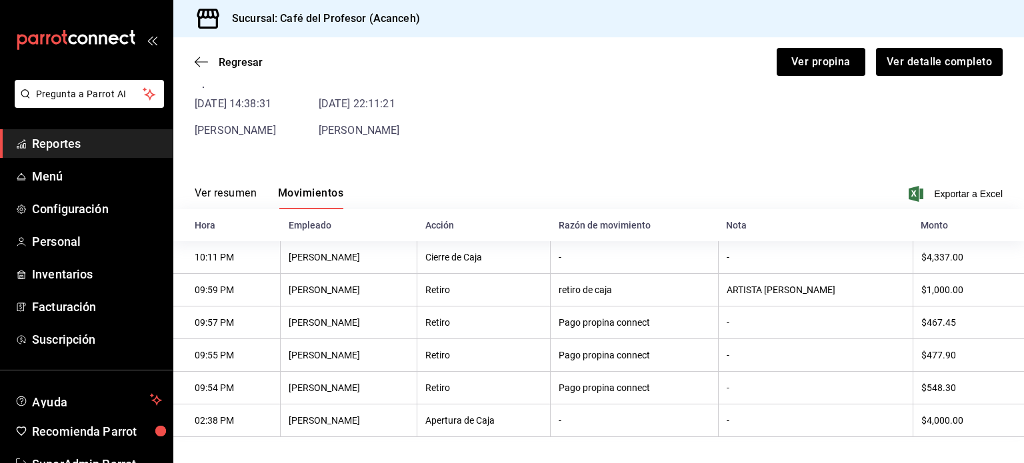
scroll to position [72, 0]
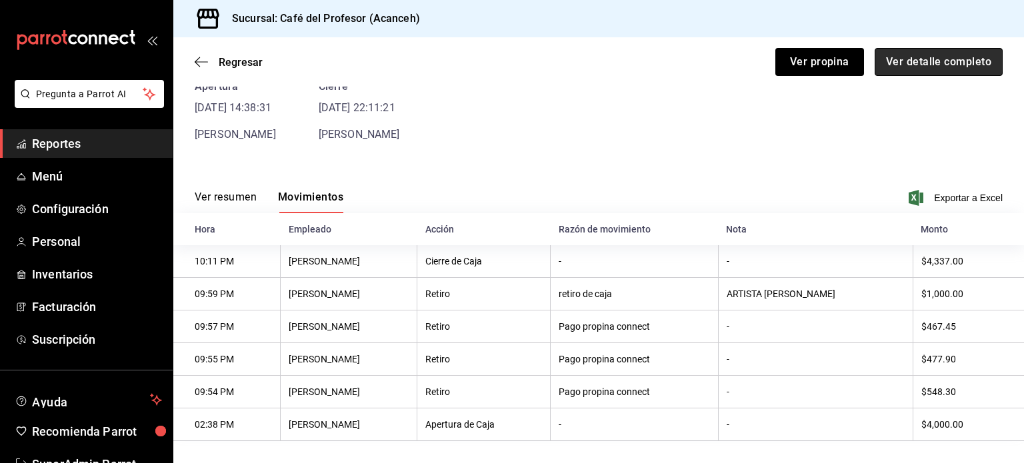
click at [935, 68] on button "Ver detalle completo" at bounding box center [939, 62] width 128 height 28
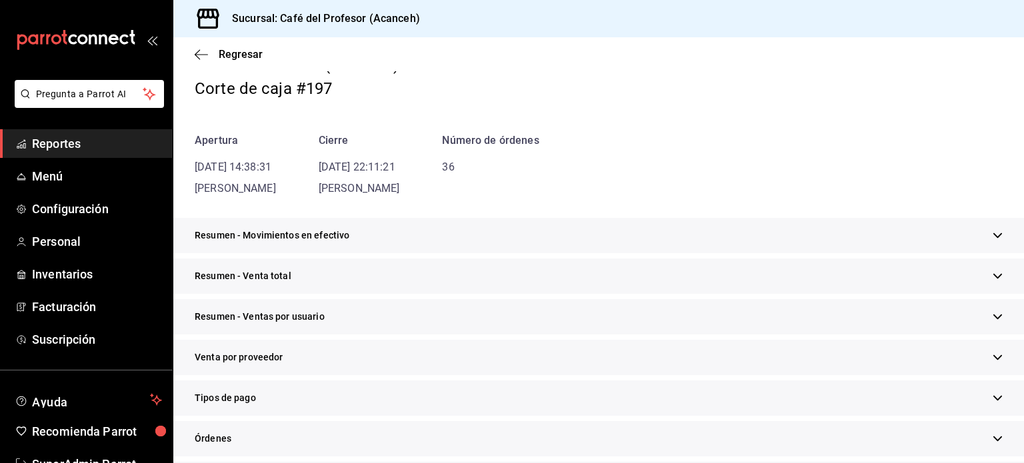
scroll to position [145, 0]
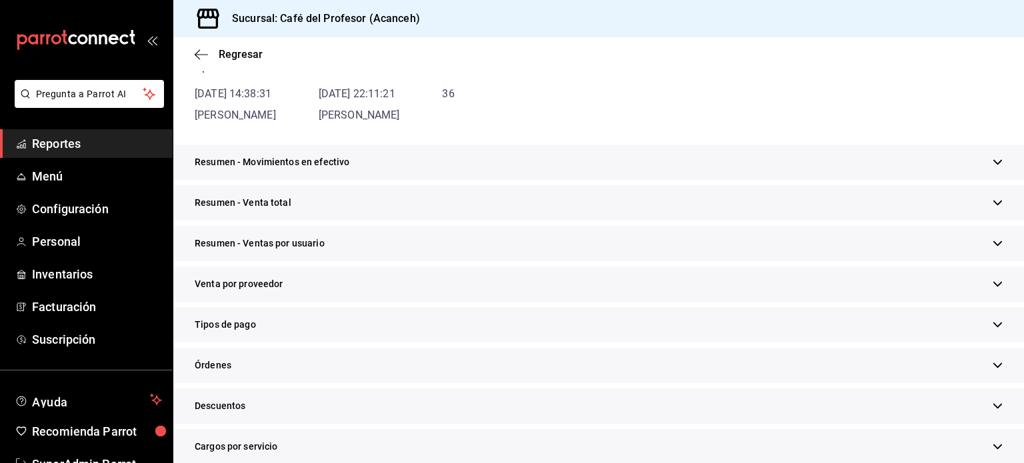
click at [216, 329] on span "Tipos de pago" at bounding box center [225, 325] width 61 height 14
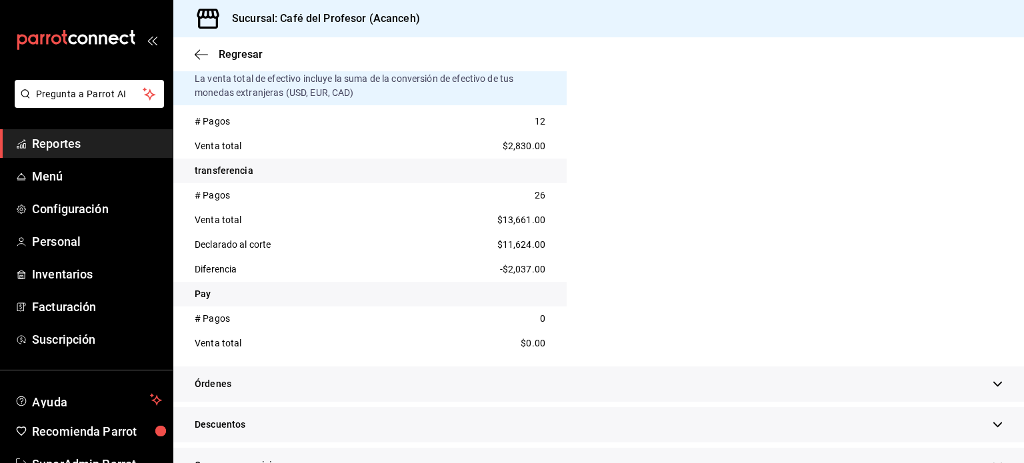
scroll to position [517, 0]
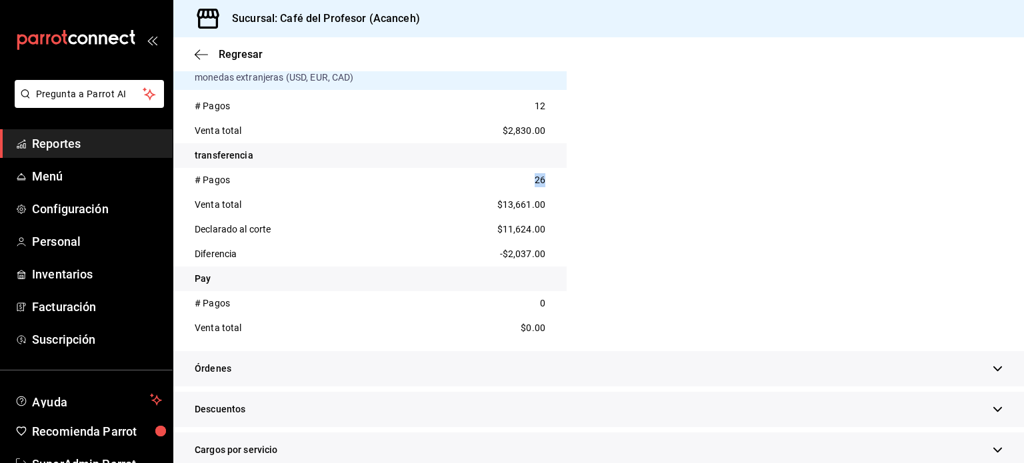
drag, startPoint x: 528, startPoint y: 177, endPoint x: 545, endPoint y: 175, distance: 16.7
click at [545, 175] on div "# Pagos 26" at bounding box center [369, 180] width 393 height 25
drag, startPoint x: 496, startPoint y: 207, endPoint x: 542, endPoint y: 209, distance: 46.1
click at [542, 209] on div "Venta total $13,661.00" at bounding box center [369, 205] width 393 height 25
click at [609, 201] on div "En sucursal Efectivo La venta total de efectivo incluye la suma de la conversió…" at bounding box center [598, 164] width 851 height 375
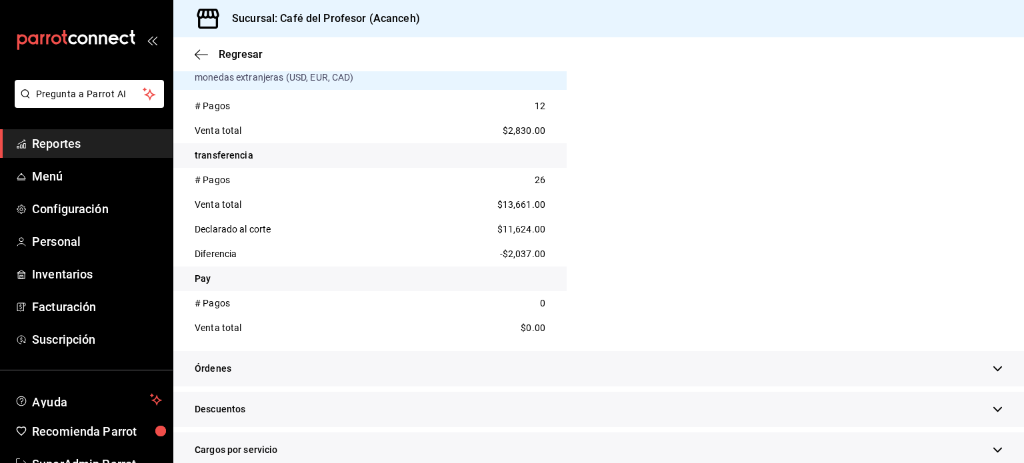
click at [205, 62] on div "Regresar" at bounding box center [598, 54] width 851 height 34
click at [203, 56] on icon "button" at bounding box center [201, 55] width 13 height 12
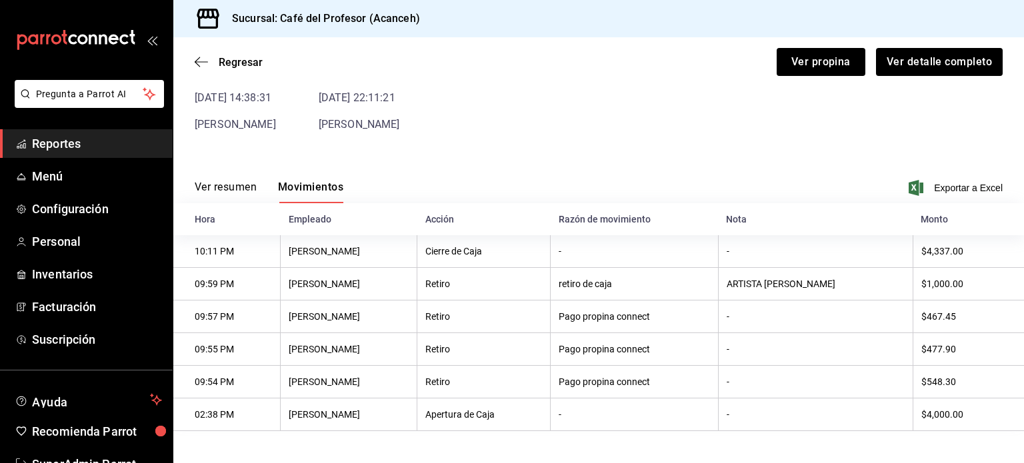
scroll to position [85, 0]
click at [206, 65] on icon "button" at bounding box center [201, 62] width 13 height 12
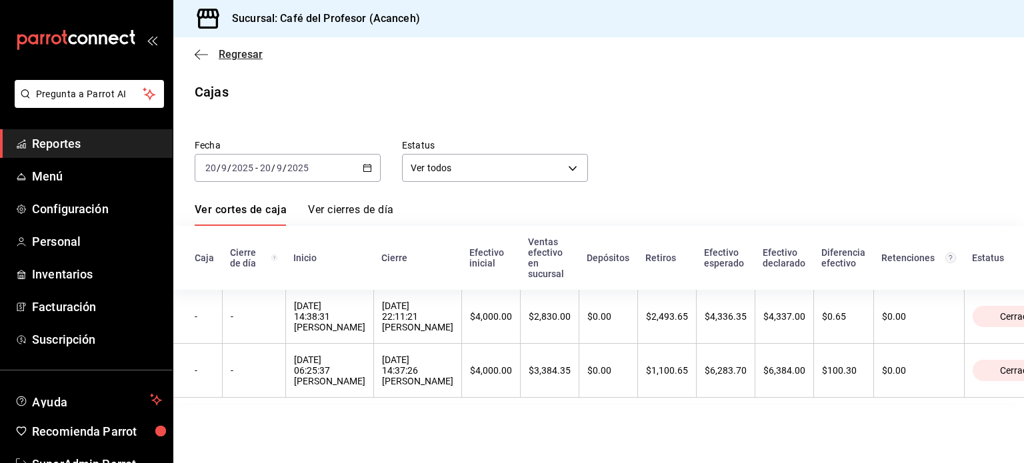
click at [211, 54] on span "Regresar" at bounding box center [229, 54] width 68 height 13
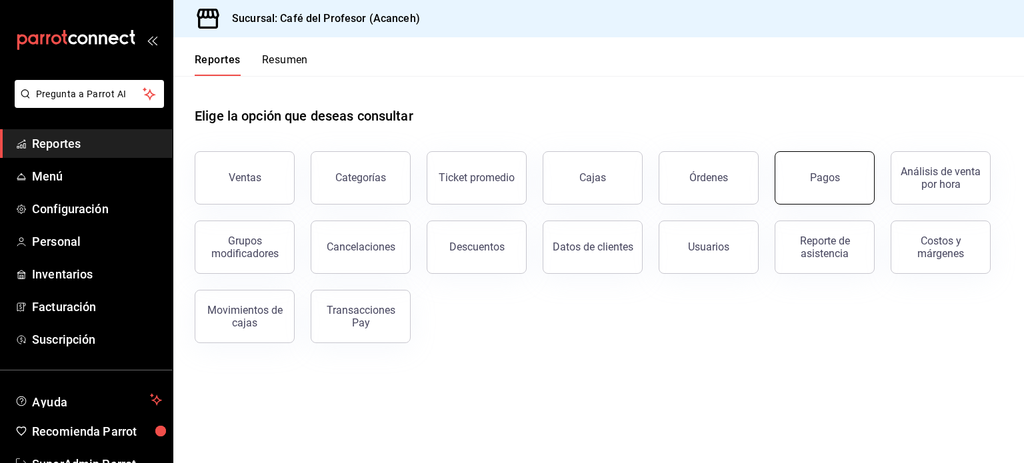
click at [859, 189] on button "Pagos" at bounding box center [825, 177] width 100 height 53
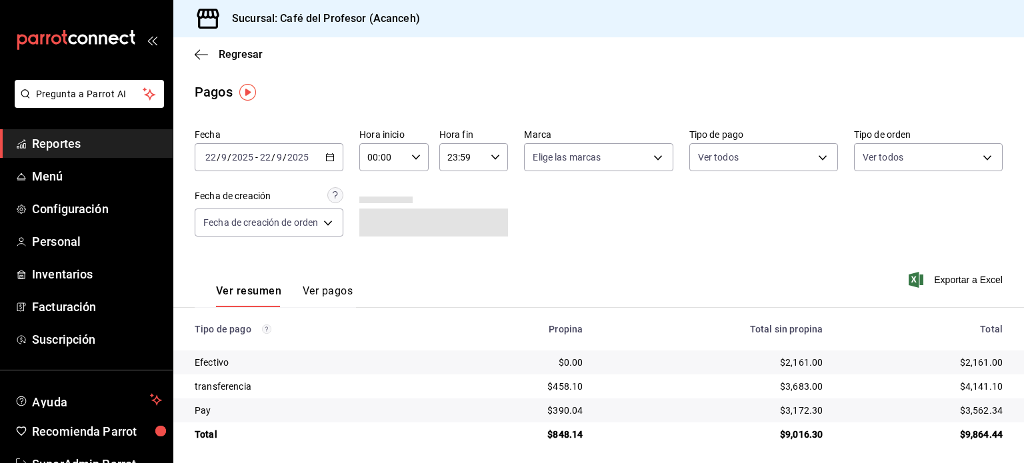
click at [330, 163] on div "2025-09-22 22 / 9 / 2025 - 2025-09-22 22 / 9 / 2025" at bounding box center [269, 157] width 149 height 28
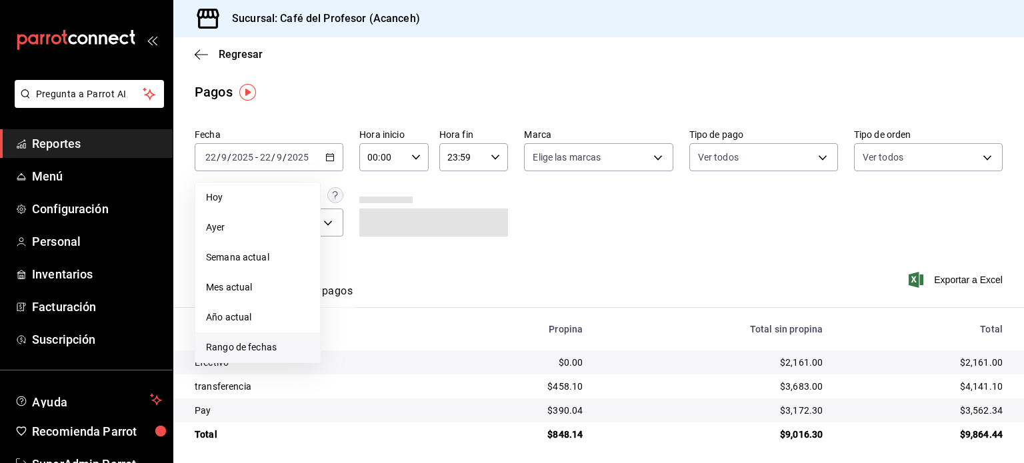
click at [260, 351] on span "Rango de fechas" at bounding box center [257, 348] width 103 height 14
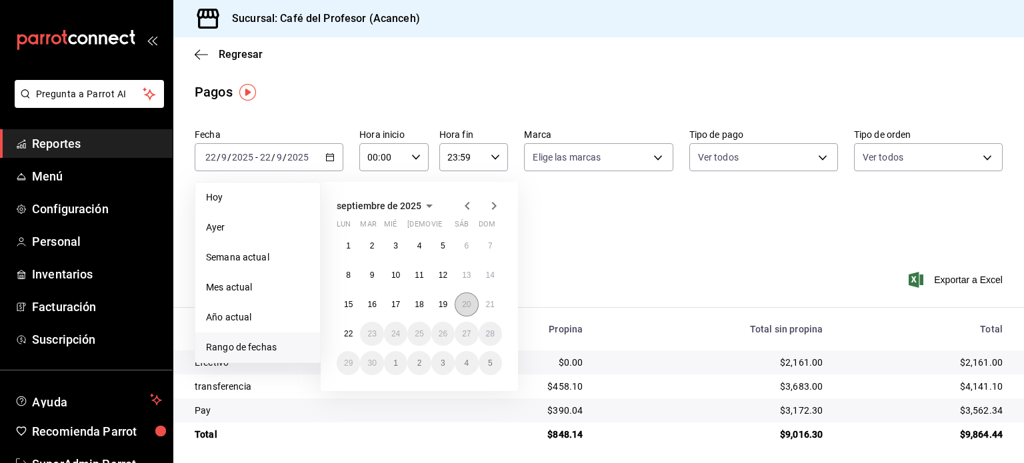
click at [471, 311] on button "20" at bounding box center [466, 305] width 23 height 24
click at [469, 308] on abbr "20" at bounding box center [466, 304] width 9 height 9
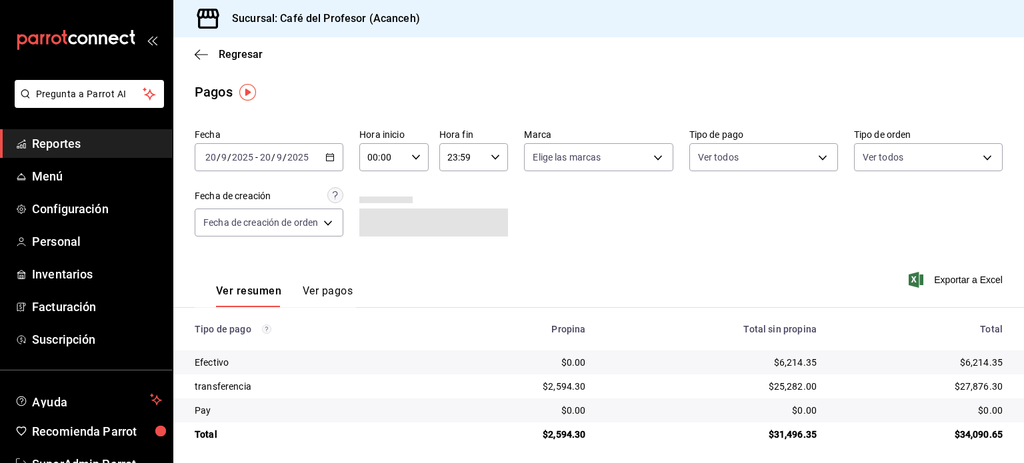
click at [405, 156] on div "00:00 Hora inicio" at bounding box center [393, 157] width 69 height 28
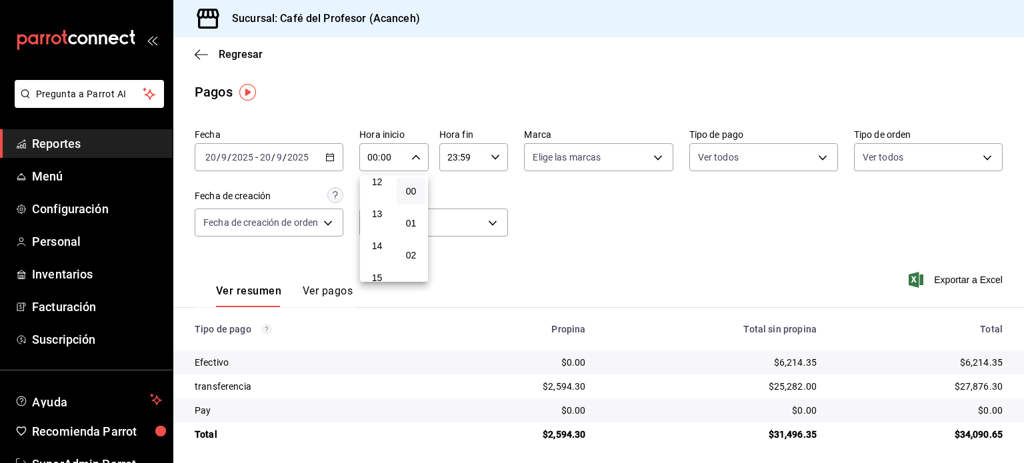
scroll to position [404, 0]
click at [379, 237] on span "14" at bounding box center [377, 235] width 13 height 11
click at [409, 251] on span "38" at bounding box center [411, 246] width 13 height 11
type input "14:38"
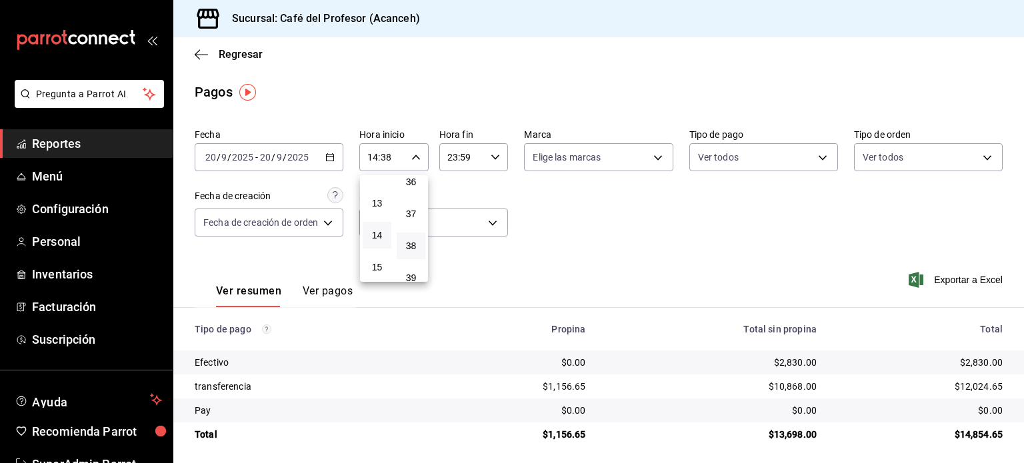
click at [494, 267] on div at bounding box center [512, 231] width 1024 height 463
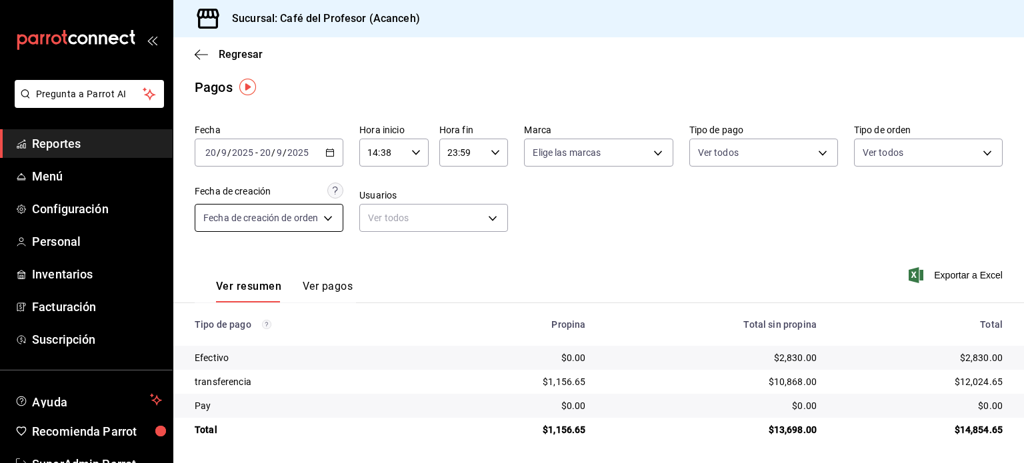
click at [269, 217] on body "Pregunta a Parrot AI Reportes Menú Configuración Personal Inventarios Facturaci…" at bounding box center [512, 231] width 1024 height 463
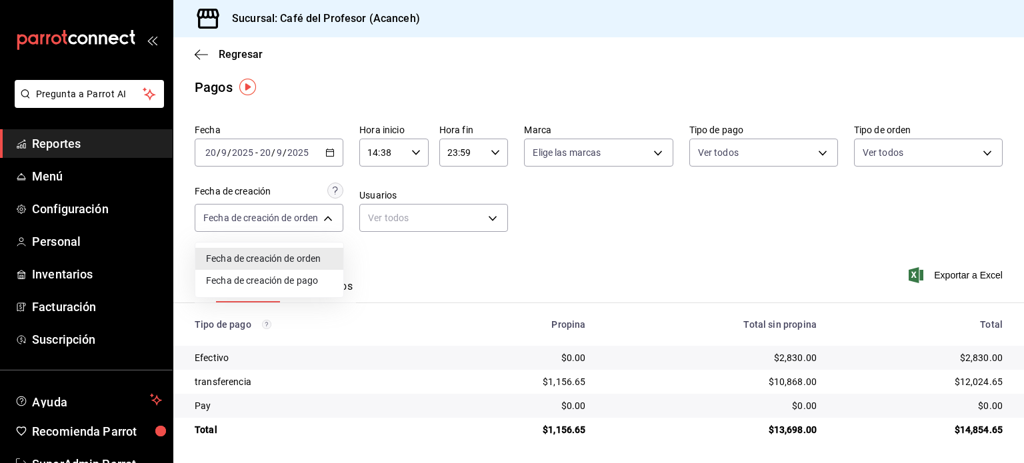
click at [309, 284] on li "Fecha de creación de pago" at bounding box center [269, 281] width 148 height 22
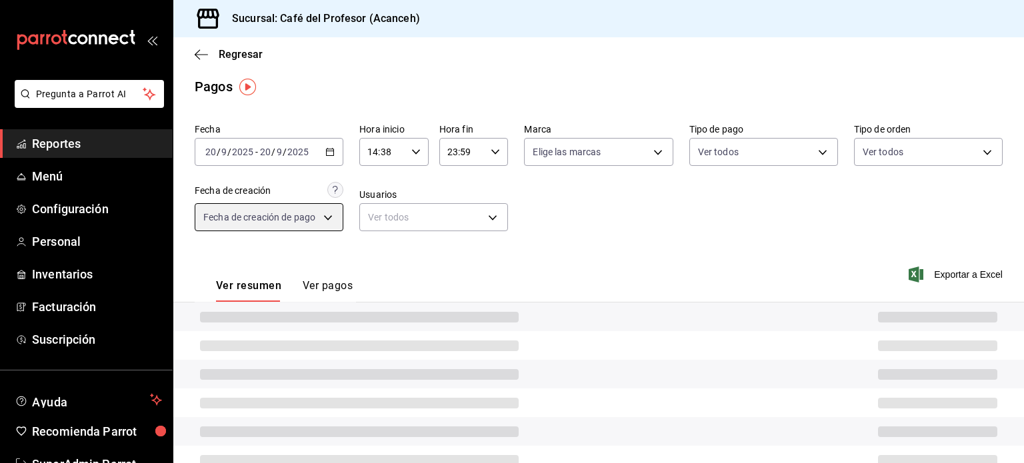
type input "ORDER_PAYMENT"
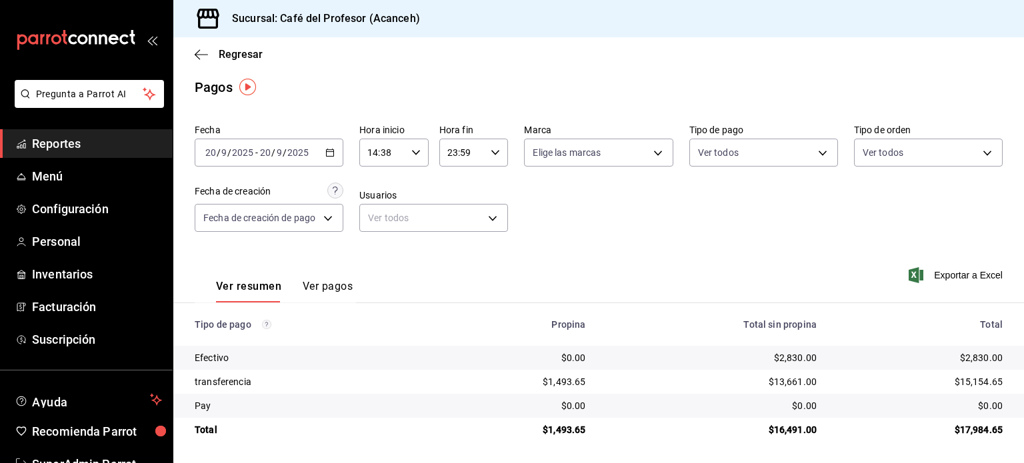
click at [523, 245] on div "Fecha 2025-09-20 20 / 9 / 2025 - 2025-09-20 20 / 9 / 2025 Hora inicio 14:38 Hor…" at bounding box center [599, 183] width 808 height 129
click at [315, 285] on button "Ver pagos" at bounding box center [328, 291] width 50 height 23
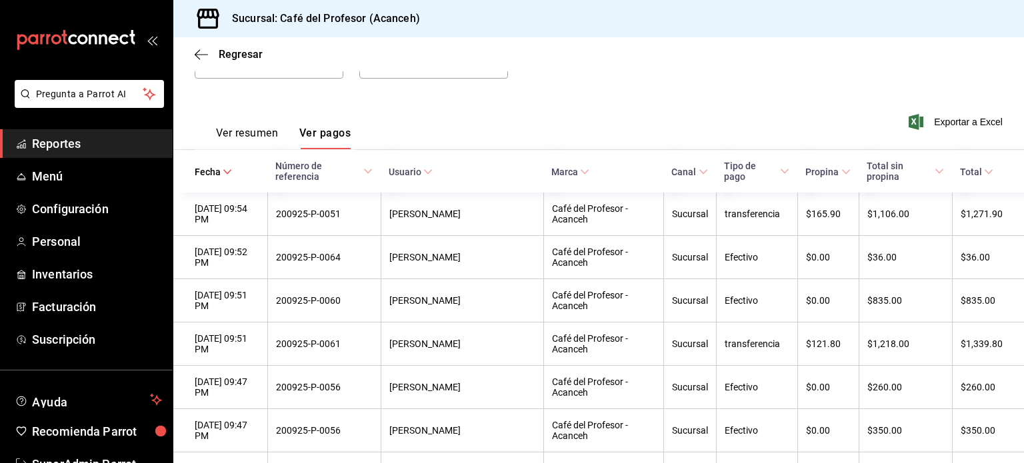
scroll to position [158, 0]
click at [47, 139] on span "Reportes" at bounding box center [97, 144] width 130 height 18
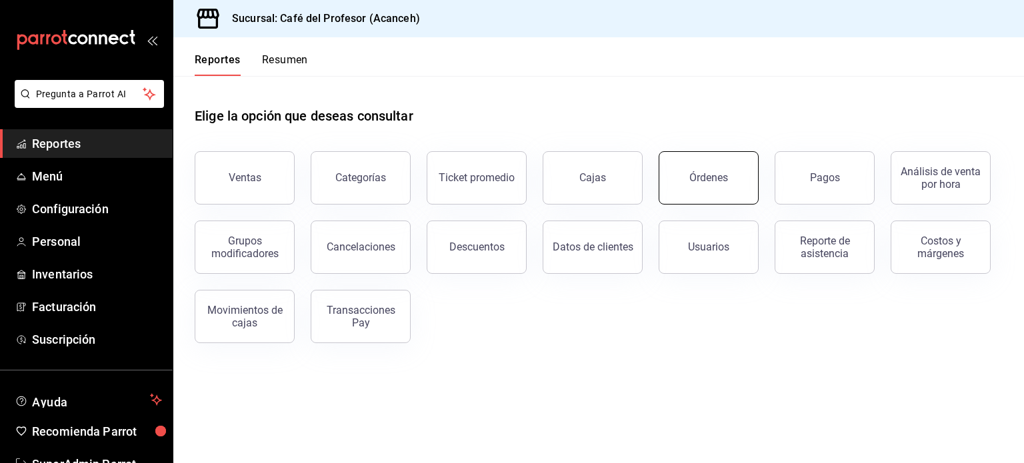
click at [727, 167] on button "Órdenes" at bounding box center [709, 177] width 100 height 53
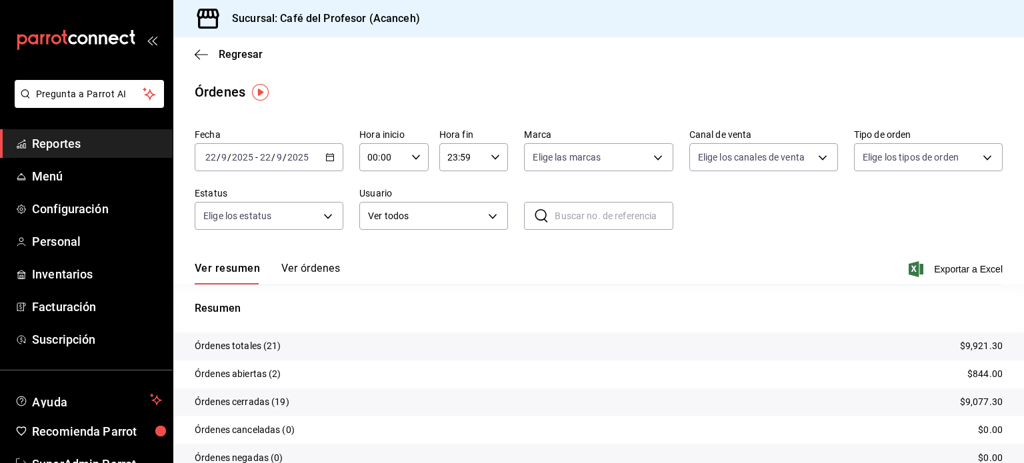
click at [326, 153] on icon "button" at bounding box center [329, 157] width 9 height 9
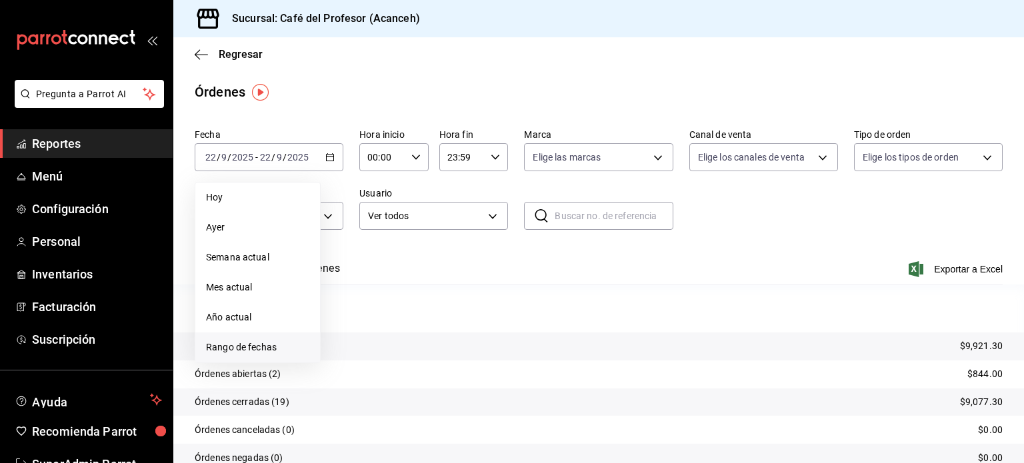
click at [277, 355] on li "Rango de fechas" at bounding box center [257, 348] width 125 height 30
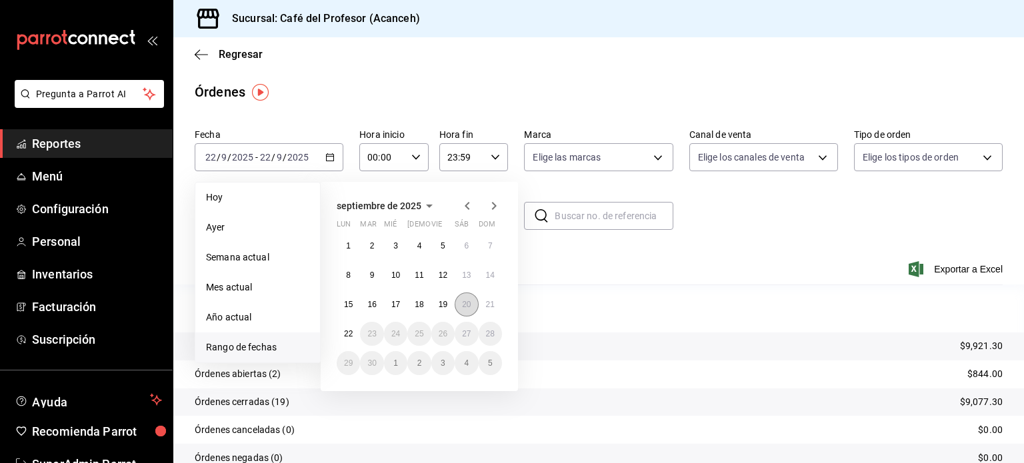
click at [463, 309] on button "20" at bounding box center [466, 305] width 23 height 24
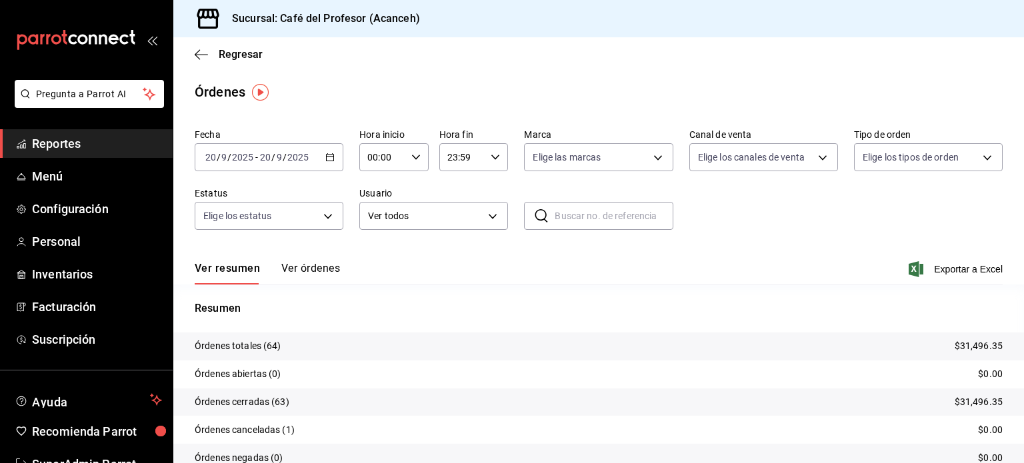
click at [412, 156] on icon "button" at bounding box center [415, 157] width 9 height 9
click at [377, 197] on span "14" at bounding box center [374, 191] width 13 height 11
click at [415, 242] on button "38" at bounding box center [408, 228] width 29 height 27
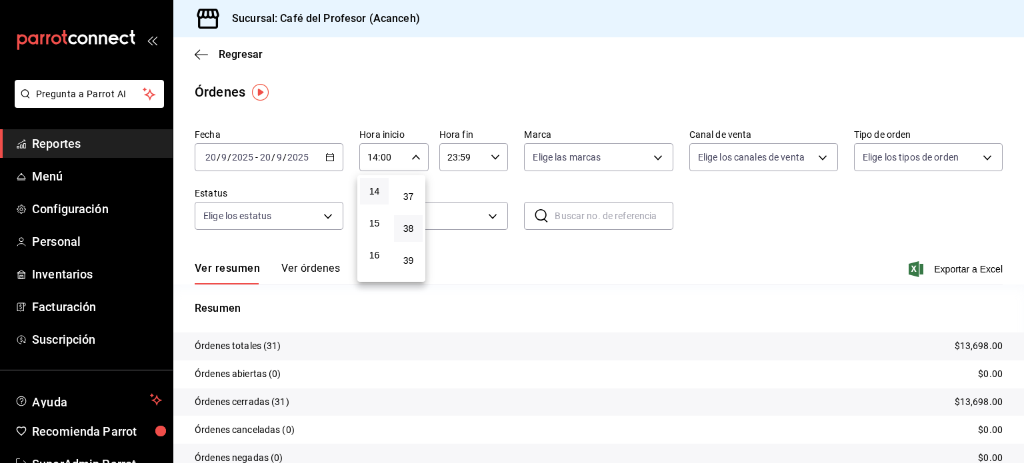
type input "14:38"
click at [495, 261] on div at bounding box center [512, 231] width 1024 height 463
click at [299, 272] on button "Ver órdenes" at bounding box center [310, 273] width 59 height 23
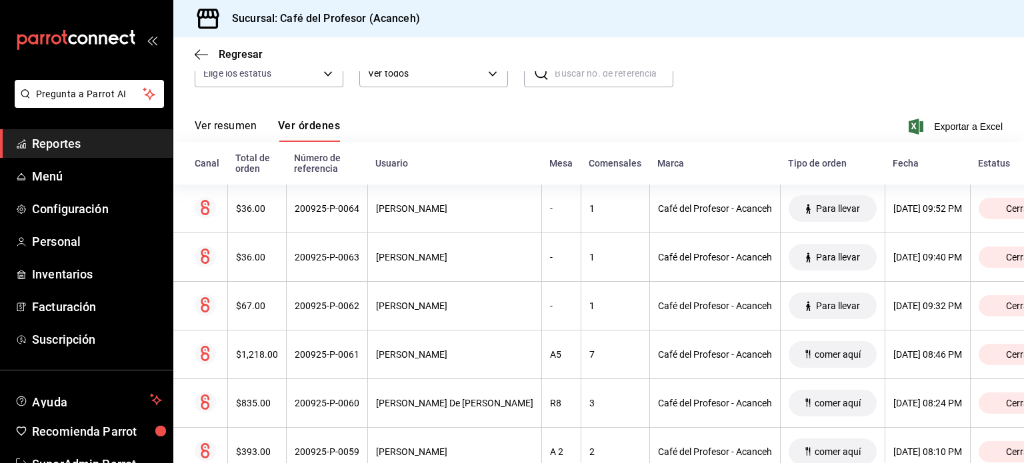
scroll to position [141, 0]
click at [325, 167] on div "Número de referencia" at bounding box center [326, 164] width 65 height 21
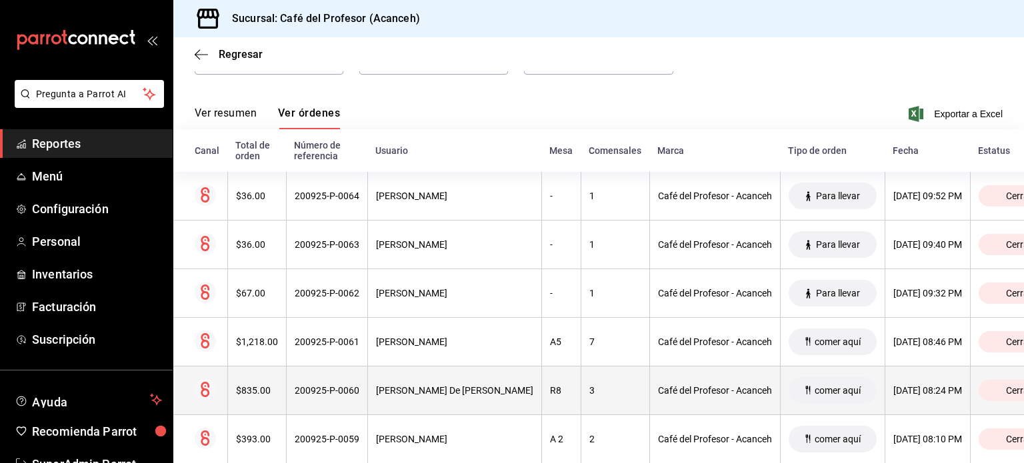
scroll to position [0, 0]
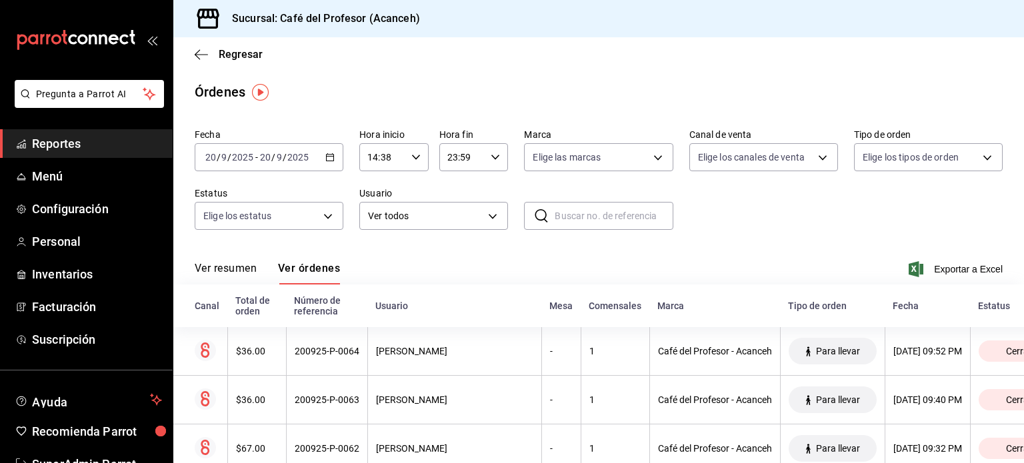
click at [193, 59] on div "Regresar" at bounding box center [598, 54] width 851 height 34
click at [204, 54] on icon "button" at bounding box center [201, 54] width 13 height 1
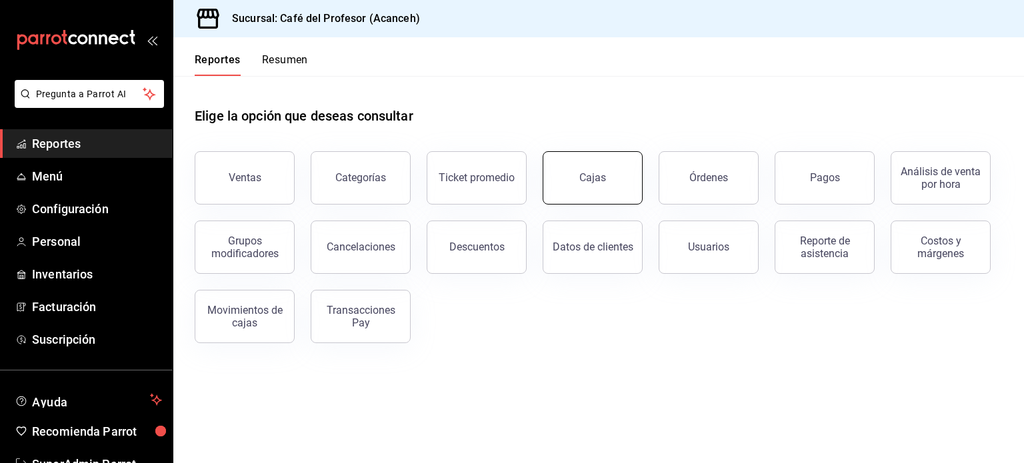
click at [583, 178] on div "Cajas" at bounding box center [592, 178] width 27 height 16
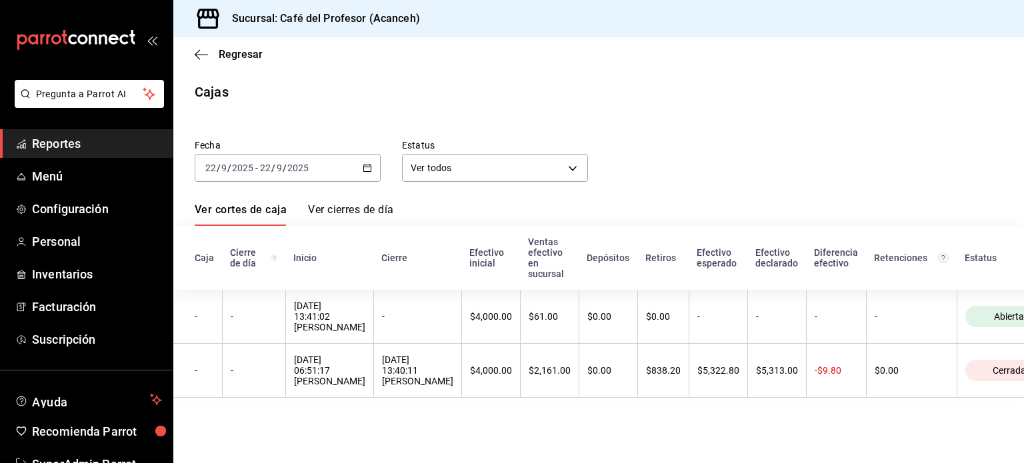
click at [358, 177] on div "2025-09-22 22 / 9 / 2025 - 2025-09-22 22 / 9 / 2025" at bounding box center [288, 168] width 186 height 28
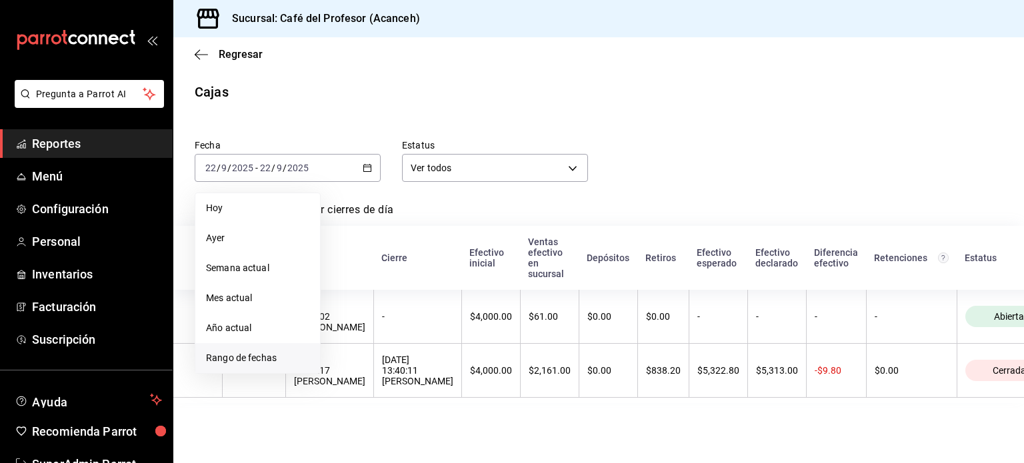
click at [274, 354] on span "Rango de fechas" at bounding box center [257, 358] width 103 height 14
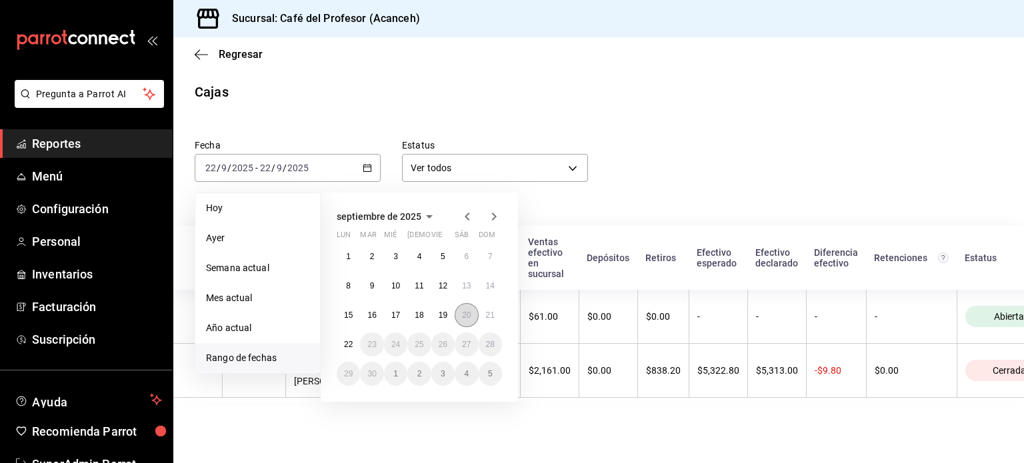
click at [464, 317] on abbr "20" at bounding box center [466, 315] width 9 height 9
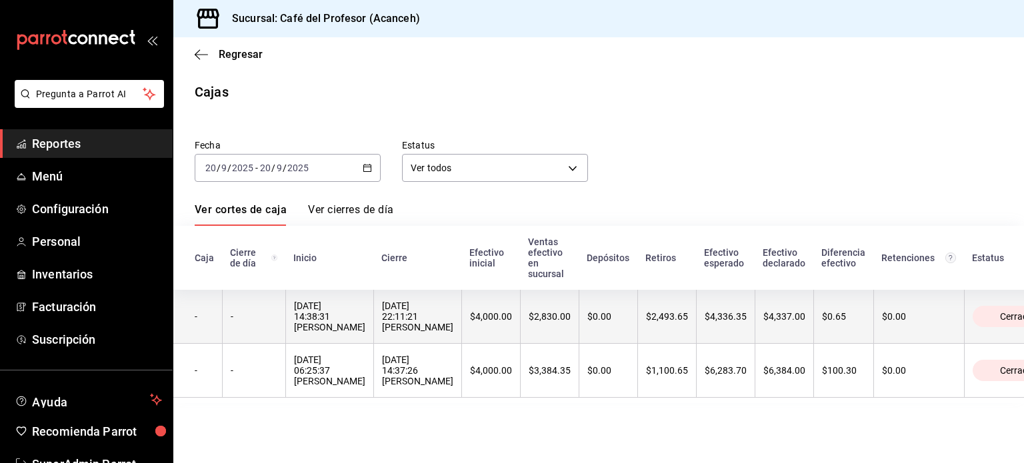
click at [259, 314] on div "-" at bounding box center [254, 316] width 47 height 11
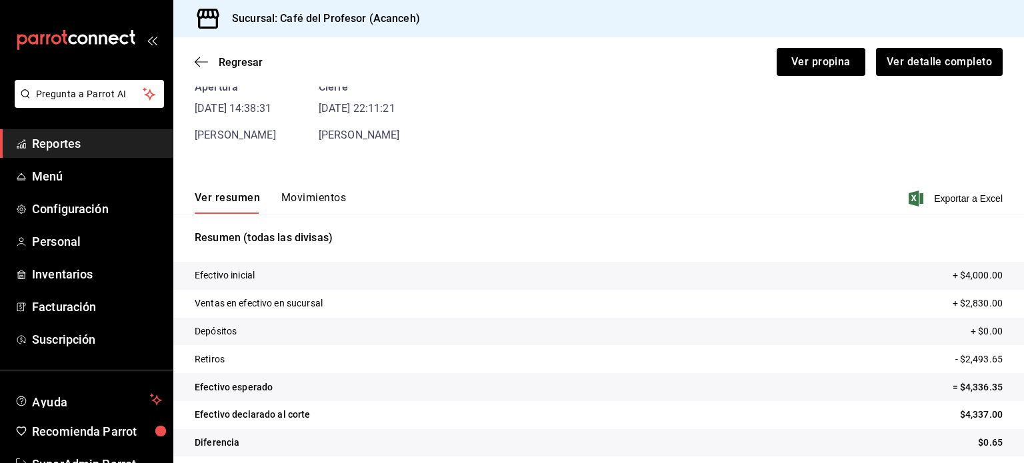
scroll to position [81, 0]
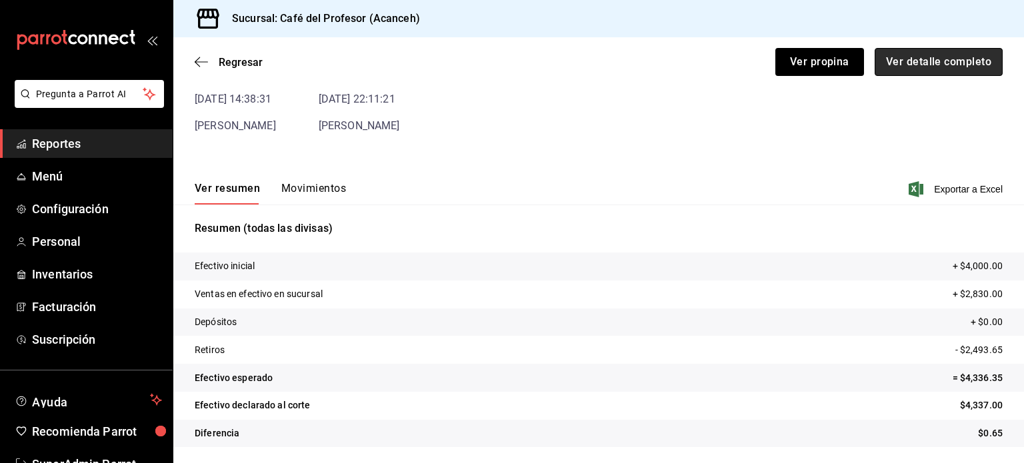
click at [914, 69] on button "Ver detalle completo" at bounding box center [939, 62] width 128 height 28
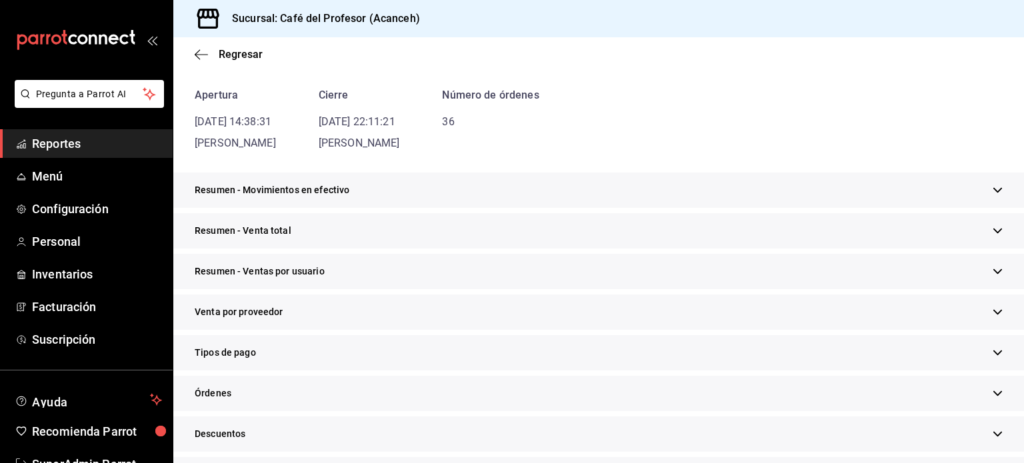
scroll to position [247, 0]
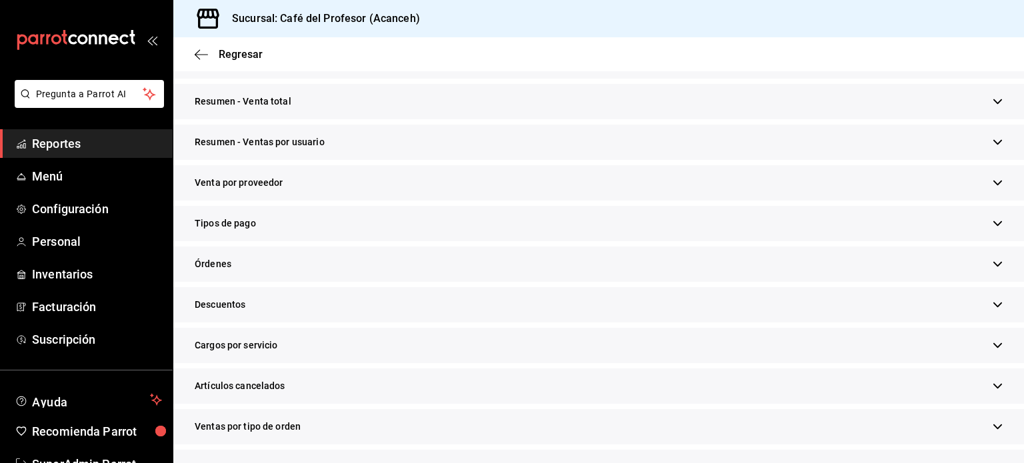
click at [309, 267] on div "Órdenes" at bounding box center [598, 264] width 851 height 35
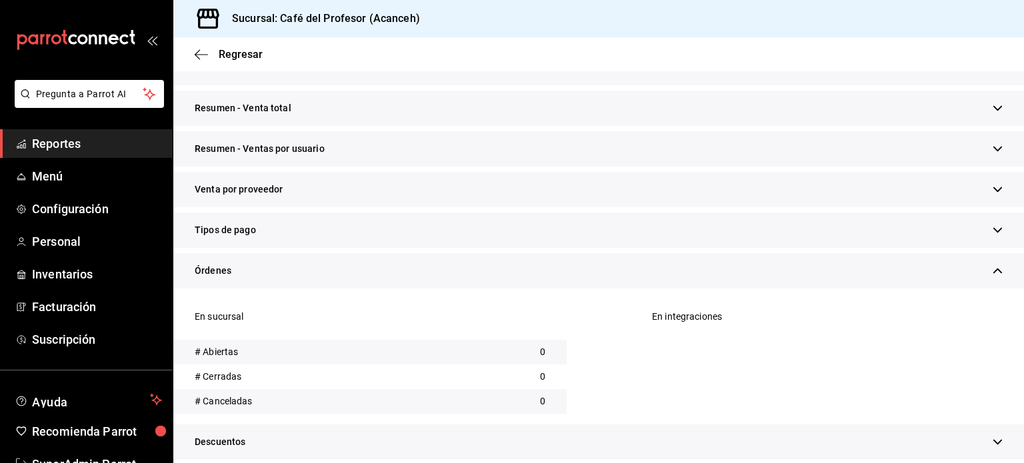
scroll to position [240, 0]
click at [613, 274] on div "Órdenes" at bounding box center [598, 270] width 851 height 35
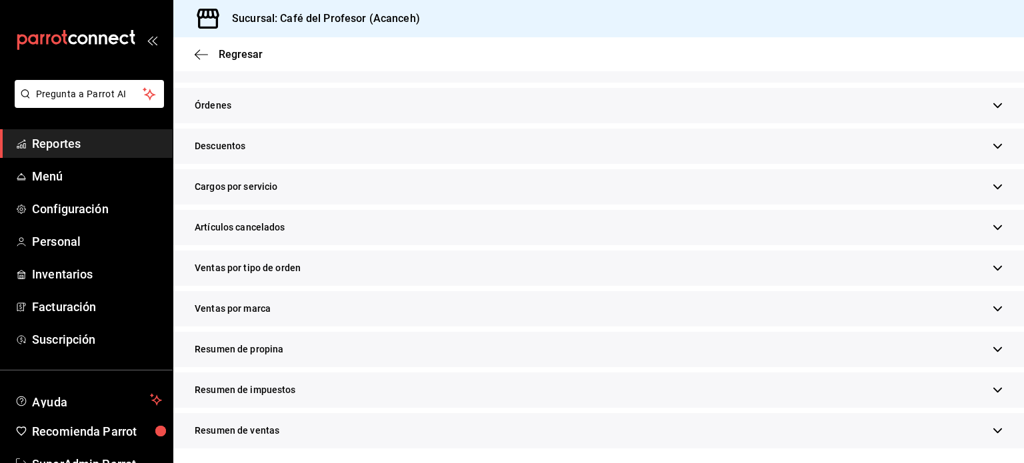
scroll to position [406, 0]
click at [201, 55] on icon "button" at bounding box center [201, 55] width 13 height 12
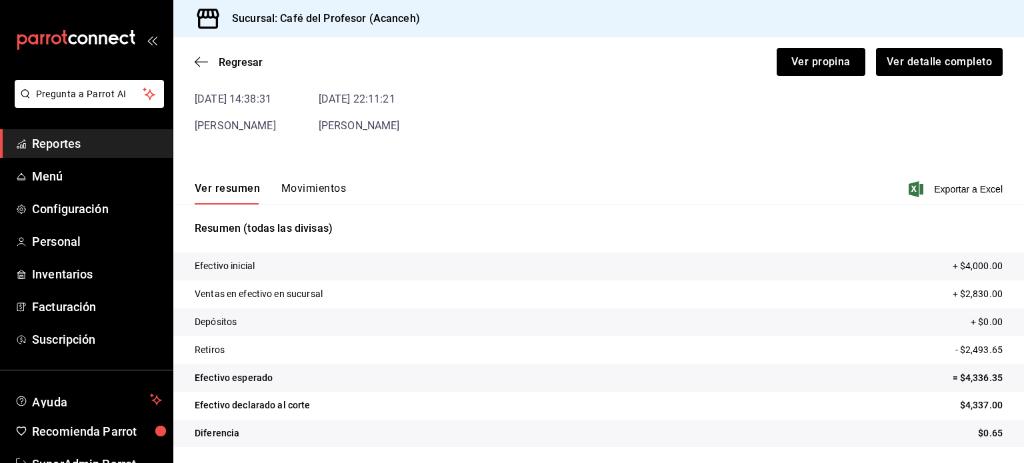
click at [201, 56] on icon "button" at bounding box center [201, 62] width 13 height 12
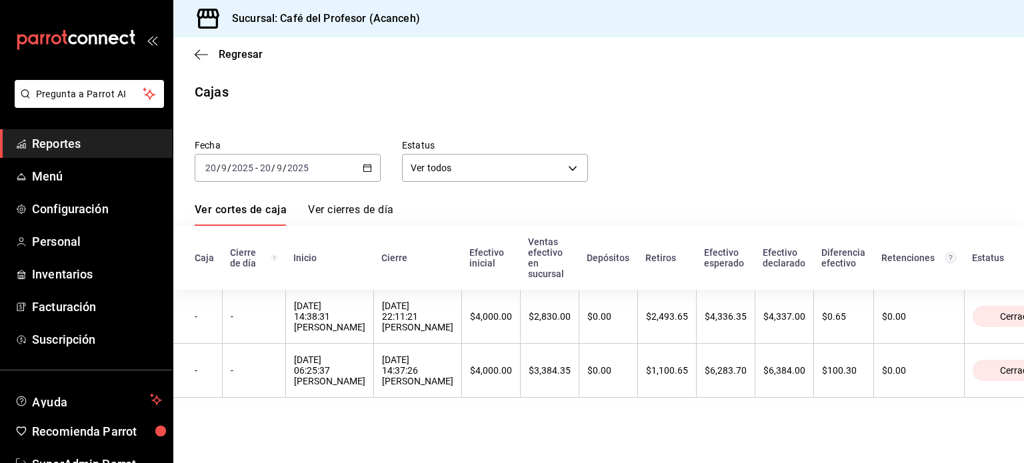
click at [201, 55] on icon "button" at bounding box center [201, 55] width 13 height 12
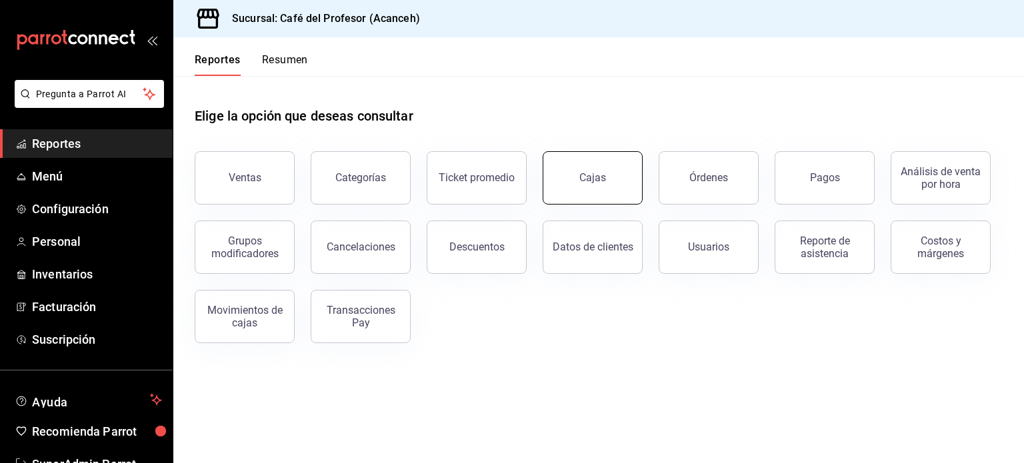
click at [605, 171] on link "Cajas" at bounding box center [593, 177] width 100 height 53
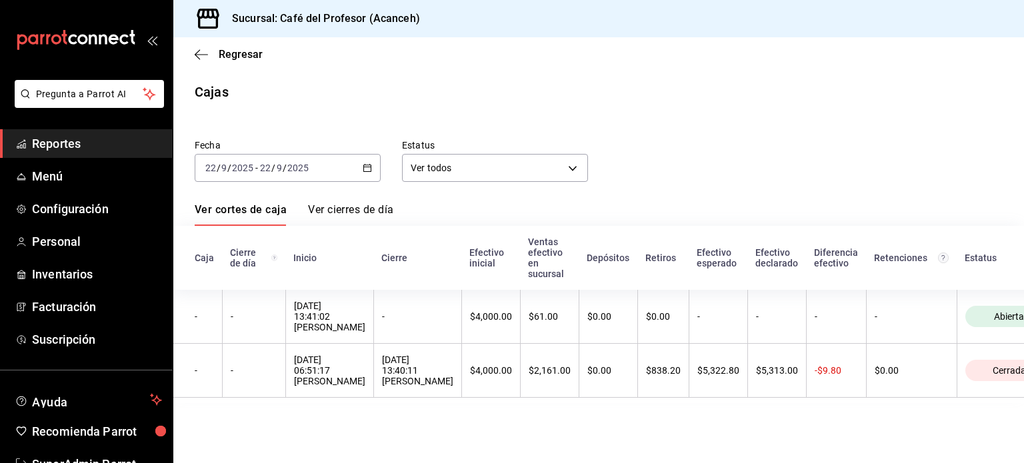
click at [336, 175] on div "2025-09-22 22 / 9 / 2025 - 2025-09-22 22 / 9 / 2025" at bounding box center [288, 168] width 186 height 28
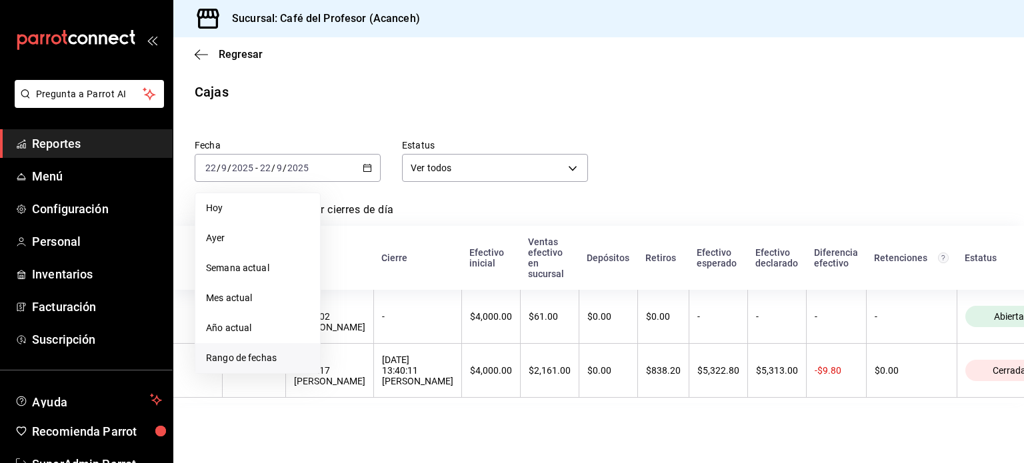
click at [273, 353] on span "Rango de fechas" at bounding box center [257, 358] width 103 height 14
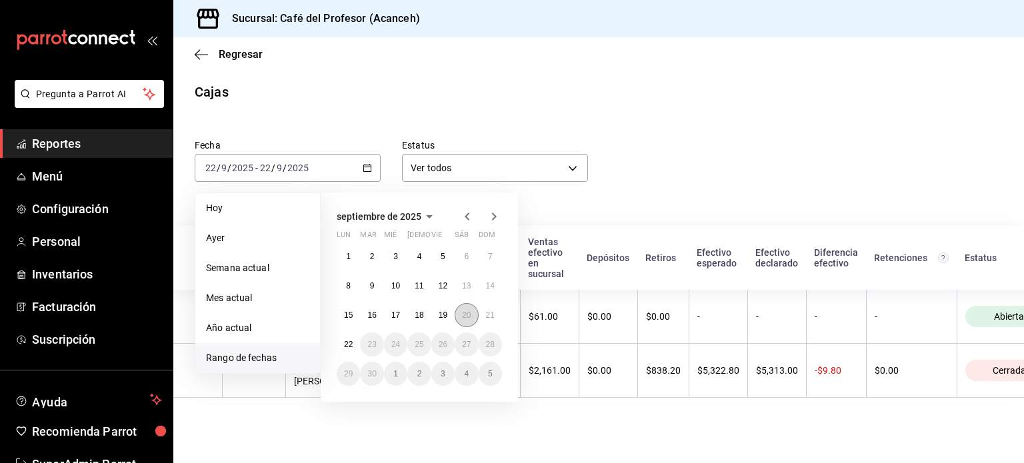
click at [468, 311] on abbr "20" at bounding box center [466, 315] width 9 height 9
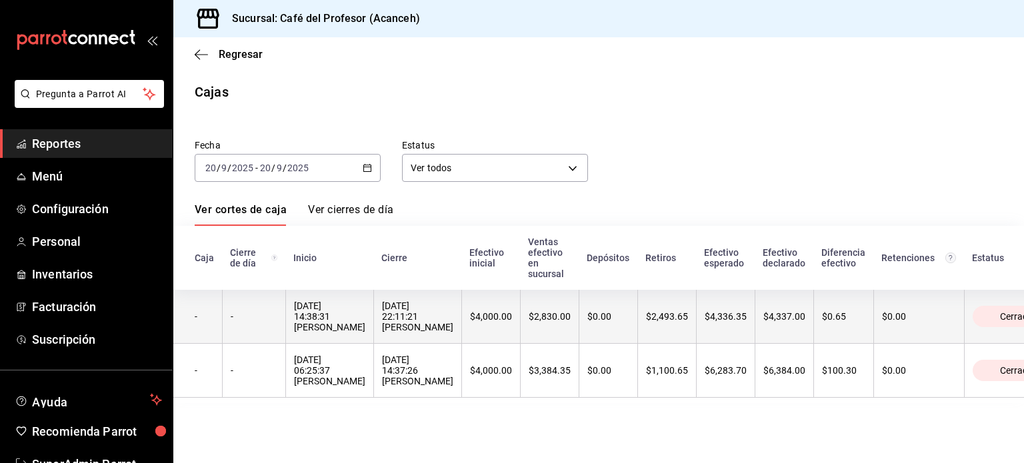
click at [253, 309] on th "-" at bounding box center [253, 317] width 63 height 54
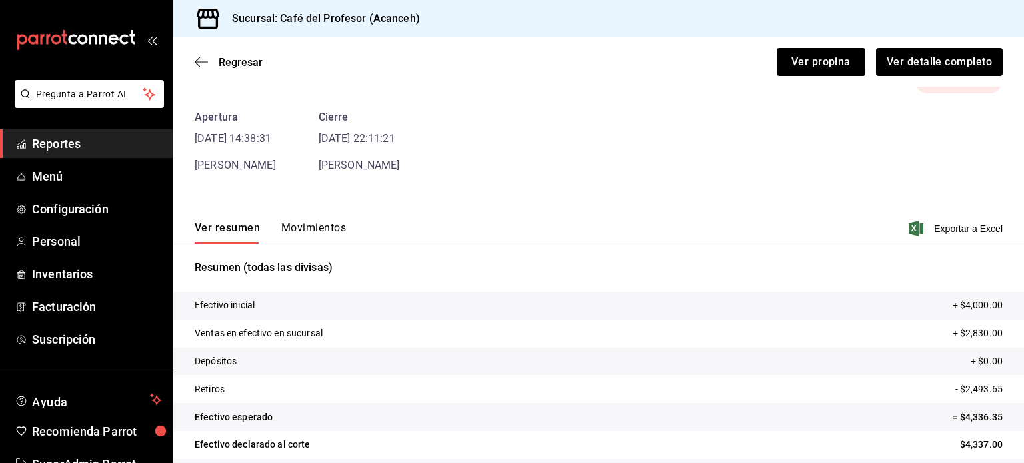
scroll to position [42, 0]
click at [323, 233] on button "Movimientos" at bounding box center [313, 232] width 65 height 23
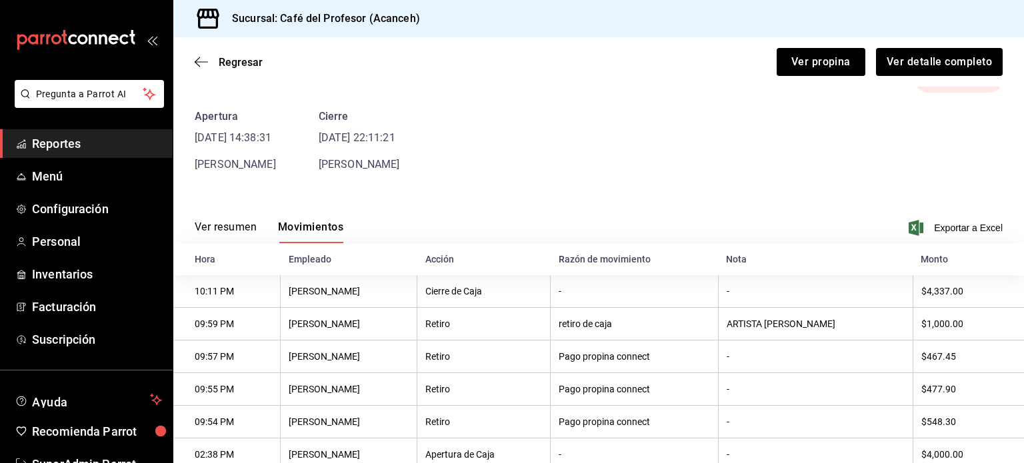
click at [250, 221] on button "Ver resumen" at bounding box center [226, 232] width 62 height 23
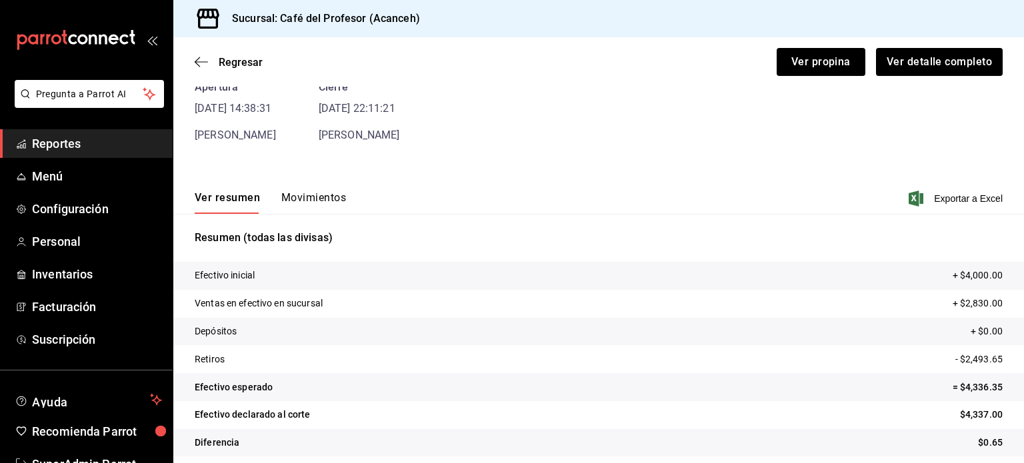
scroll to position [81, 0]
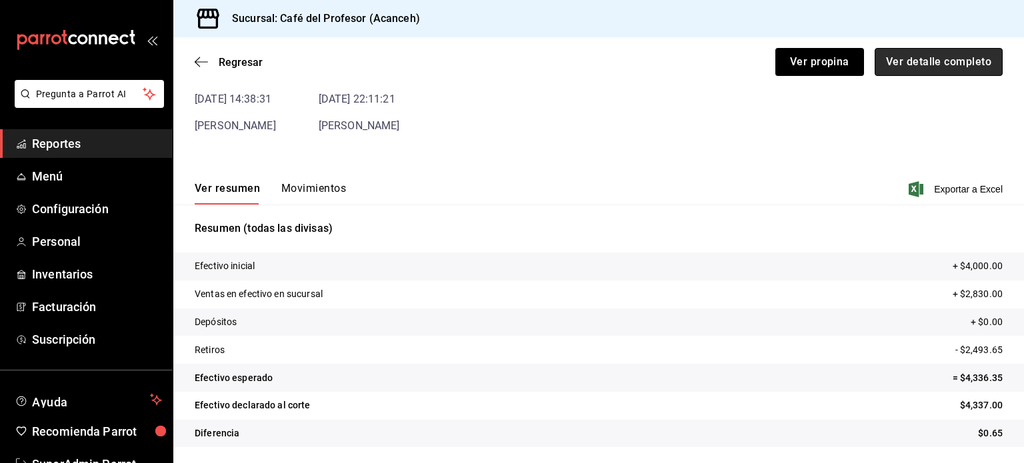
click at [933, 65] on button "Ver detalle completo" at bounding box center [939, 62] width 128 height 28
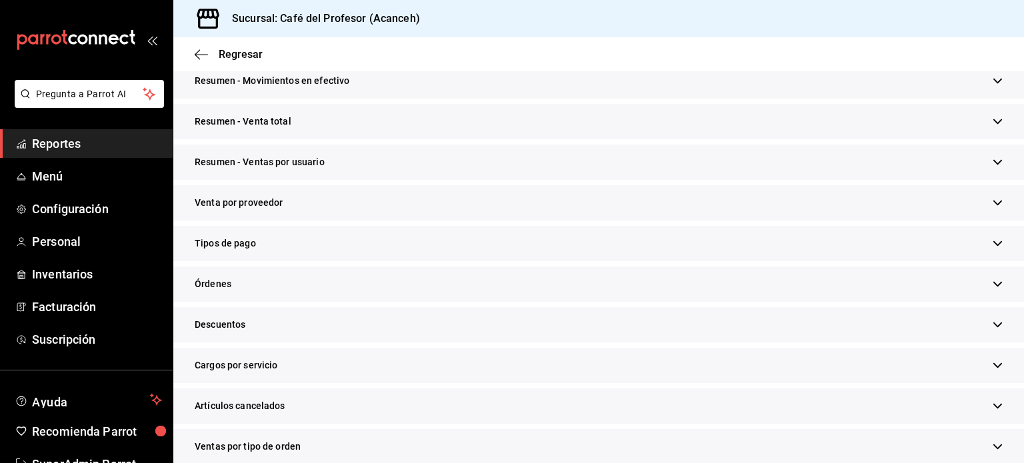
scroll to position [249, 0]
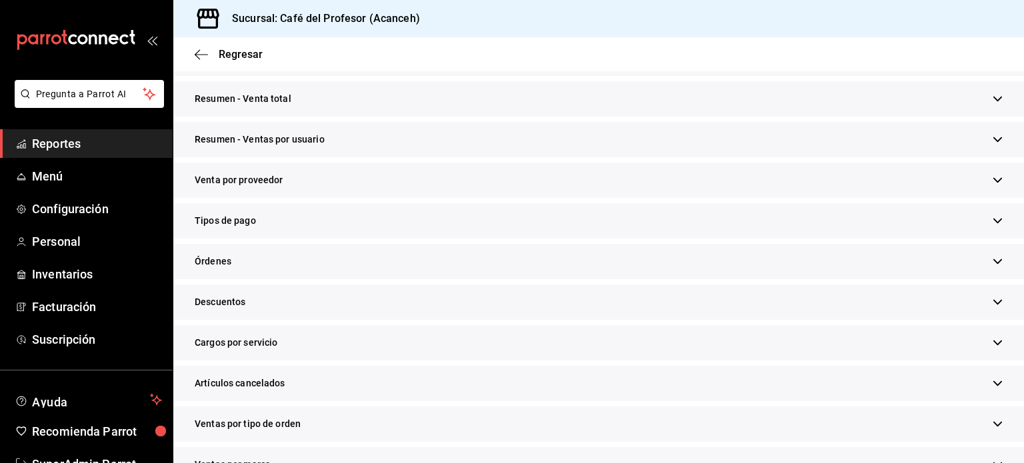
click at [279, 222] on div "Tipos de pago" at bounding box center [598, 220] width 851 height 35
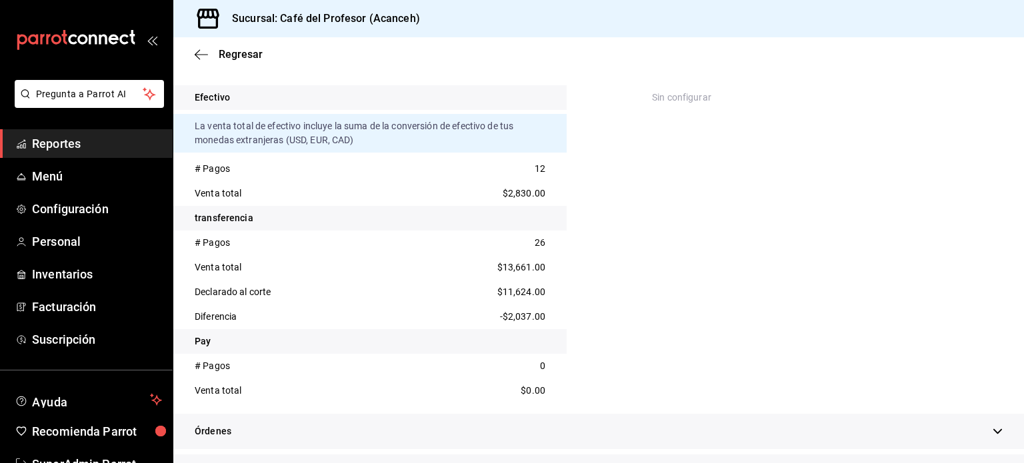
scroll to position [452, 0]
click at [194, 51] on div "Regresar" at bounding box center [598, 54] width 851 height 34
click at [211, 61] on div "Regresar" at bounding box center [598, 54] width 851 height 34
click at [204, 56] on icon "button" at bounding box center [201, 55] width 13 height 12
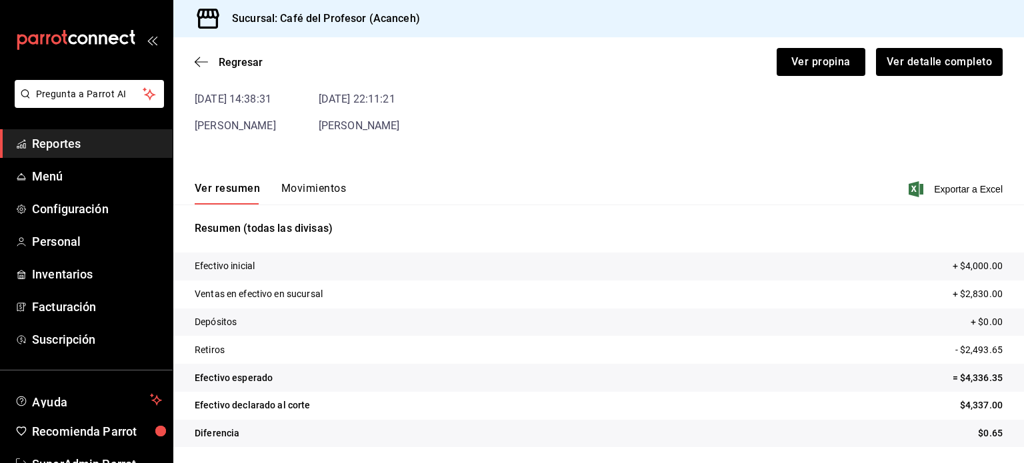
scroll to position [81, 0]
click at [203, 64] on icon "button" at bounding box center [201, 62] width 13 height 12
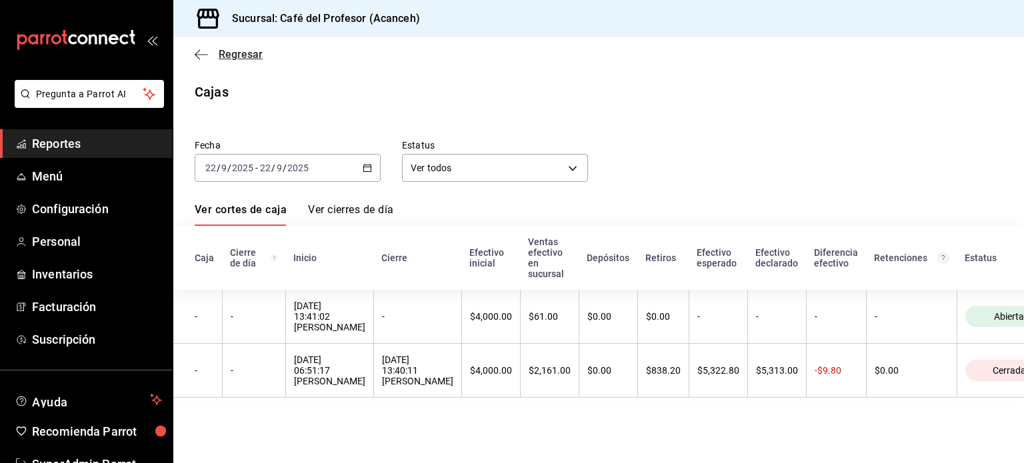
click at [202, 59] on icon "button" at bounding box center [201, 55] width 13 height 12
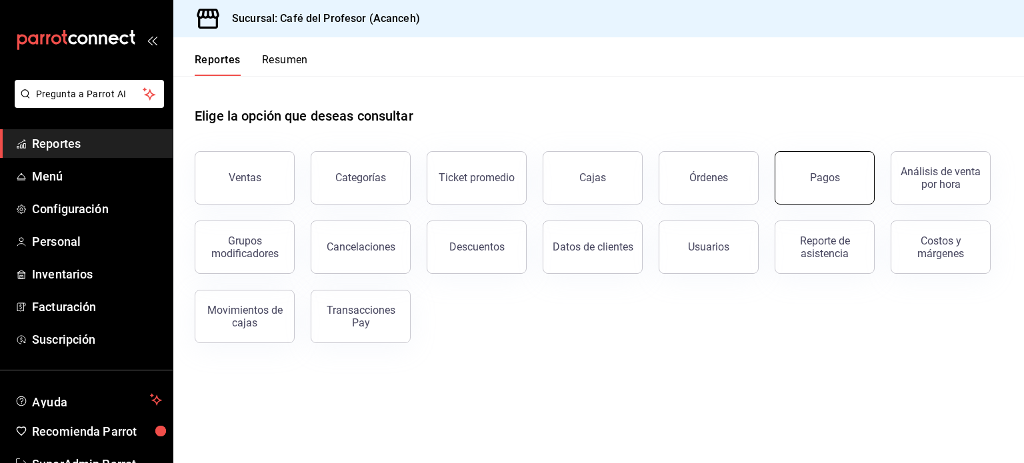
click at [806, 183] on button "Pagos" at bounding box center [825, 177] width 100 height 53
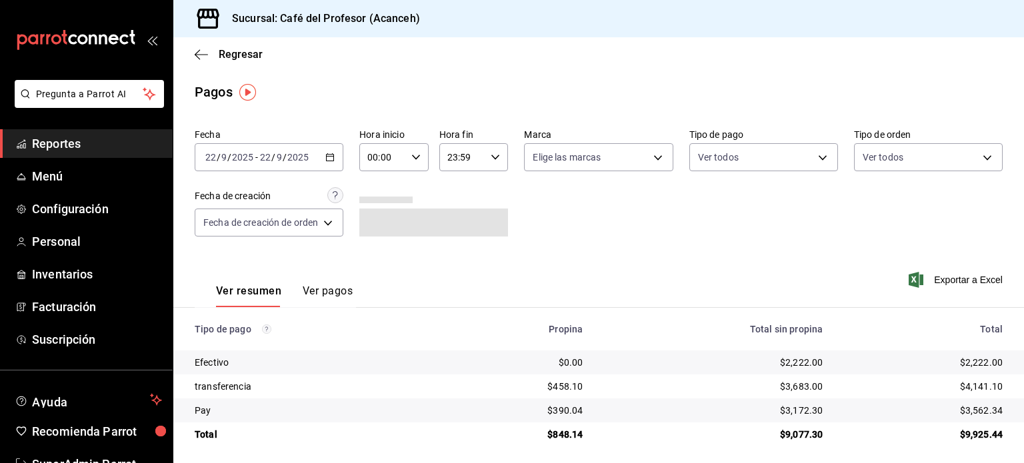
click at [320, 152] on div "2025-09-22 22 / 9 / 2025 - 2025-09-22 22 / 9 / 2025" at bounding box center [269, 157] width 149 height 28
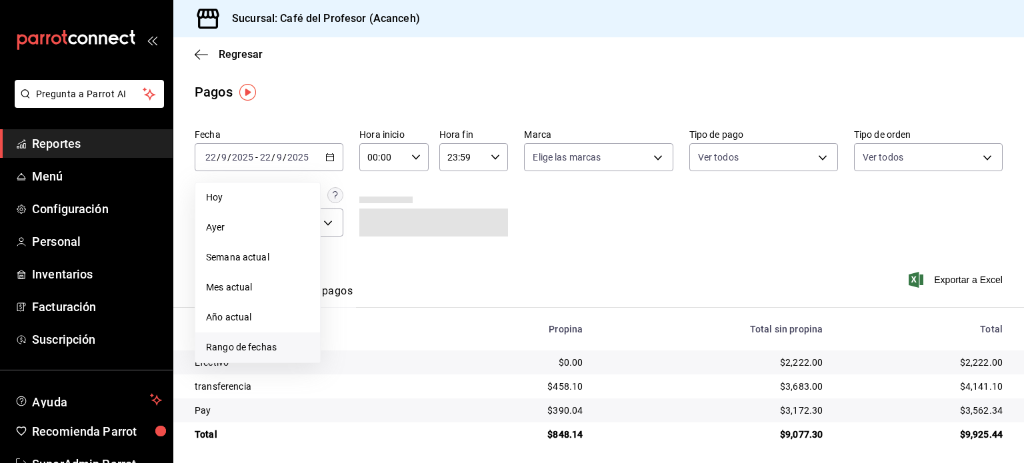
click at [253, 355] on li "Rango de fechas" at bounding box center [257, 348] width 125 height 30
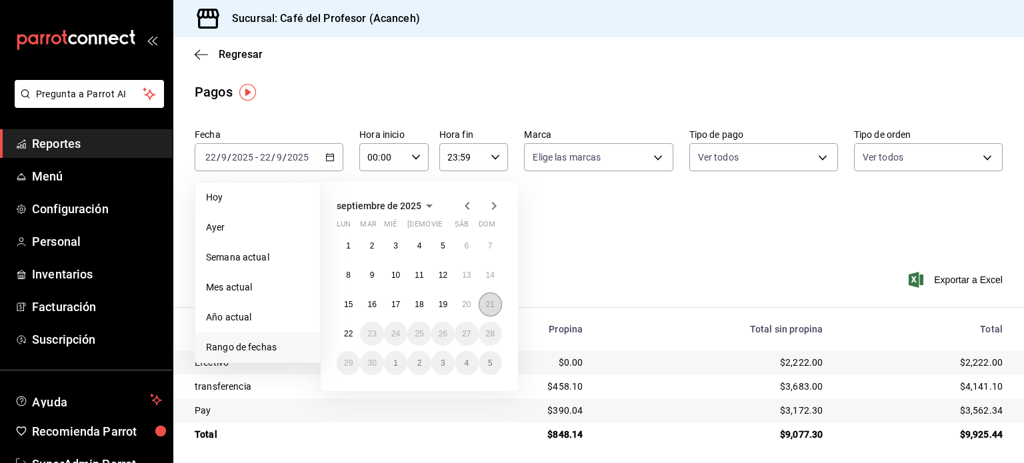
click at [483, 306] on button "21" at bounding box center [490, 305] width 23 height 24
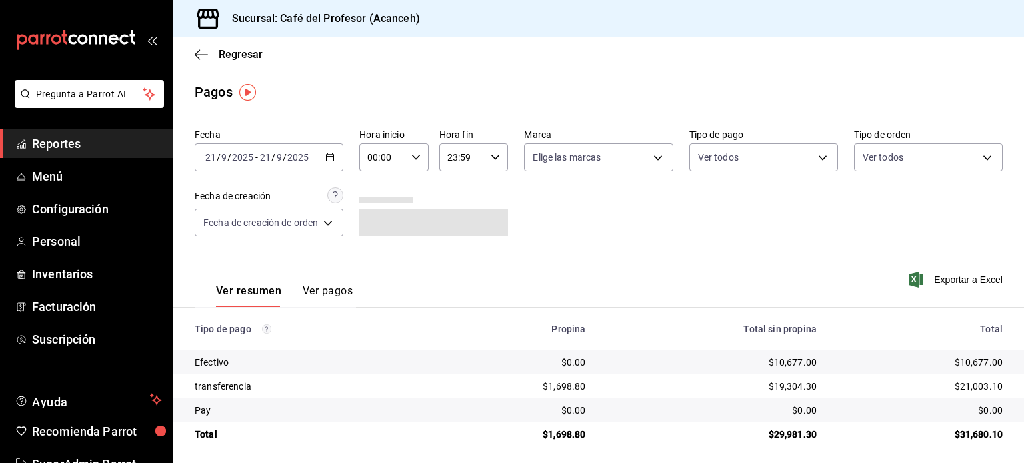
click at [329, 295] on button "Ver pagos" at bounding box center [328, 296] width 50 height 23
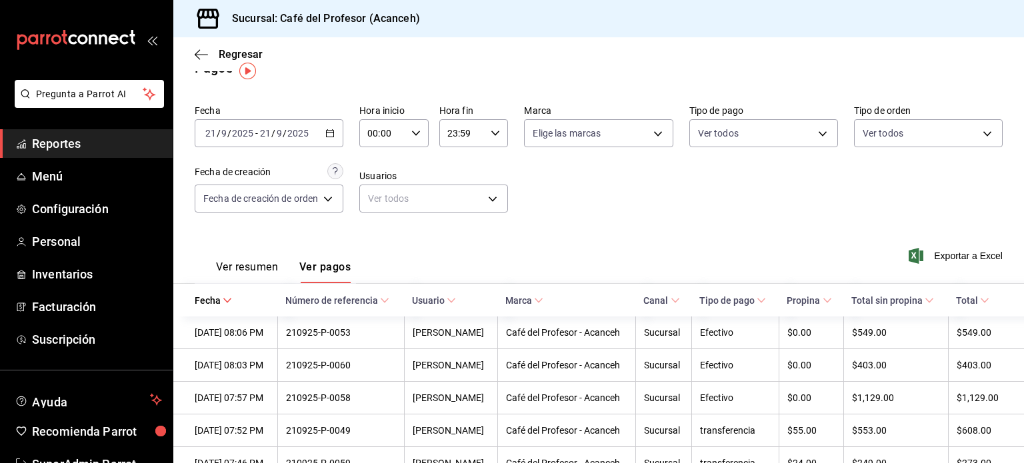
scroll to position [21, 0]
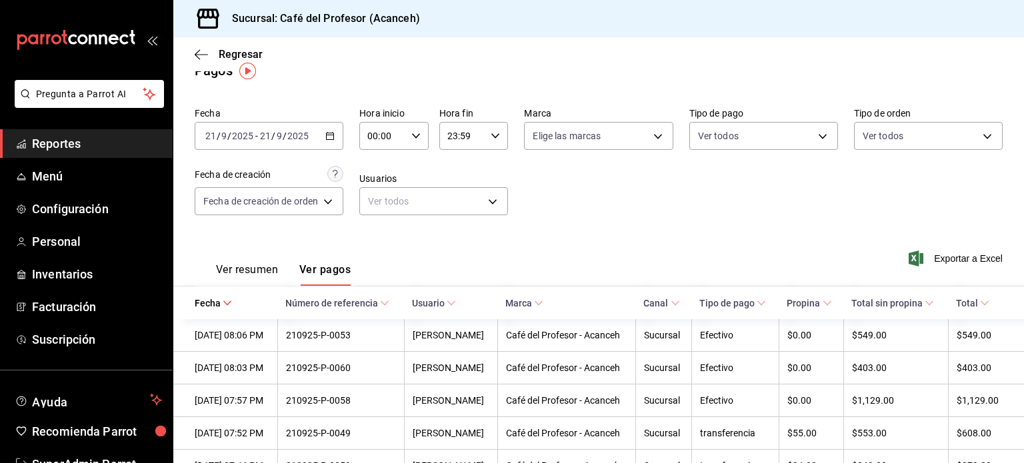
click at [334, 137] on \(Stroke\) "button" at bounding box center [330, 136] width 8 height 7
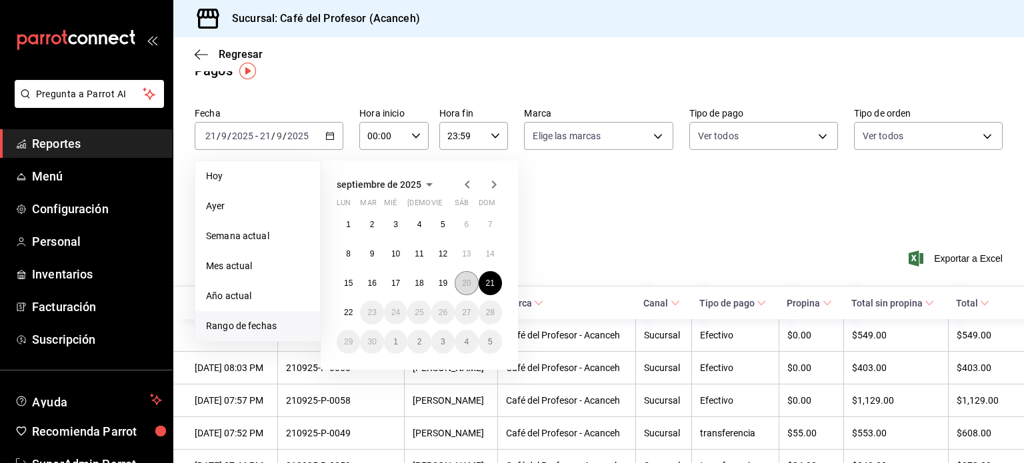
click at [463, 284] on abbr "20" at bounding box center [466, 283] width 9 height 9
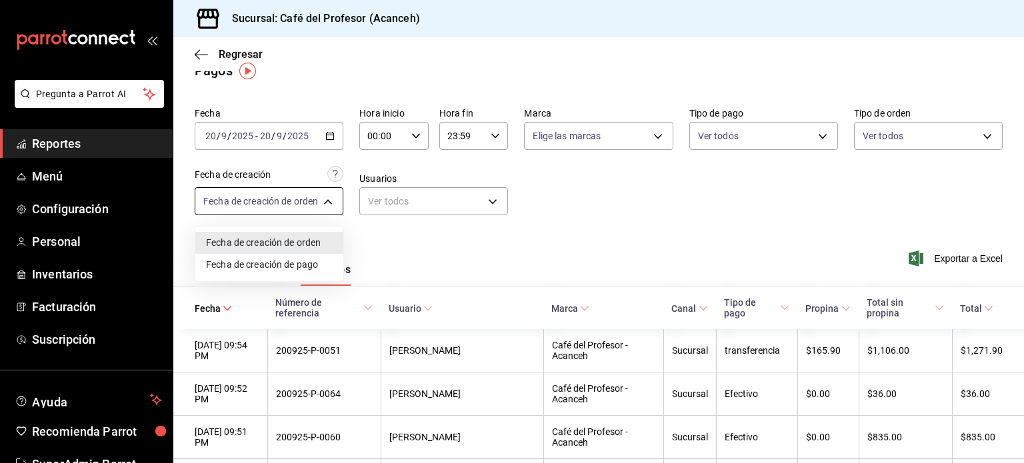
click at [307, 210] on body "Pregunta a Parrot AI Reportes Menú Configuración Personal Inventarios Facturaci…" at bounding box center [512, 231] width 1024 height 463
click at [281, 263] on li "Fecha de creación de pago" at bounding box center [269, 265] width 148 height 22
type input "ORDER_PAYMENT"
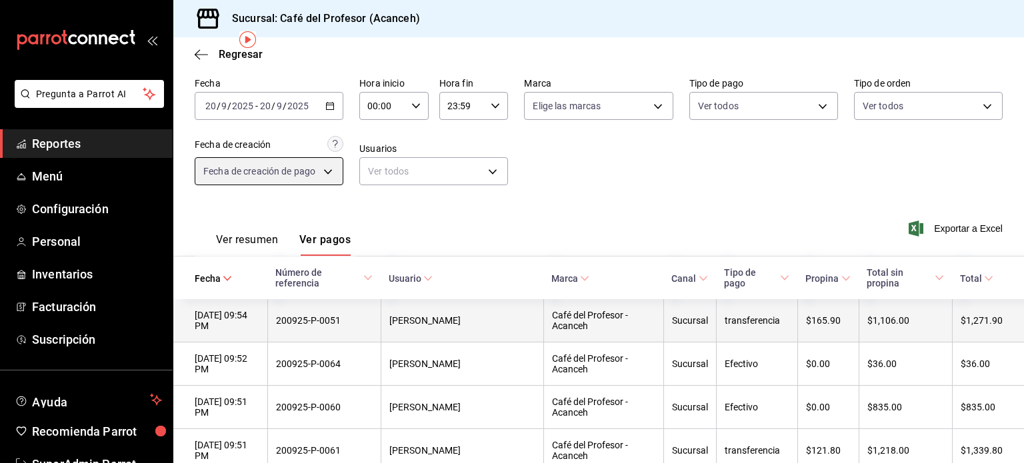
scroll to position [52, 0]
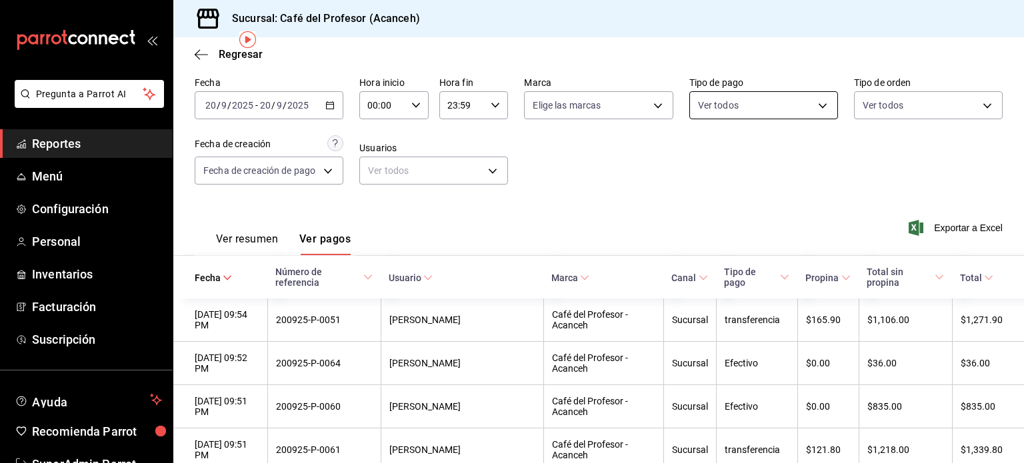
click at [787, 101] on body "Pregunta a Parrot AI Reportes Menú Configuración Personal Inventarios Facturaci…" at bounding box center [512, 231] width 1024 height 463
click at [738, 234] on span "transferencia" at bounding box center [771, 232] width 104 height 14
type input "12a9603a-d79d-40ed-be3c-0080d7b5201f"
checkbox input "true"
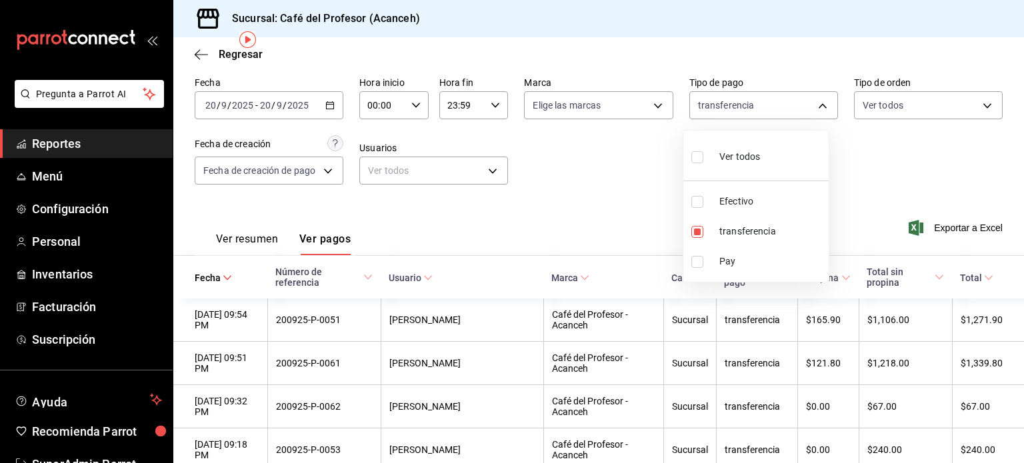
click at [593, 204] on div at bounding box center [512, 231] width 1024 height 463
click at [372, 275] on \(Stroke\) at bounding box center [368, 277] width 8 height 5
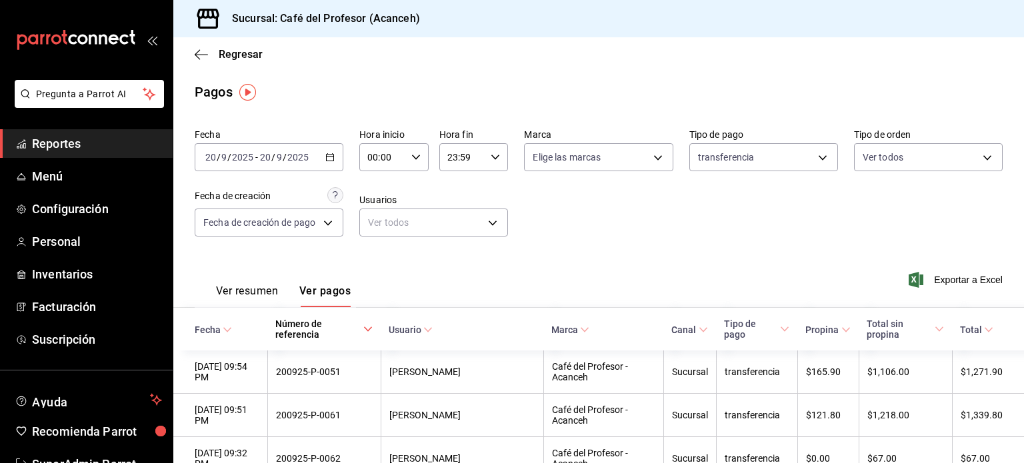
click at [399, 159] on input "00:00" at bounding box center [382, 157] width 47 height 27
click at [376, 191] on span "14" at bounding box center [374, 186] width 13 height 11
click at [411, 237] on span "38" at bounding box center [408, 232] width 13 height 11
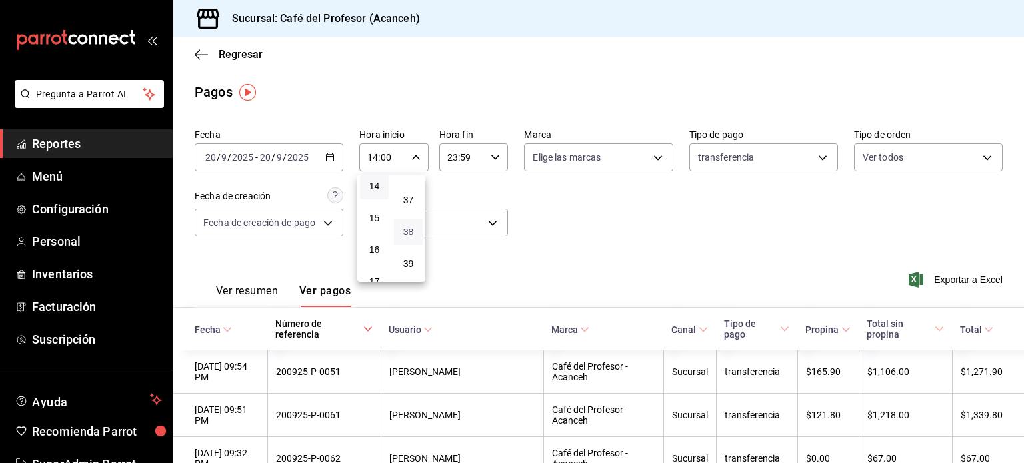
type input "14:38"
click at [570, 247] on div at bounding box center [512, 231] width 1024 height 463
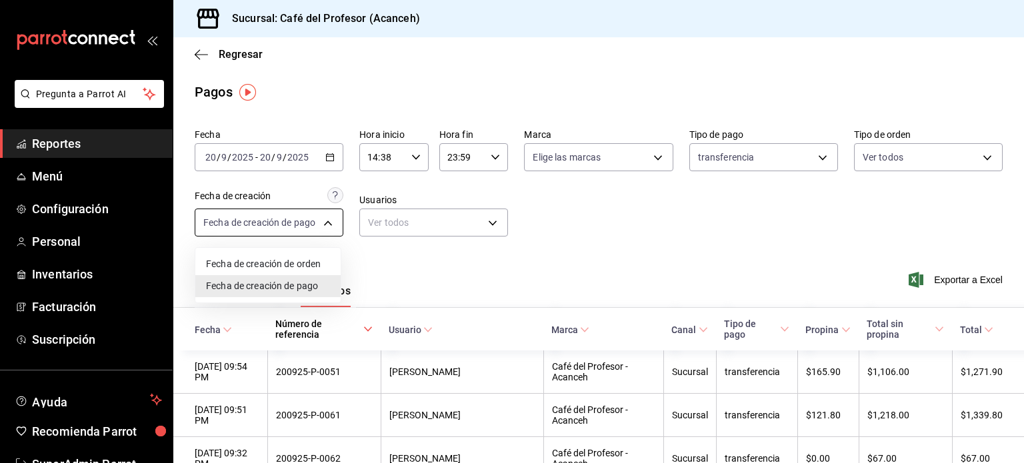
click at [285, 225] on body "Pregunta a Parrot AI Reportes Menú Configuración Personal Inventarios Facturaci…" at bounding box center [512, 231] width 1024 height 463
click at [381, 263] on div at bounding box center [512, 231] width 1024 height 463
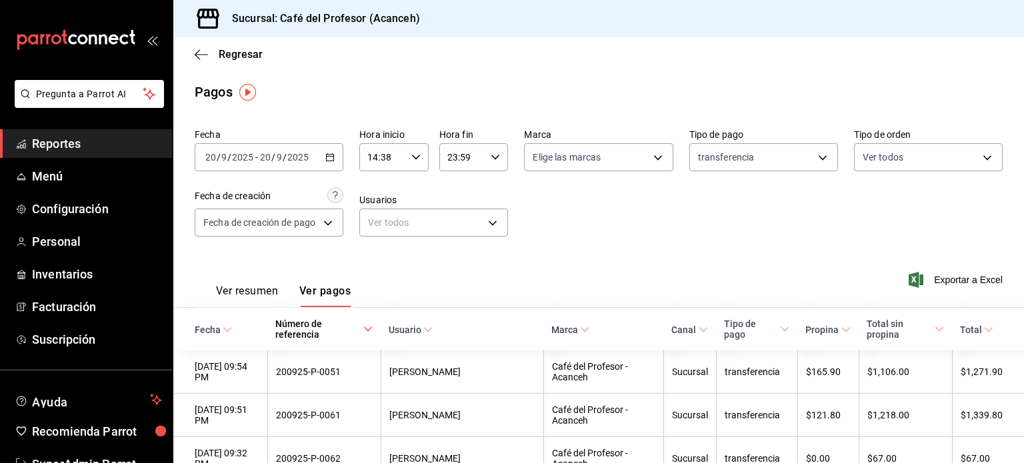
click at [254, 297] on button "Ver resumen" at bounding box center [247, 296] width 62 height 23
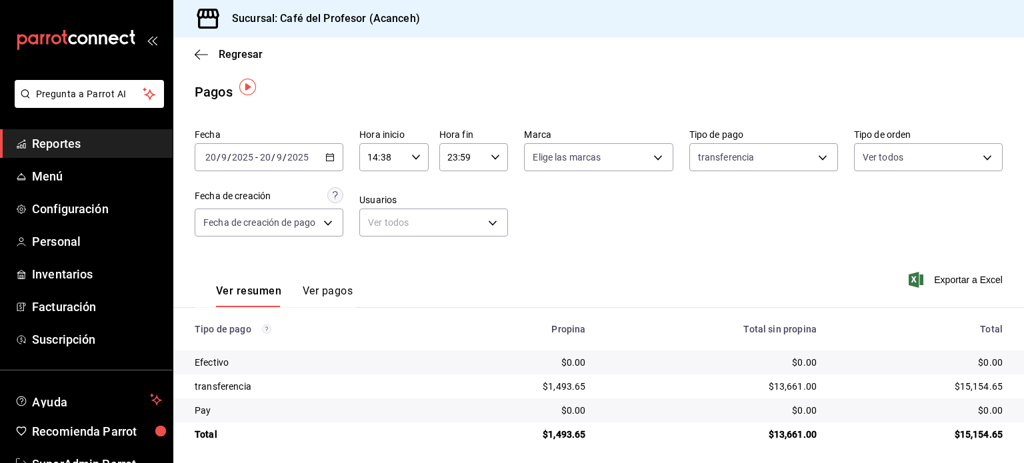
scroll to position [5, 0]
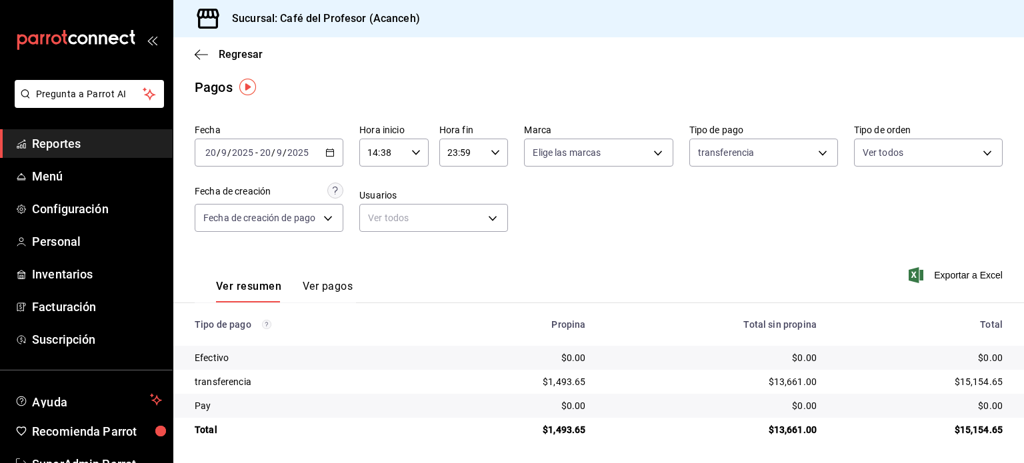
click at [779, 382] on div "$13,661.00" at bounding box center [712, 381] width 210 height 13
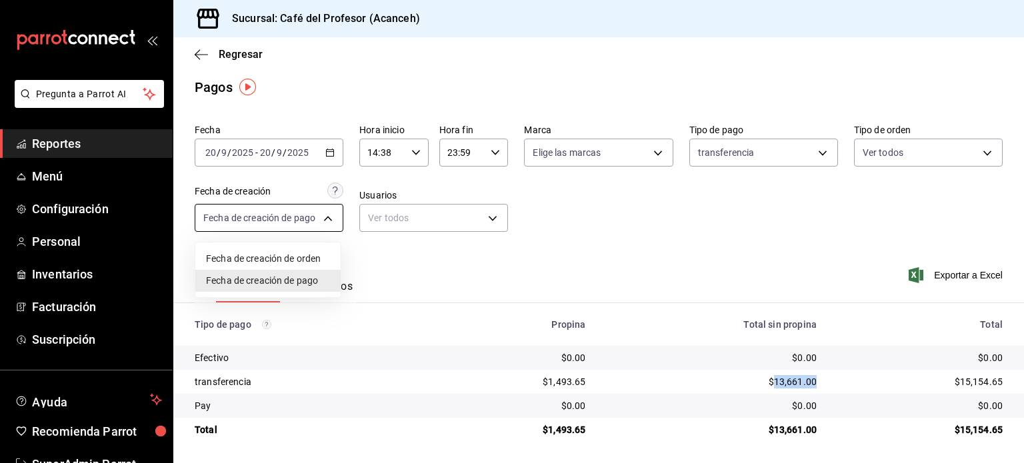
click at [266, 225] on body "Pregunta a Parrot AI Reportes Menú Configuración Personal Inventarios Facturaci…" at bounding box center [512, 231] width 1024 height 463
click at [277, 259] on li "Fecha de creación de orden" at bounding box center [267, 259] width 145 height 22
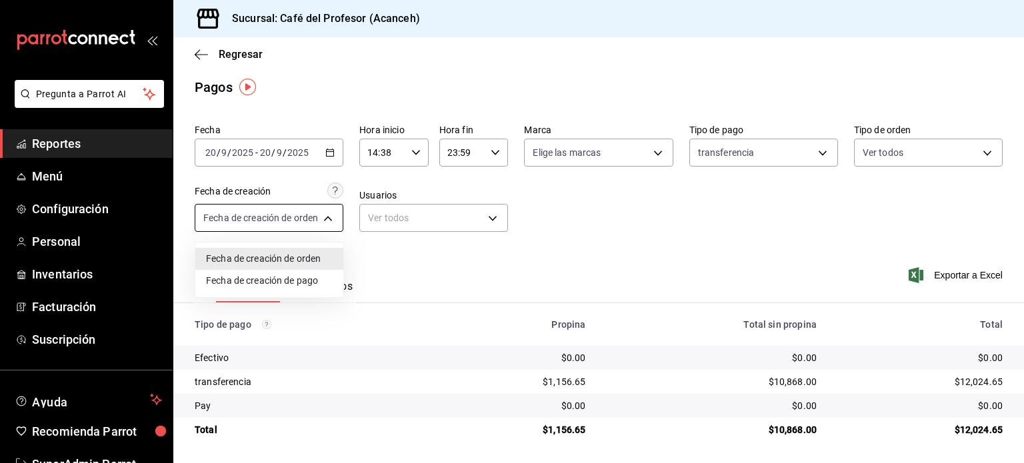
click at [283, 226] on body "Pregunta a Parrot AI Reportes Menú Configuración Personal Inventarios Facturaci…" at bounding box center [512, 231] width 1024 height 463
click at [397, 268] on div at bounding box center [512, 231] width 1024 height 463
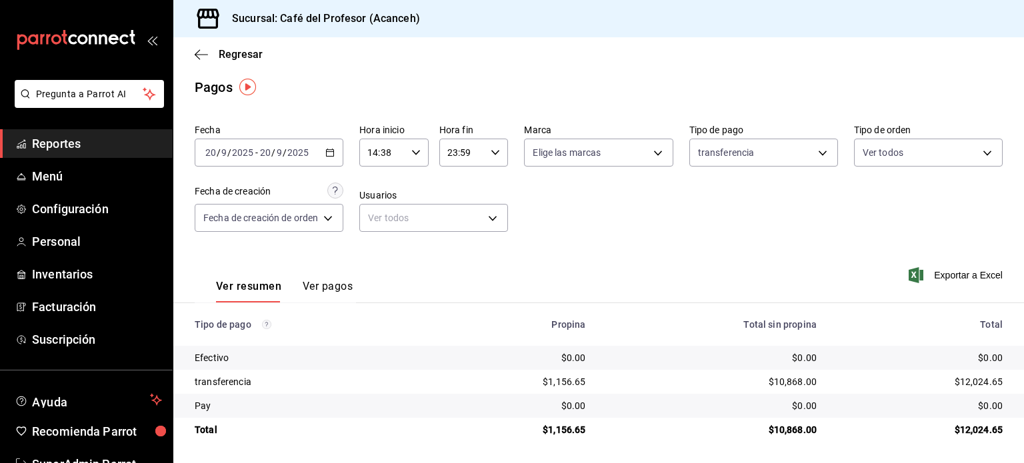
click at [333, 287] on button "Ver pagos" at bounding box center [328, 291] width 50 height 23
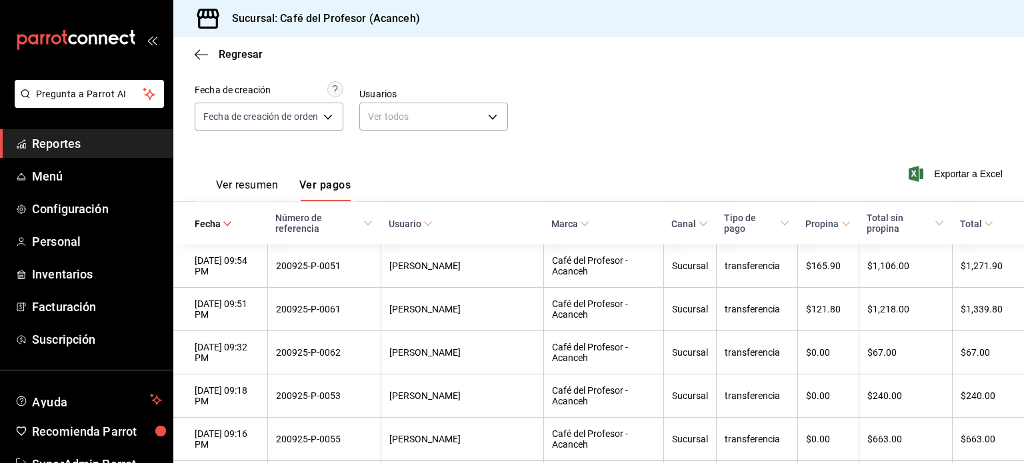
scroll to position [107, 0]
click at [363, 213] on span "Número de referencia" at bounding box center [323, 222] width 97 height 21
click at [373, 219] on span "Número de referencia" at bounding box center [323, 222] width 97 height 21
click at [957, 173] on span "Exportar a Excel" at bounding box center [956, 173] width 91 height 16
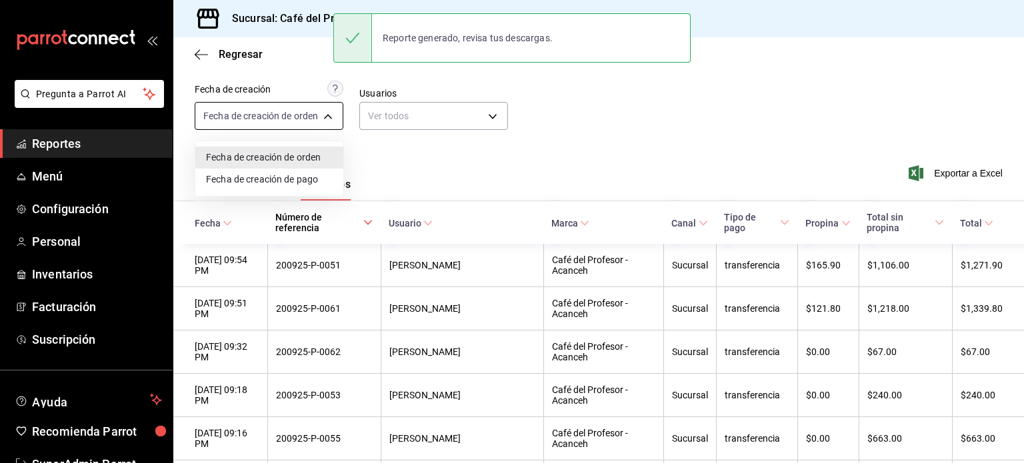
click at [272, 111] on body "Pregunta a Parrot AI Reportes Menú Configuración Personal Inventarios Facturaci…" at bounding box center [512, 231] width 1024 height 463
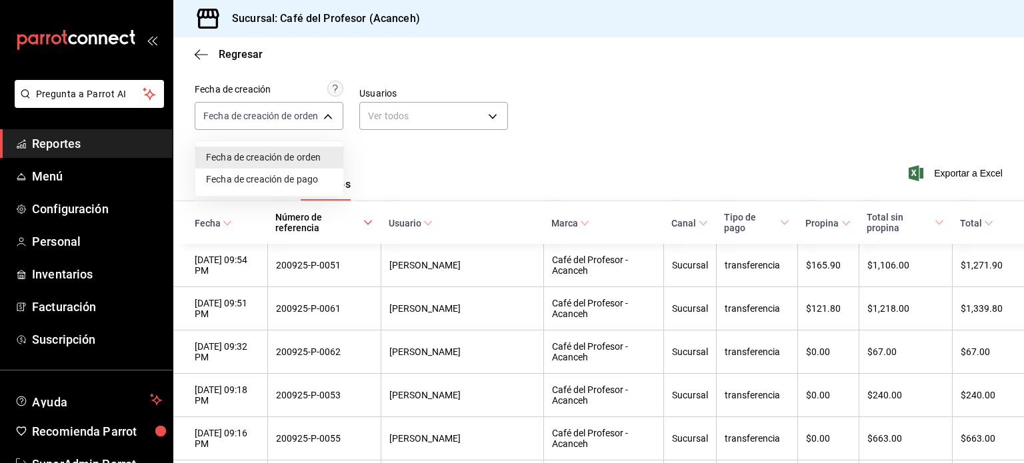
click at [272, 179] on li "Fecha de creación de pago" at bounding box center [269, 180] width 148 height 22
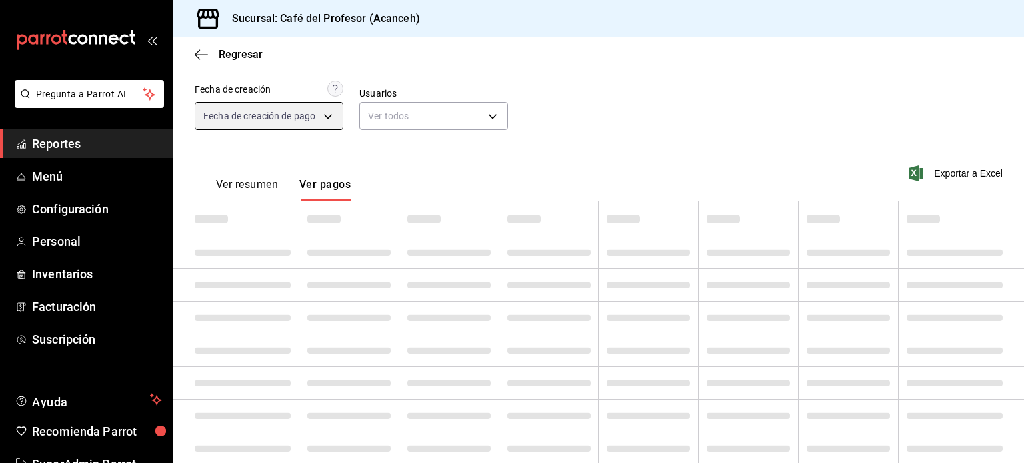
type input "ORDER_PAYMENT"
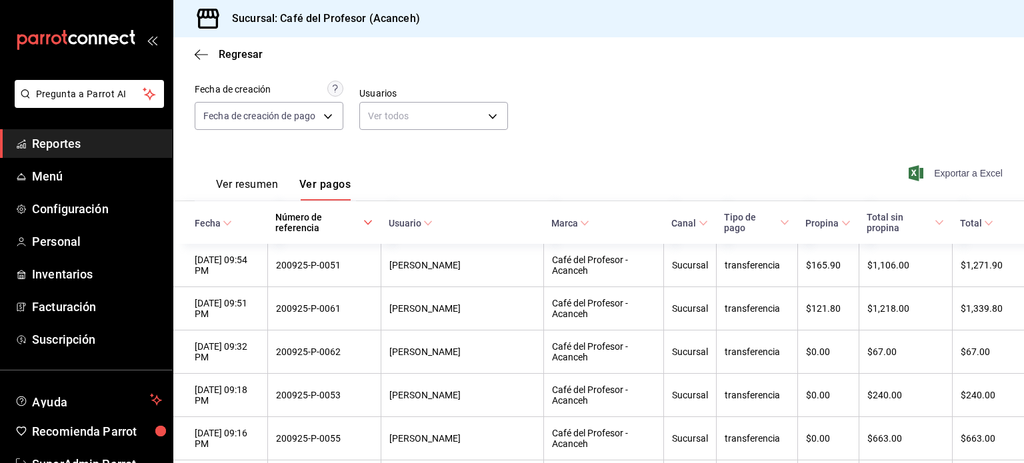
click at [930, 174] on span "Exportar a Excel" at bounding box center [956, 173] width 91 height 16
click at [261, 109] on body "Pregunta a Parrot AI Reportes Menú Configuración Personal Inventarios Facturaci…" at bounding box center [512, 231] width 1024 height 463
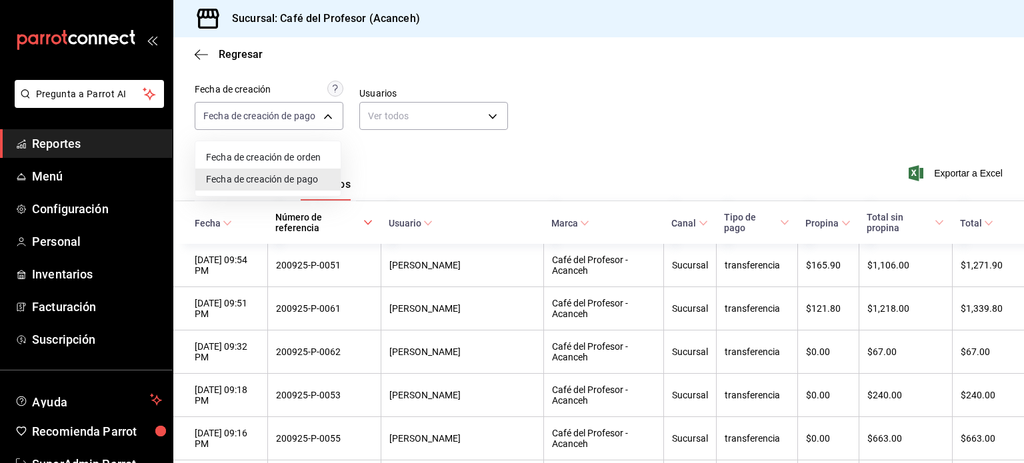
click at [387, 171] on div at bounding box center [512, 231] width 1024 height 463
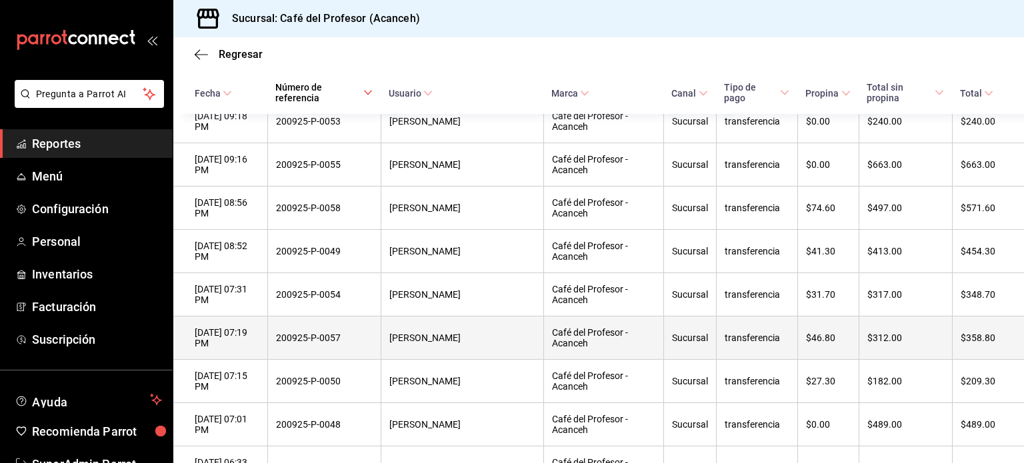
scroll to position [380, 0]
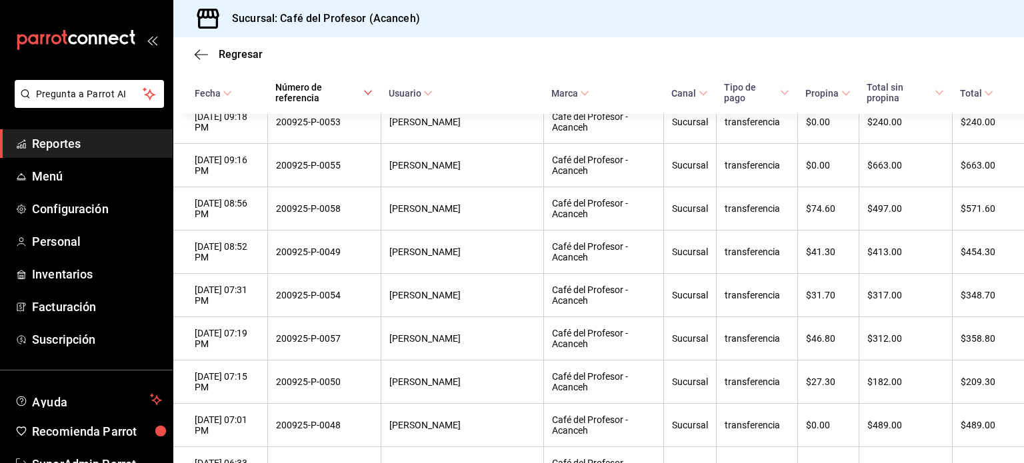
click at [22, 145] on rect "mailbox folders" at bounding box center [22, 146] width 2 height 3
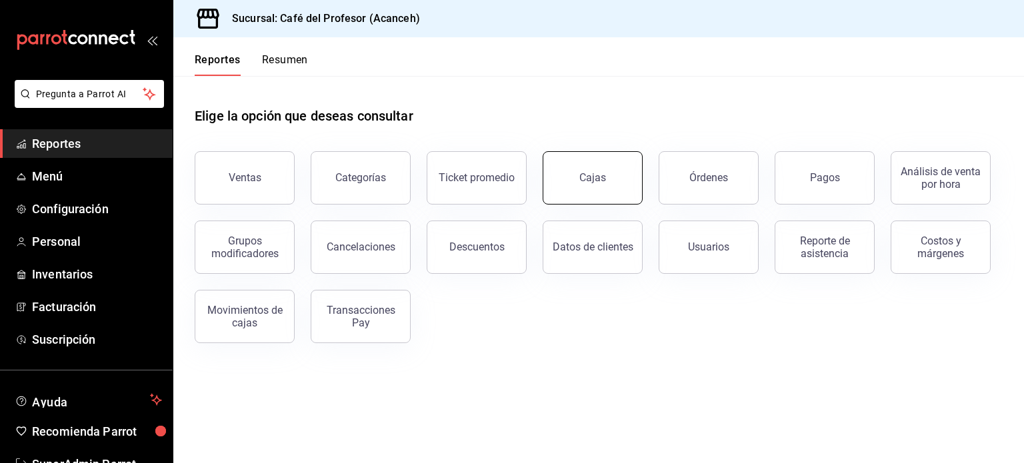
click at [603, 187] on link "Cajas" at bounding box center [593, 177] width 100 height 53
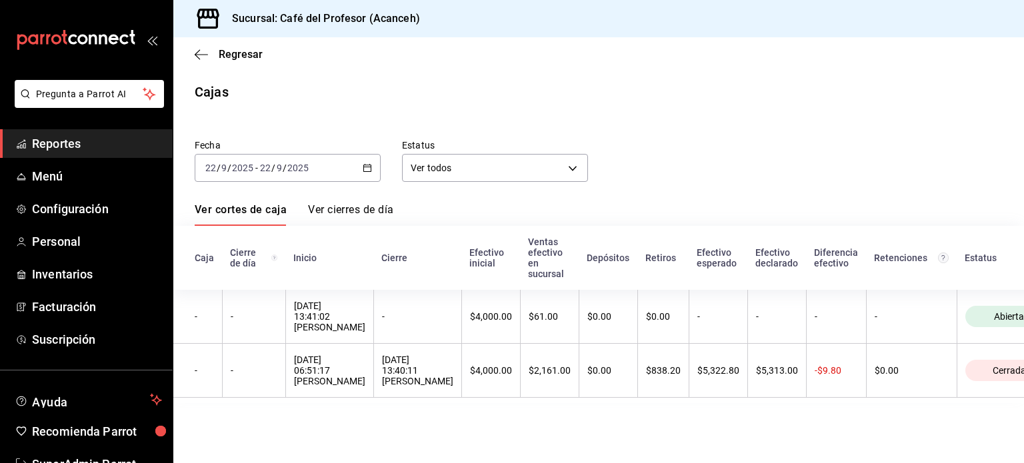
click at [357, 169] on div "2025-09-22 22 / 9 / 2025 - 2025-09-22 22 / 9 / 2025" at bounding box center [288, 168] width 186 height 28
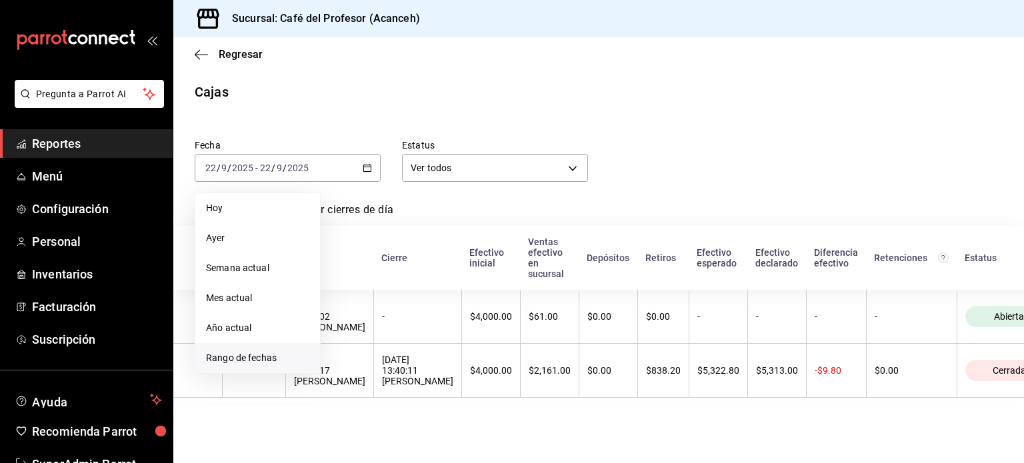
click at [266, 352] on span "Rango de fechas" at bounding box center [257, 358] width 103 height 14
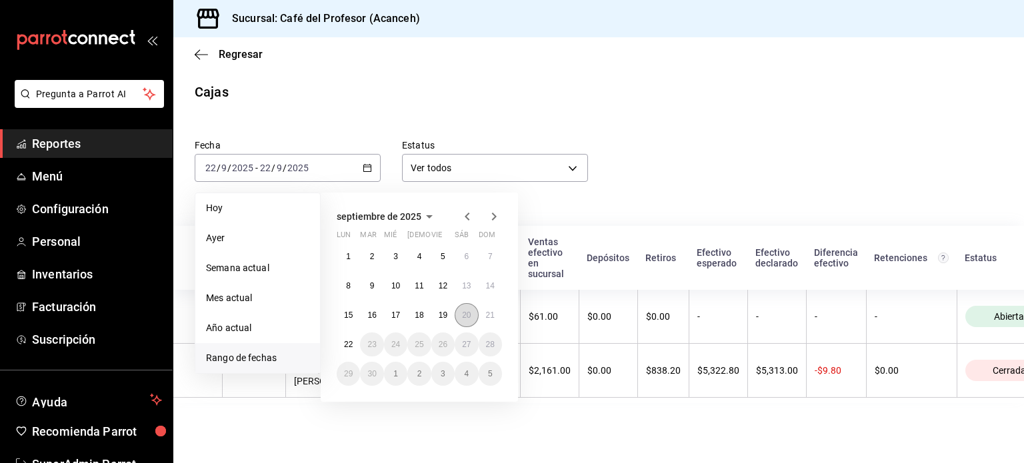
click at [461, 310] on button "20" at bounding box center [466, 315] width 23 height 24
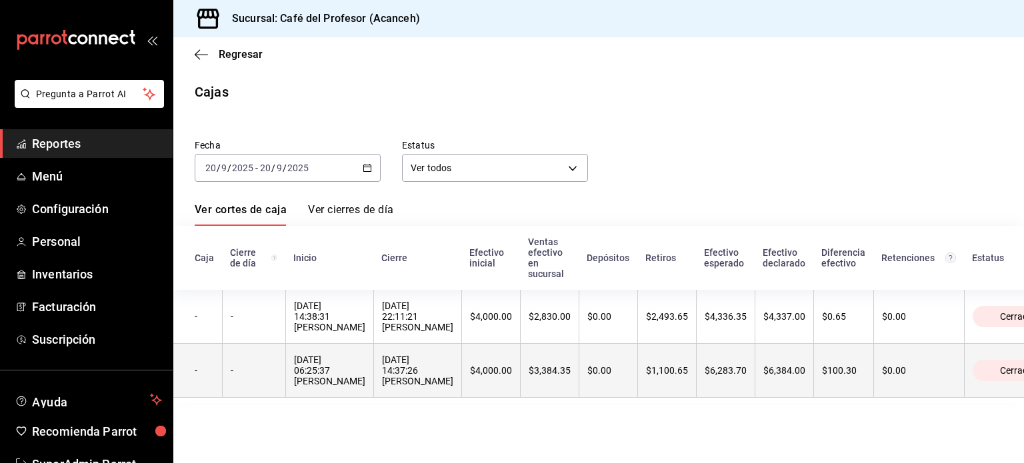
click at [520, 385] on th "$3,384.35" at bounding box center [549, 371] width 59 height 54
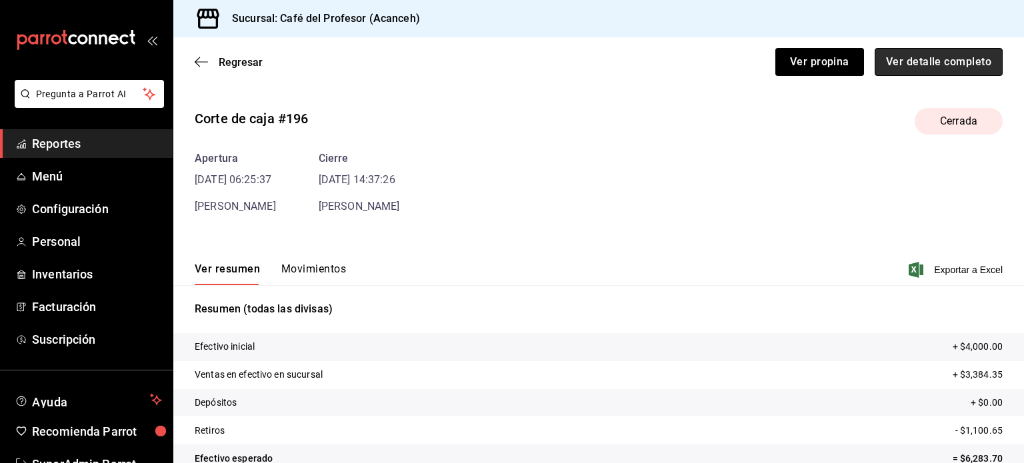
click at [935, 59] on button "Ver detalle completo" at bounding box center [939, 62] width 128 height 28
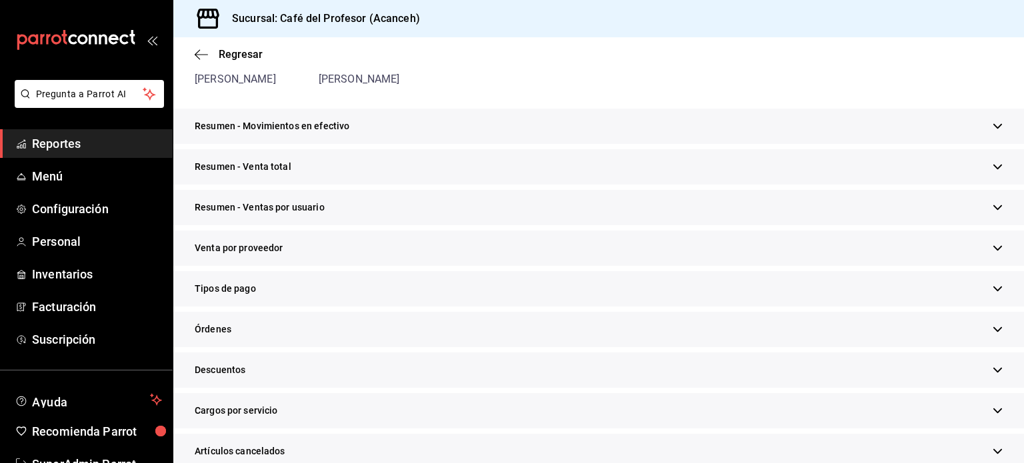
scroll to position [188, 0]
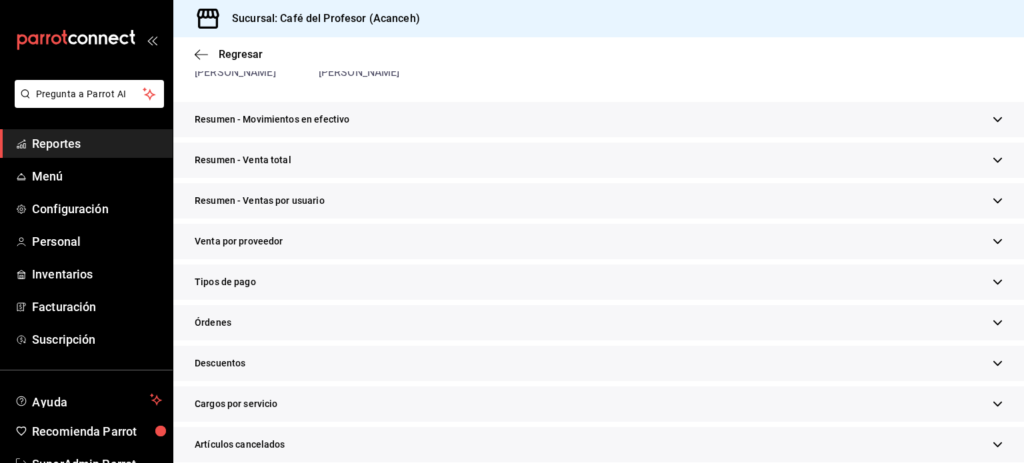
click at [245, 285] on span "Tipos de pago" at bounding box center [225, 282] width 61 height 14
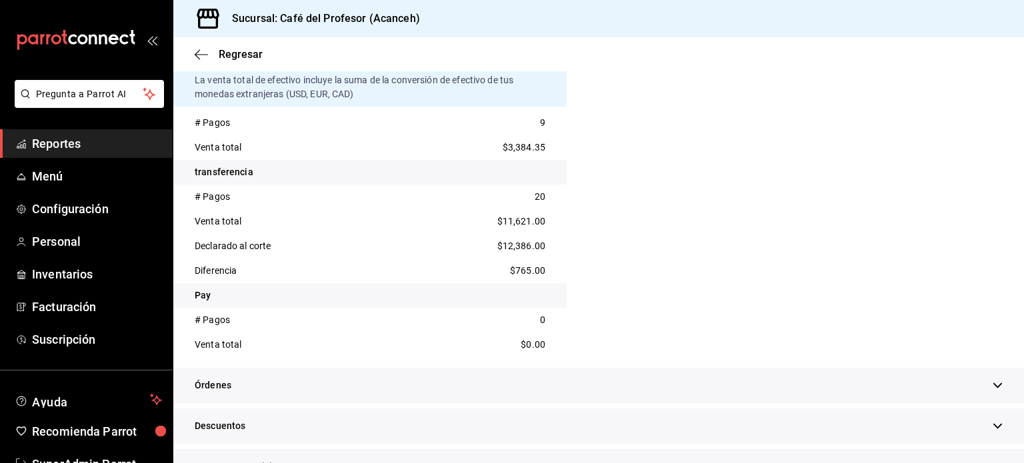
scroll to position [483, 0]
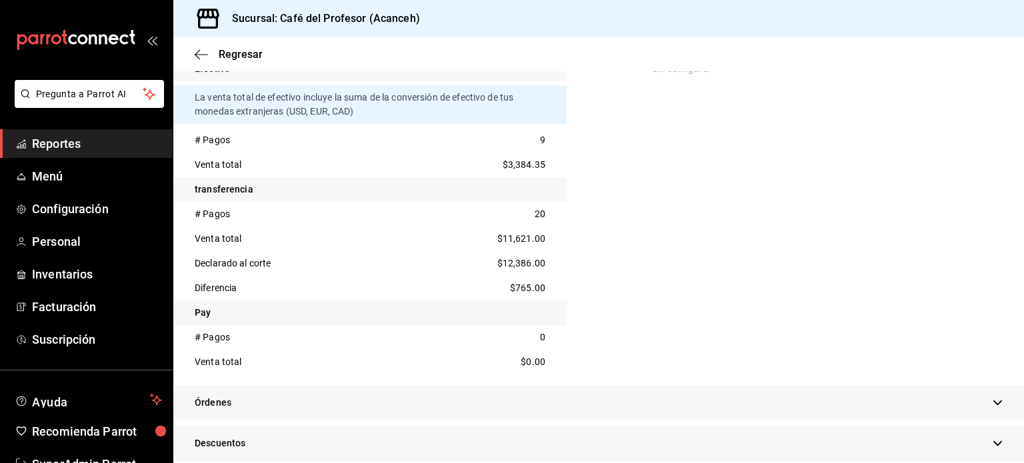
click at [881, 275] on div "En integraciones Sin configurar" at bounding box center [827, 197] width 393 height 353
click at [898, 154] on div "En integraciones Sin configurar" at bounding box center [827, 197] width 393 height 353
click at [67, 145] on span "Reportes" at bounding box center [97, 144] width 130 height 18
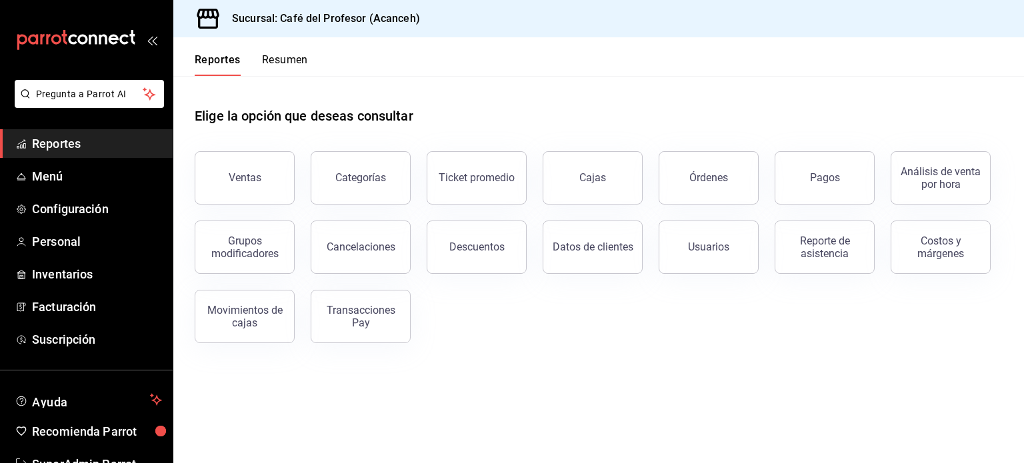
click at [71, 150] on span "Reportes" at bounding box center [97, 144] width 130 height 18
click at [63, 174] on span "Menú" at bounding box center [97, 176] width 130 height 18
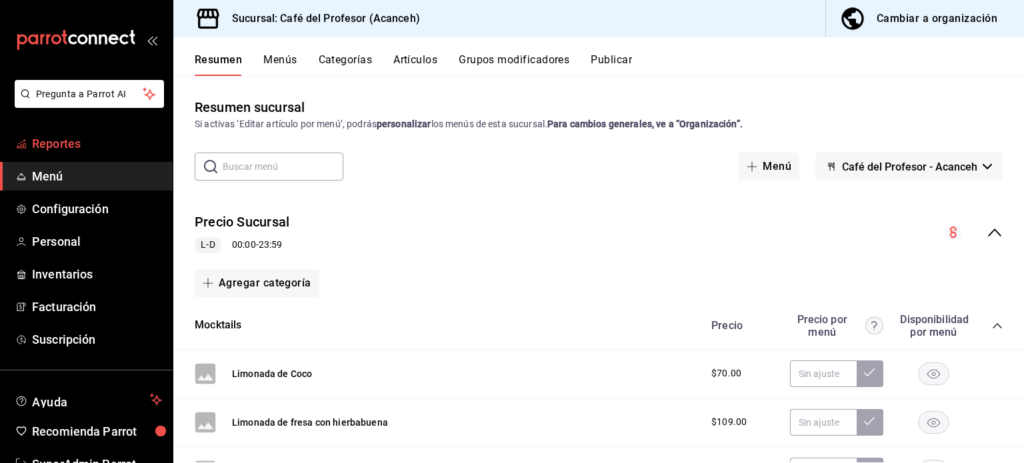
click at [75, 145] on span "Reportes" at bounding box center [97, 144] width 130 height 18
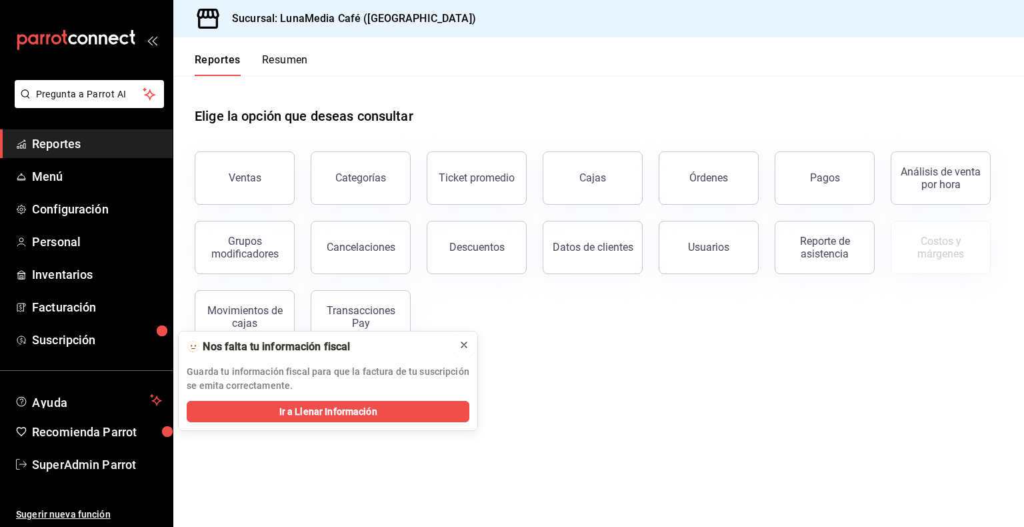
click at [462, 344] on icon at bounding box center [464, 344] width 11 height 11
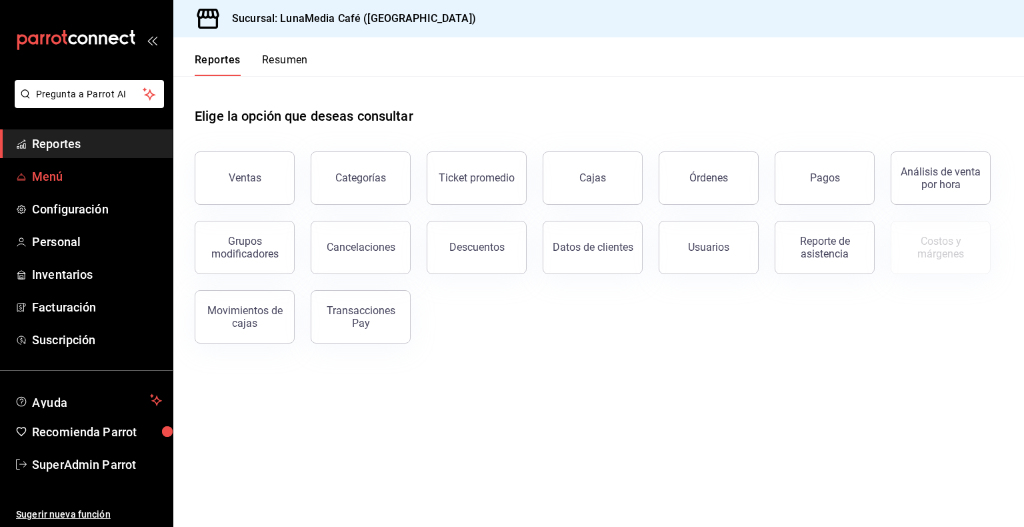
click at [58, 175] on span "Menú" at bounding box center [97, 176] width 130 height 18
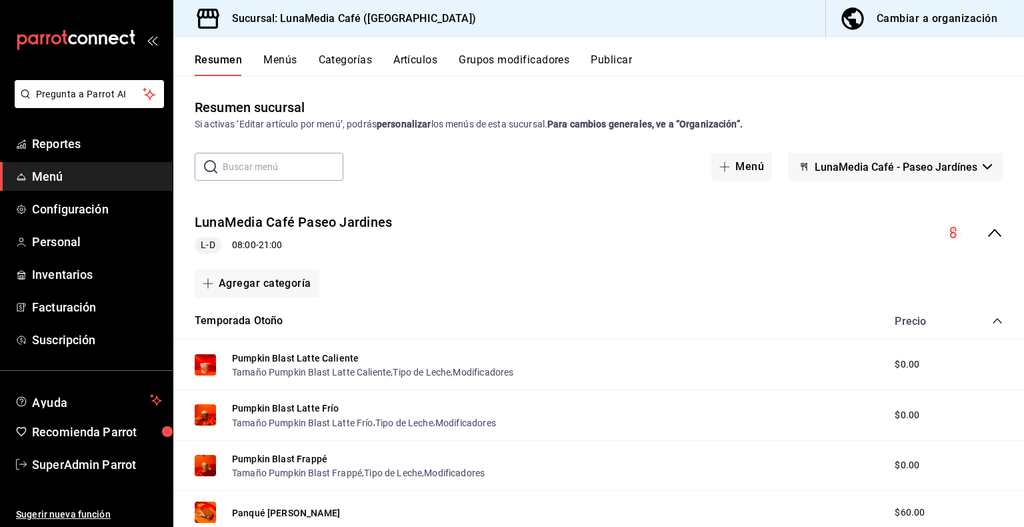
click at [975, 240] on div "collapse-menu-row" at bounding box center [973, 233] width 57 height 16
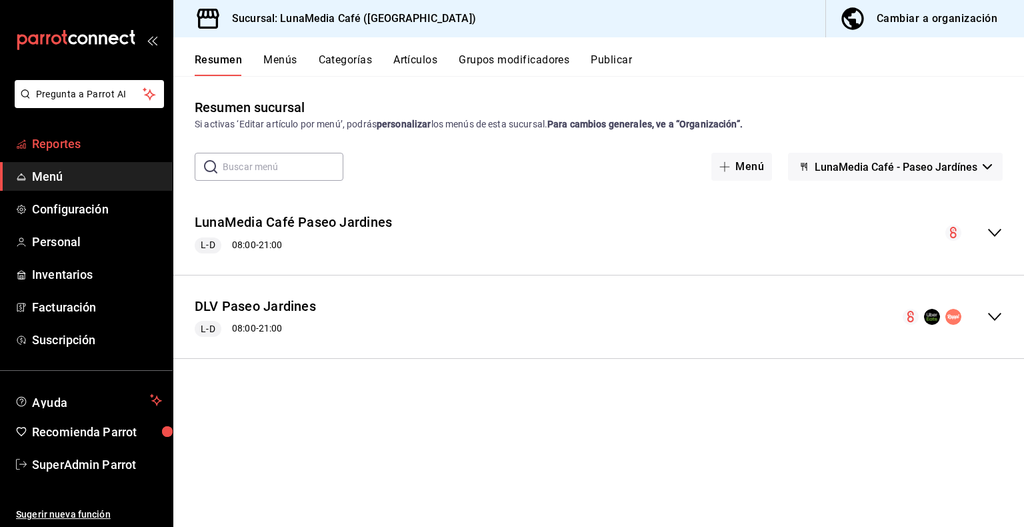
click at [59, 140] on span "Reportes" at bounding box center [97, 144] width 130 height 18
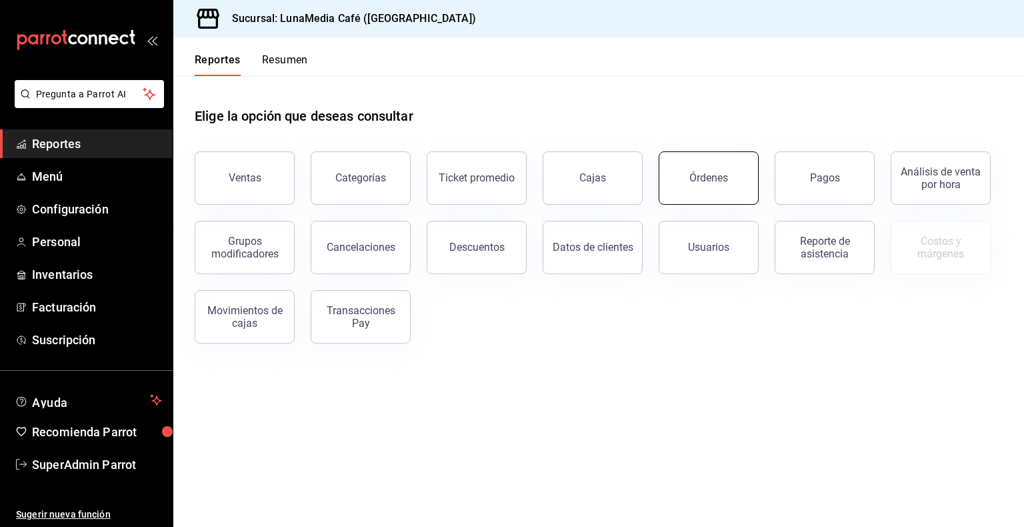
click at [693, 177] on div "Órdenes" at bounding box center [708, 177] width 39 height 13
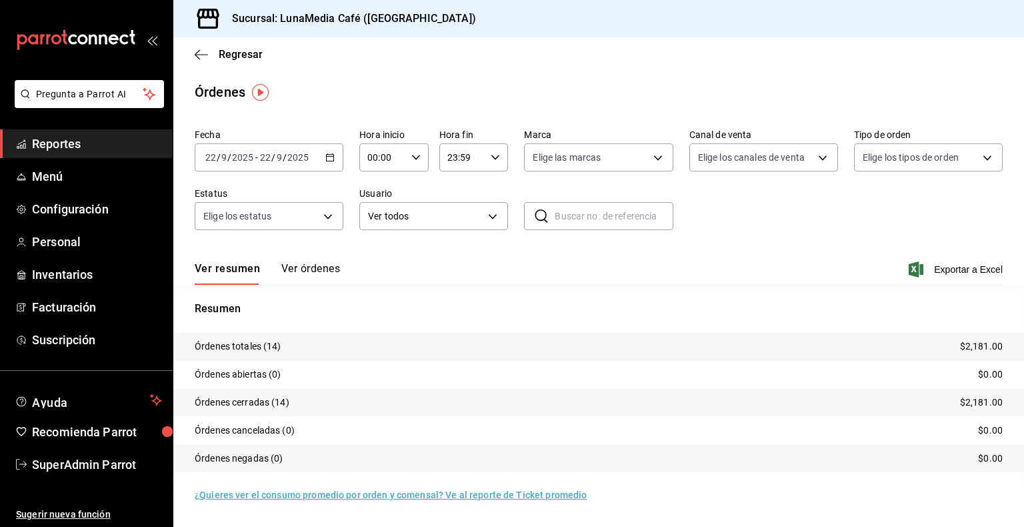
click at [301, 256] on div "Ver resumen Ver órdenes Exportar a Excel" at bounding box center [599, 265] width 808 height 39
click at [323, 278] on button "Ver órdenes" at bounding box center [310, 273] width 59 height 23
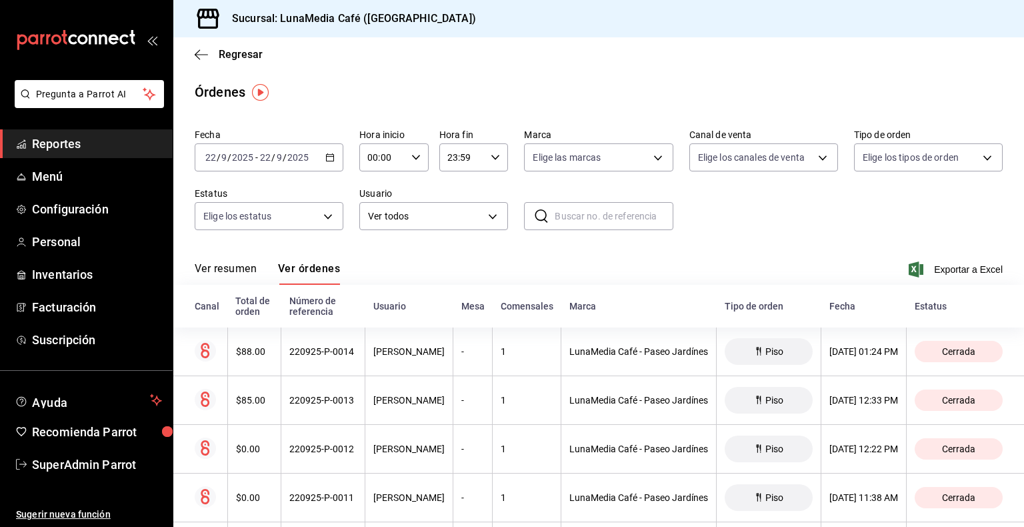
click at [329, 161] on \(Stroke\) "button" at bounding box center [330, 157] width 8 height 7
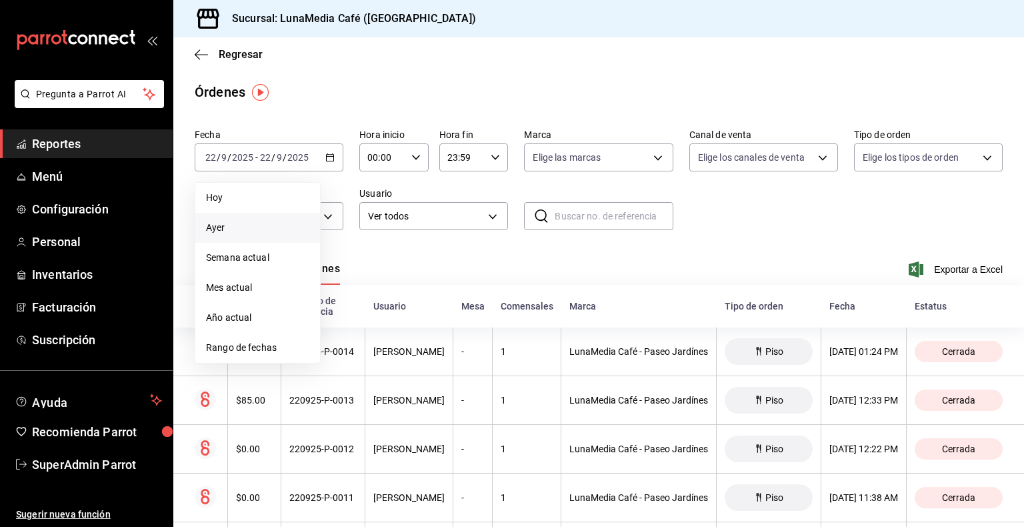
click at [253, 225] on span "Ayer" at bounding box center [257, 228] width 103 height 14
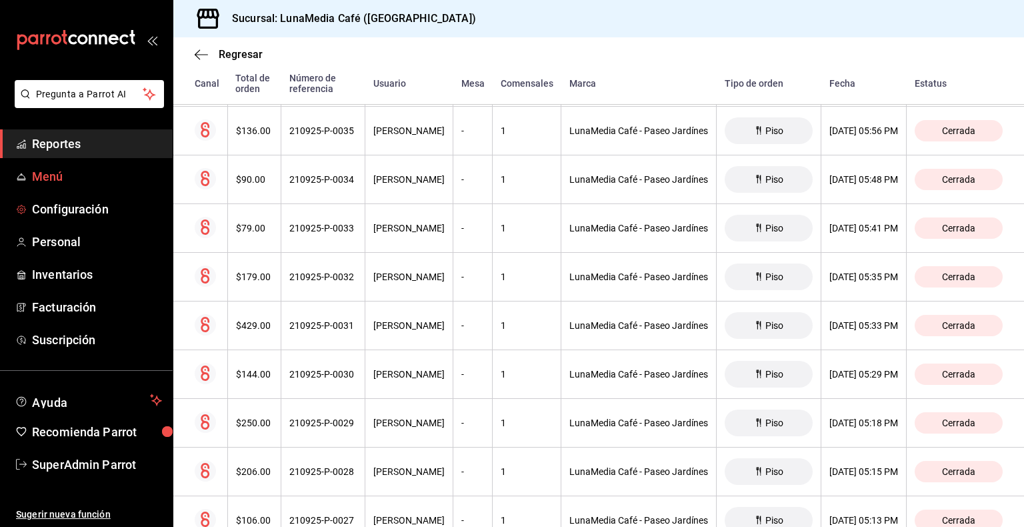
scroll to position [1218, 0]
click at [65, 175] on span "Menú" at bounding box center [97, 176] width 130 height 18
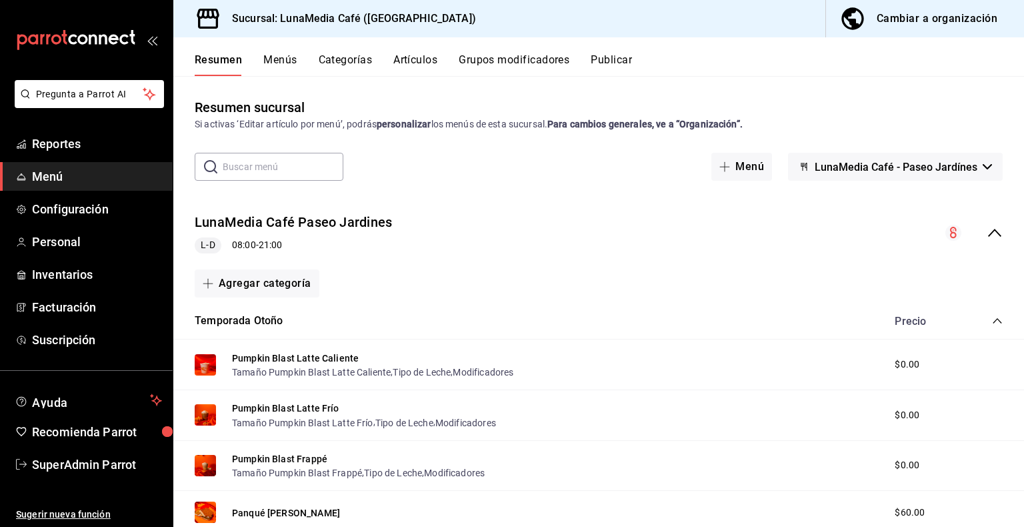
click at [987, 231] on icon "collapse-menu-row" at bounding box center [995, 233] width 16 height 16
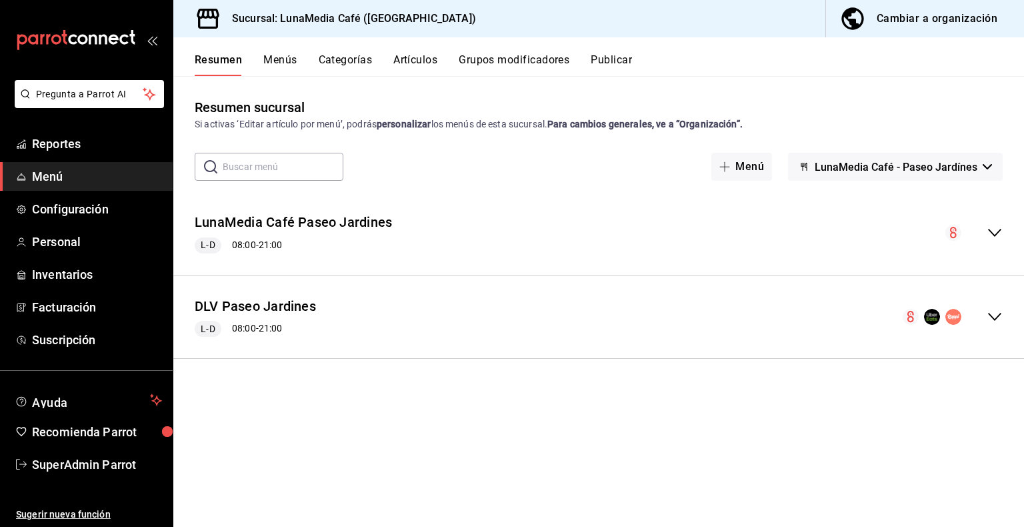
click at [989, 321] on icon "collapse-menu-row" at bounding box center [995, 317] width 16 height 16
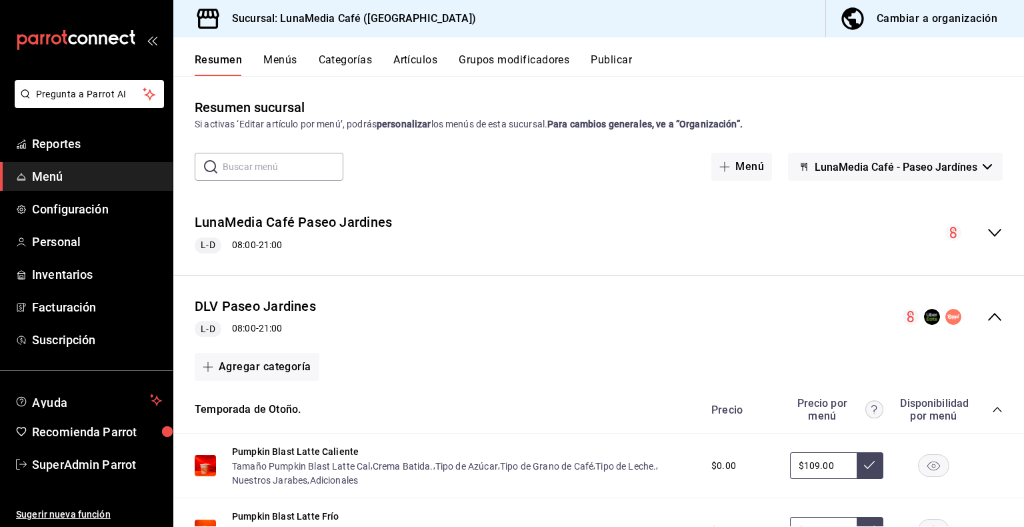
click at [619, 64] on button "Publicar" at bounding box center [611, 64] width 41 height 23
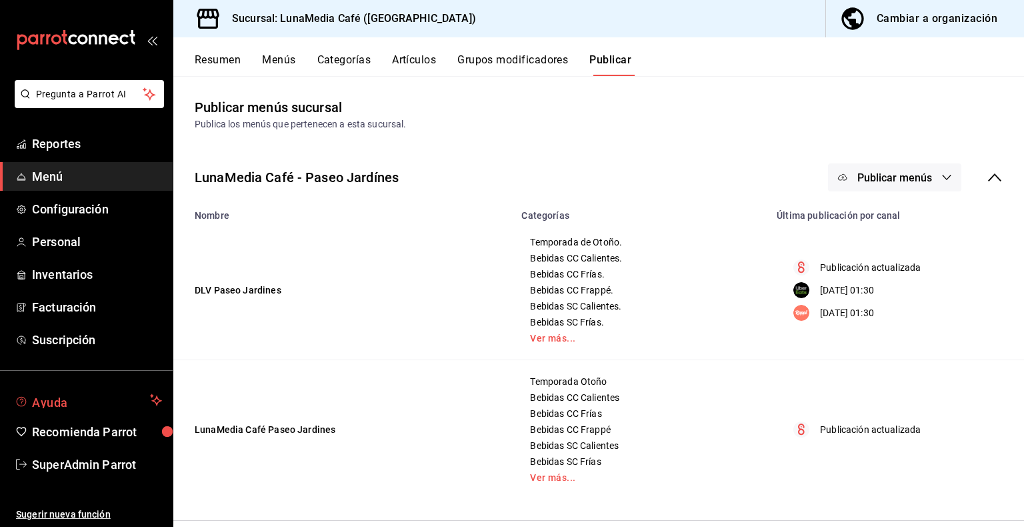
click at [75, 401] on span "Ayuda" at bounding box center [88, 400] width 113 height 16
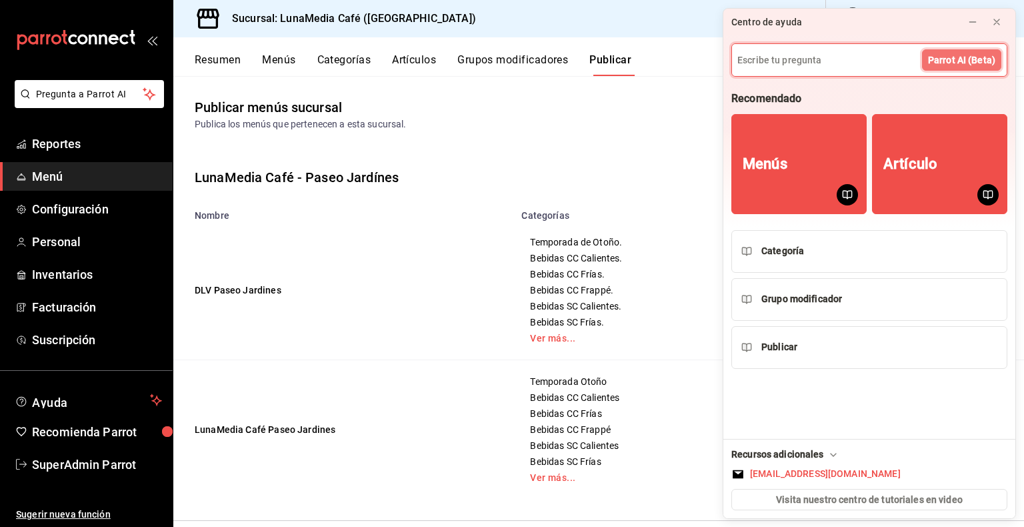
click at [953, 67] on button "Parrot AI (Beta)" at bounding box center [961, 59] width 79 height 21
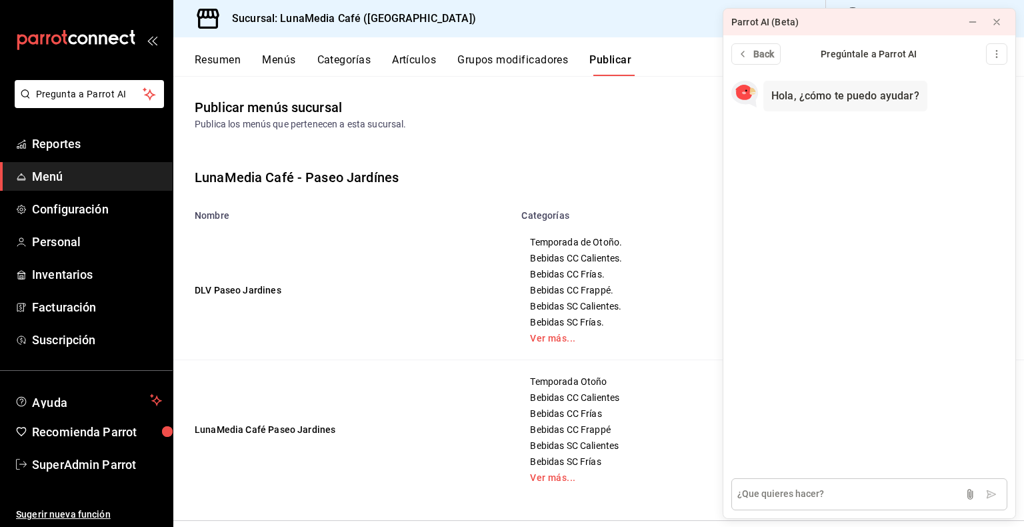
click at [816, 493] on textarea at bounding box center [869, 494] width 276 height 32
type textarea "encender uber"
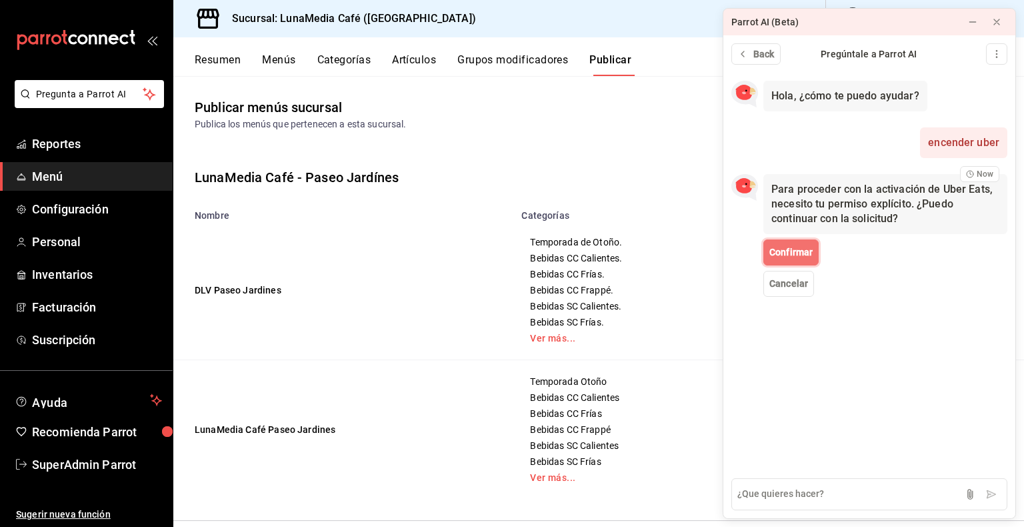
click at [794, 252] on span "Confirmar" at bounding box center [790, 252] width 43 height 14
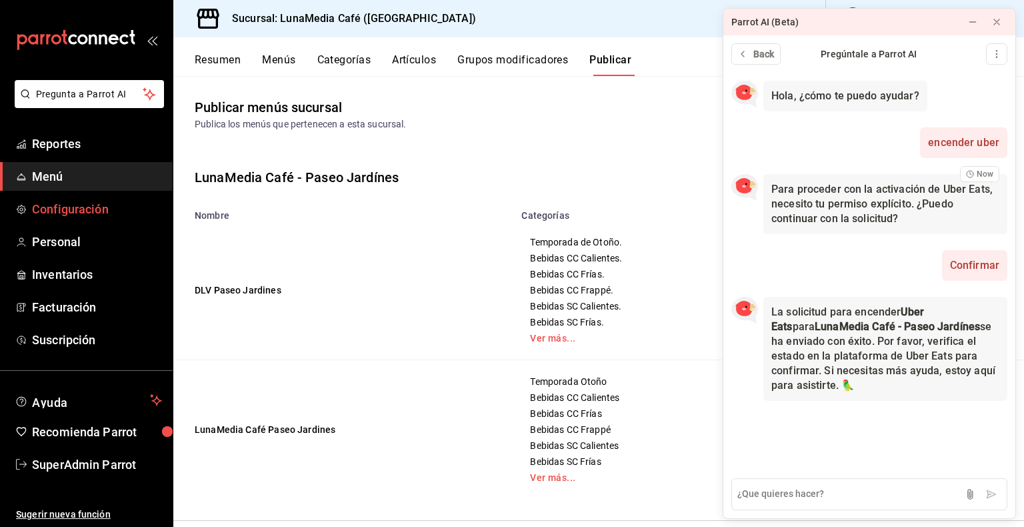
click at [86, 211] on span "Configuración" at bounding box center [97, 209] width 130 height 18
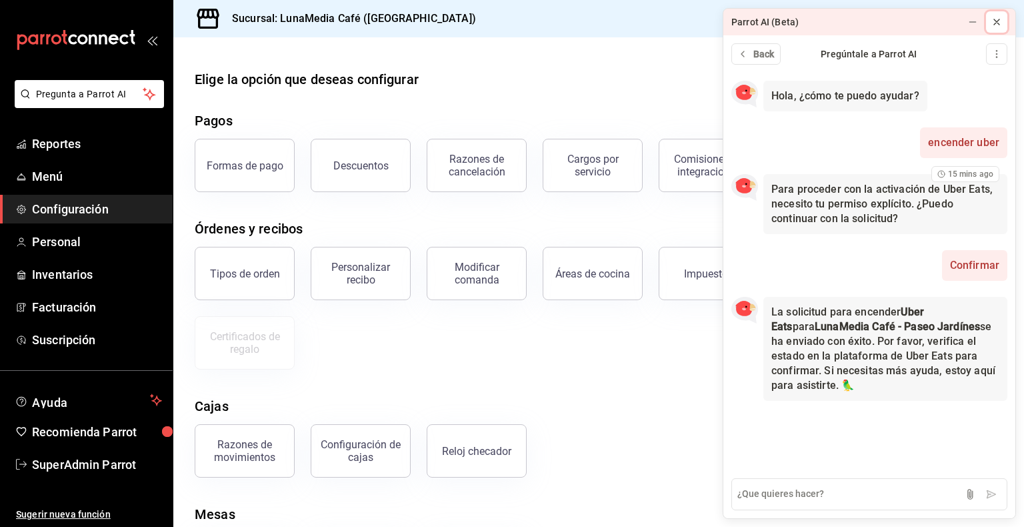
click at [989, 12] on button at bounding box center [996, 21] width 21 height 21
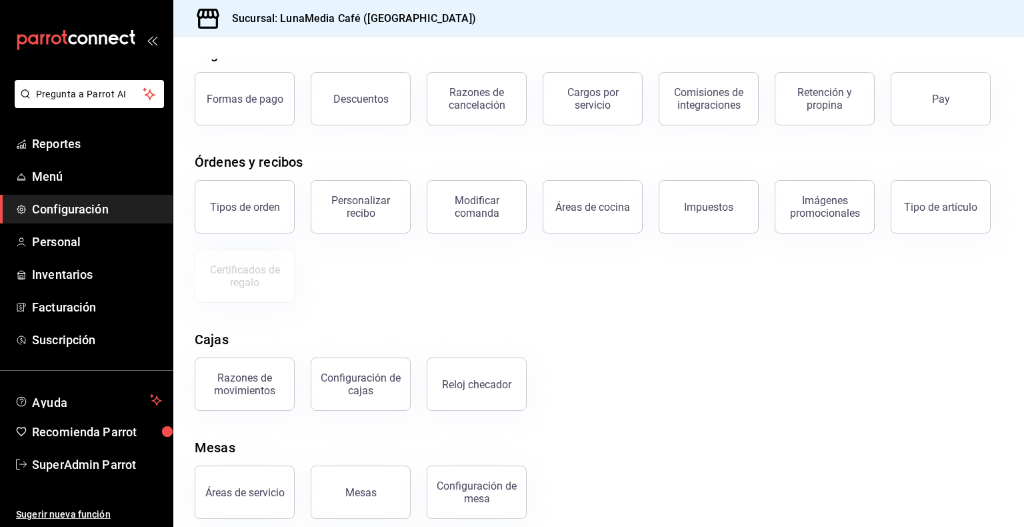
scroll to position [80, 0]
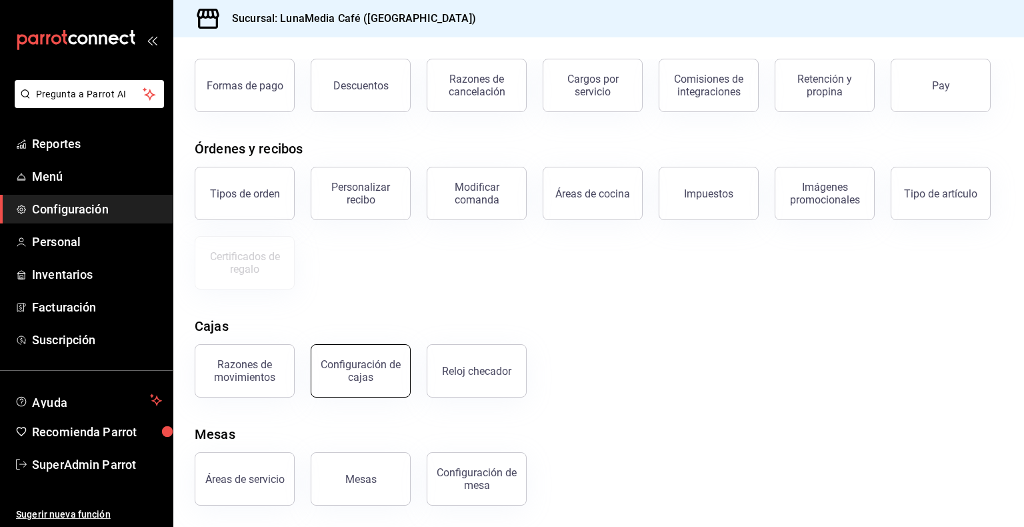
click at [350, 375] on div "Configuración de cajas" at bounding box center [360, 370] width 83 height 25
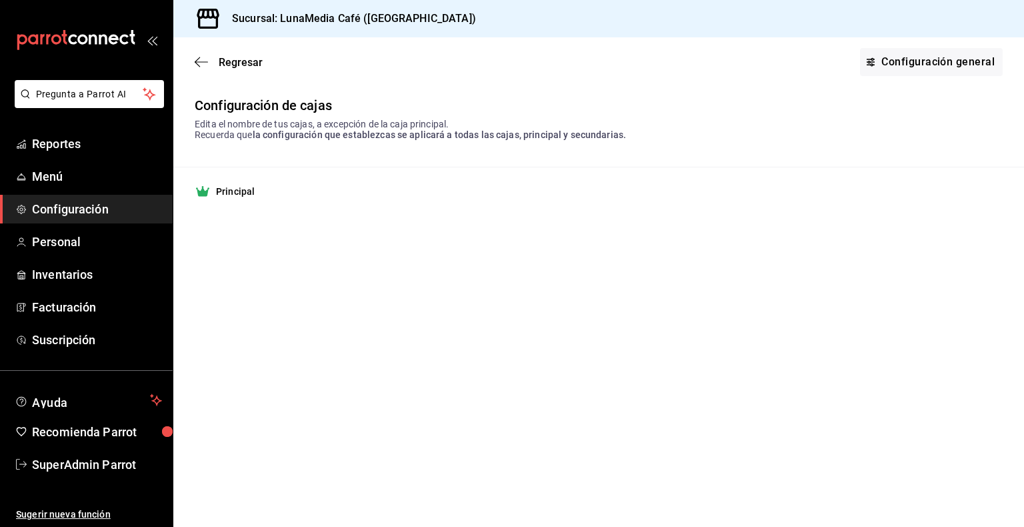
click at [892, 76] on div "Regresar Configuración general" at bounding box center [598, 61] width 851 height 49
click at [914, 61] on link "Configuración general" at bounding box center [931, 62] width 143 height 28
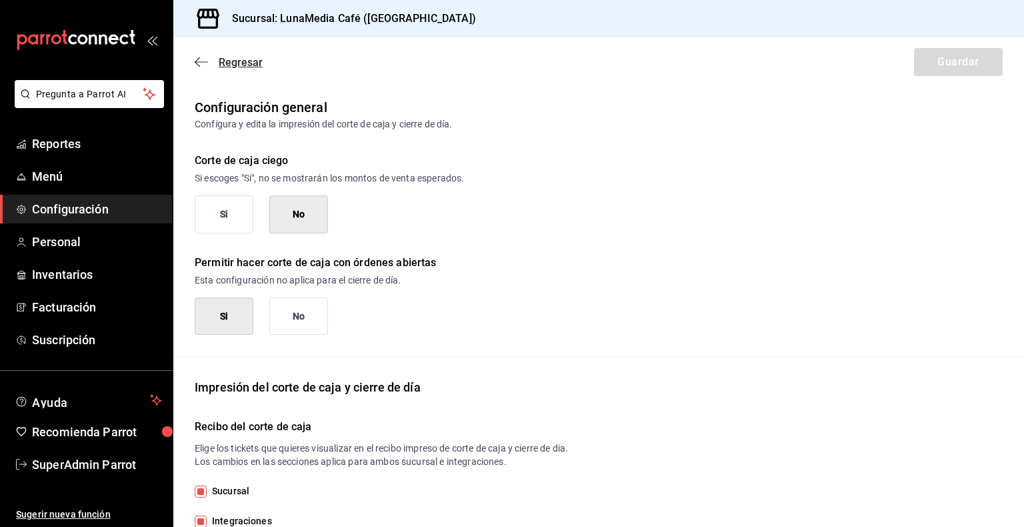
click at [202, 66] on icon "button" at bounding box center [201, 62] width 13 height 12
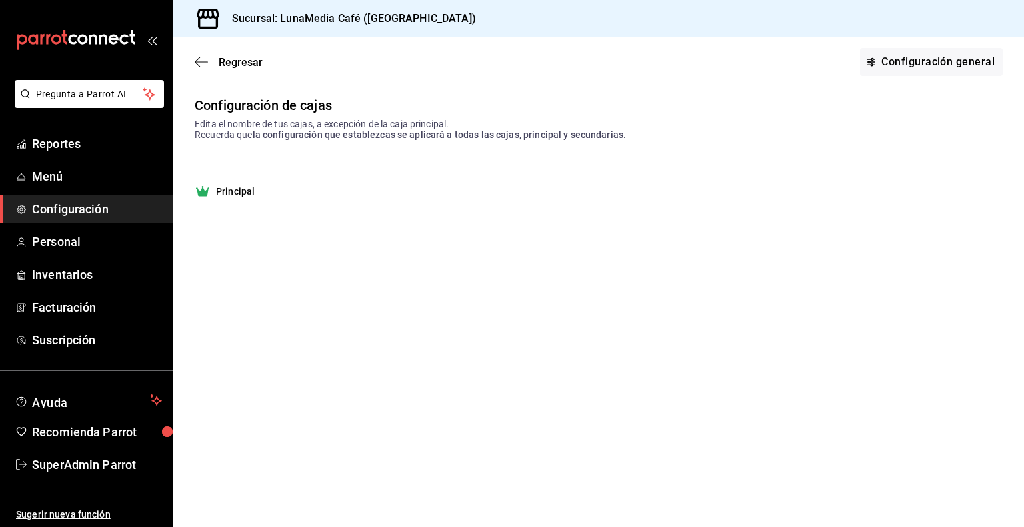
click at [202, 66] on icon "button" at bounding box center [201, 62] width 13 height 12
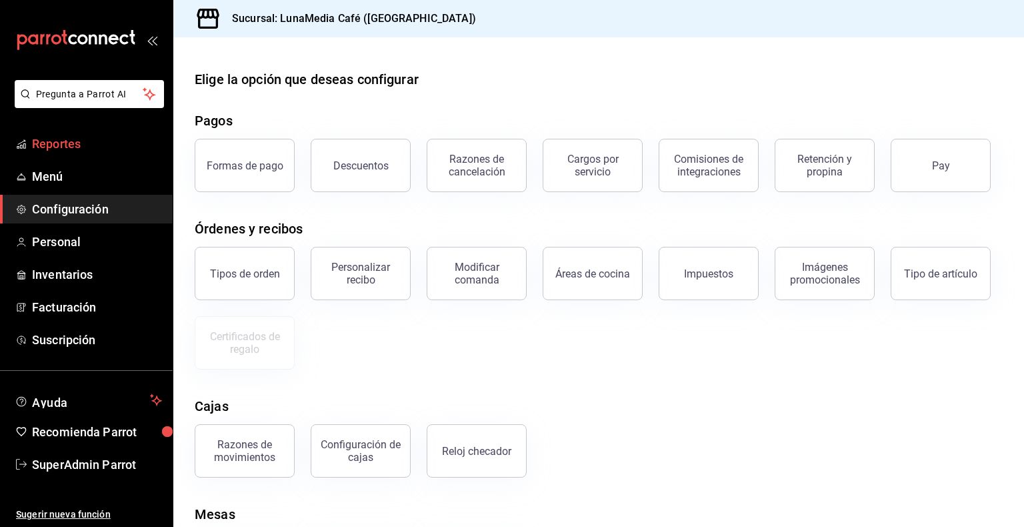
click at [37, 152] on span "Reportes" at bounding box center [97, 144] width 130 height 18
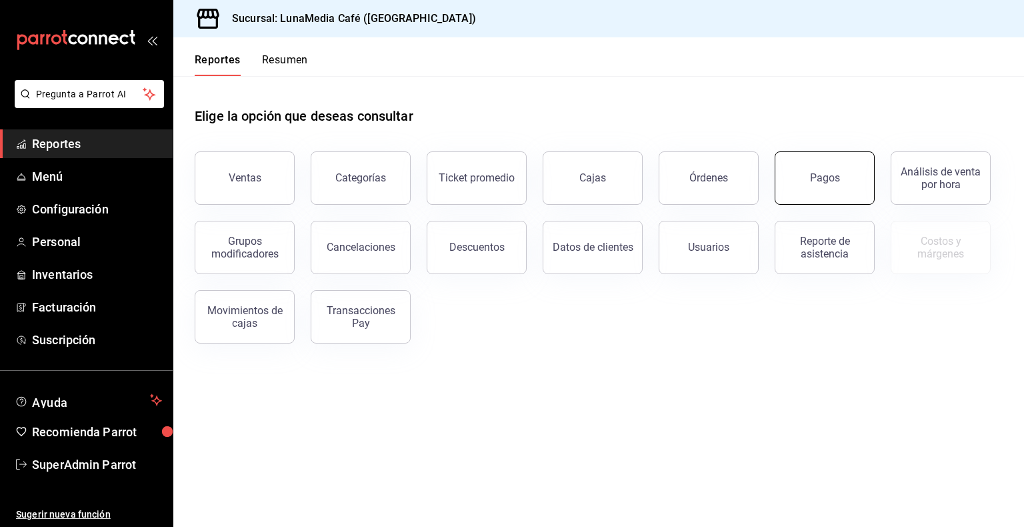
click at [845, 181] on button "Pagos" at bounding box center [825, 177] width 100 height 53
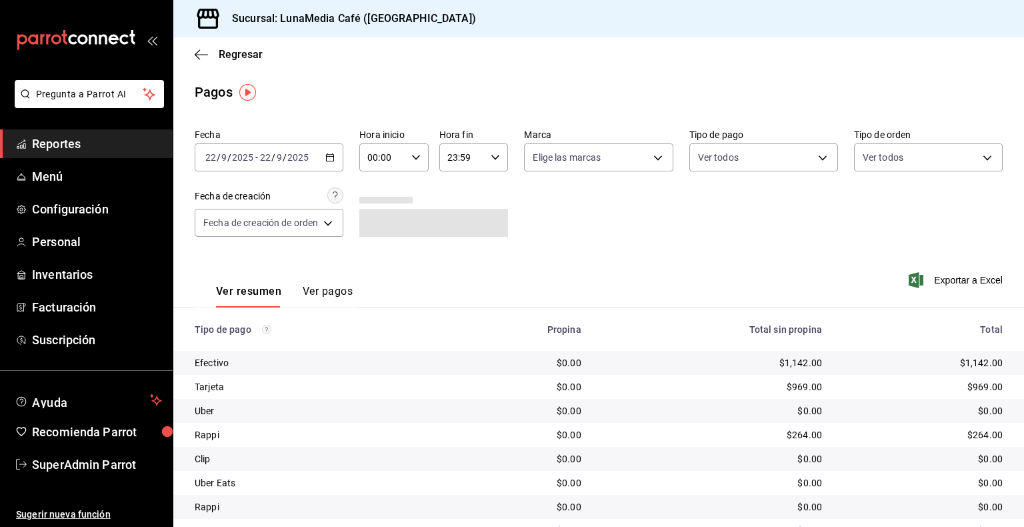
click at [328, 153] on \(Stroke\) "button" at bounding box center [327, 153] width 1 height 1
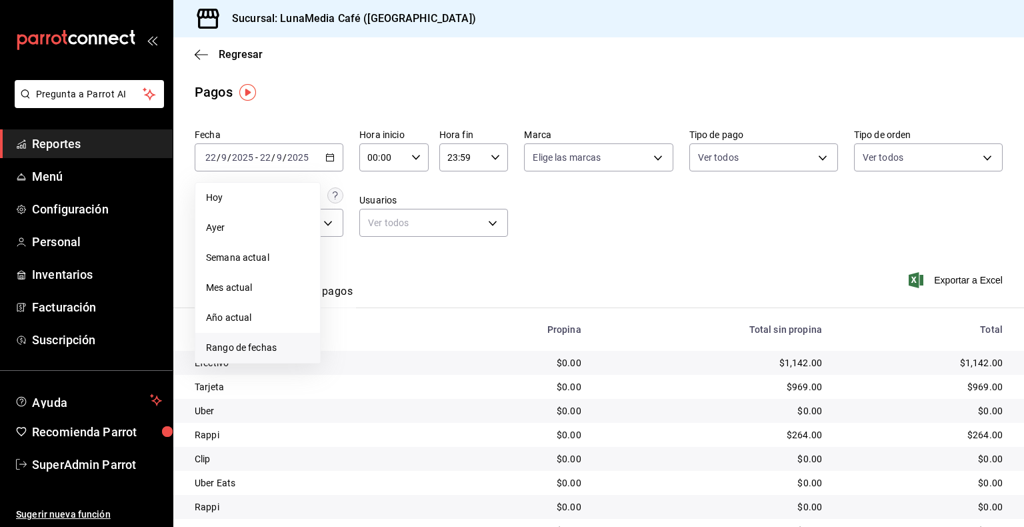
click at [248, 347] on span "Rango de fechas" at bounding box center [257, 348] width 103 height 14
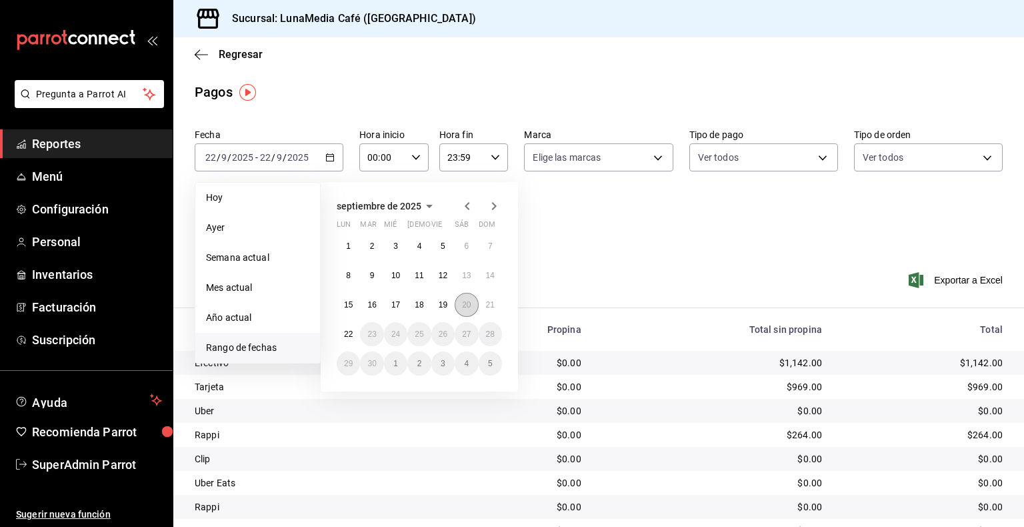
click at [467, 305] on abbr "20" at bounding box center [466, 304] width 9 height 9
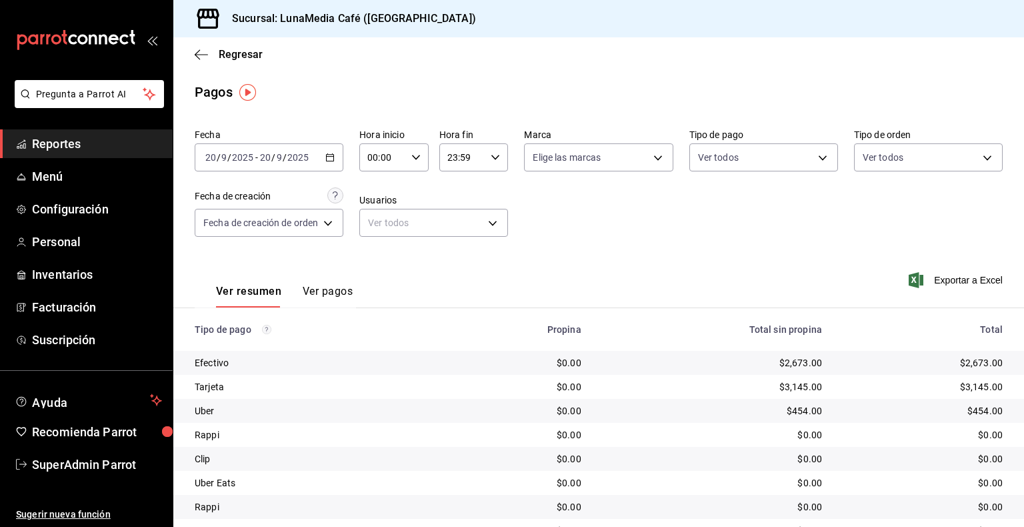
click at [415, 157] on icon "button" at bounding box center [415, 157] width 9 height 9
click at [381, 213] on span "14" at bounding box center [377, 207] width 13 height 11
click at [415, 221] on span "38" at bounding box center [411, 215] width 13 height 11
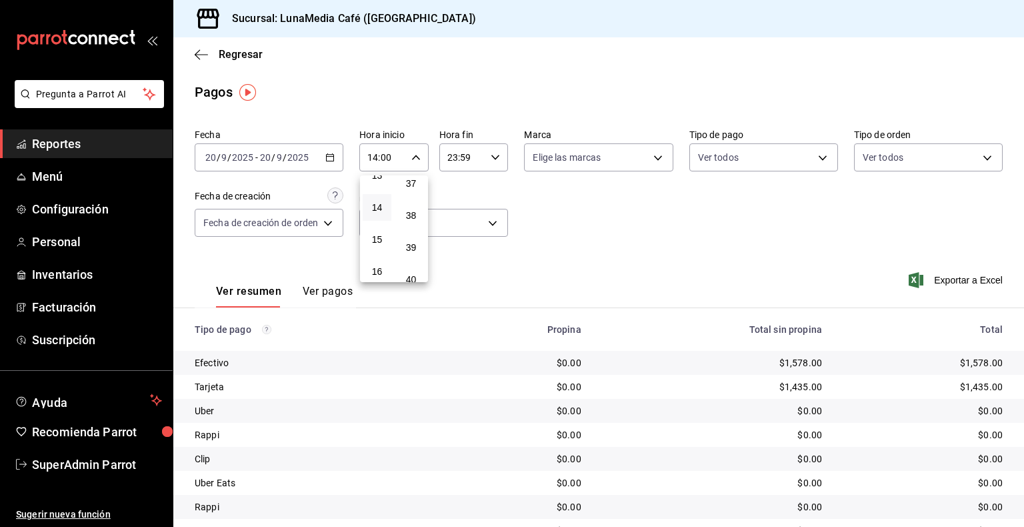
type input "14:38"
click at [584, 224] on div at bounding box center [512, 263] width 1024 height 527
click at [103, 464] on span "SuperAdmin Parrot" at bounding box center [97, 464] width 130 height 18
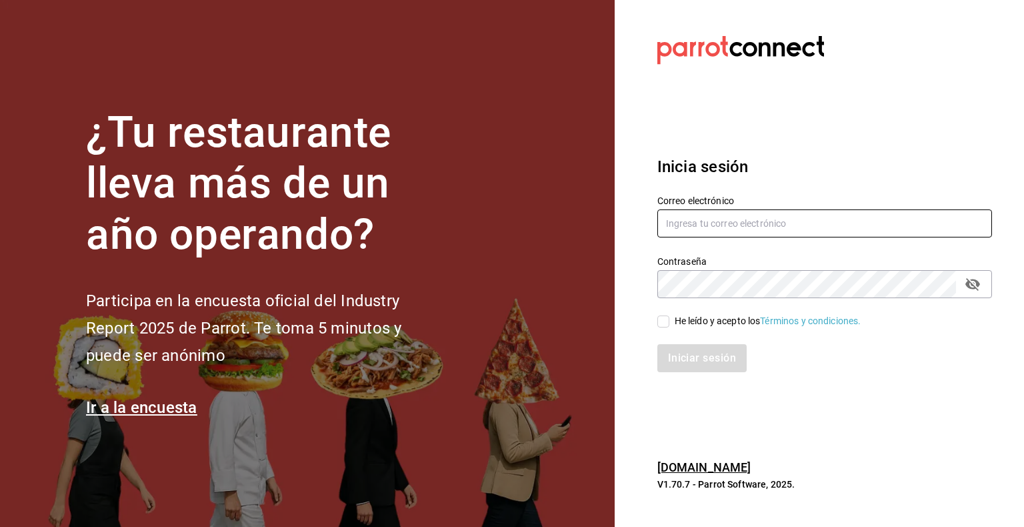
type input "lunamediacafe@paseojardines.com"
click at [731, 215] on input "lunamediacafe@paseojardines.com" at bounding box center [824, 223] width 335 height 28
click at [728, 225] on input "[EMAIL_ADDRESS][DOMAIN_NAME]" at bounding box center [824, 223] width 335 height 28
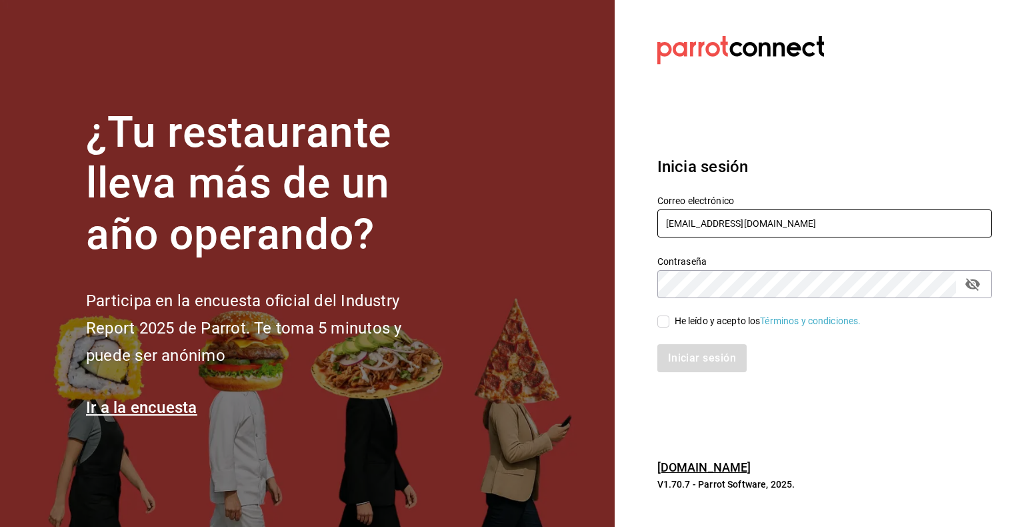
click at [728, 225] on input "[EMAIL_ADDRESS][DOMAIN_NAME]" at bounding box center [824, 223] width 335 height 28
type input "c"
type input "[EMAIL_ADDRESS][DOMAIN_NAME]"
click at [661, 319] on input "He leído y acepto los Términos y condiciones." at bounding box center [663, 321] width 12 height 12
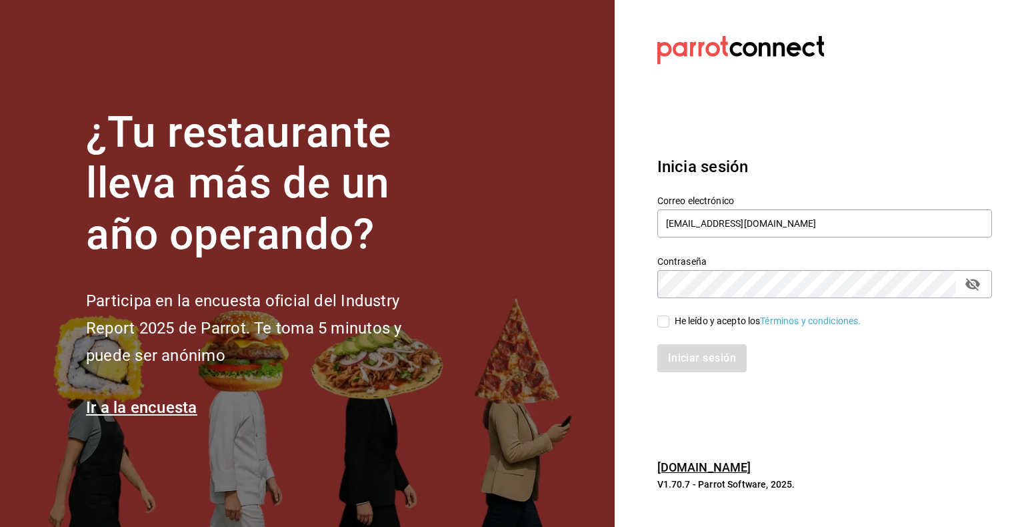
checkbox input "true"
click at [694, 366] on button "Iniciar sesión" at bounding box center [702, 358] width 91 height 28
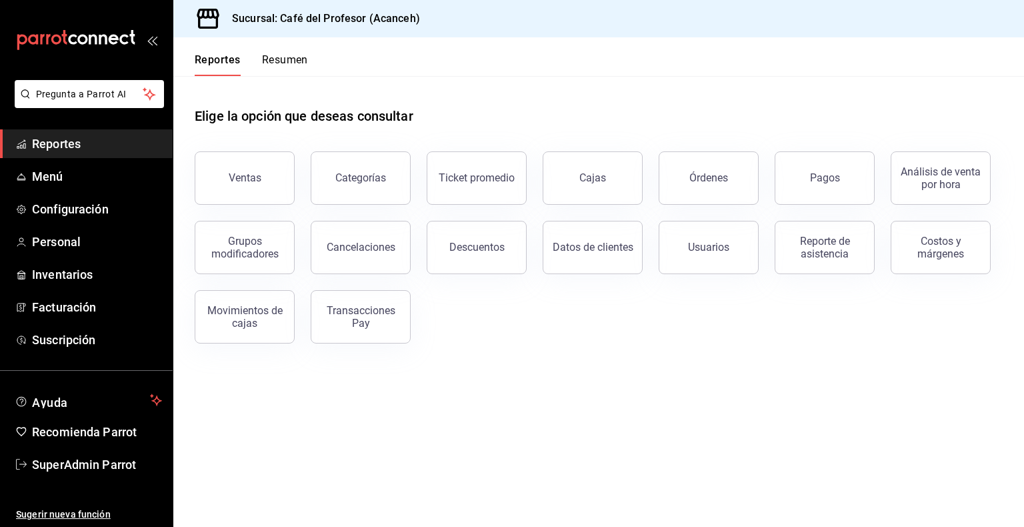
click at [827, 187] on button "Pagos" at bounding box center [825, 177] width 100 height 53
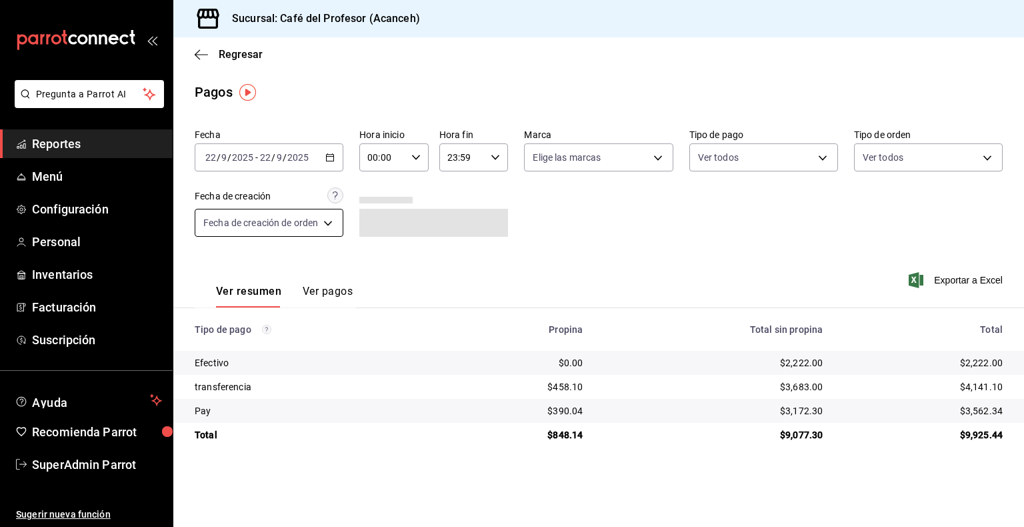
click at [313, 225] on body "Pregunta a Parrot AI Reportes Menú Configuración Personal Inventarios Facturaci…" at bounding box center [512, 263] width 1024 height 527
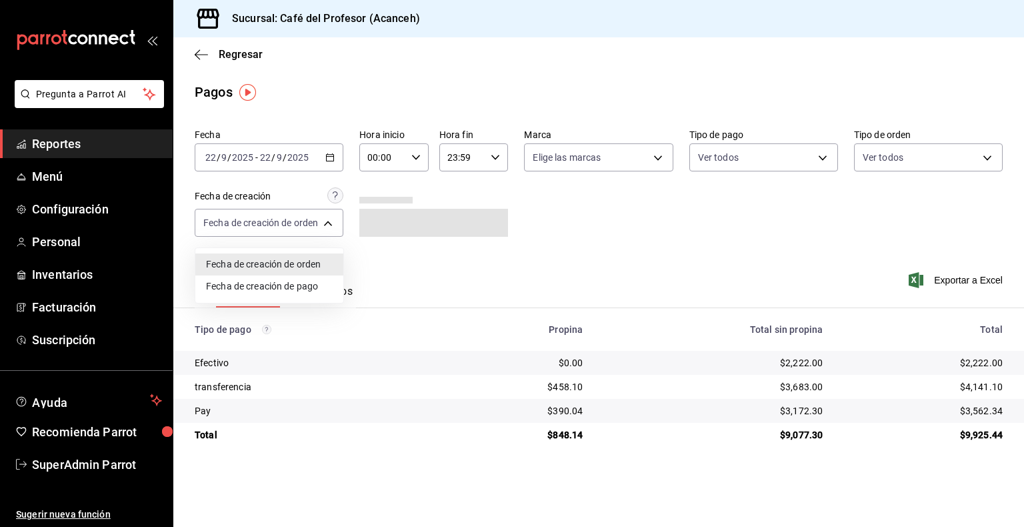
click at [328, 167] on div at bounding box center [512, 263] width 1024 height 527
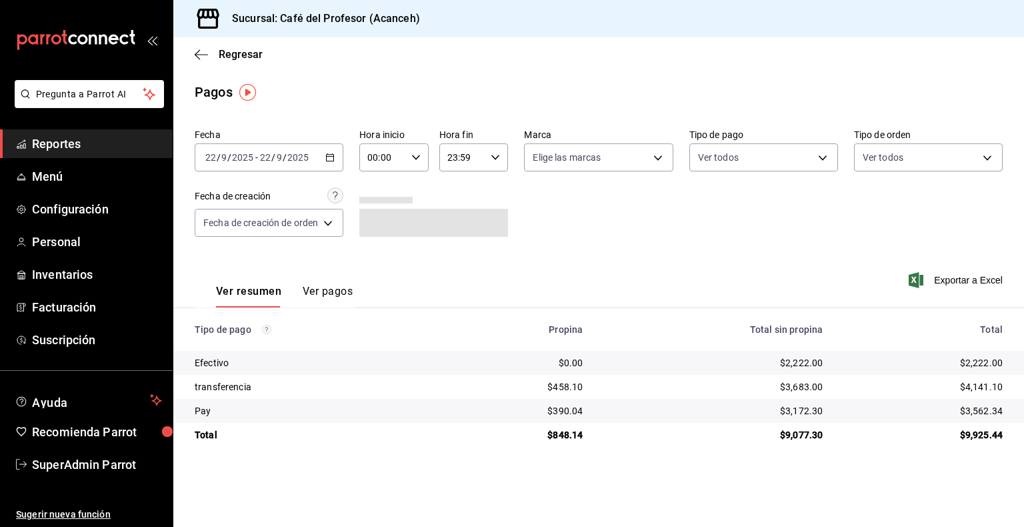
click at [333, 153] on \(Stroke\) "button" at bounding box center [332, 153] width 1 height 1
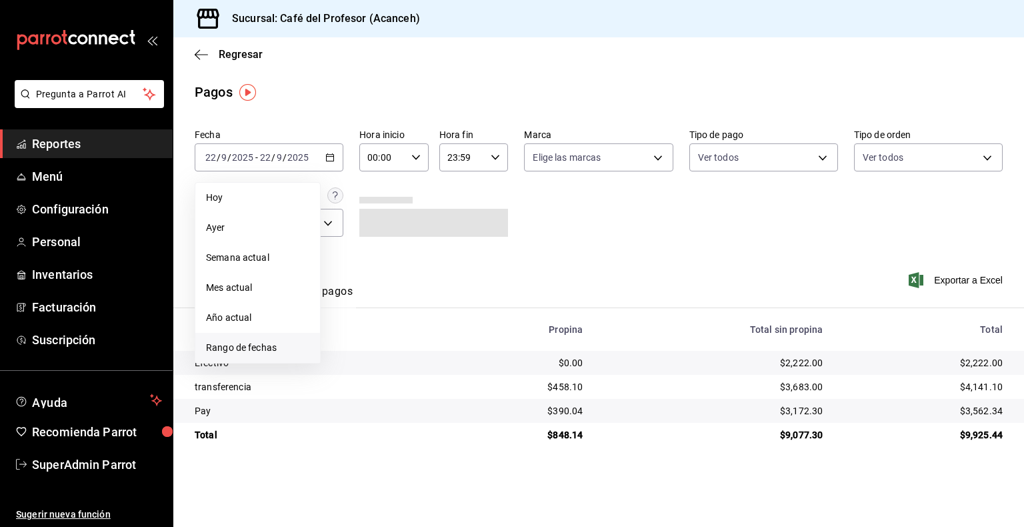
click at [263, 345] on span "Rango de fechas" at bounding box center [257, 348] width 103 height 14
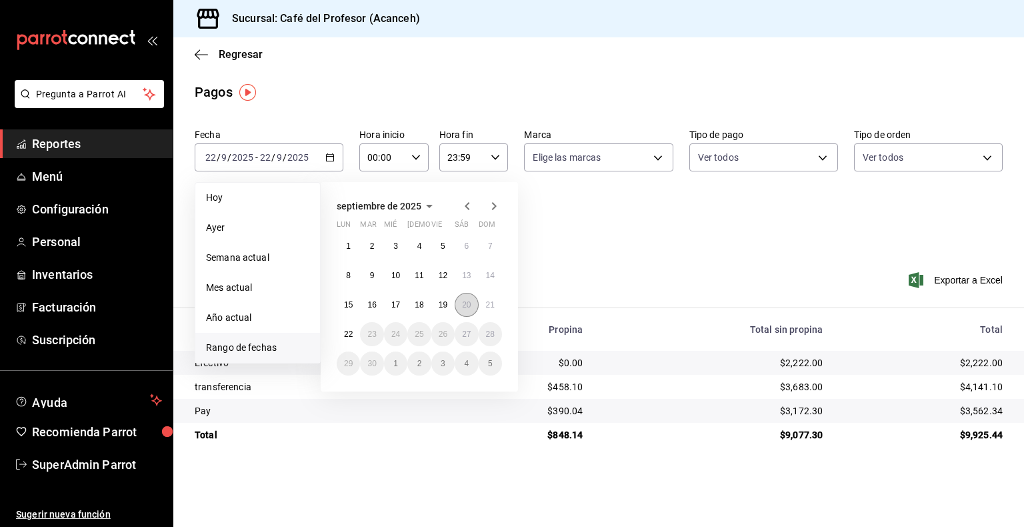
click at [468, 301] on abbr "20" at bounding box center [466, 304] width 9 height 9
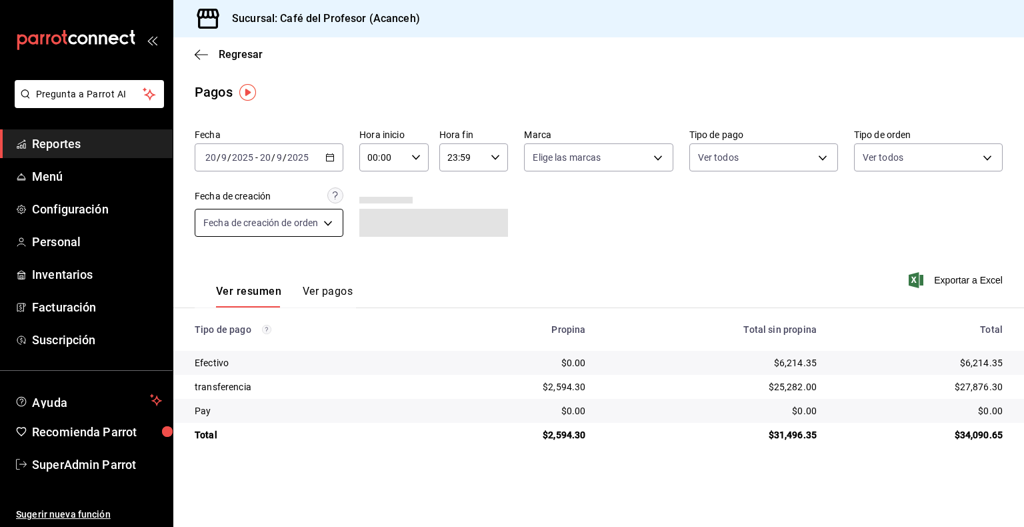
click at [315, 224] on body "Pregunta a Parrot AI Reportes Menú Configuración Personal Inventarios Facturaci…" at bounding box center [512, 263] width 1024 height 527
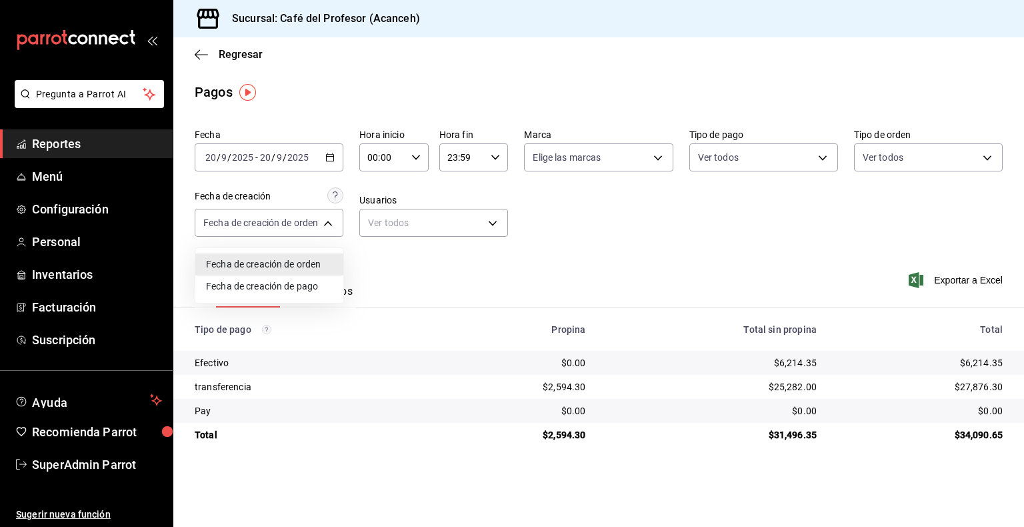
click at [389, 164] on div at bounding box center [512, 263] width 1024 height 527
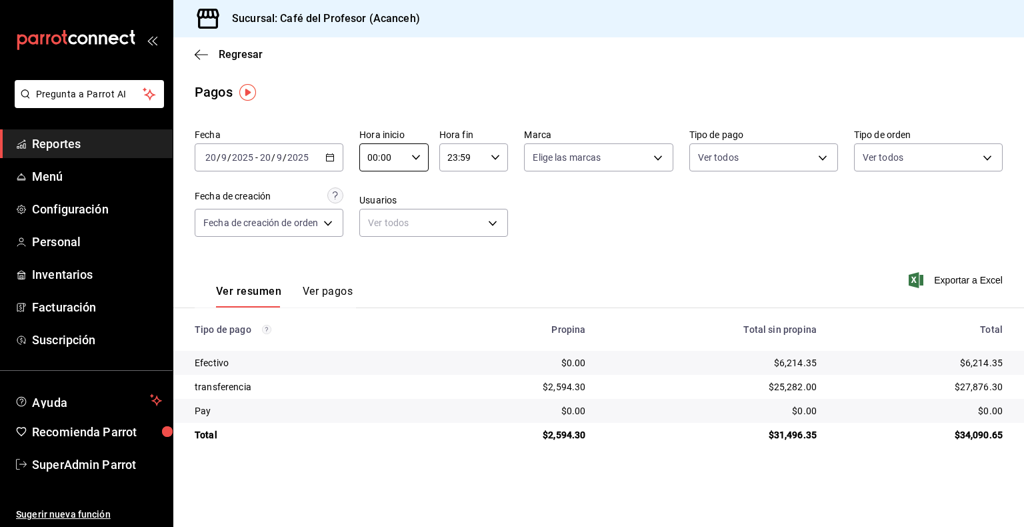
click at [389, 164] on input "00:00" at bounding box center [382, 157] width 47 height 27
click at [380, 240] on span "14" at bounding box center [377, 237] width 13 height 11
click at [411, 225] on span "38" at bounding box center [411, 219] width 13 height 11
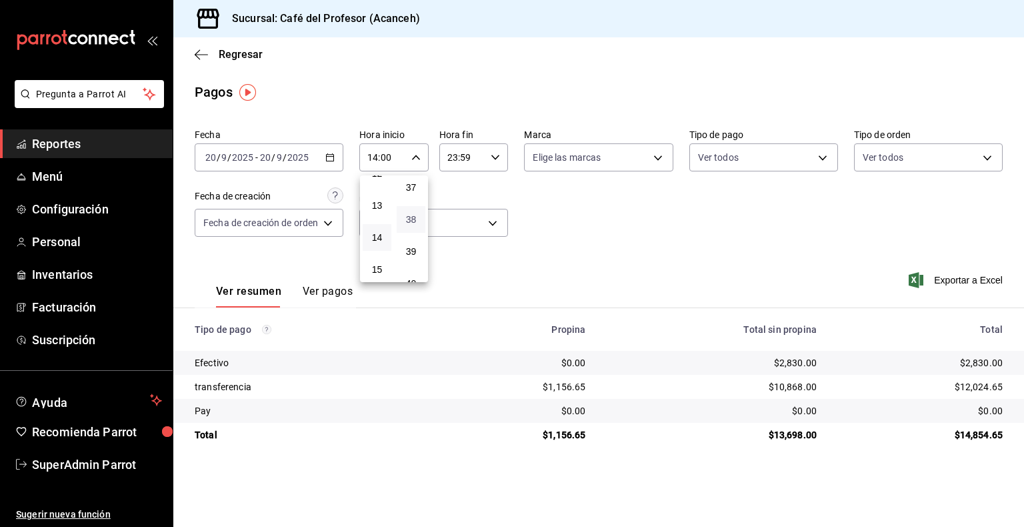
type input "14:38"
click at [784, 457] on div at bounding box center [512, 263] width 1024 height 527
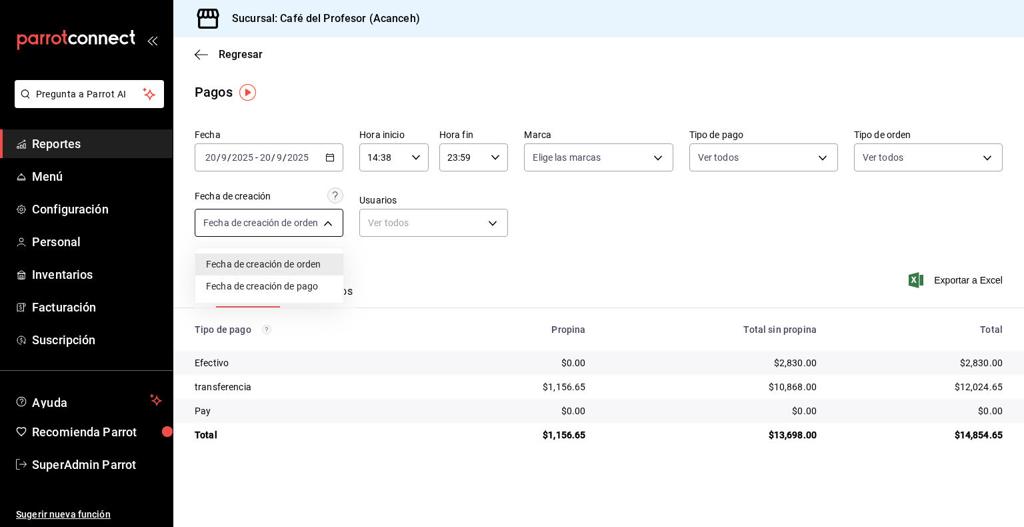
click at [317, 231] on body "Pregunta a Parrot AI Reportes Menú Configuración Personal Inventarios Facturaci…" at bounding box center [512, 263] width 1024 height 527
click at [309, 279] on li "Fecha de creación de pago" at bounding box center [269, 286] width 148 height 22
type input "ORDER_PAYMENT"
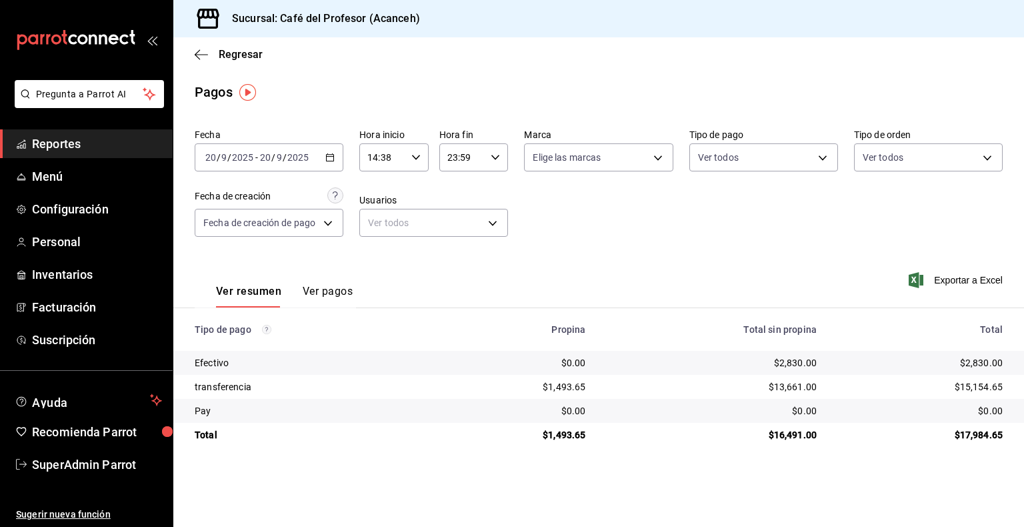
click at [349, 290] on button "Ver pagos" at bounding box center [328, 296] width 50 height 23
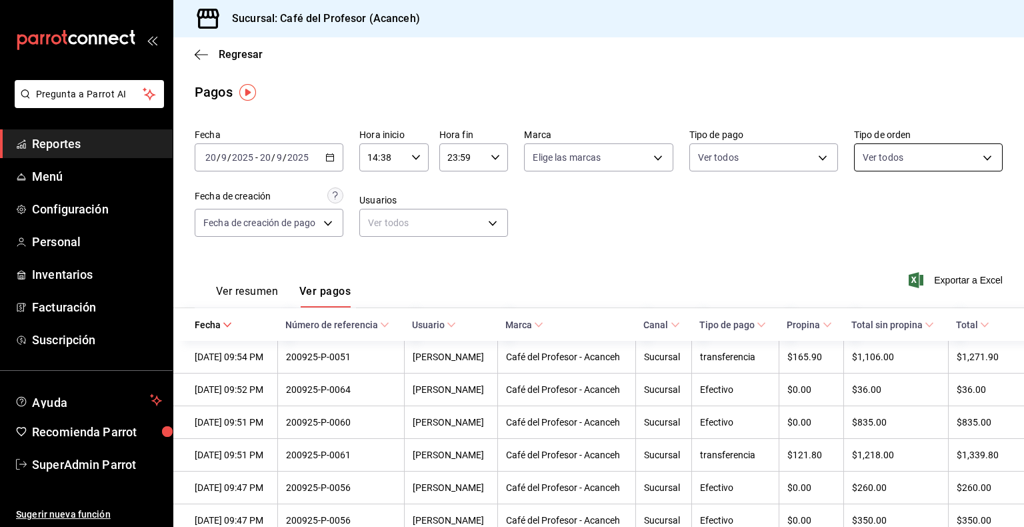
click at [939, 163] on body "Pregunta a Parrot AI Reportes Menú Configuración Personal Inventarios Facturaci…" at bounding box center [512, 263] width 1024 height 527
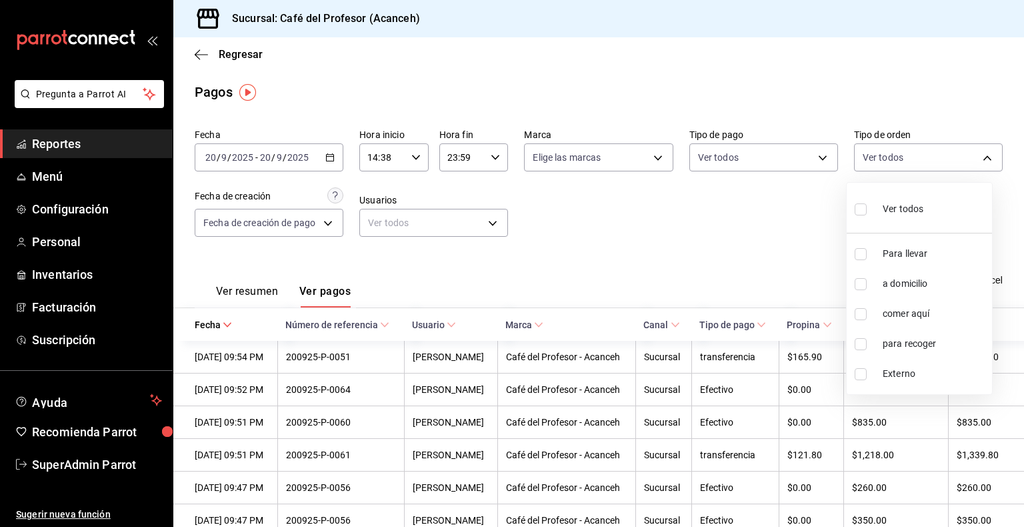
click at [790, 155] on div at bounding box center [512, 263] width 1024 height 527
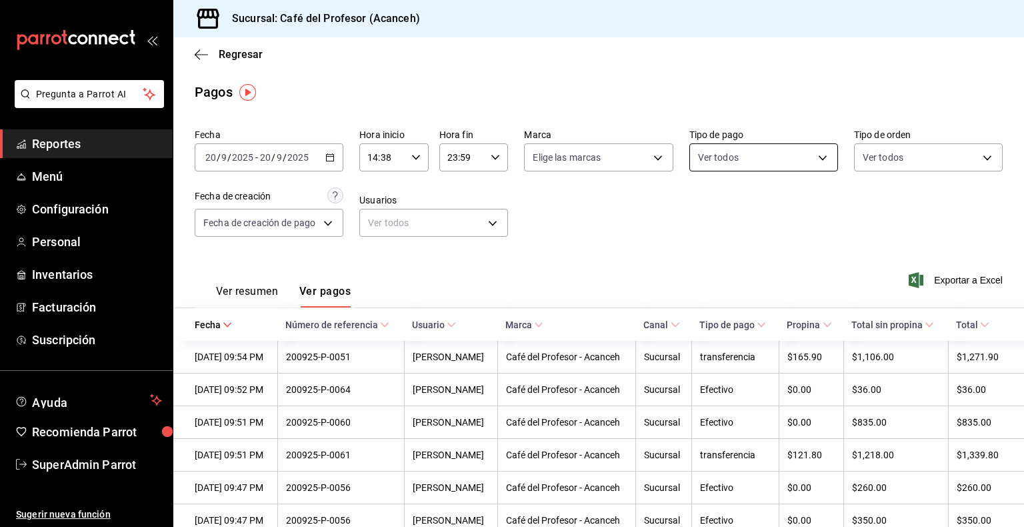
click at [805, 161] on body "Pregunta a Parrot AI Reportes Menú Configuración Personal Inventarios Facturaci…" at bounding box center [512, 263] width 1024 height 527
click at [725, 281] on span "transferencia" at bounding box center [771, 284] width 104 height 14
type input "12a9603a-d79d-40ed-be3c-0080d7b5201f"
checkbox input "true"
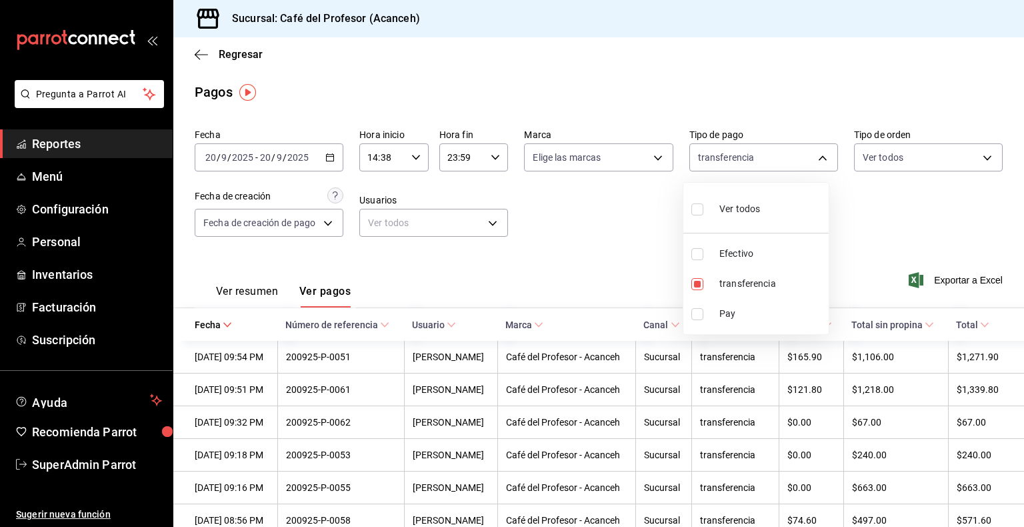
click at [871, 222] on div at bounding box center [512, 263] width 1024 height 527
click at [38, 211] on span "Configuración" at bounding box center [97, 209] width 130 height 18
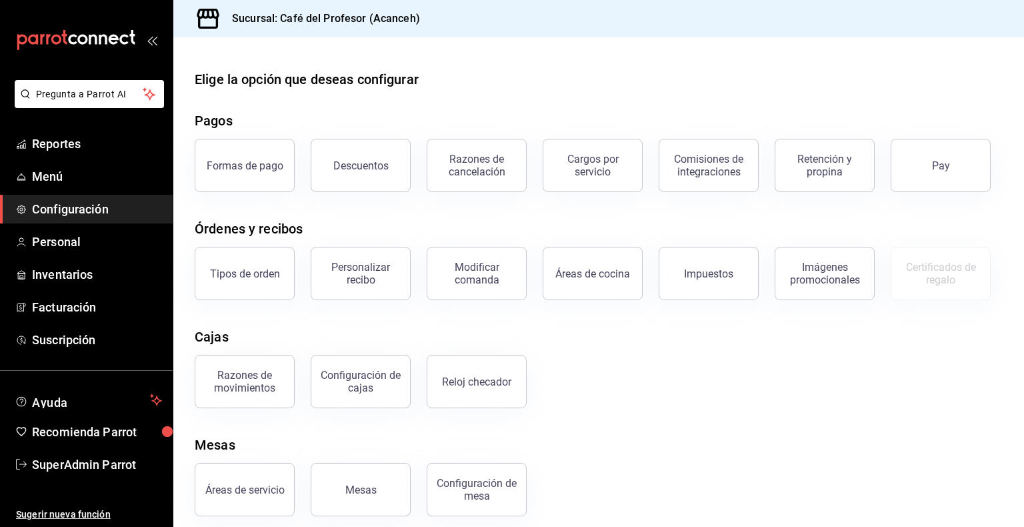
scroll to position [11, 0]
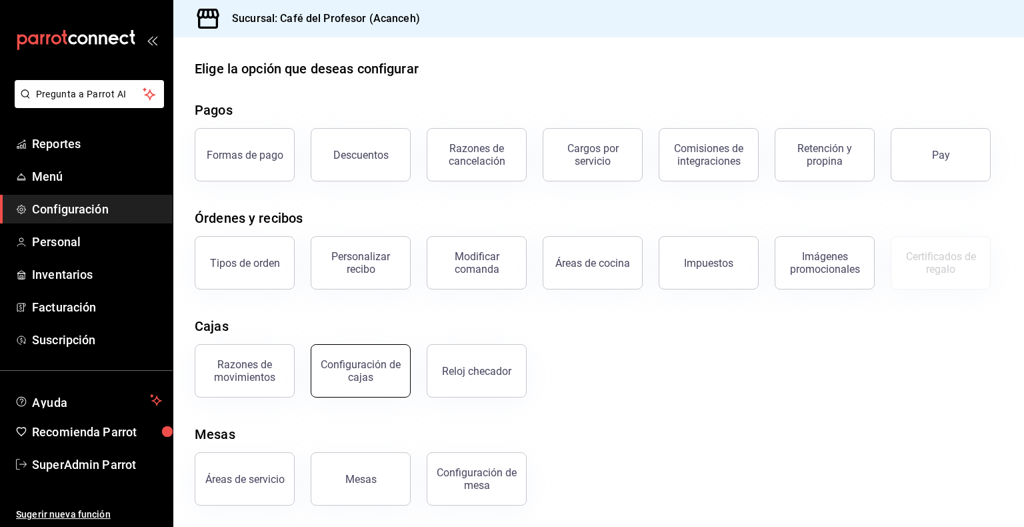
click at [387, 379] on div "Configuración de cajas" at bounding box center [360, 370] width 83 height 25
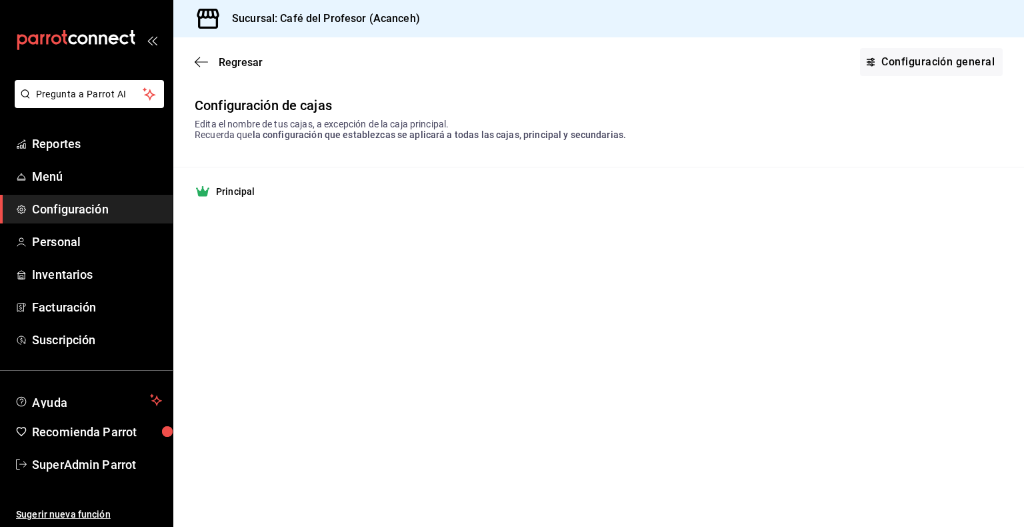
click at [105, 213] on span "Configuración" at bounding box center [97, 209] width 130 height 18
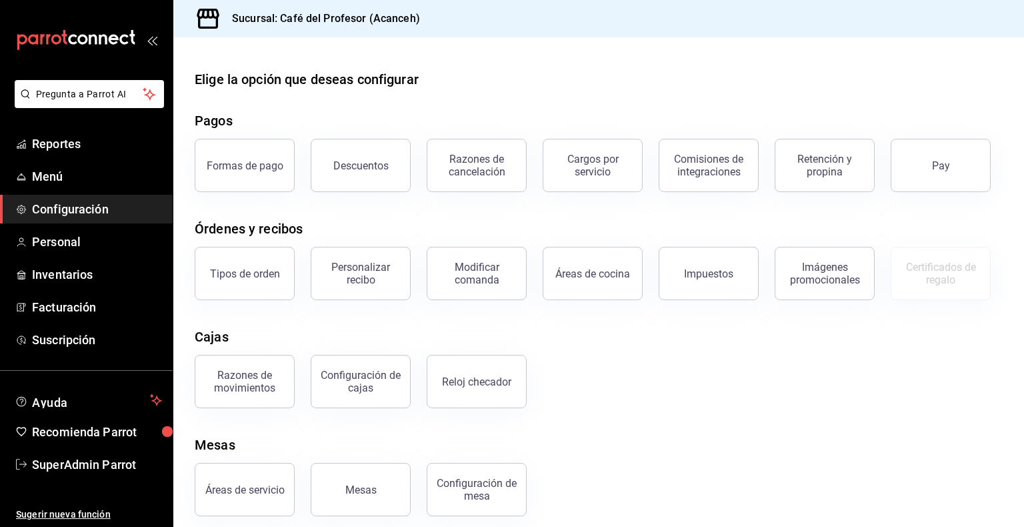
scroll to position [11, 0]
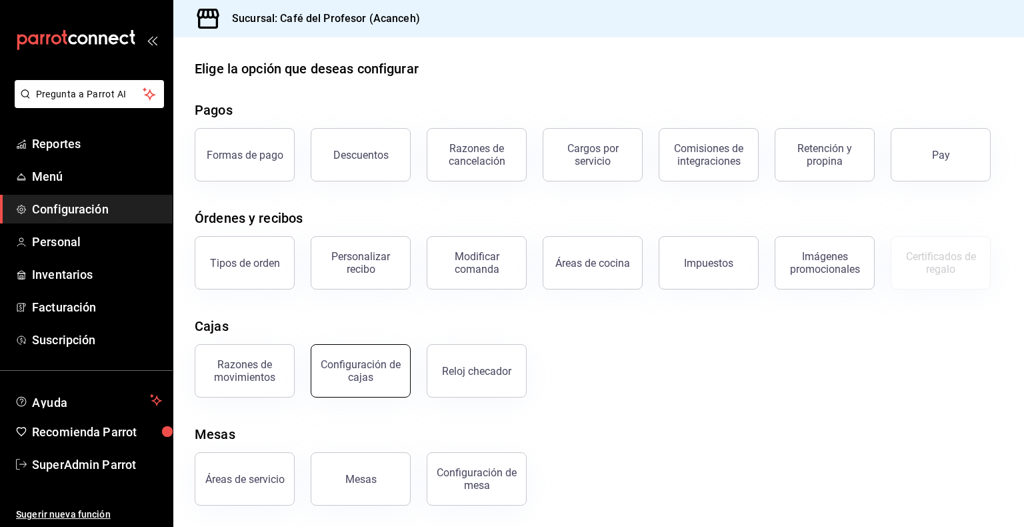
click at [366, 369] on div "Configuración de cajas" at bounding box center [360, 370] width 83 height 25
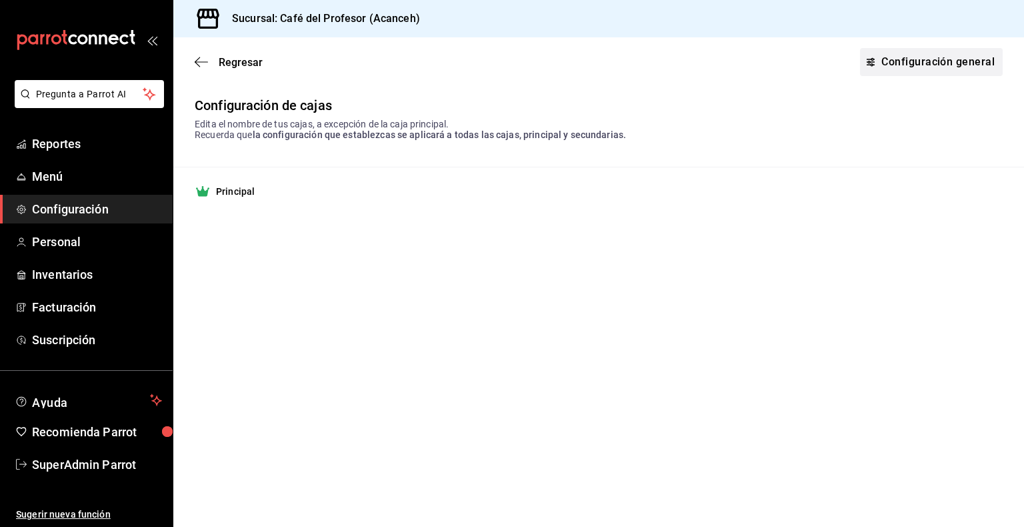
click at [943, 69] on link "Configuración general" at bounding box center [931, 62] width 143 height 28
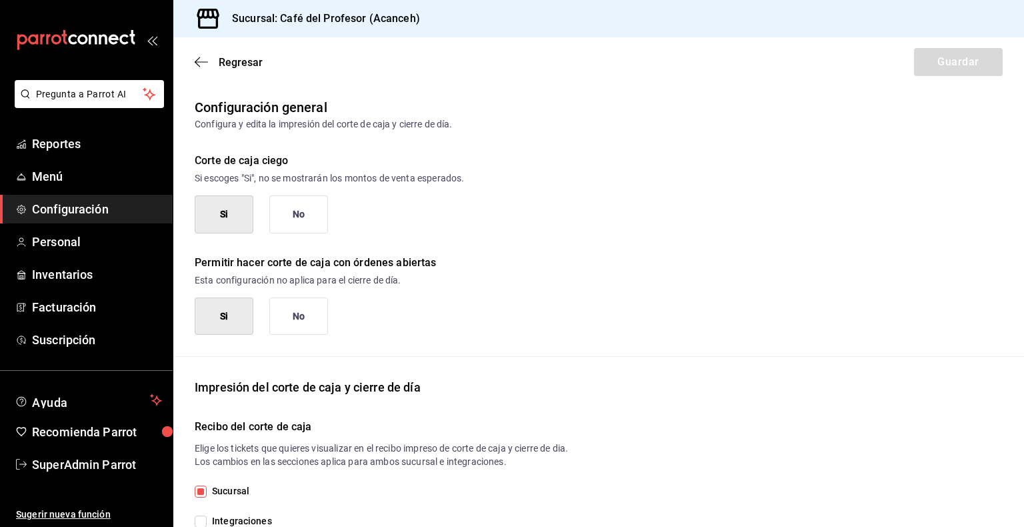
click at [59, 203] on span "Configuración" at bounding box center [97, 209] width 130 height 18
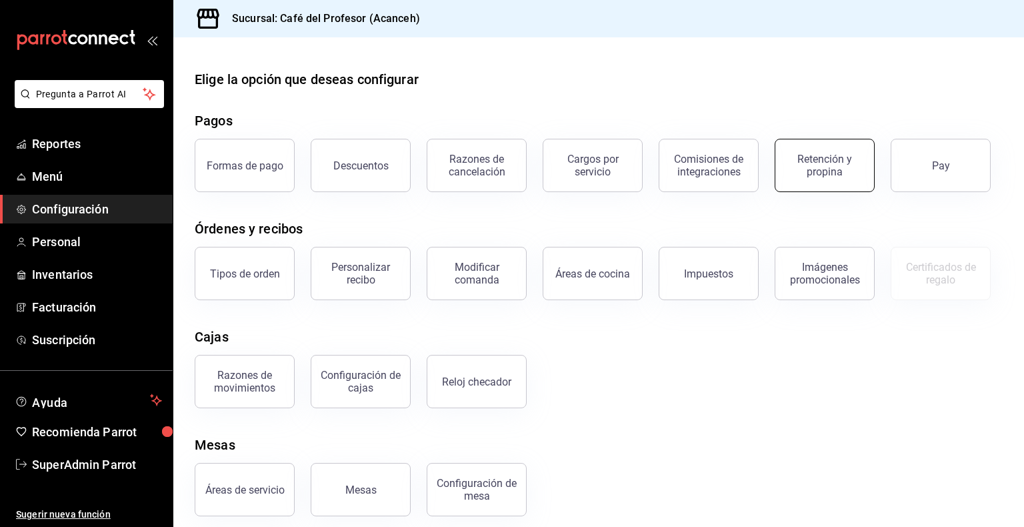
click at [828, 175] on div "Retención y propina" at bounding box center [824, 165] width 83 height 25
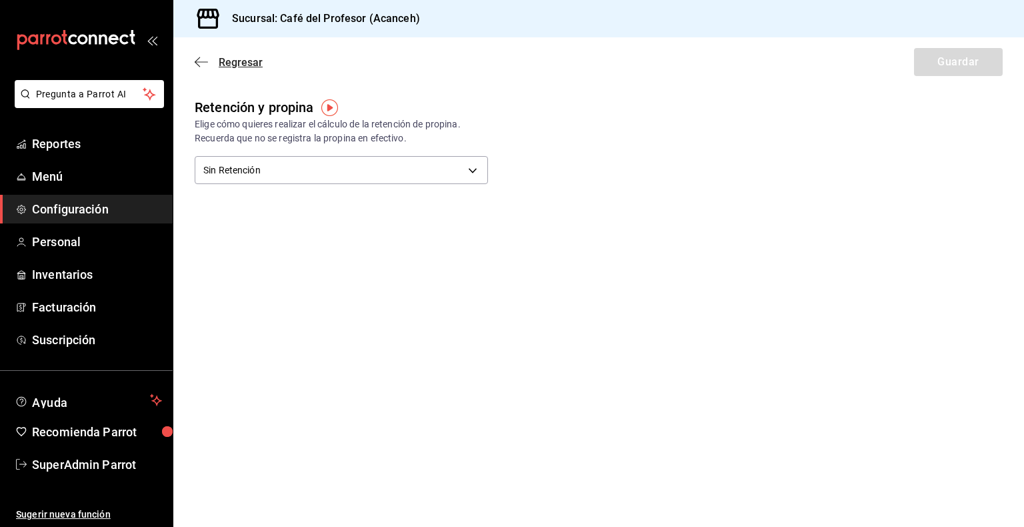
click at [199, 66] on icon "button" at bounding box center [197, 62] width 5 height 10
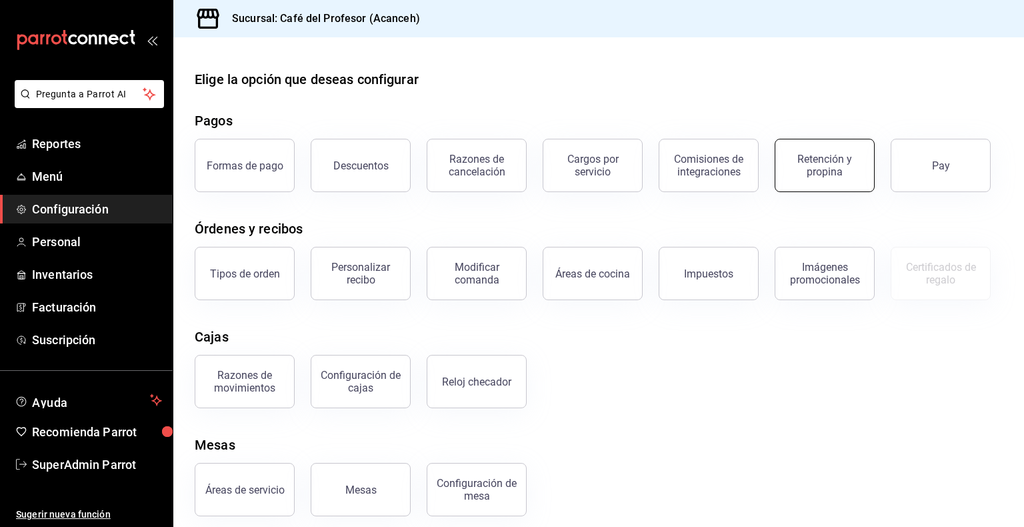
click at [832, 181] on button "Retención y propina" at bounding box center [825, 165] width 100 height 53
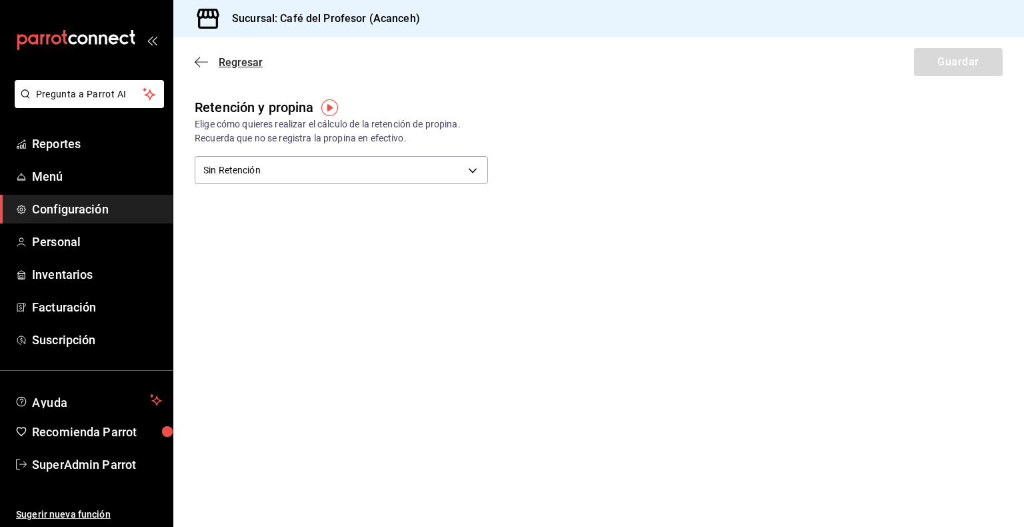
click at [208, 67] on span "Regresar" at bounding box center [229, 62] width 68 height 13
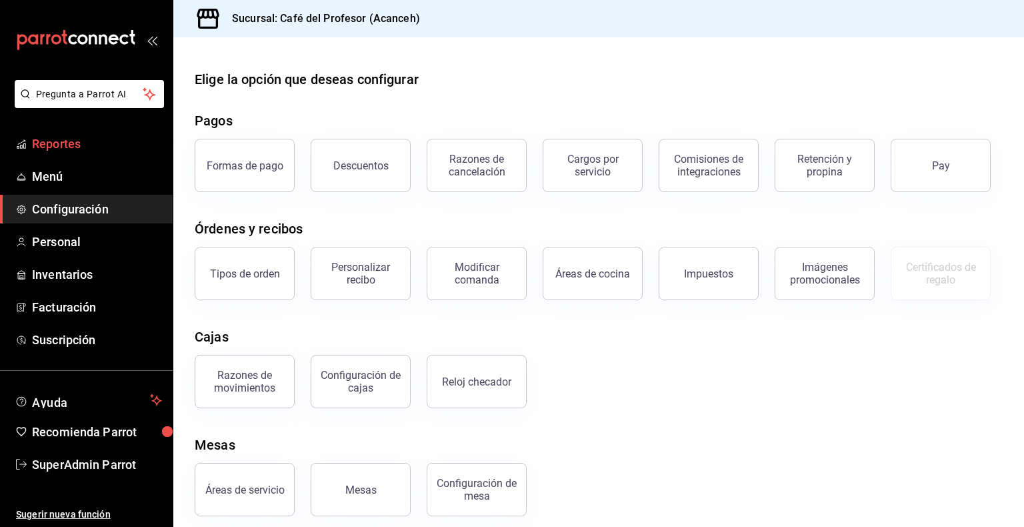
click at [82, 141] on span "Reportes" at bounding box center [97, 144] width 130 height 18
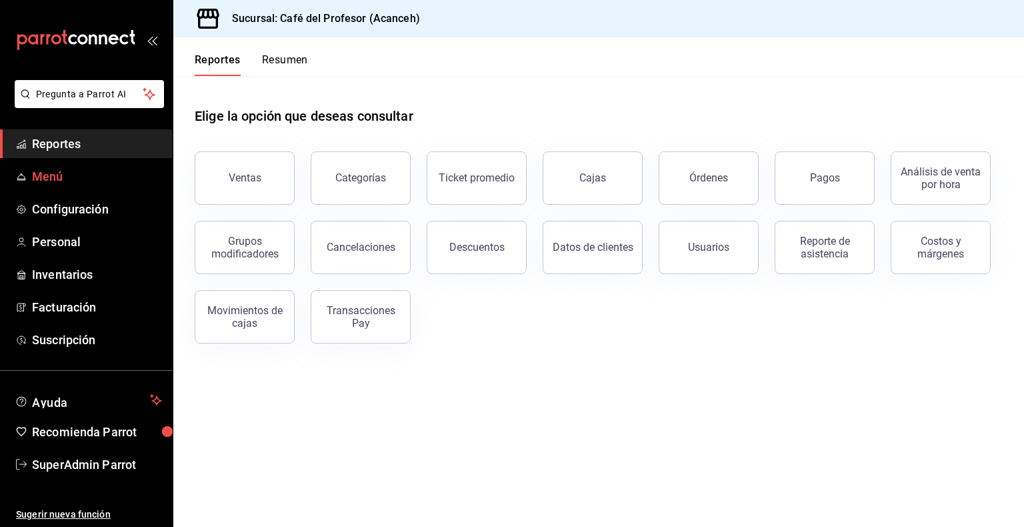
click at [37, 185] on span "Menú" at bounding box center [97, 176] width 130 height 18
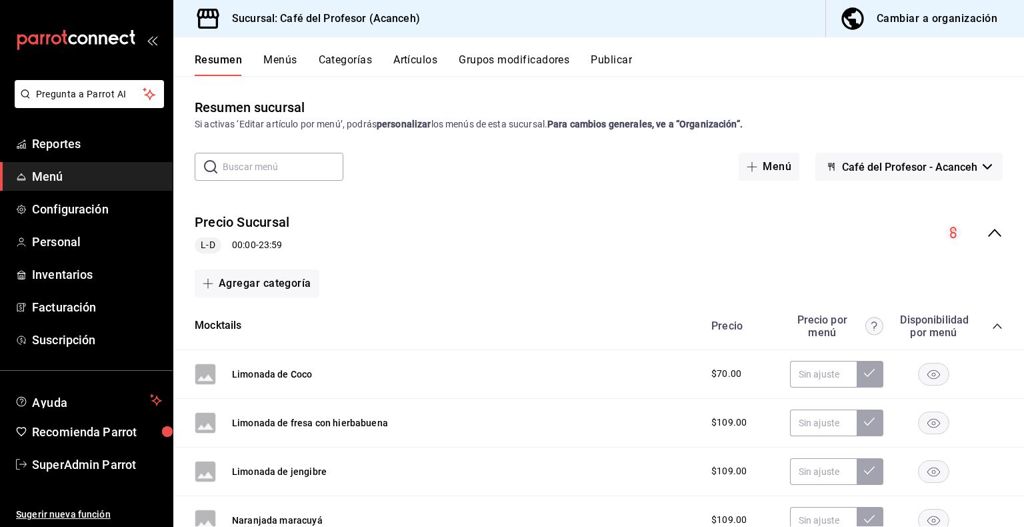
click at [987, 238] on icon "collapse-menu-row" at bounding box center [995, 233] width 16 height 16
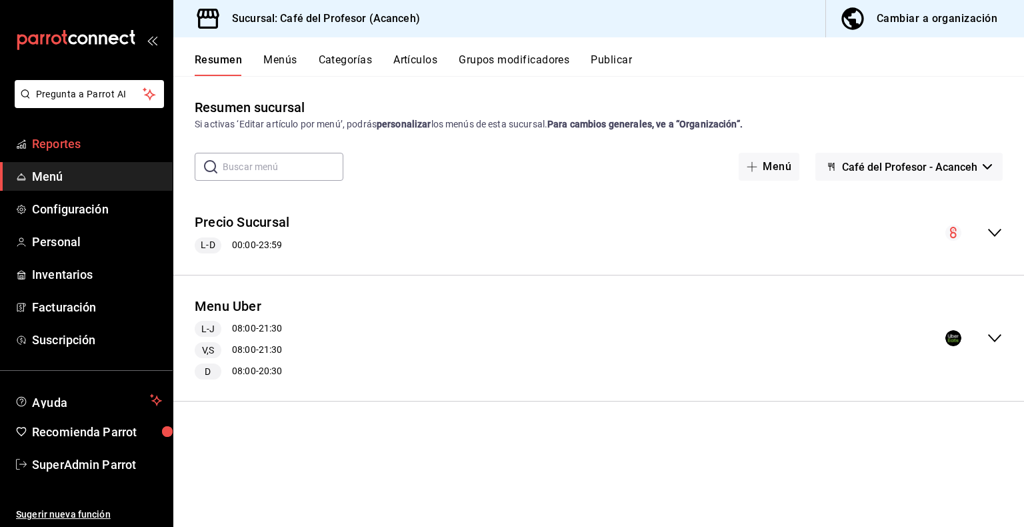
click at [67, 135] on span "Reportes" at bounding box center [97, 144] width 130 height 18
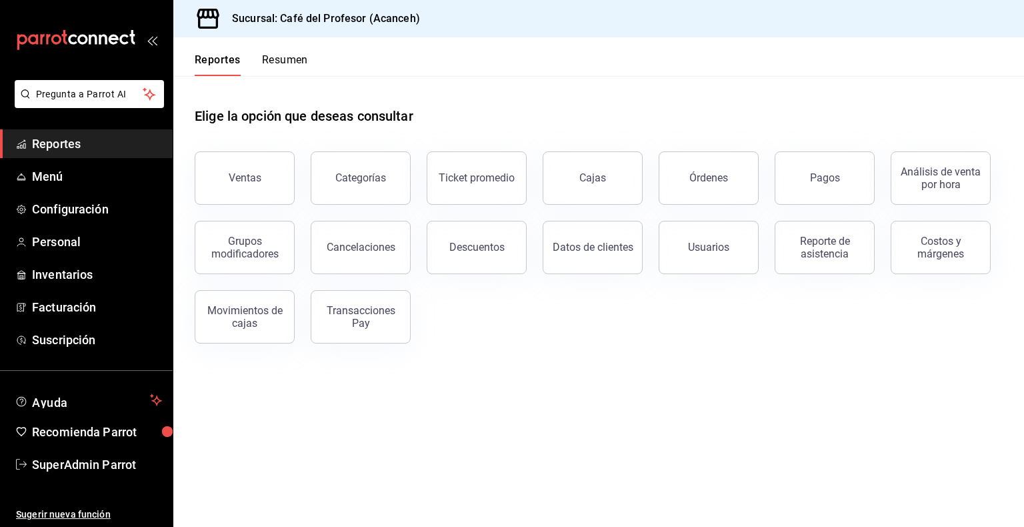
click at [46, 147] on span "Reportes" at bounding box center [97, 144] width 130 height 18
click at [83, 211] on span "Configuración" at bounding box center [97, 209] width 130 height 18
